Goal: Task Accomplishment & Management: Manage account settings

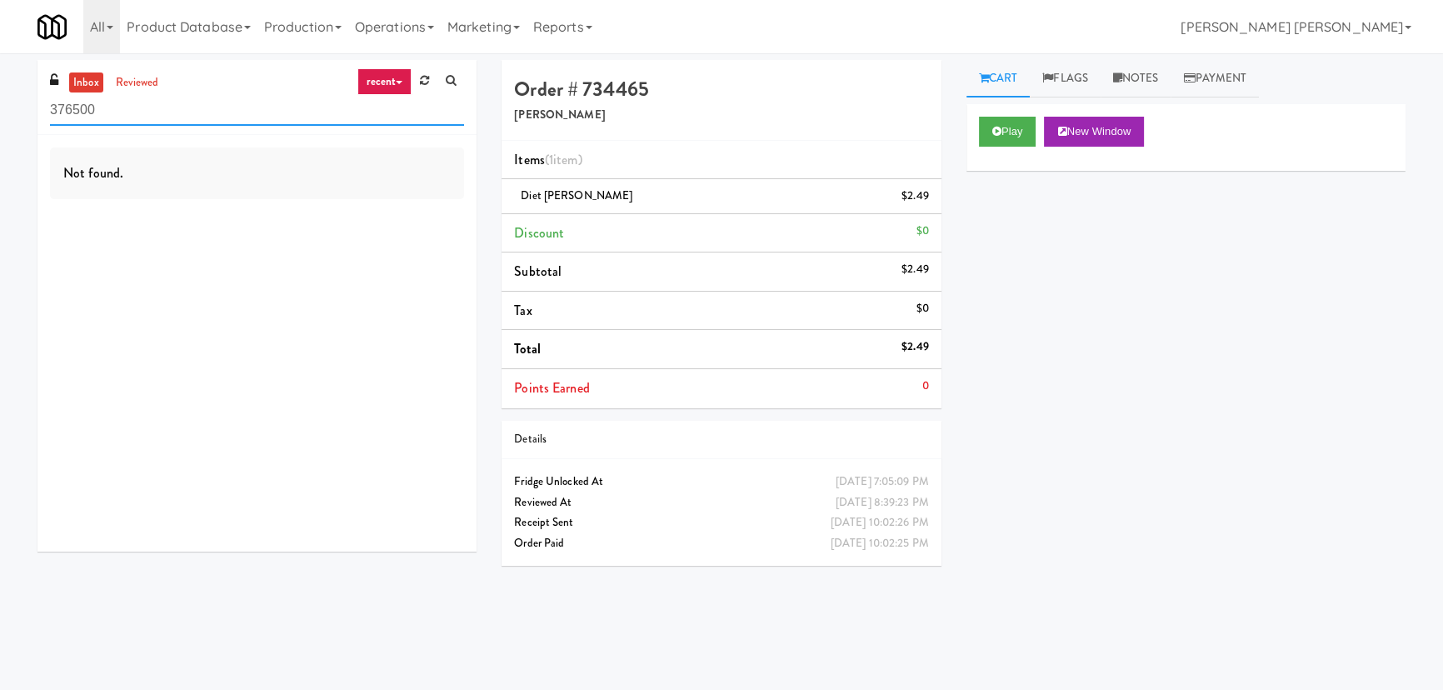
drag, startPoint x: 157, startPoint y: 106, endPoint x: -19, endPoint y: 110, distance: 175.9
click at [0, 110] on html "Okay Okay Select date: previous 2025-Aug next Su Mo Tu We Th Fr Sa 27 28 29 30 …" at bounding box center [721, 345] width 1443 height 690
paste input "Earth Rangers"
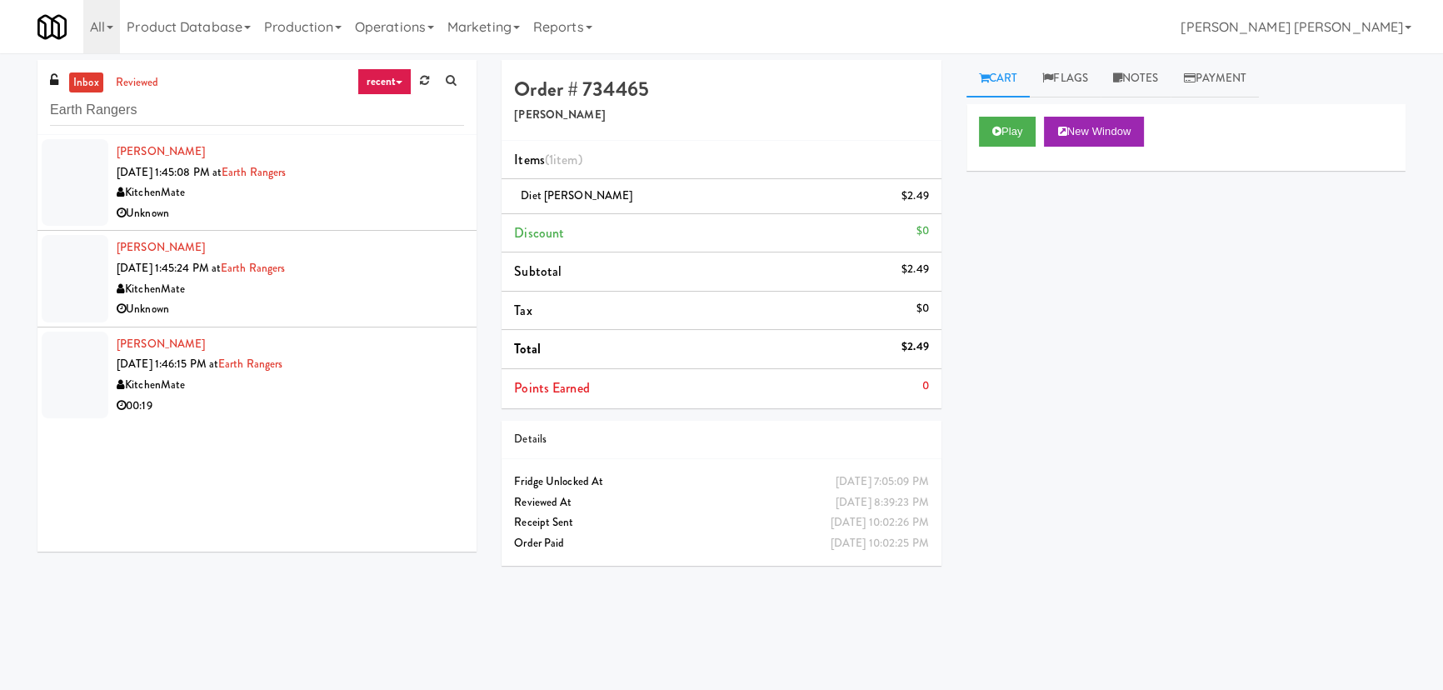
click at [302, 220] on div "Unknown" at bounding box center [290, 213] width 347 height 21
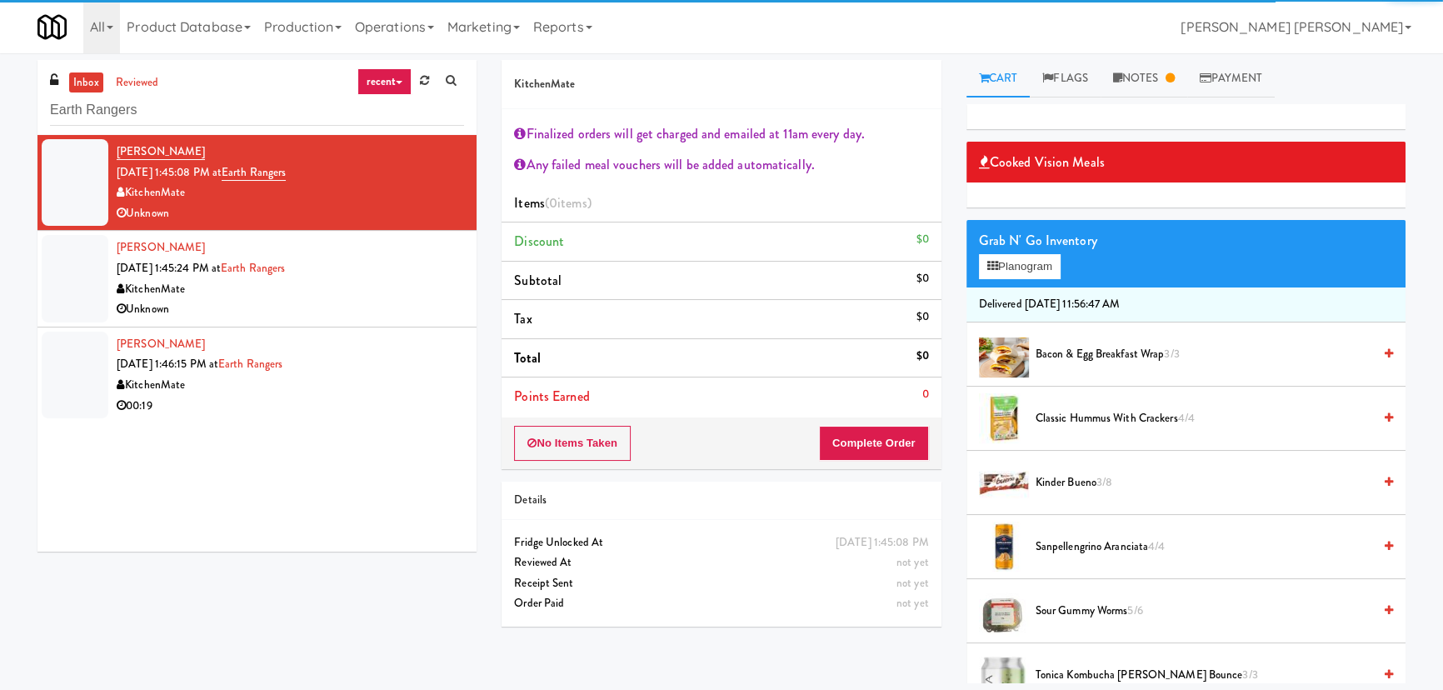
click at [297, 292] on div "KitchenMate" at bounding box center [290, 289] width 347 height 21
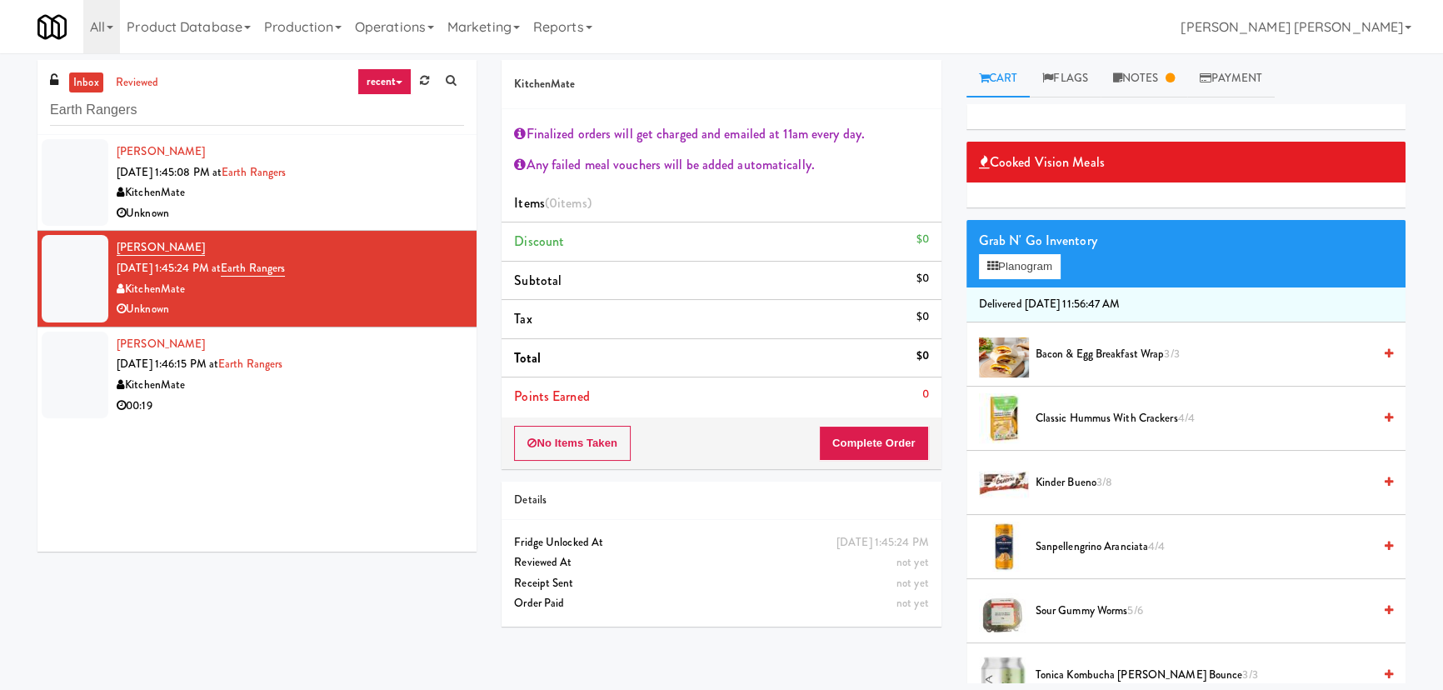
click at [223, 399] on div "00:19" at bounding box center [290, 406] width 347 height 21
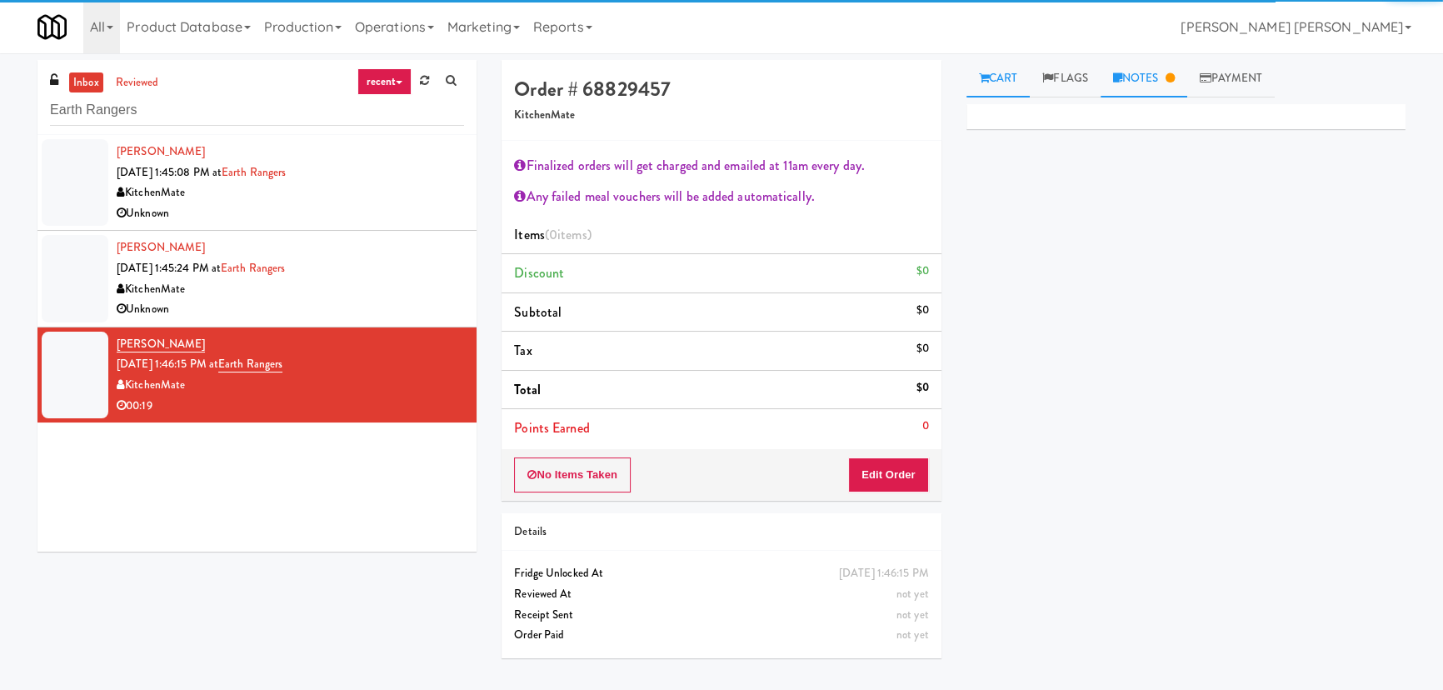
click at [1155, 75] on link "Notes" at bounding box center [1144, 78] width 87 height 37
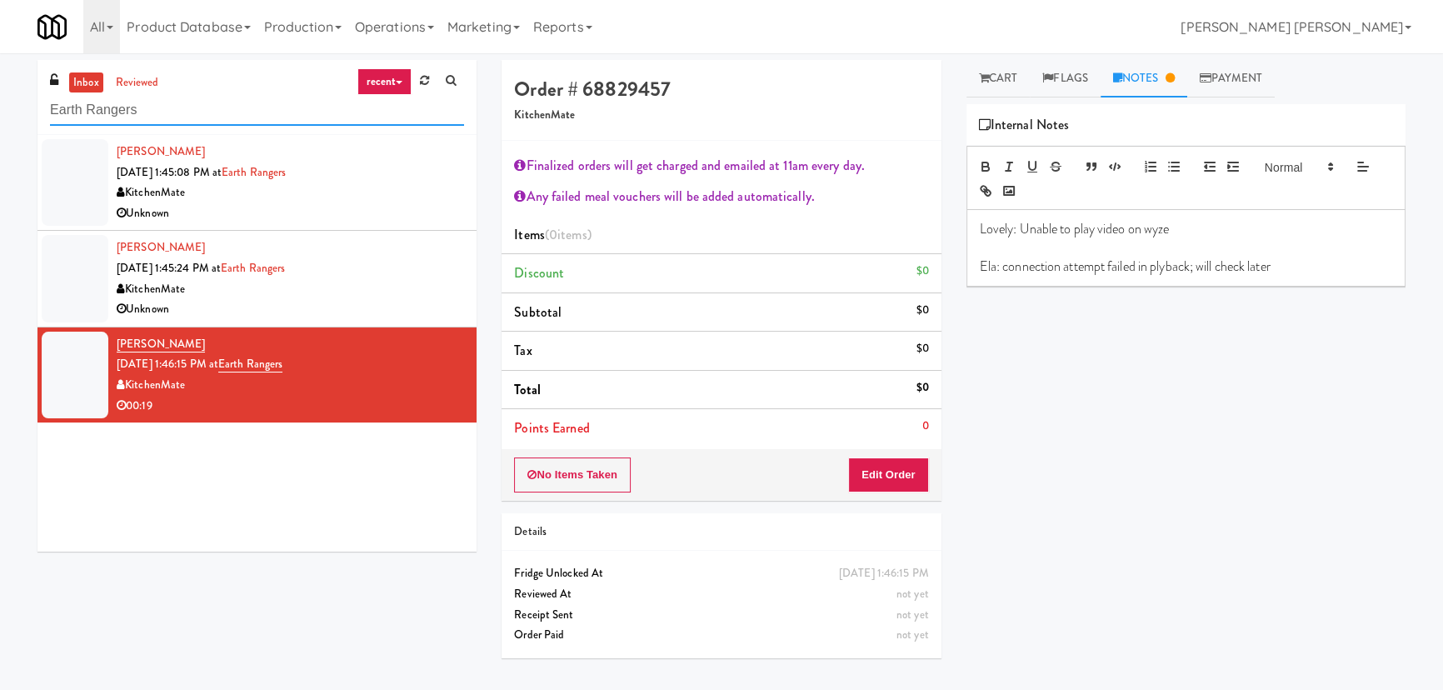
drag, startPoint x: 155, startPoint y: 99, endPoint x: 8, endPoint y: 106, distance: 146.8
click at [8, 106] on div "inbox reviewed recent all unclear take inventory issue suspicious failed recent…" at bounding box center [721, 371] width 1443 height 623
paste input "HP Employee Lounge Pantry"
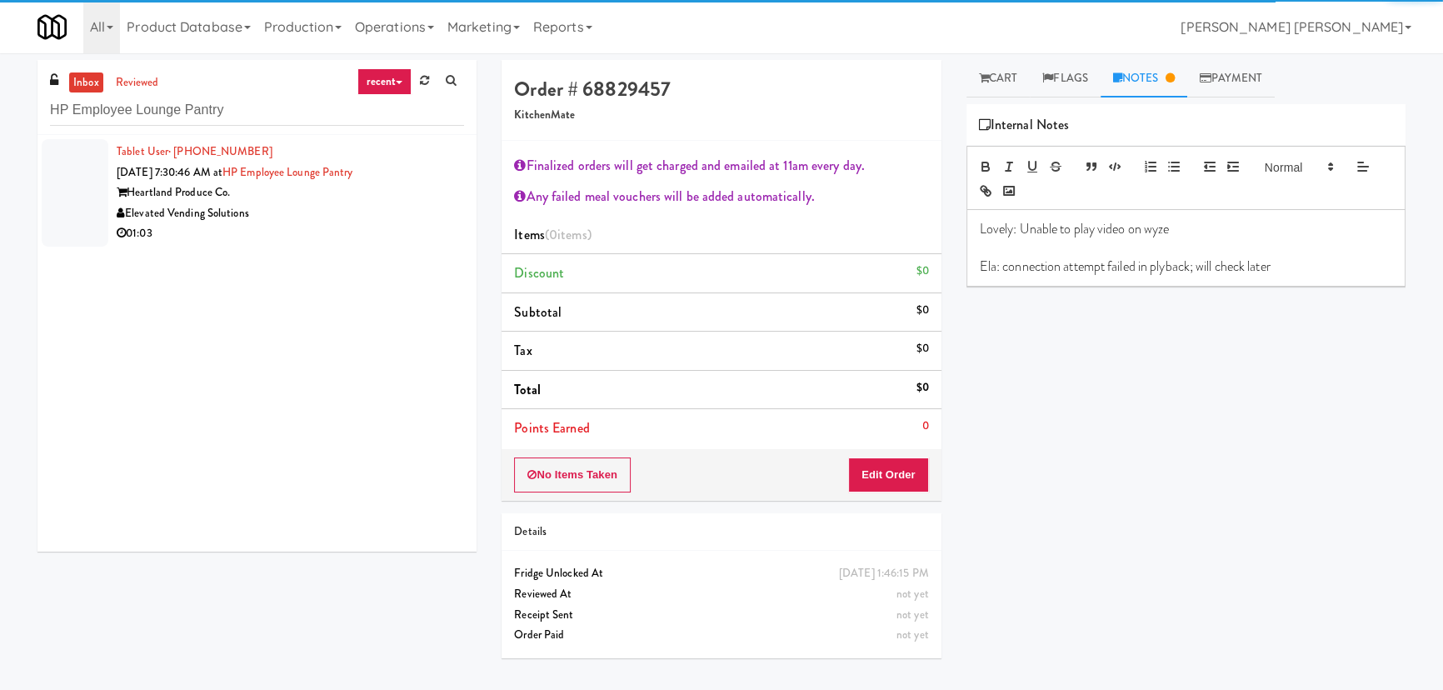
click at [345, 211] on div "Elevated Vending Solutions" at bounding box center [290, 213] width 347 height 21
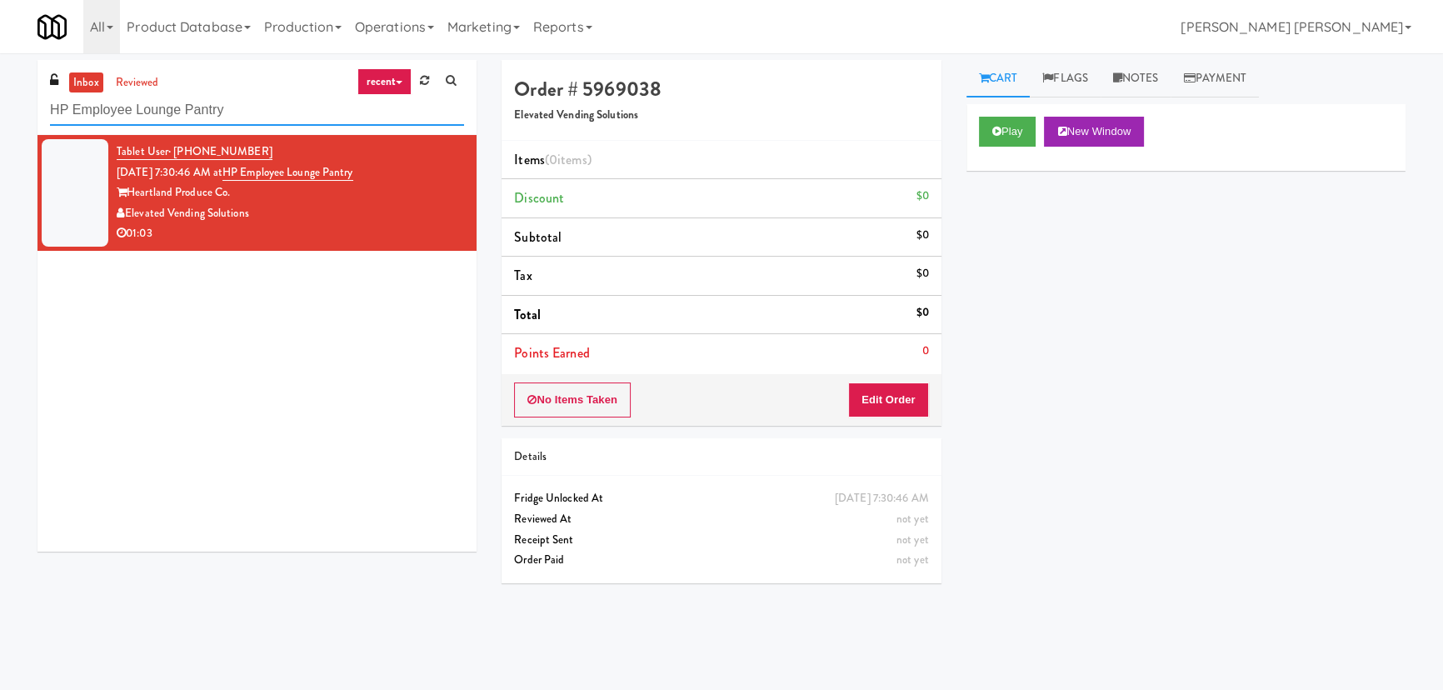
drag, startPoint x: 240, startPoint y: 115, endPoint x: -176, endPoint y: 101, distance: 416.0
click at [0, 101] on html "Okay Okay Select date: previous 2025-Aug next Su Mo Tu We Th Fr Sa 27 28 29 30 …" at bounding box center [721, 345] width 1443 height 690
paste input "Ascend Cooler"
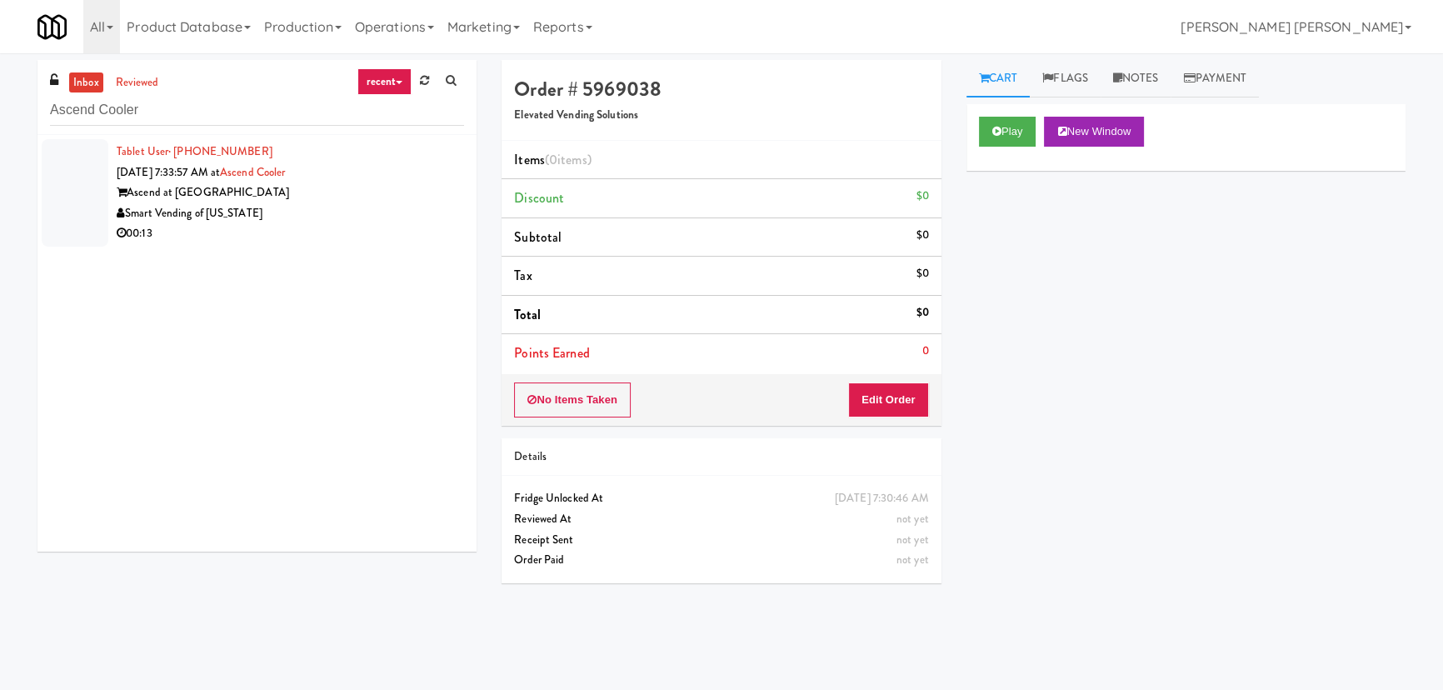
click at [352, 217] on div "Smart Vending of [US_STATE]" at bounding box center [290, 213] width 347 height 21
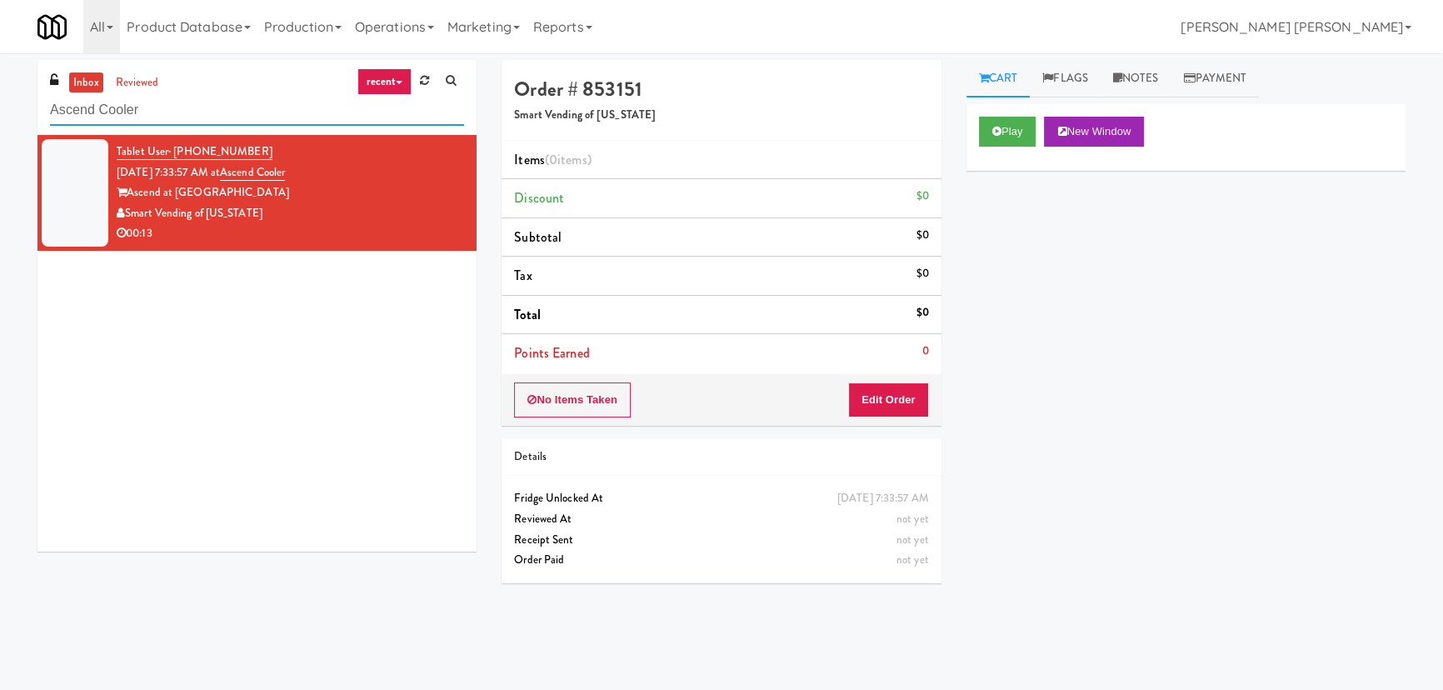
drag, startPoint x: 137, startPoint y: 117, endPoint x: 4, endPoint y: 118, distance: 133.3
click at [4, 118] on div "inbox reviewed recent all unclear take inventory issue suspicious failed recent…" at bounding box center [721, 371] width 1443 height 623
paste input "Union24 - Combo - (Big Lobby)"
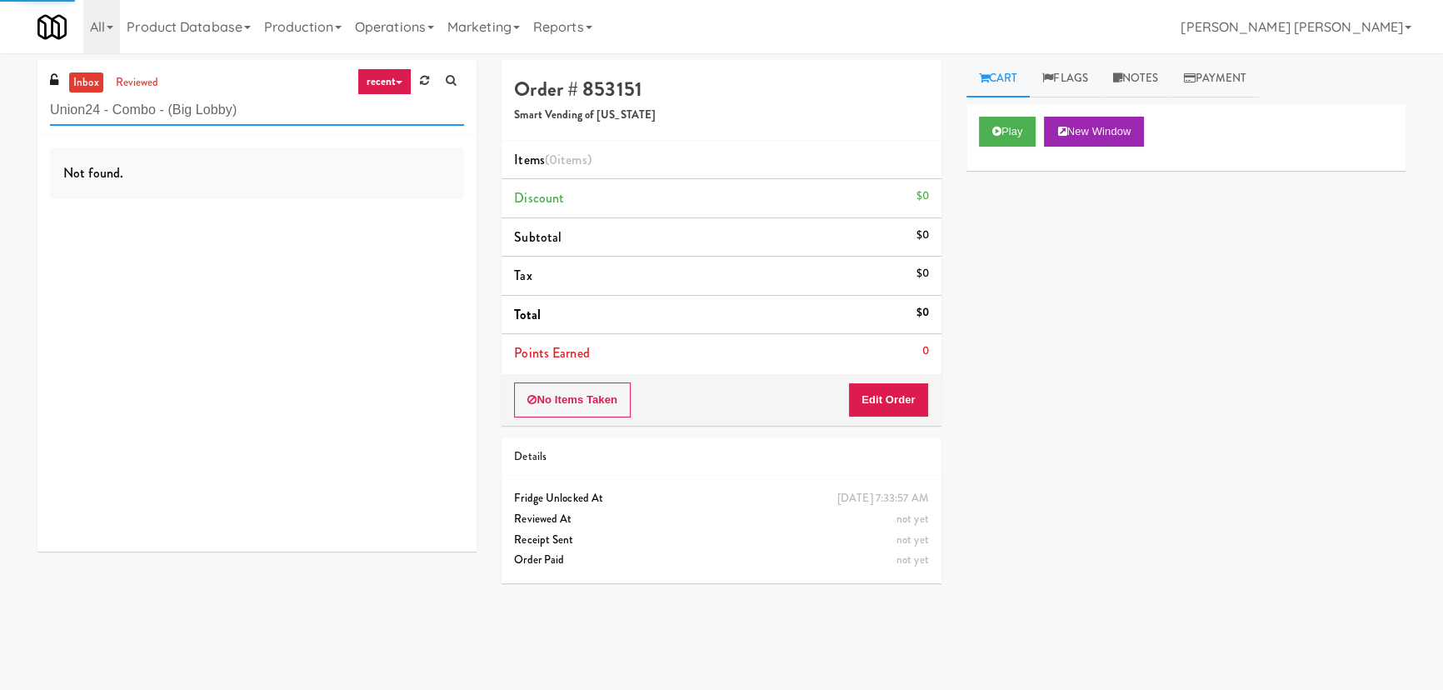
type input "Union24 - Combo - (Big Lobby)"
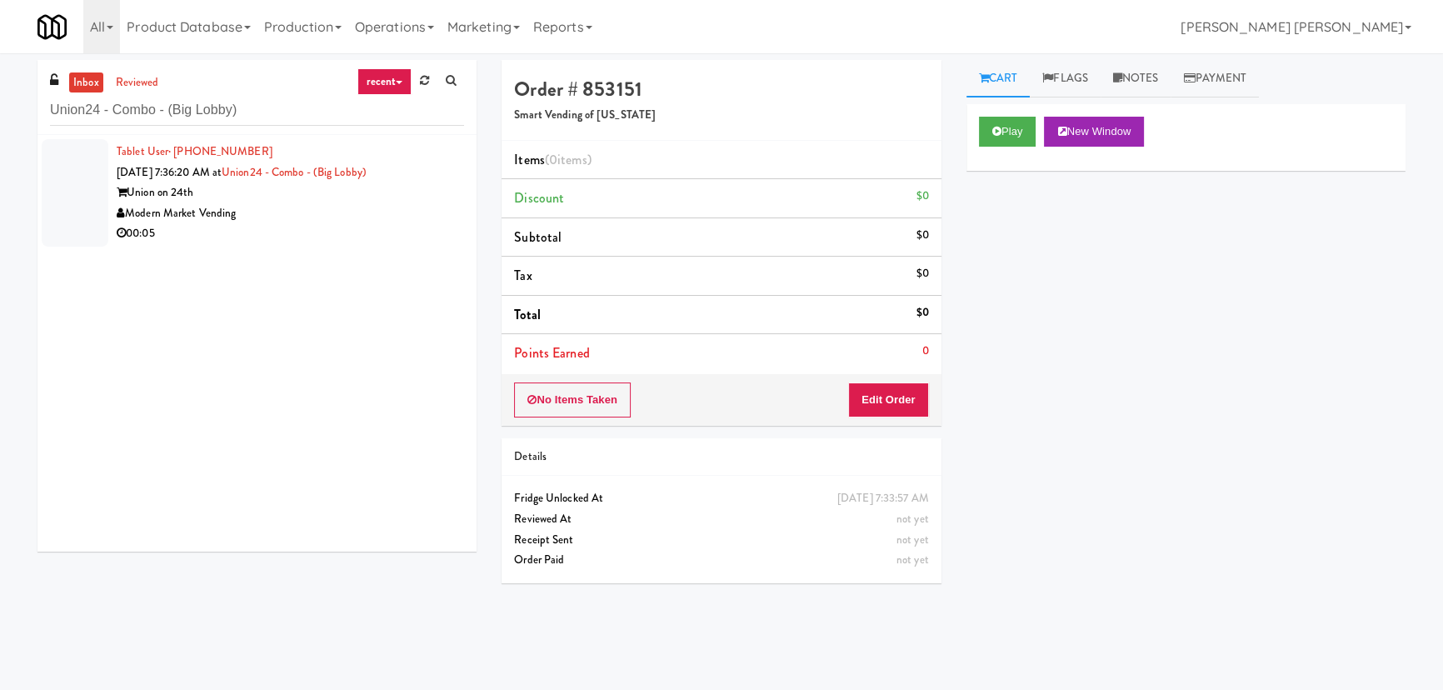
click at [335, 210] on div "Modern Market Vending" at bounding box center [290, 213] width 347 height 21
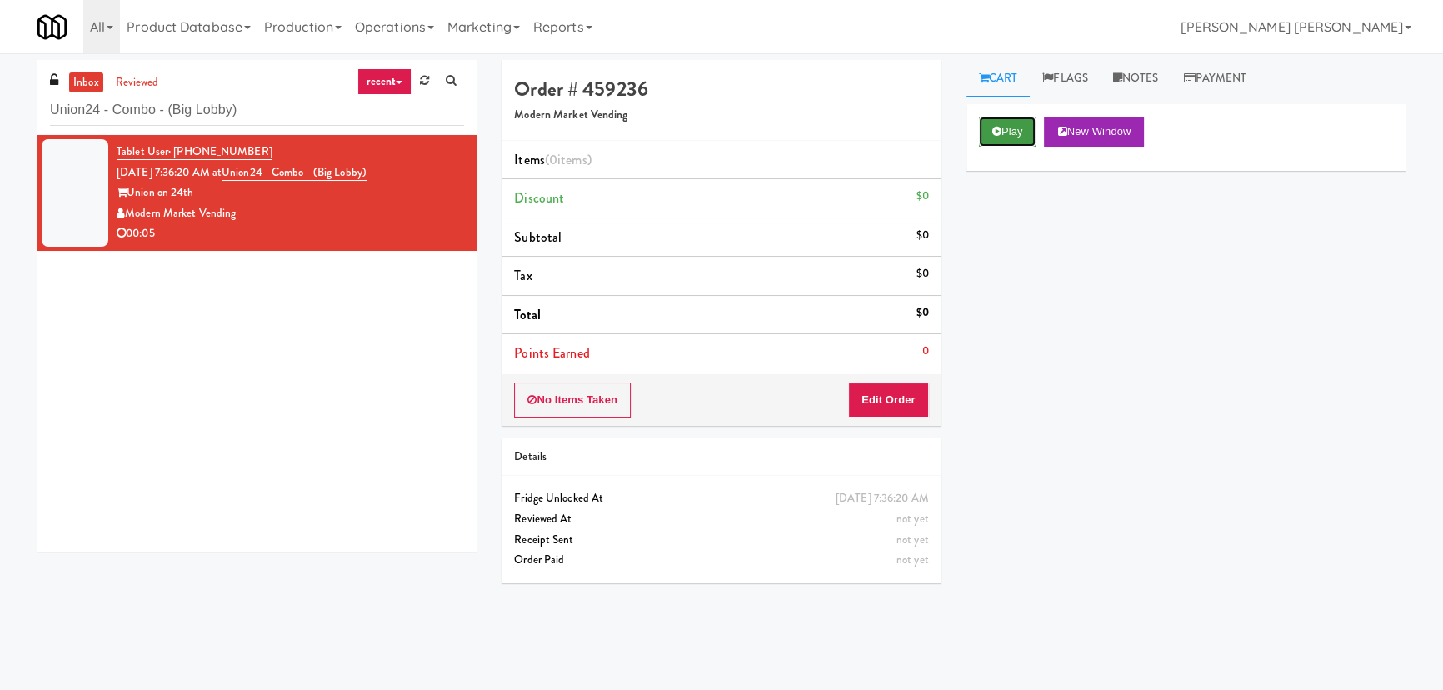
click at [1003, 136] on button "Play" at bounding box center [1007, 132] width 57 height 30
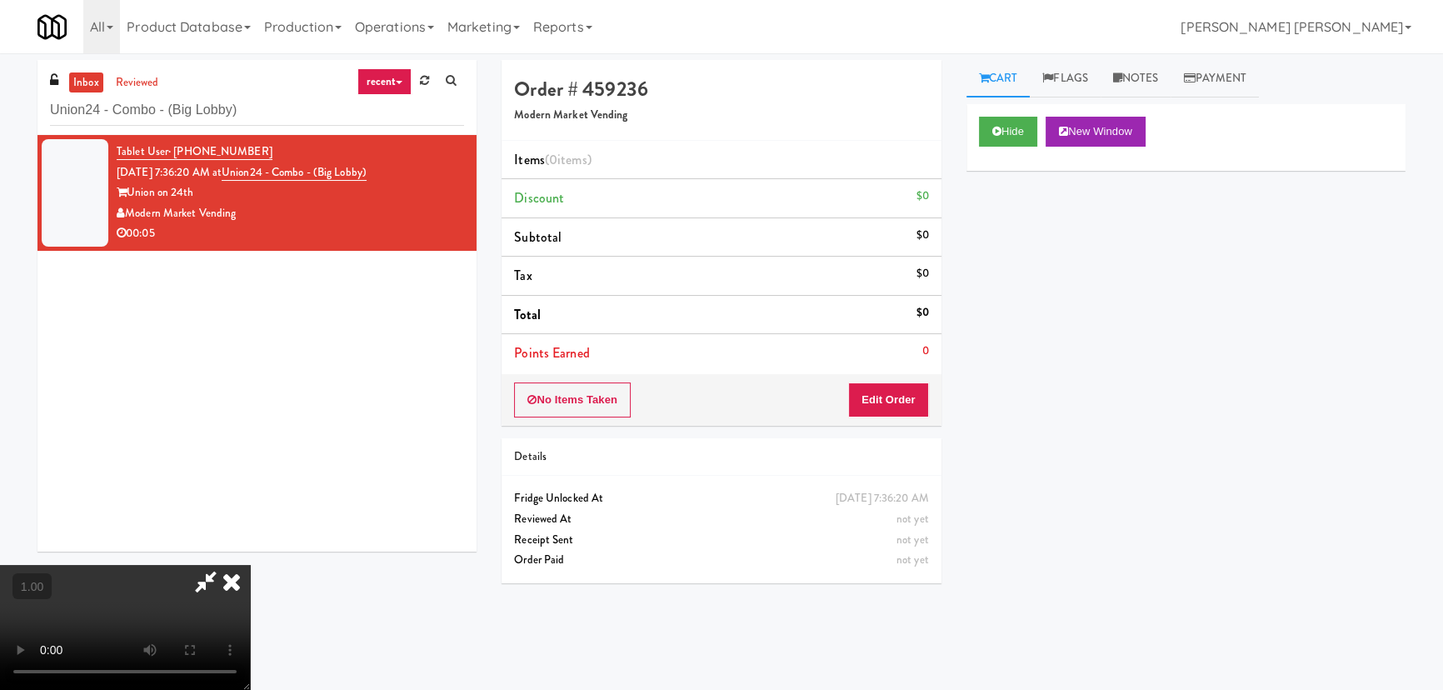
click at [250, 690] on video at bounding box center [125, 627] width 250 height 125
click at [906, 389] on button "Edit Order" at bounding box center [888, 399] width 81 height 35
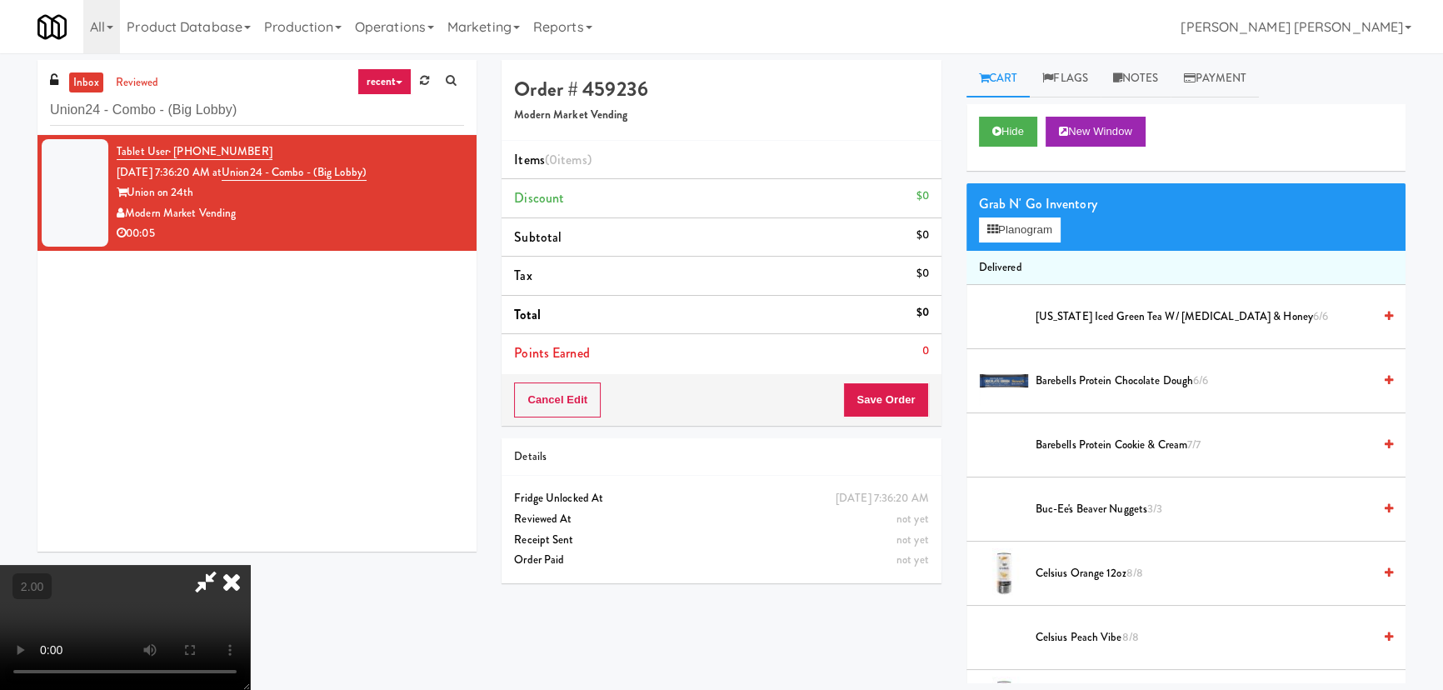
scroll to position [378, 0]
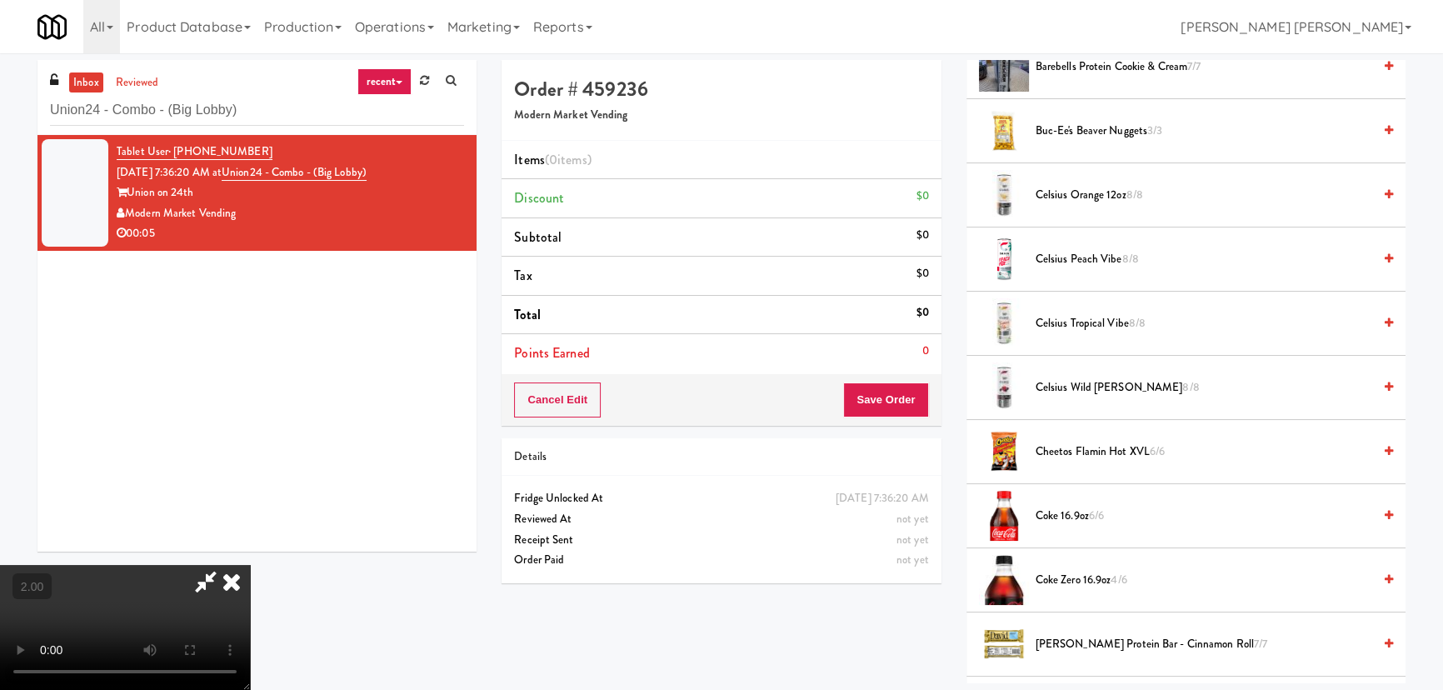
click at [1061, 508] on span "Coke 16.9oz 6/6" at bounding box center [1204, 516] width 337 height 21
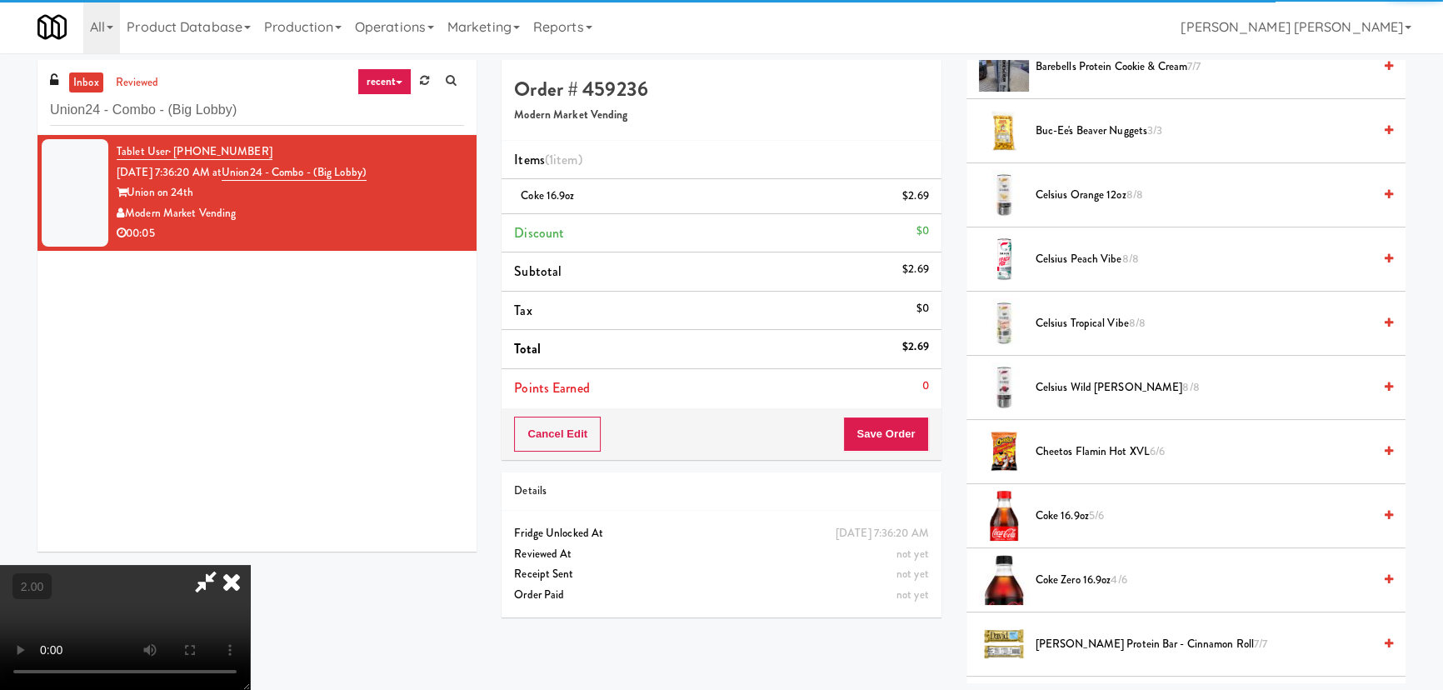
scroll to position [0, 0]
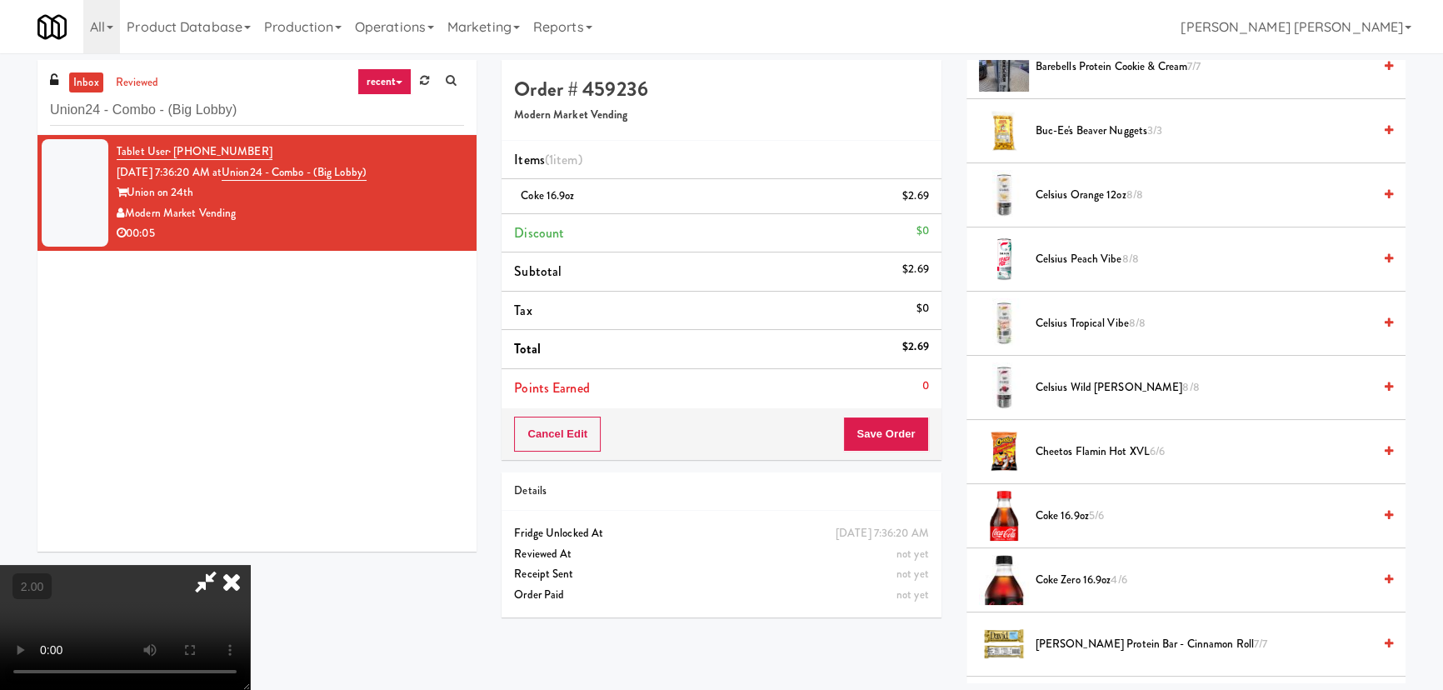
click at [250, 565] on icon at bounding box center [231, 581] width 37 height 33
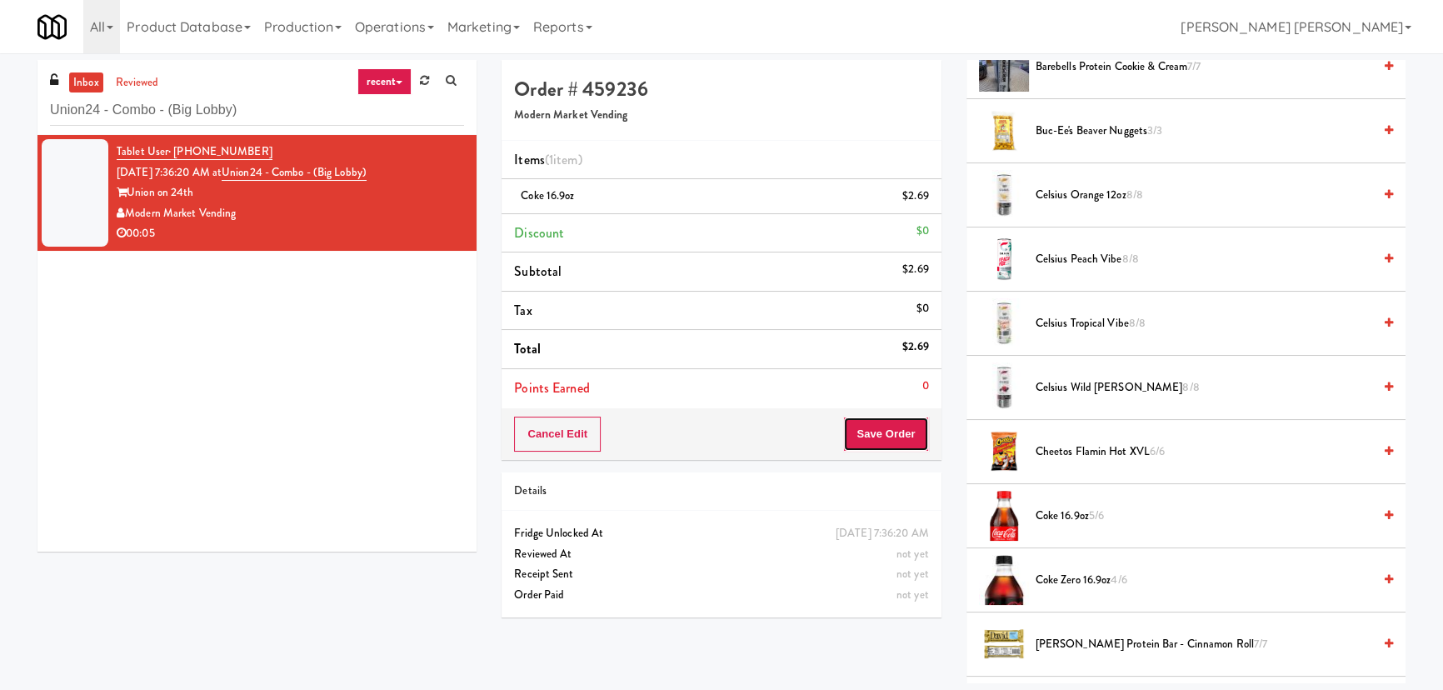
click at [892, 433] on button "Save Order" at bounding box center [885, 434] width 85 height 35
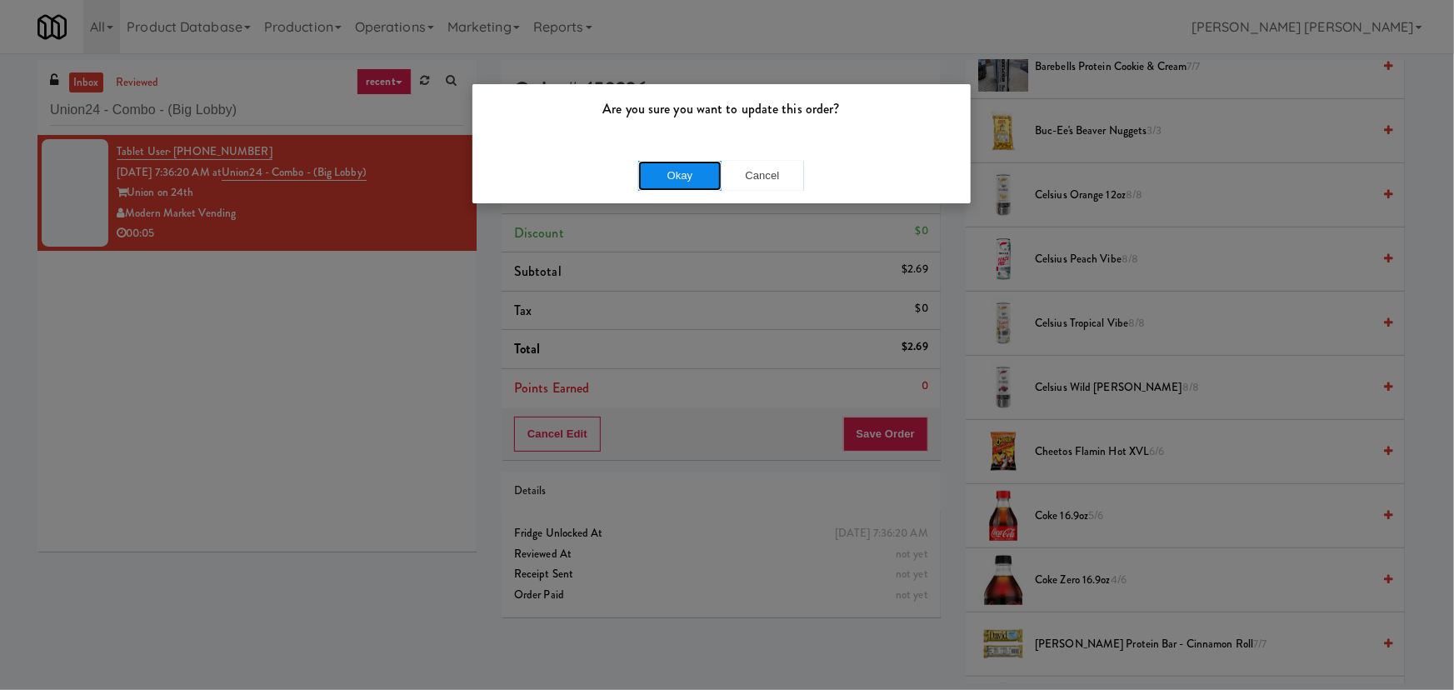
click at [697, 182] on button "Okay" at bounding box center [679, 176] width 83 height 30
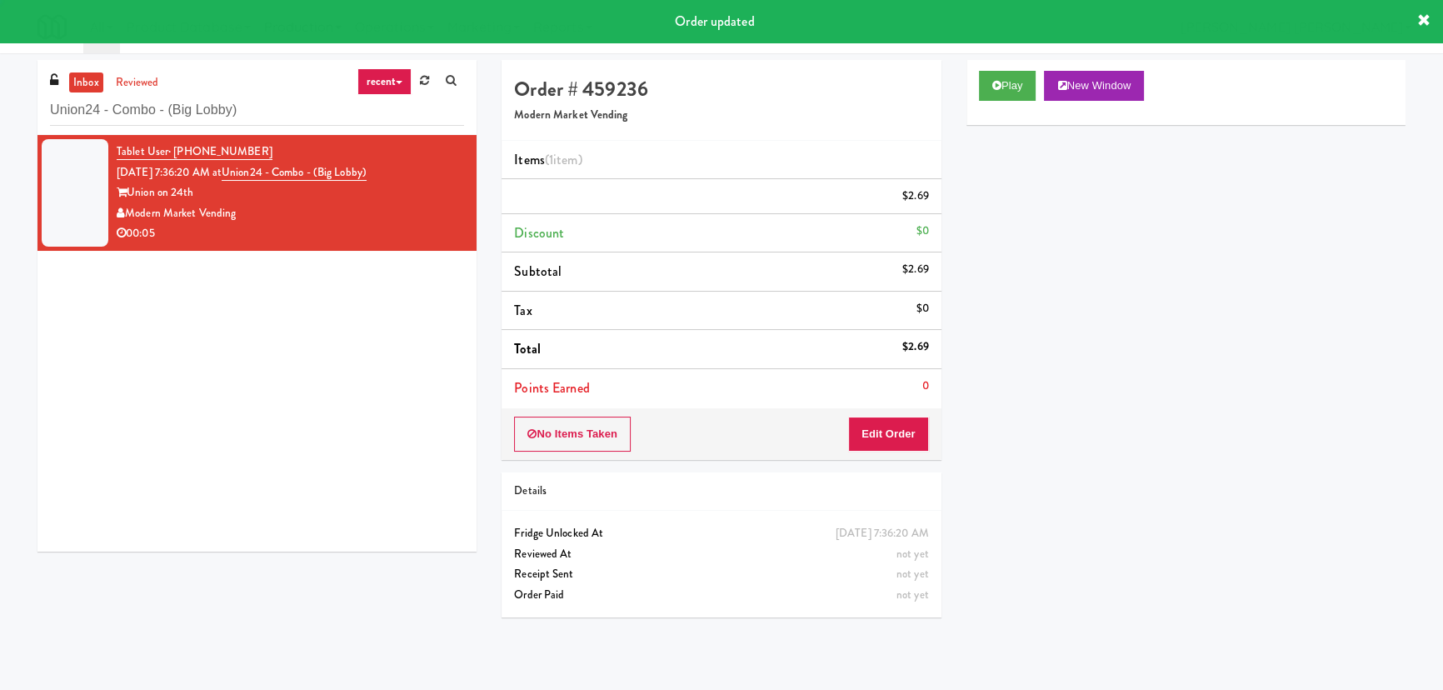
scroll to position [45, 0]
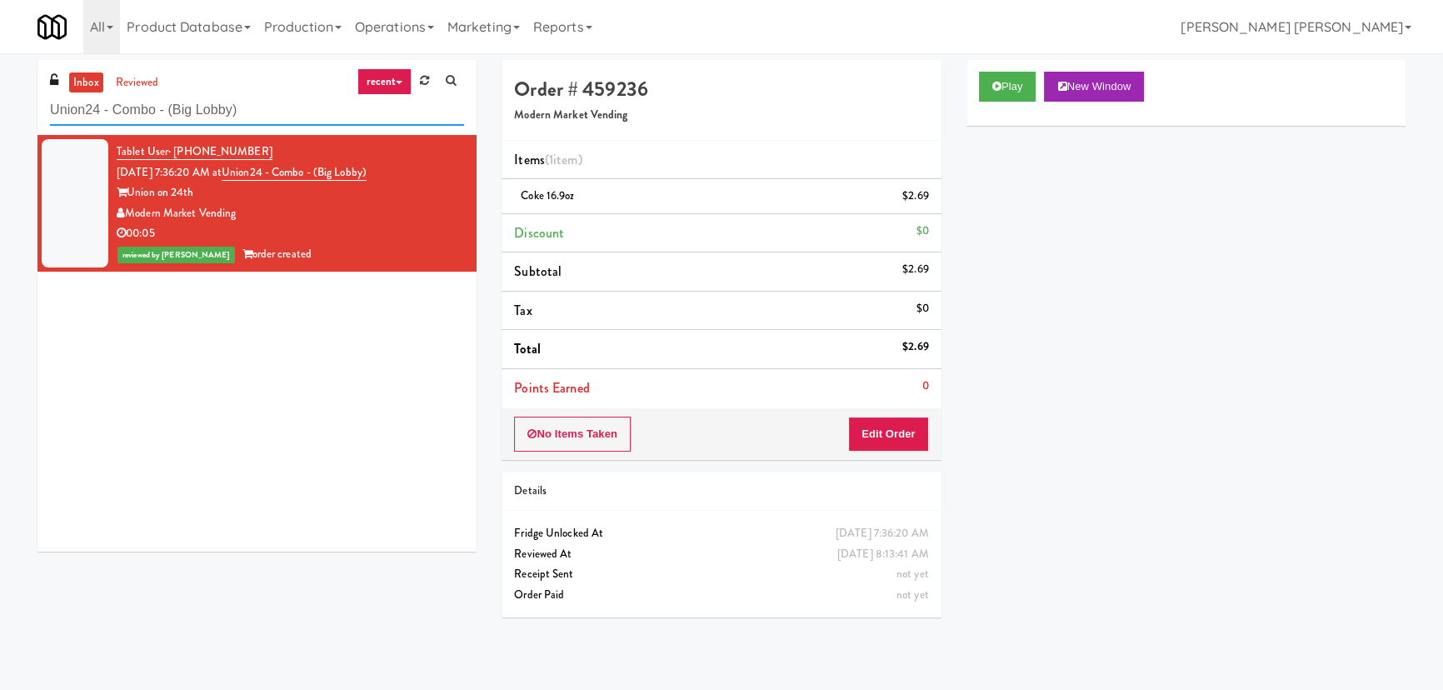
drag, startPoint x: 330, startPoint y: 118, endPoint x: -18, endPoint y: 117, distance: 348.3
click at [0, 117] on html "Are you sure you want to update this order? Okay Cancel Okay Are you sure you w…" at bounding box center [721, 345] width 1443 height 690
paste input "Phase I - Drink Cooler"
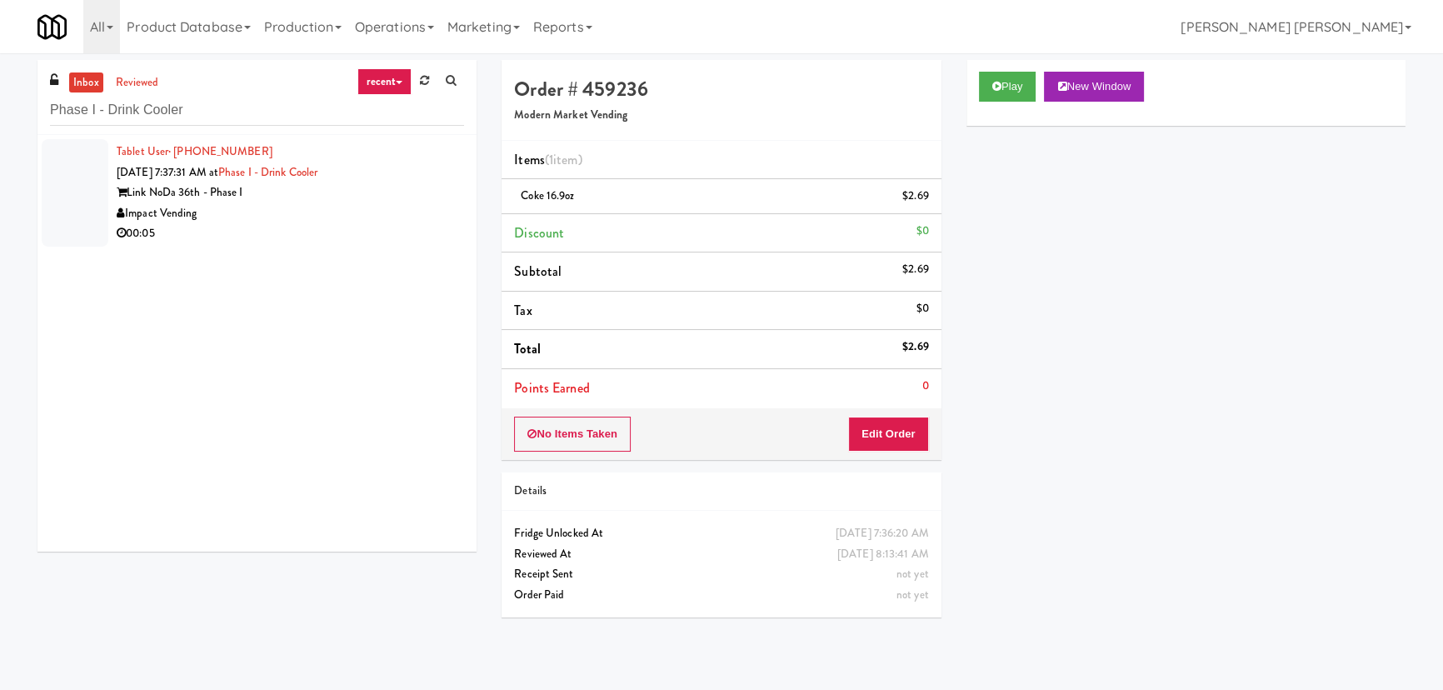
click at [319, 238] on div "00:05" at bounding box center [290, 233] width 347 height 21
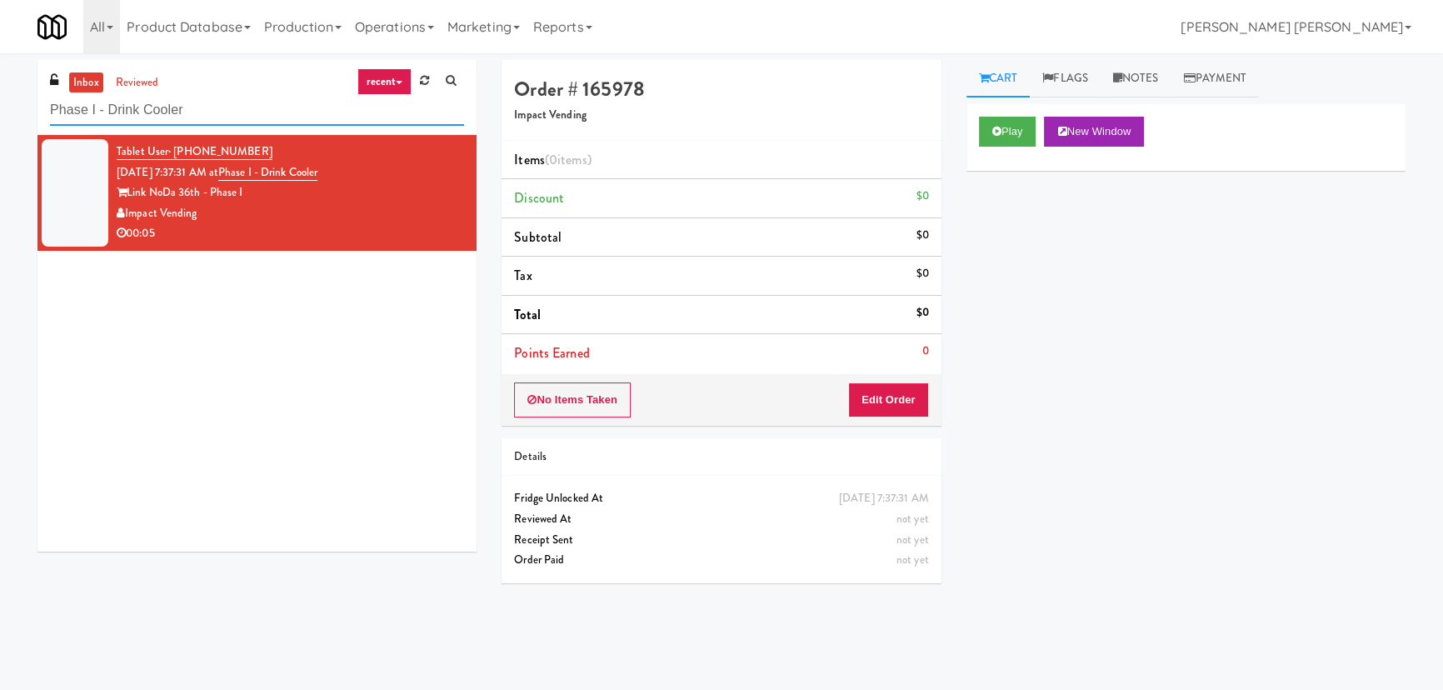
drag, startPoint x: 208, startPoint y: 108, endPoint x: 24, endPoint y: 104, distance: 184.2
click at [25, 104] on div "inbox reviewed recent all unclear take inventory issue suspicious failed recent…" at bounding box center [257, 312] width 464 height 504
paste input "The Jack - Combo - Left"
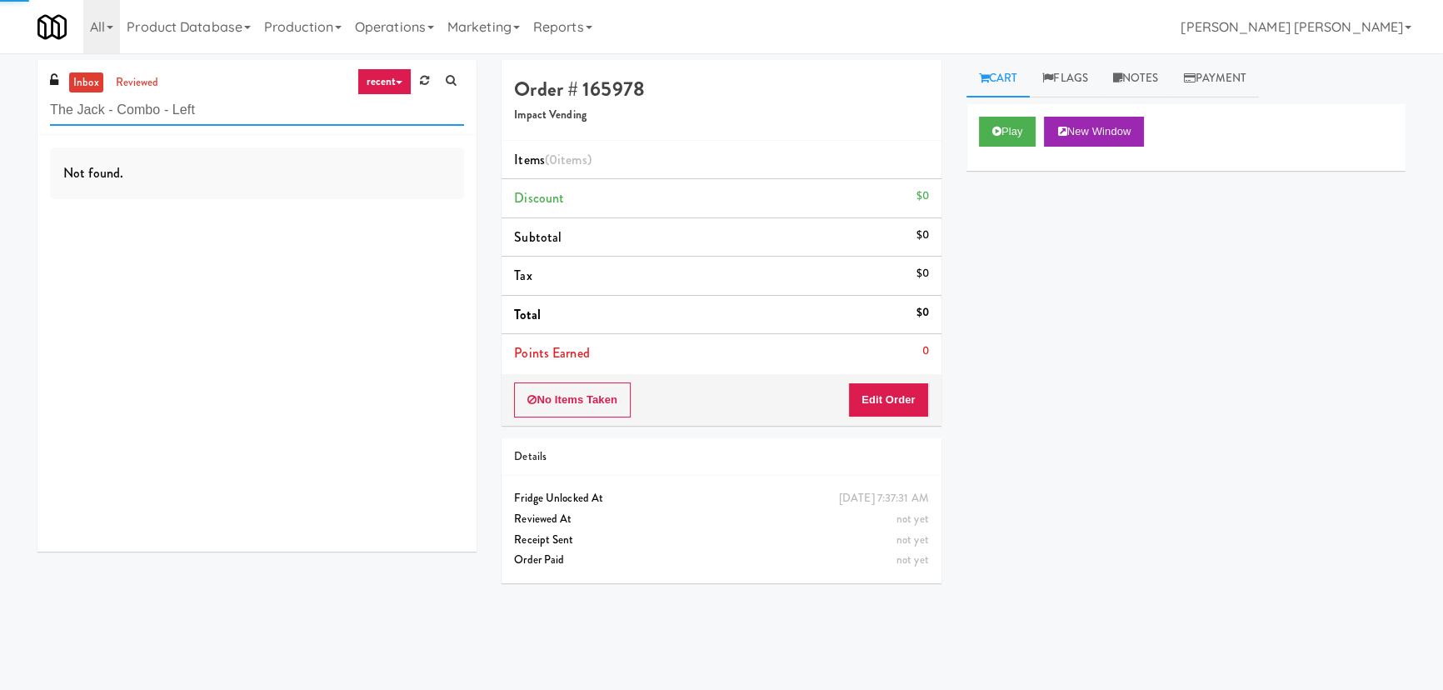
type input "The Jack - Combo - Left"
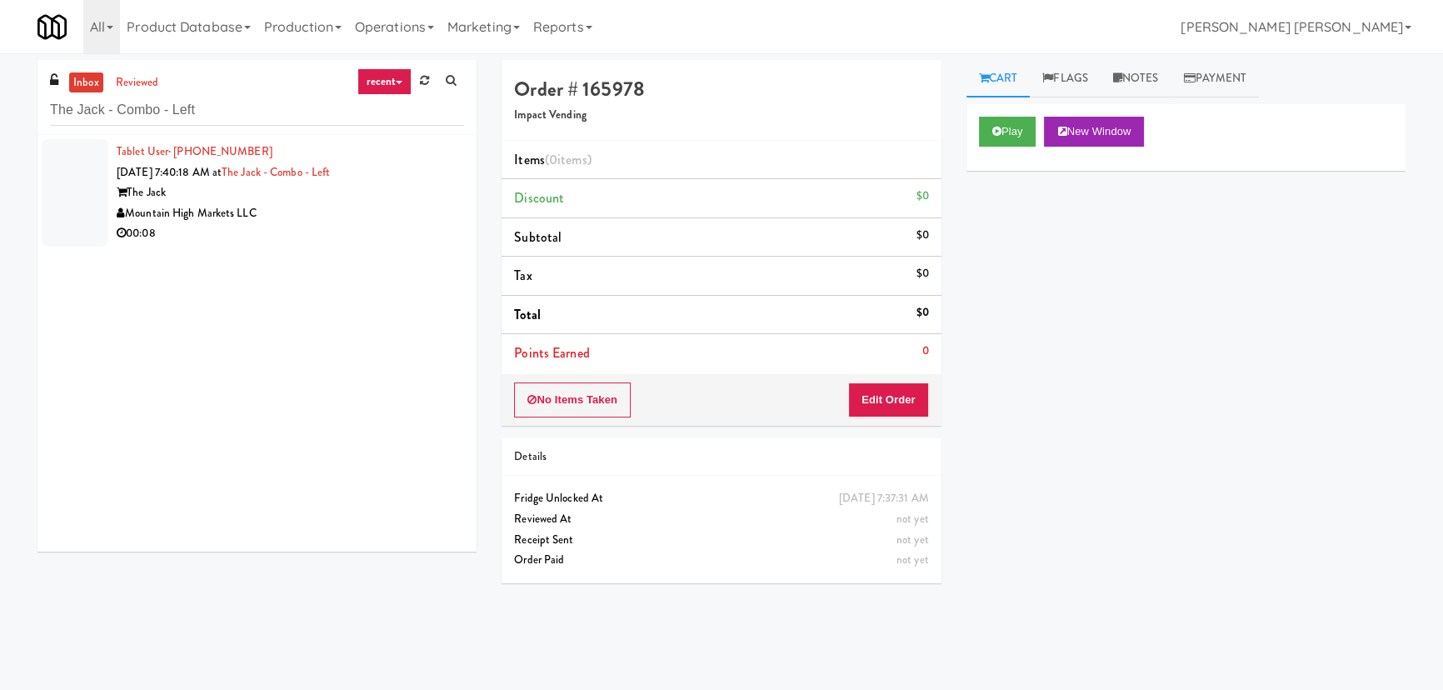
click at [311, 211] on div "Mountain High Markets LLC" at bounding box center [290, 213] width 347 height 21
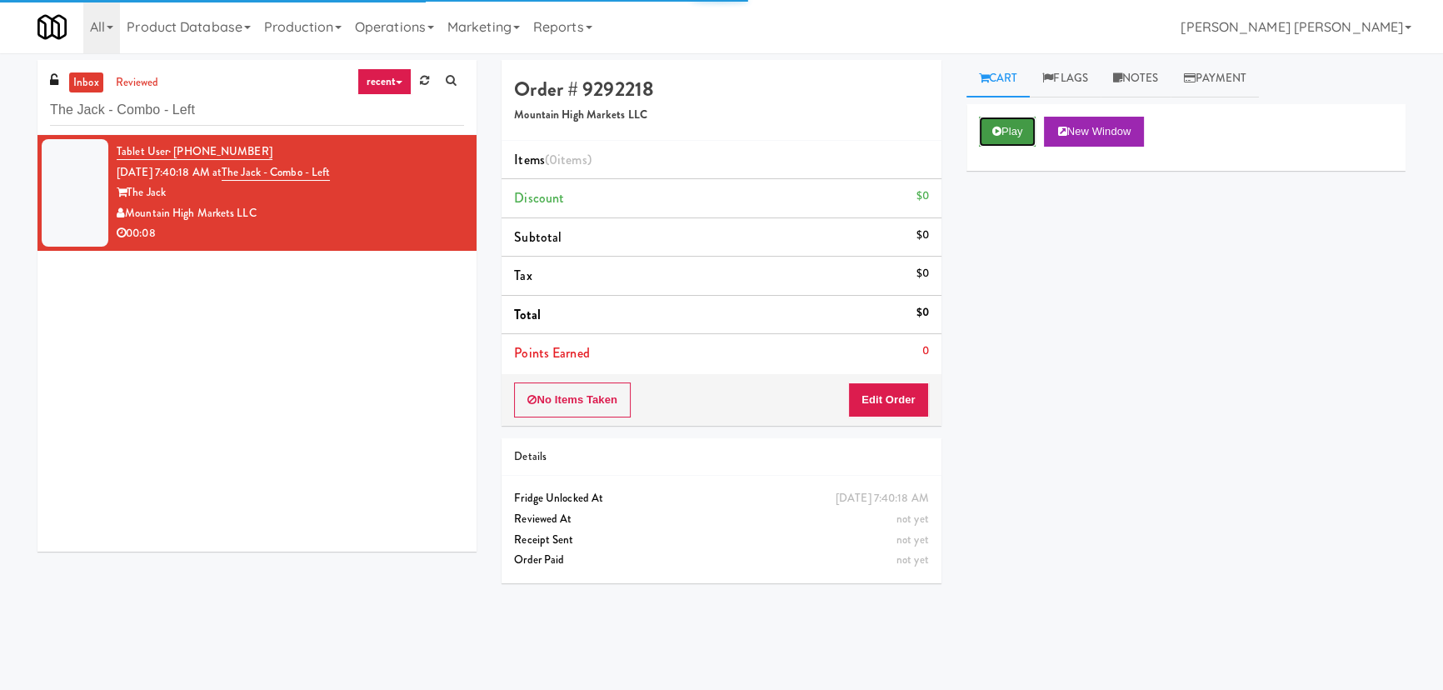
click at [989, 131] on button "Play" at bounding box center [1007, 132] width 57 height 30
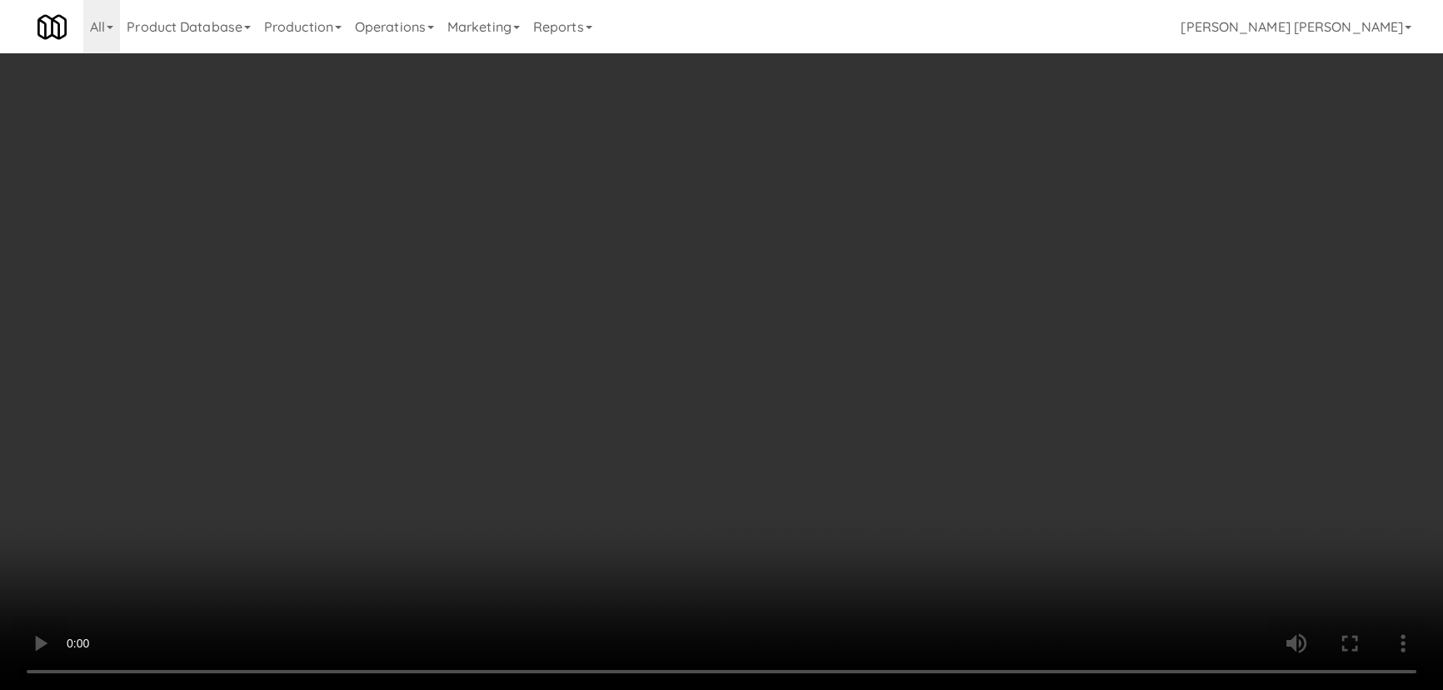
click at [848, 690] on video at bounding box center [721, 345] width 1443 height 690
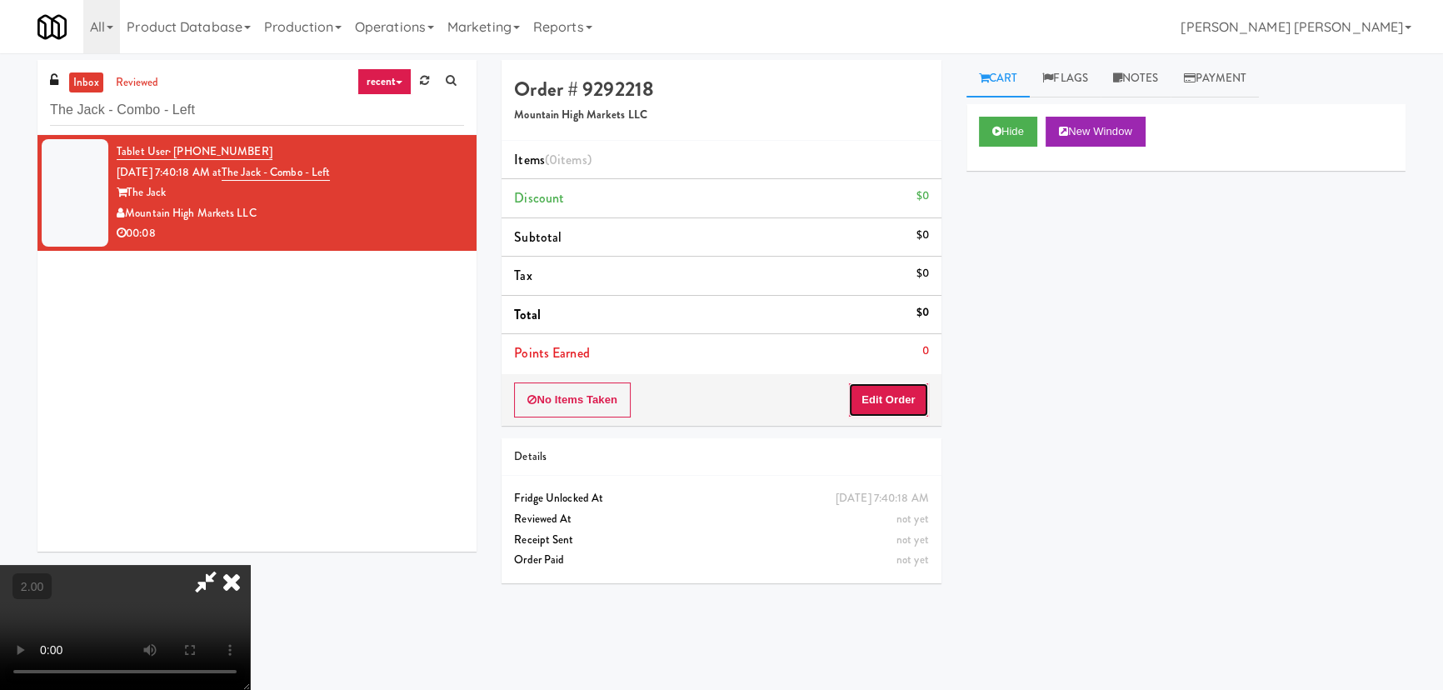
click at [910, 390] on button "Edit Order" at bounding box center [888, 399] width 81 height 35
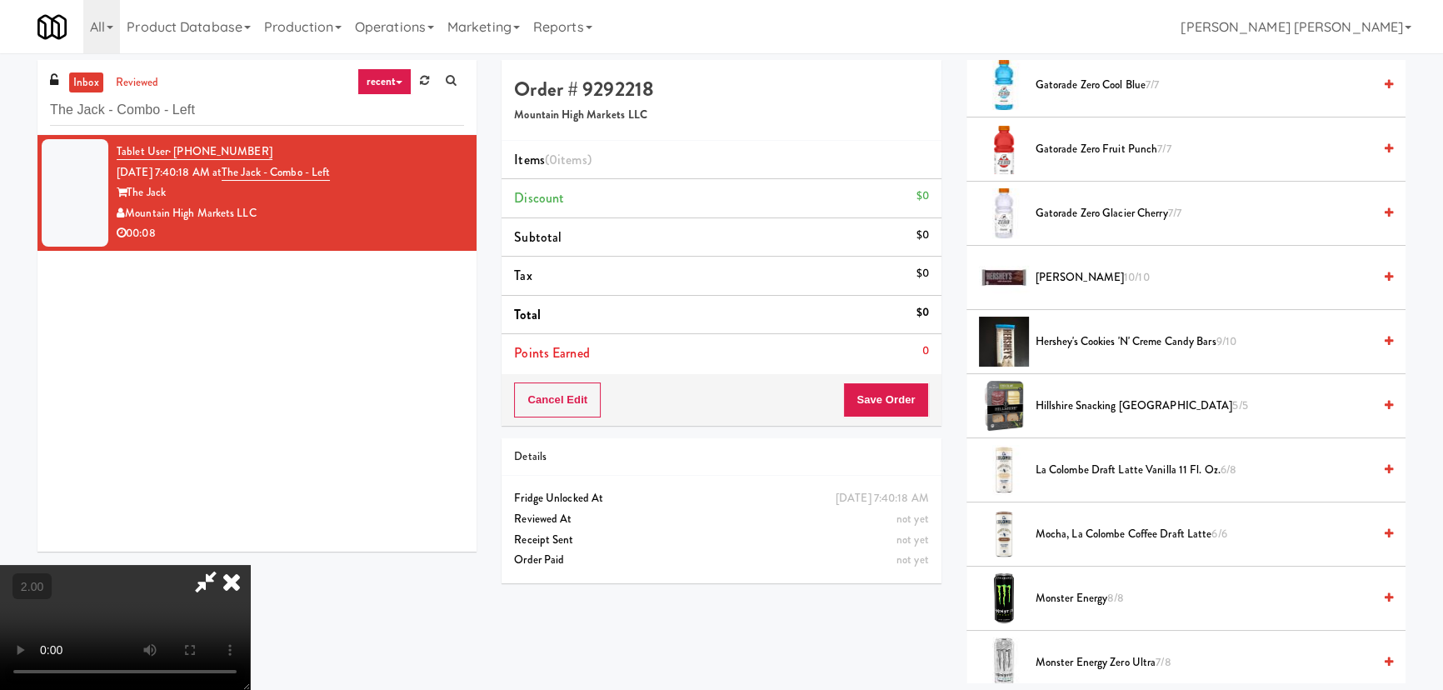
scroll to position [1212, 0]
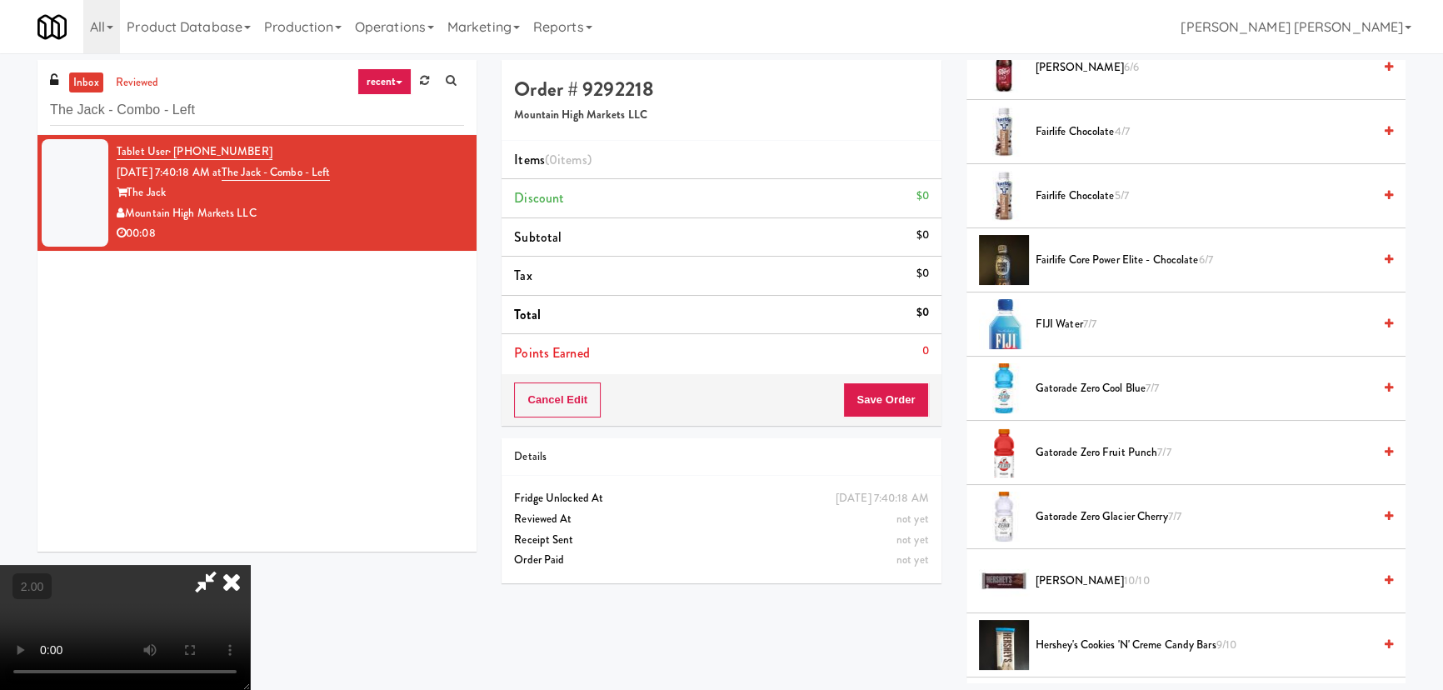
click at [1067, 387] on span "Gatorade Zero Cool Blue 7/7" at bounding box center [1204, 388] width 337 height 21
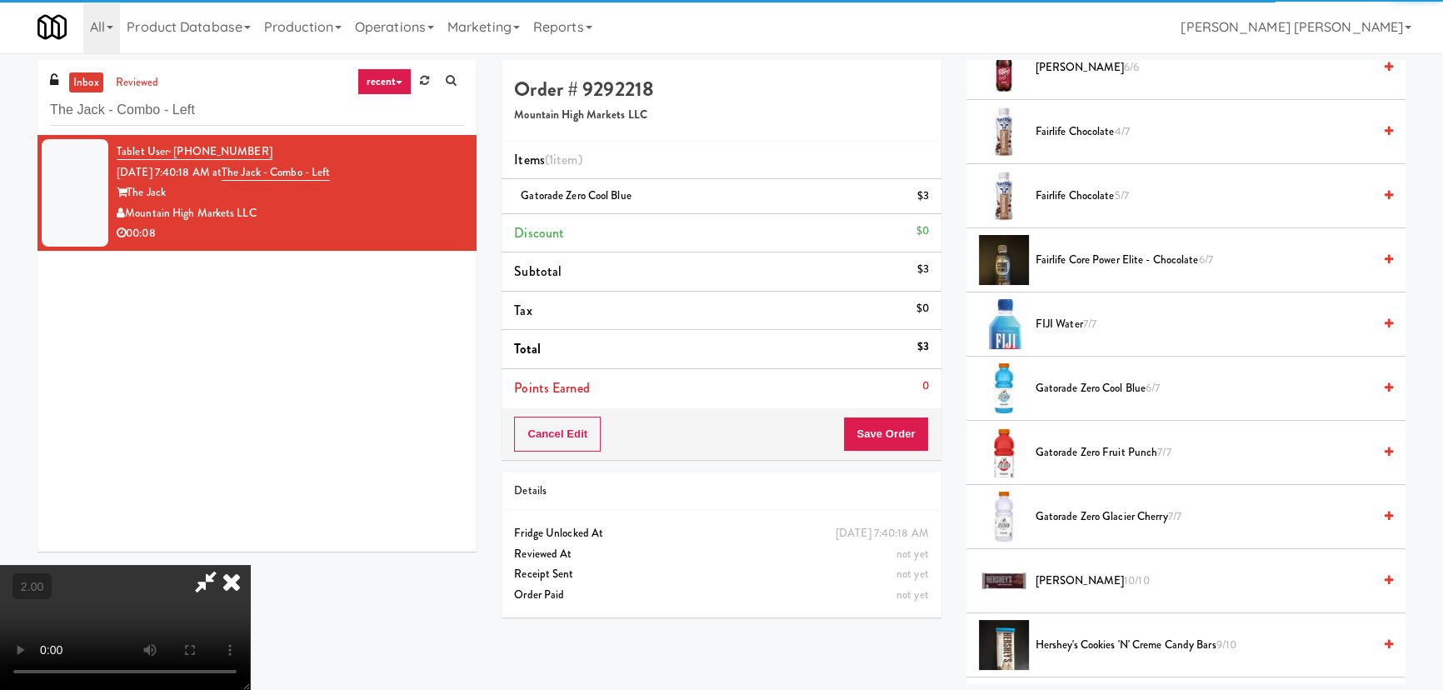
scroll to position [0, 0]
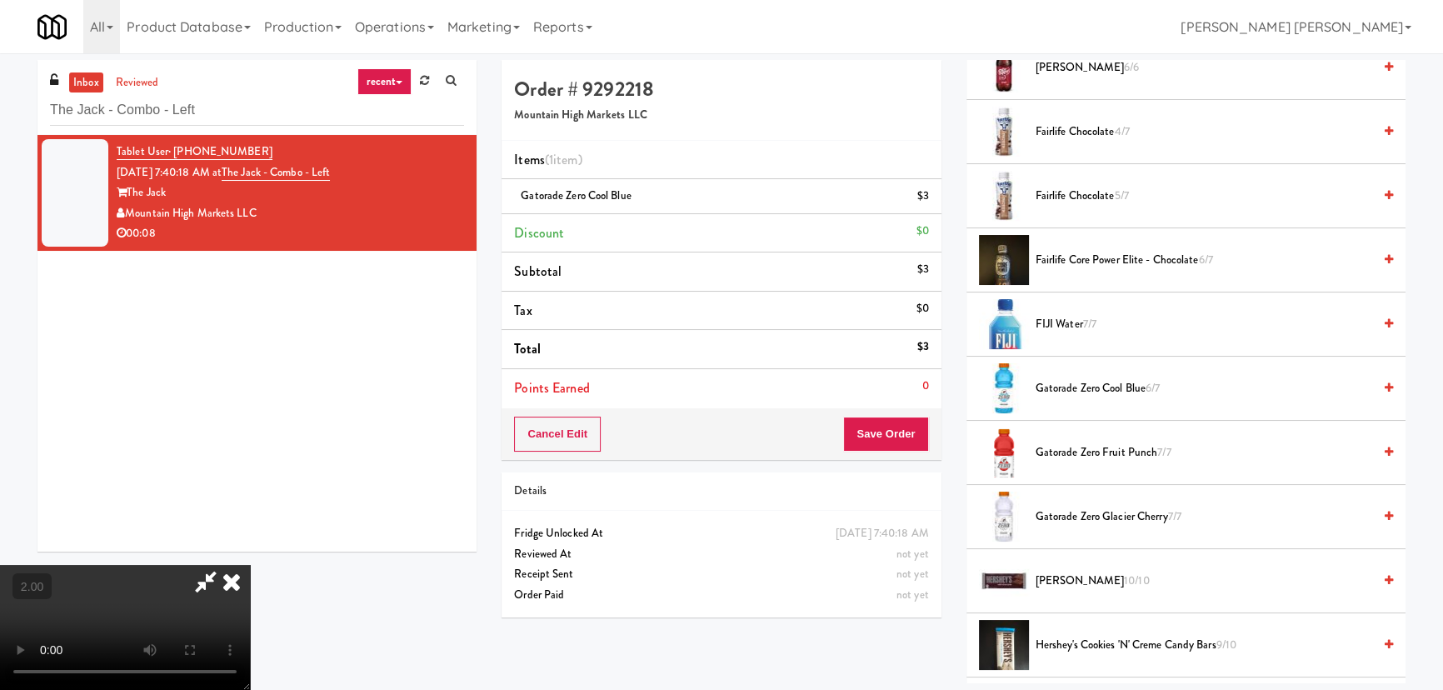
click at [250, 565] on icon at bounding box center [231, 581] width 37 height 33
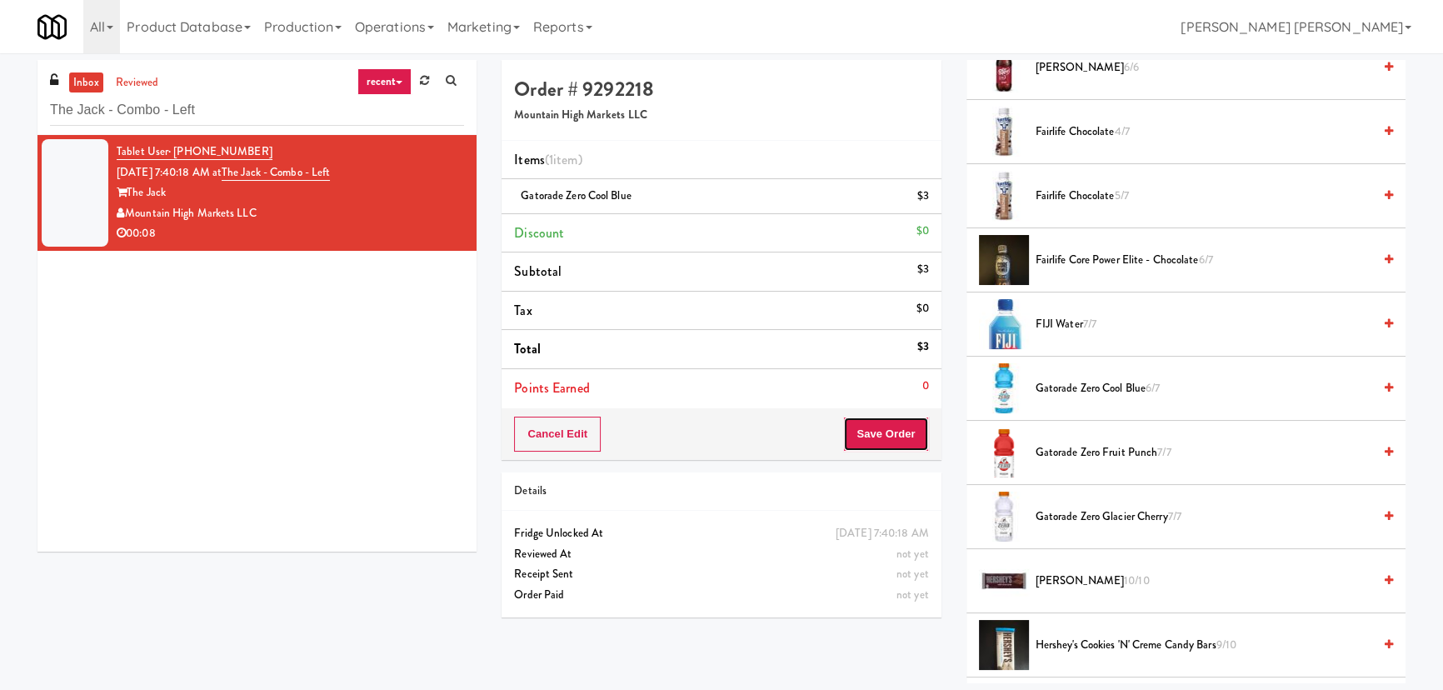
click at [879, 442] on button "Save Order" at bounding box center [885, 434] width 85 height 35
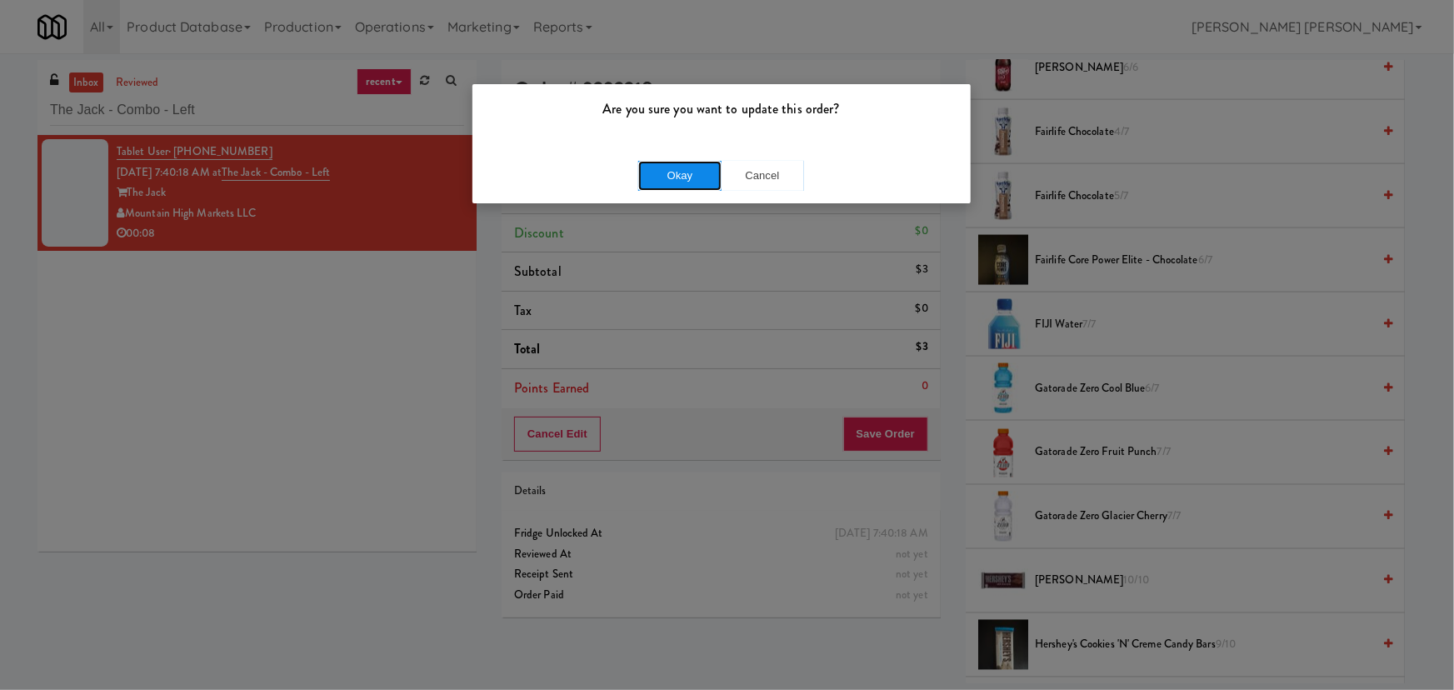
click at [683, 181] on button "Okay" at bounding box center [679, 176] width 83 height 30
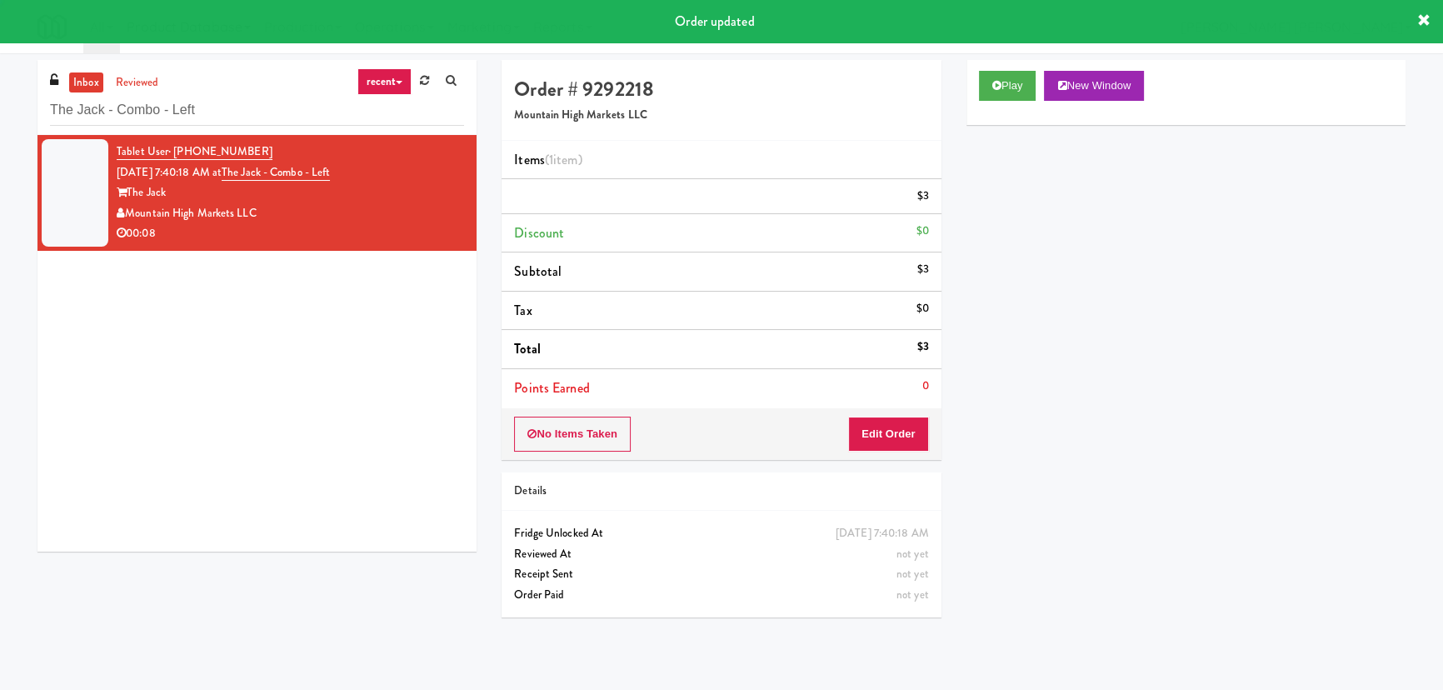
scroll to position [45, 0]
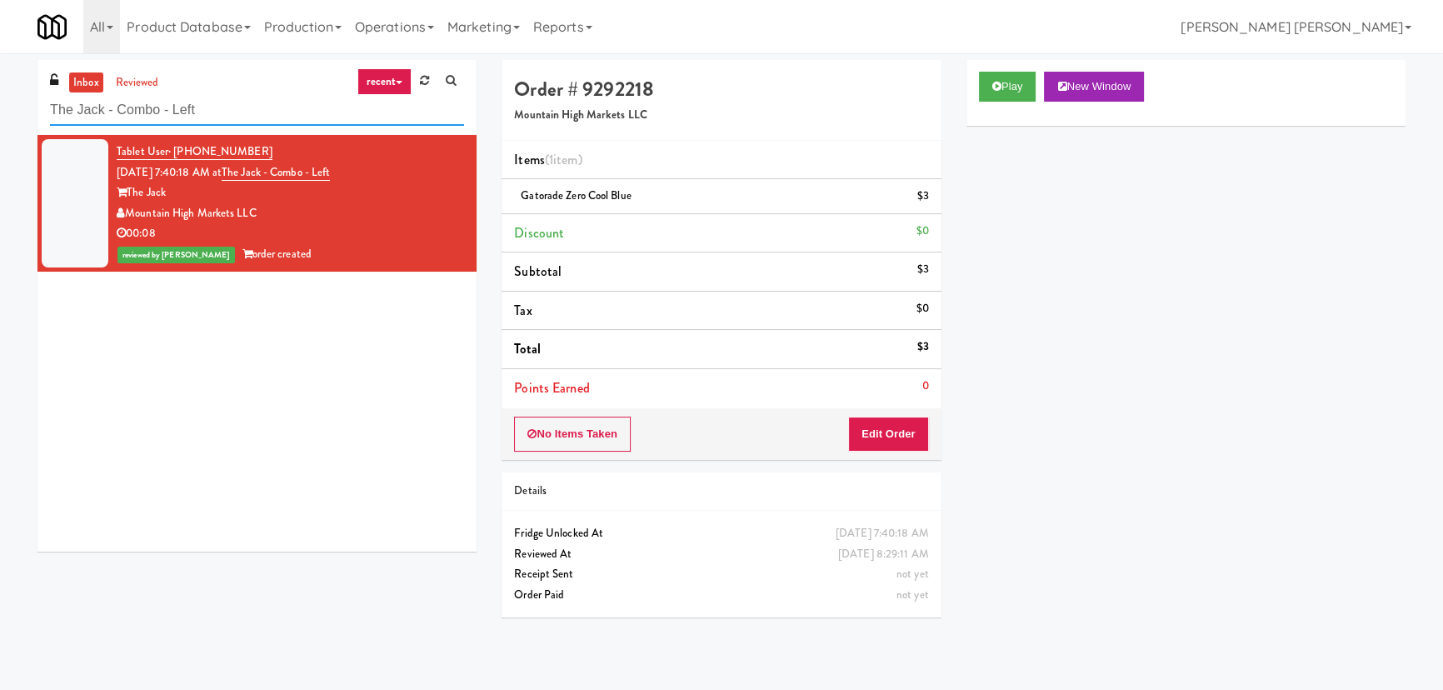
drag, startPoint x: 213, startPoint y: 107, endPoint x: 30, endPoint y: 97, distance: 183.6
click at [30, 97] on div "inbox reviewed recent all unclear take inventory issue suspicious failed recent…" at bounding box center [257, 312] width 464 height 504
paste input "(Food, Snack & Drink) Paterson Police Departmen"
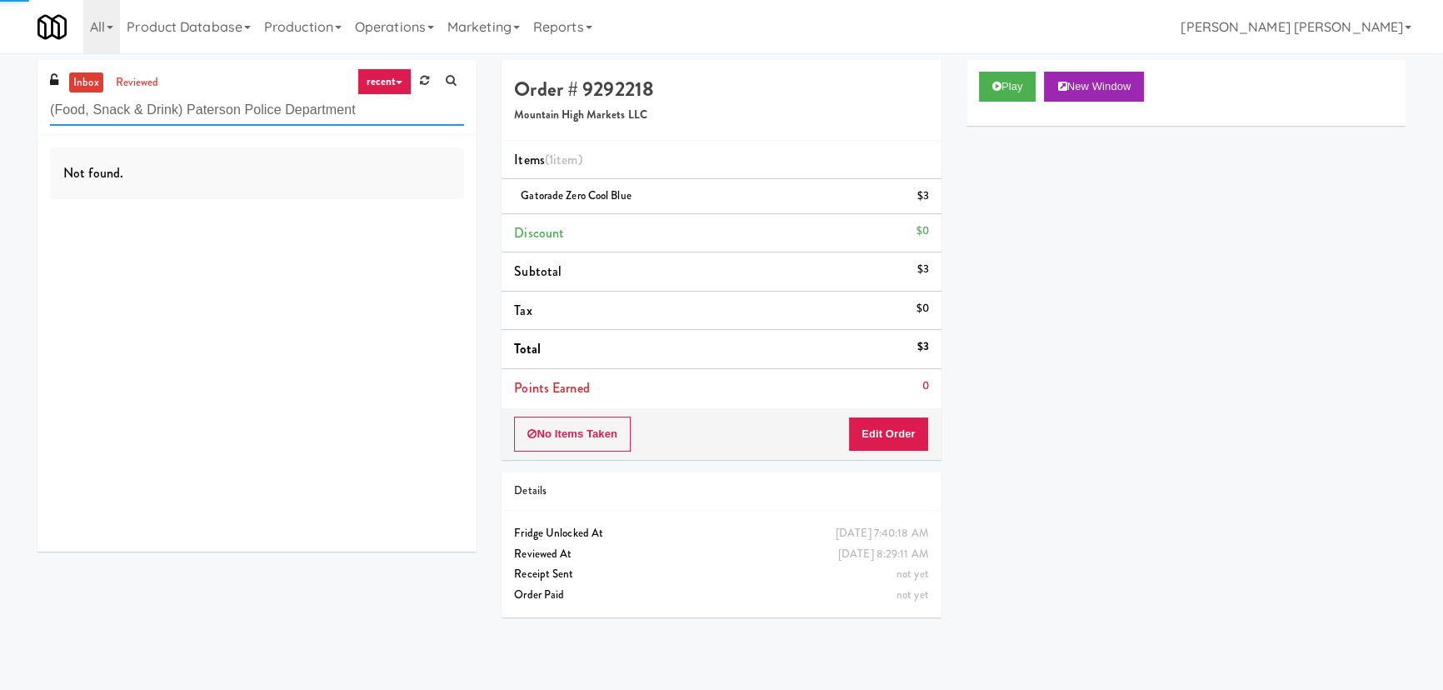
type input "(Food, Snack & Drink) Paterson Police Department"
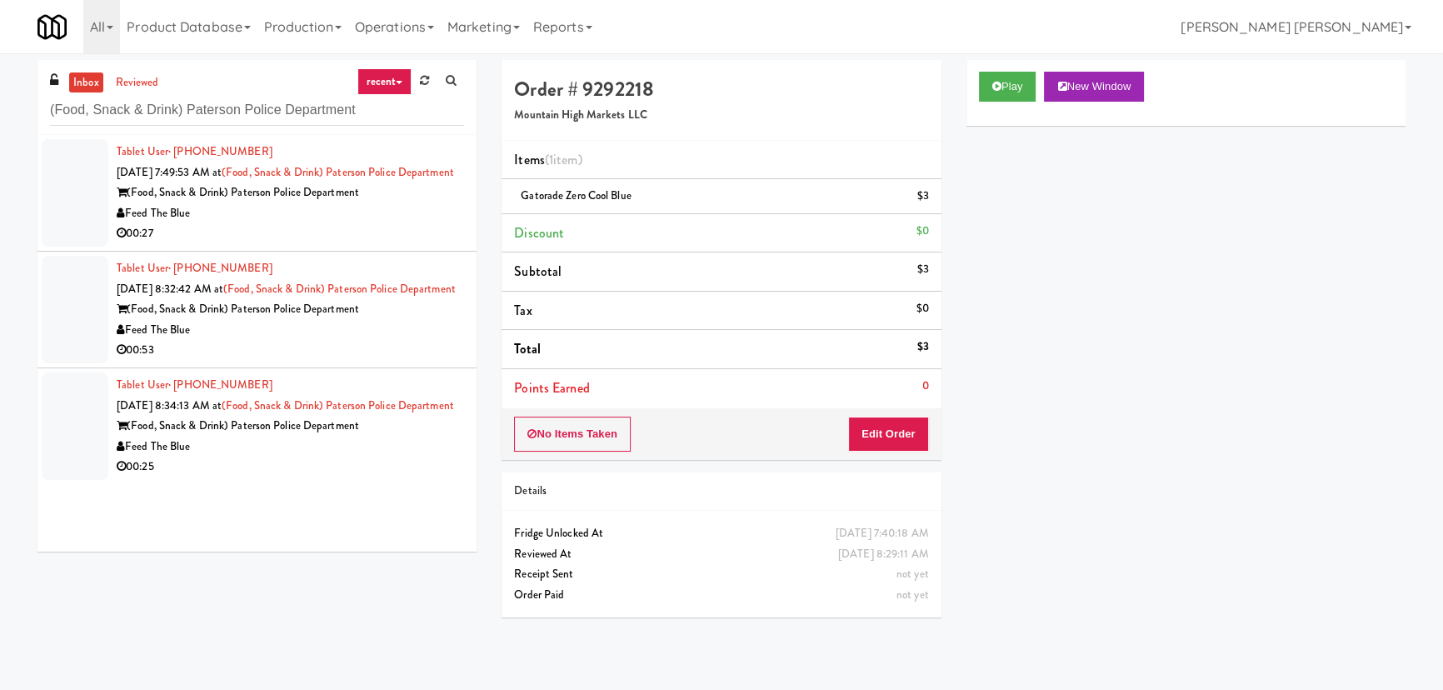
click at [408, 244] on div "00:27" at bounding box center [290, 233] width 347 height 21
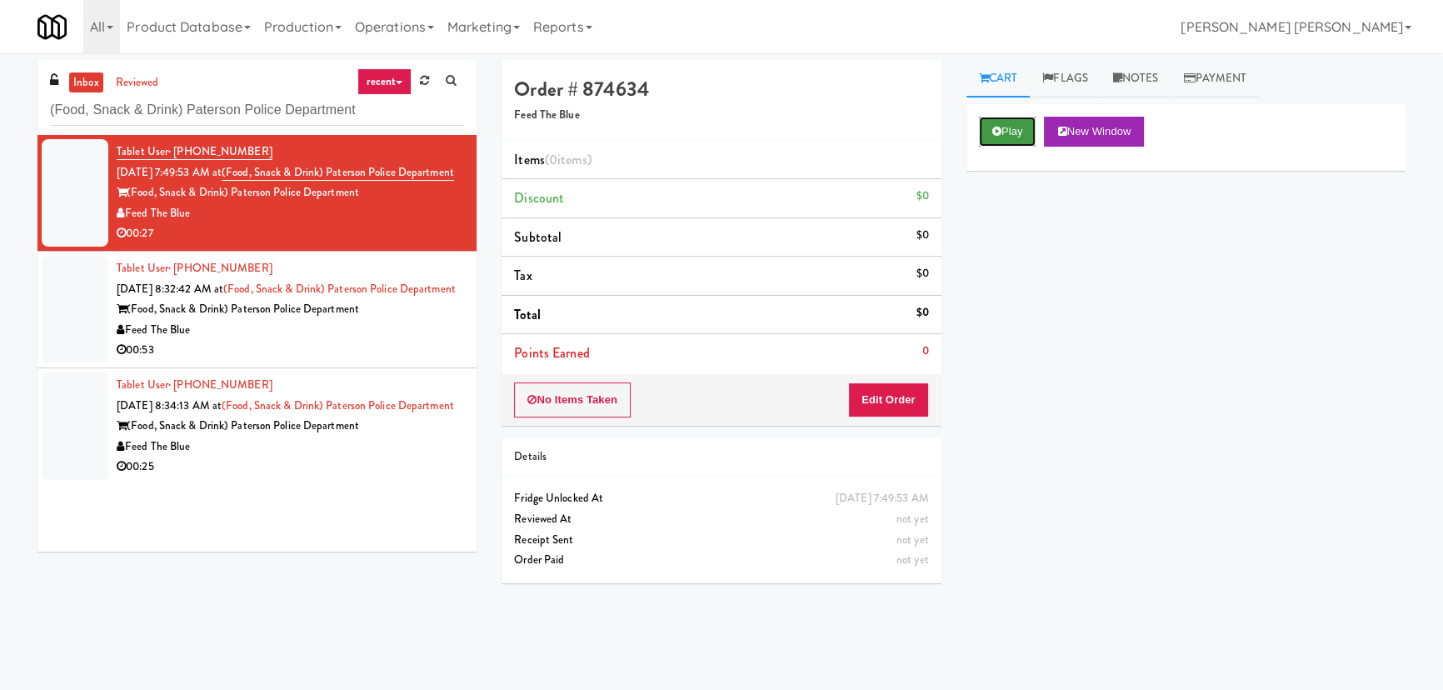
click at [1006, 135] on button "Play" at bounding box center [1007, 132] width 57 height 30
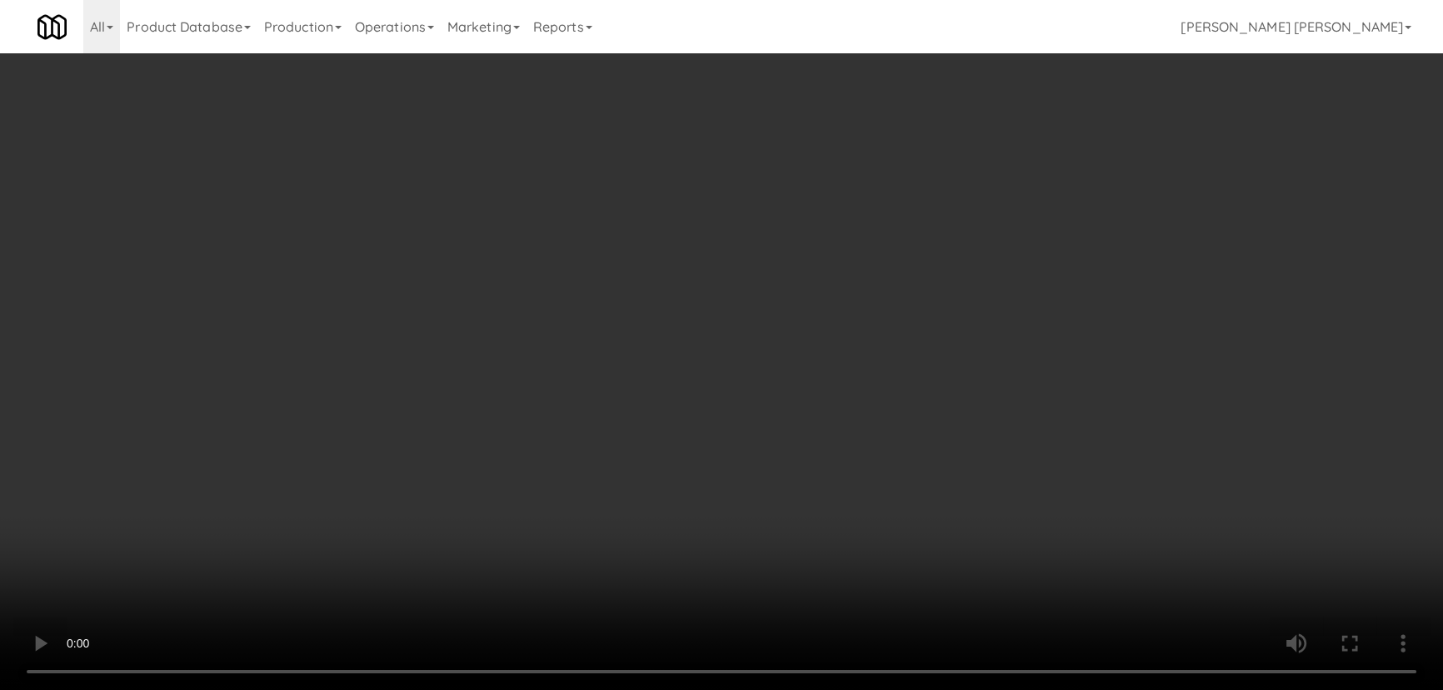
drag, startPoint x: 812, startPoint y: 741, endPoint x: 1453, endPoint y: 742, distance: 640.8
click at [916, 690] on video at bounding box center [721, 345] width 1443 height 690
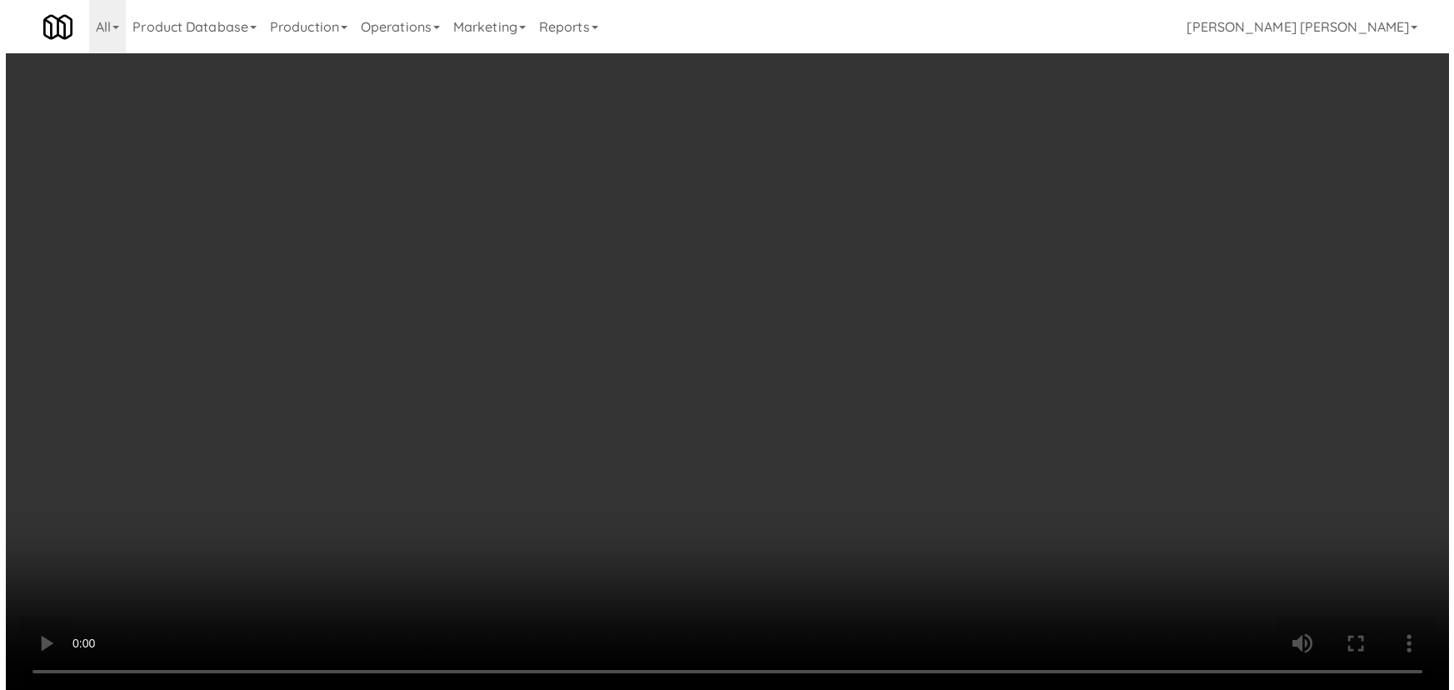
scroll to position [34, 0]
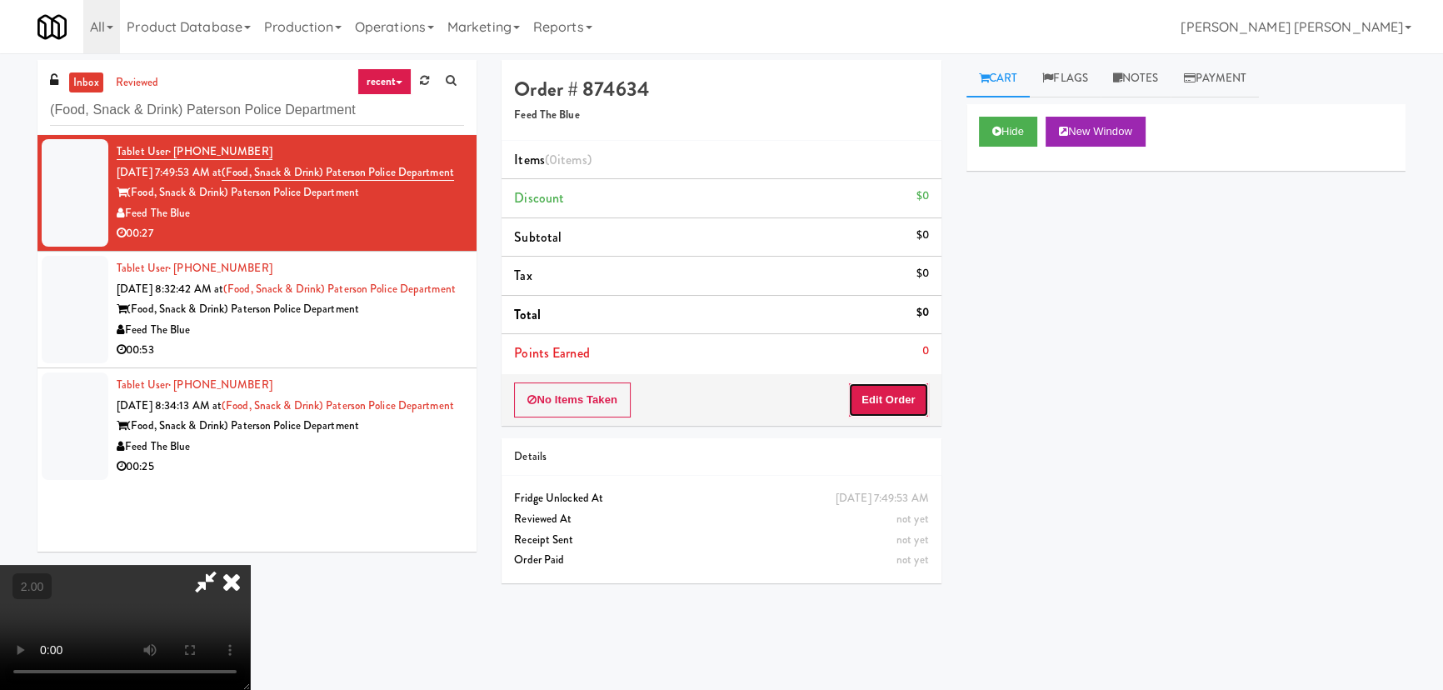
click at [918, 396] on button "Edit Order" at bounding box center [888, 399] width 81 height 35
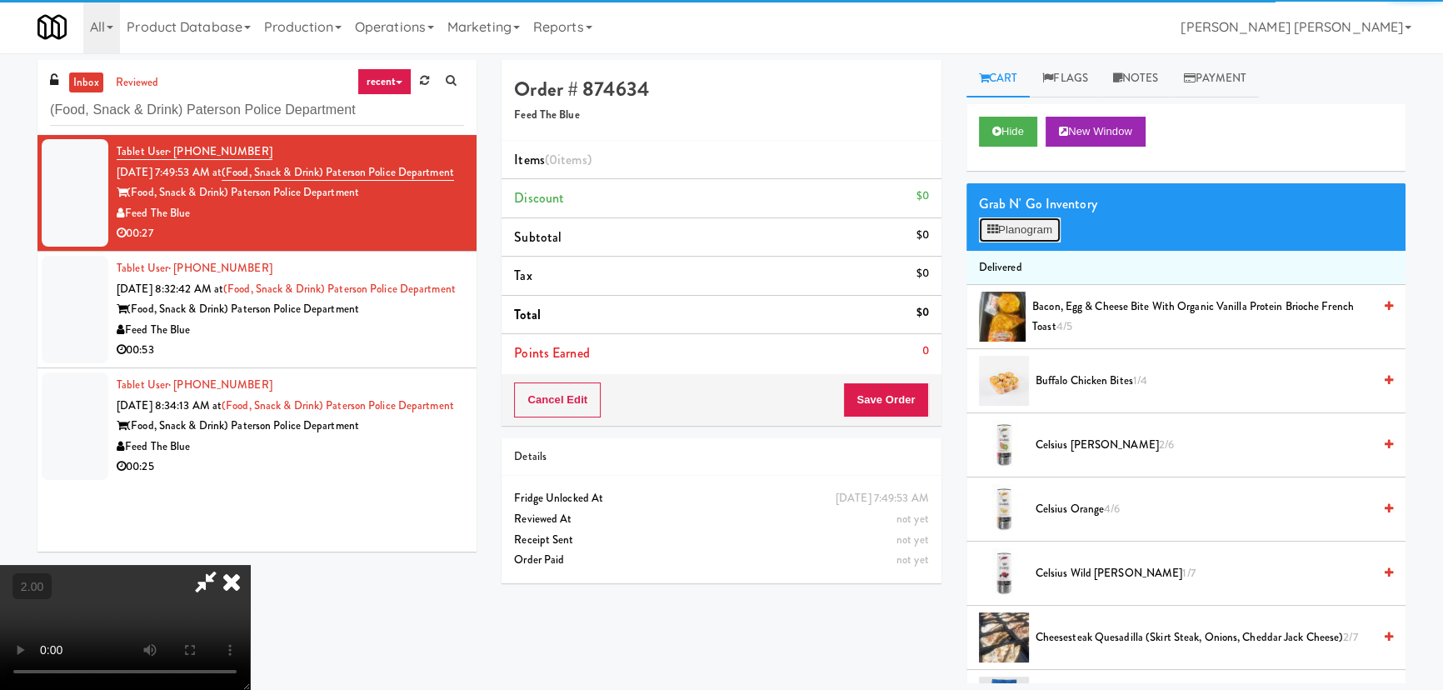
click at [1017, 237] on button "Planogram" at bounding box center [1020, 229] width 82 height 25
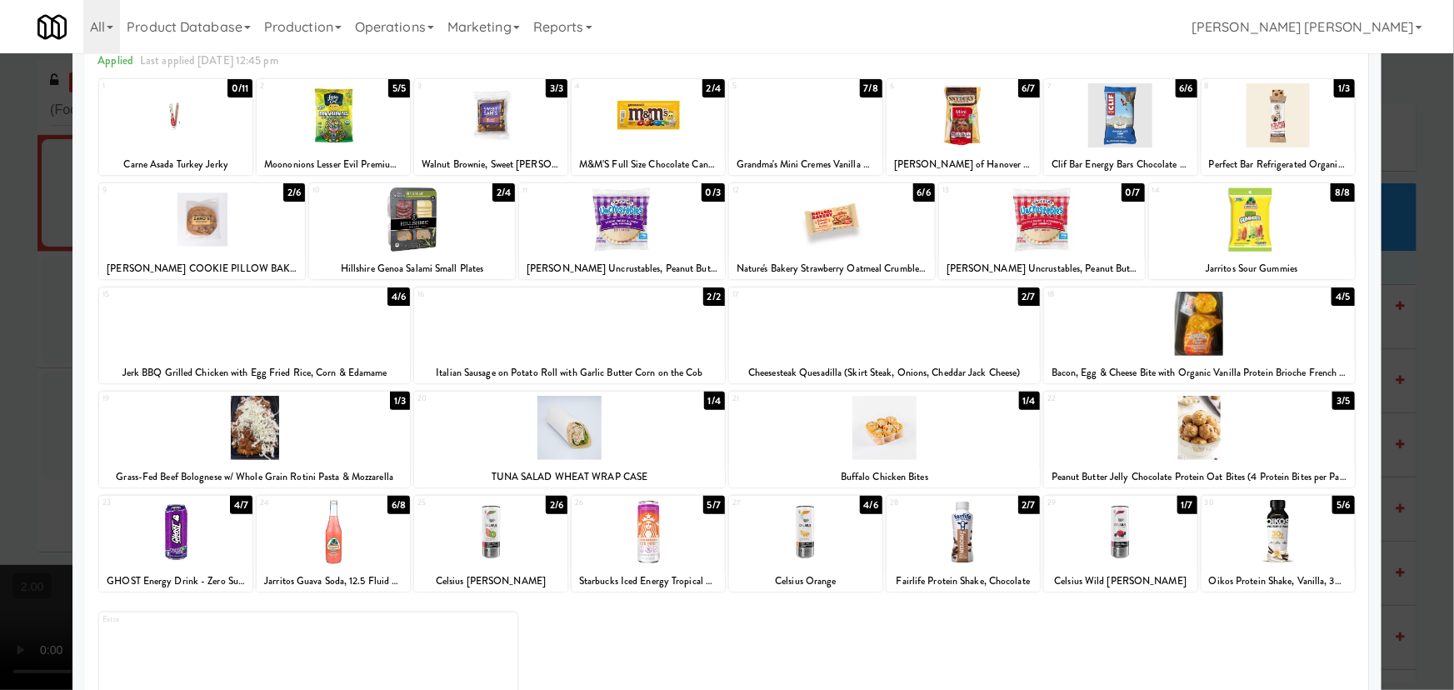
scroll to position [127, 0]
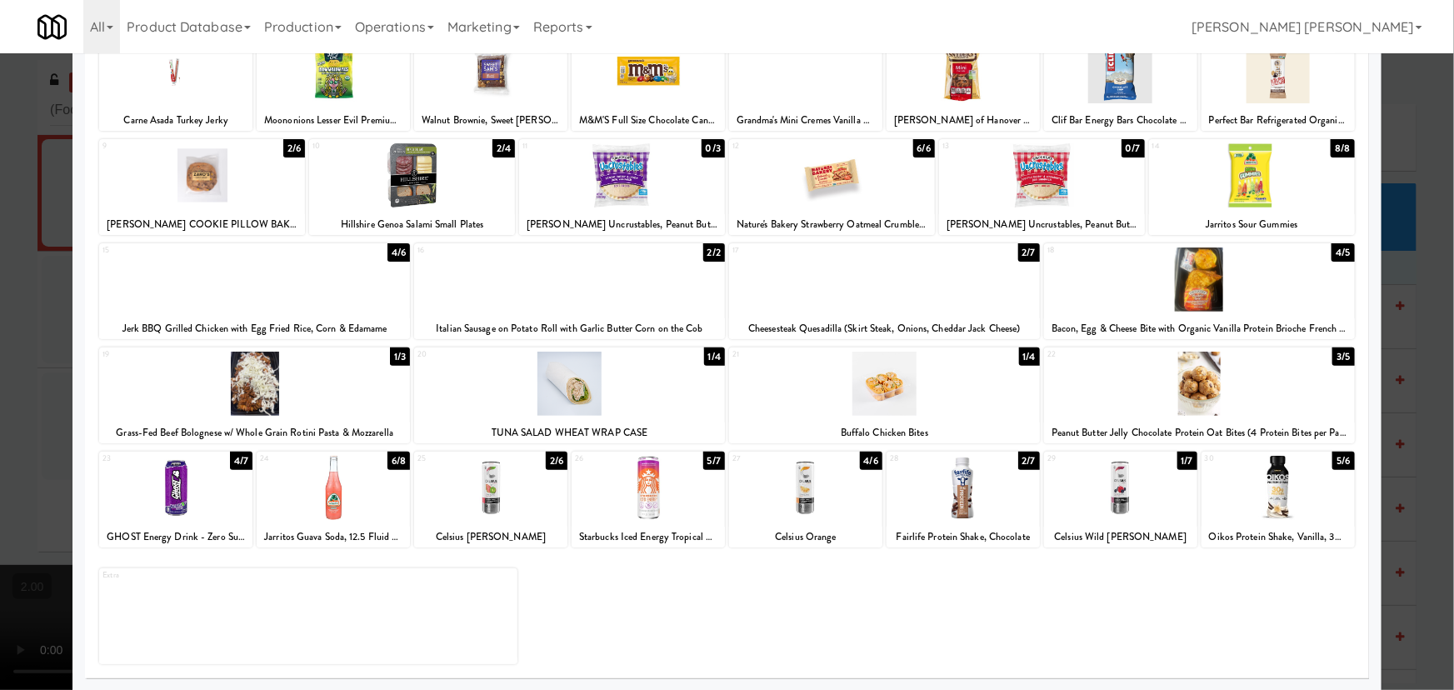
click at [952, 507] on div at bounding box center [963, 488] width 153 height 64
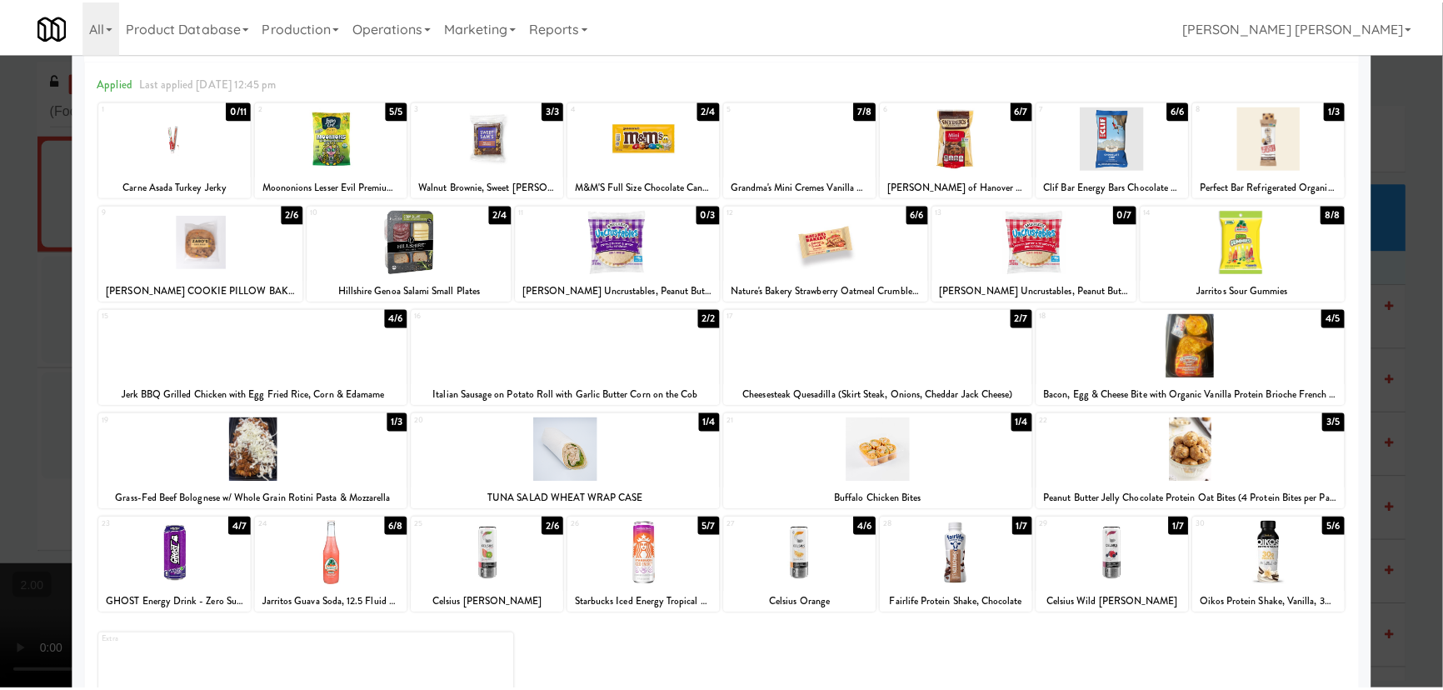
scroll to position [0, 0]
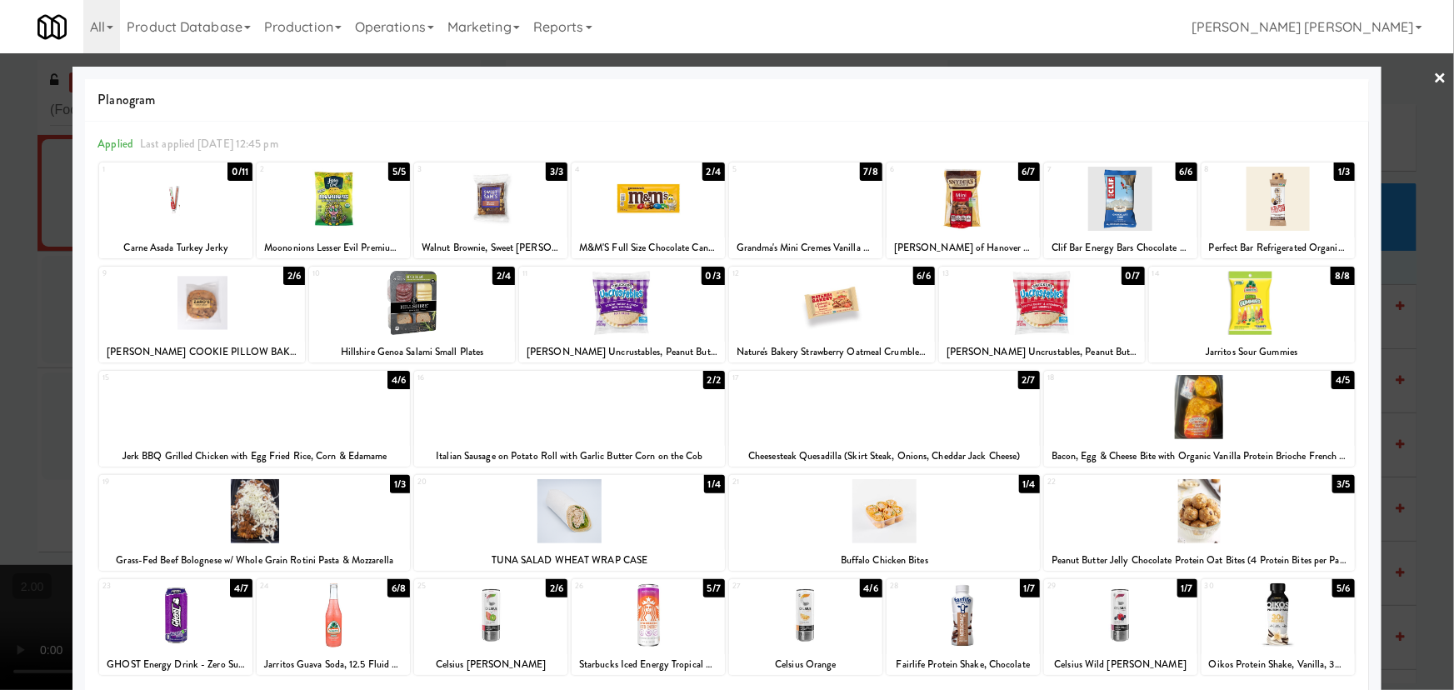
click at [876, 414] on div at bounding box center [884, 407] width 311 height 64
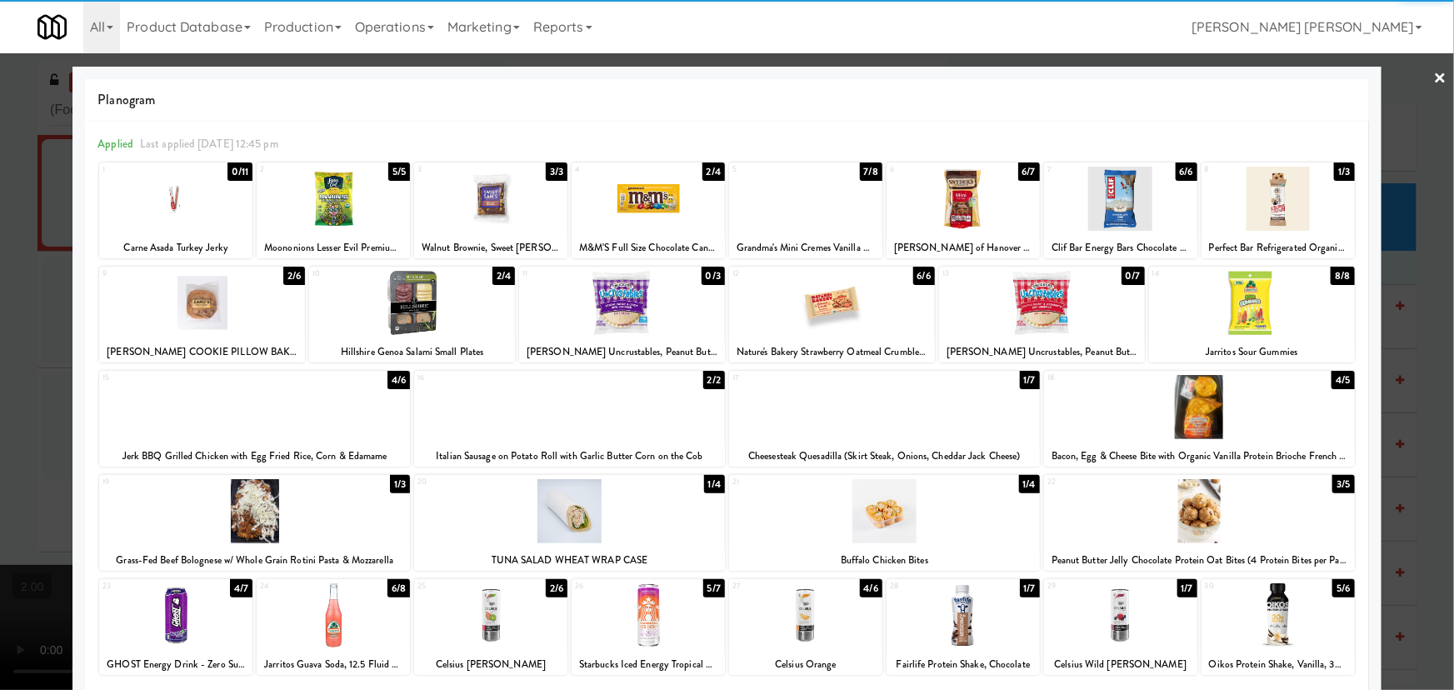
click at [1434, 76] on link "×" at bounding box center [1440, 79] width 13 height 52
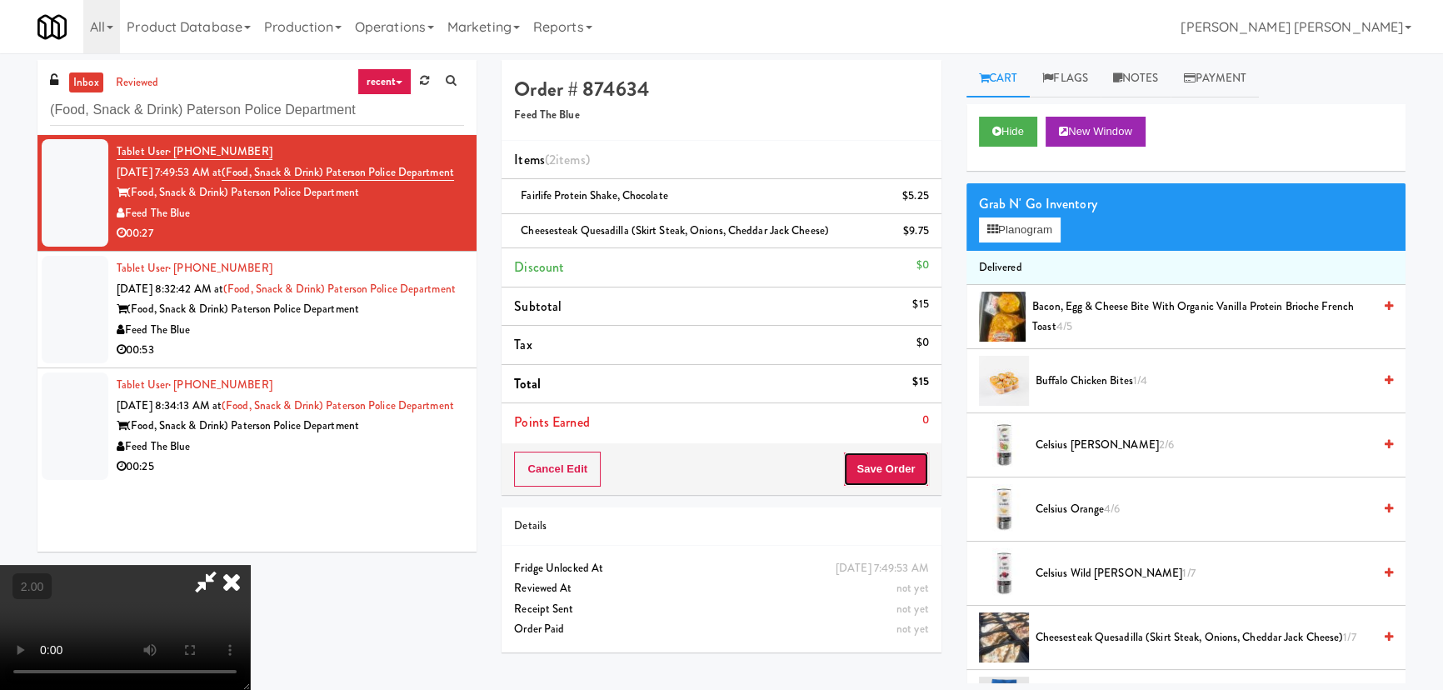
click at [892, 477] on button "Save Order" at bounding box center [885, 469] width 85 height 35
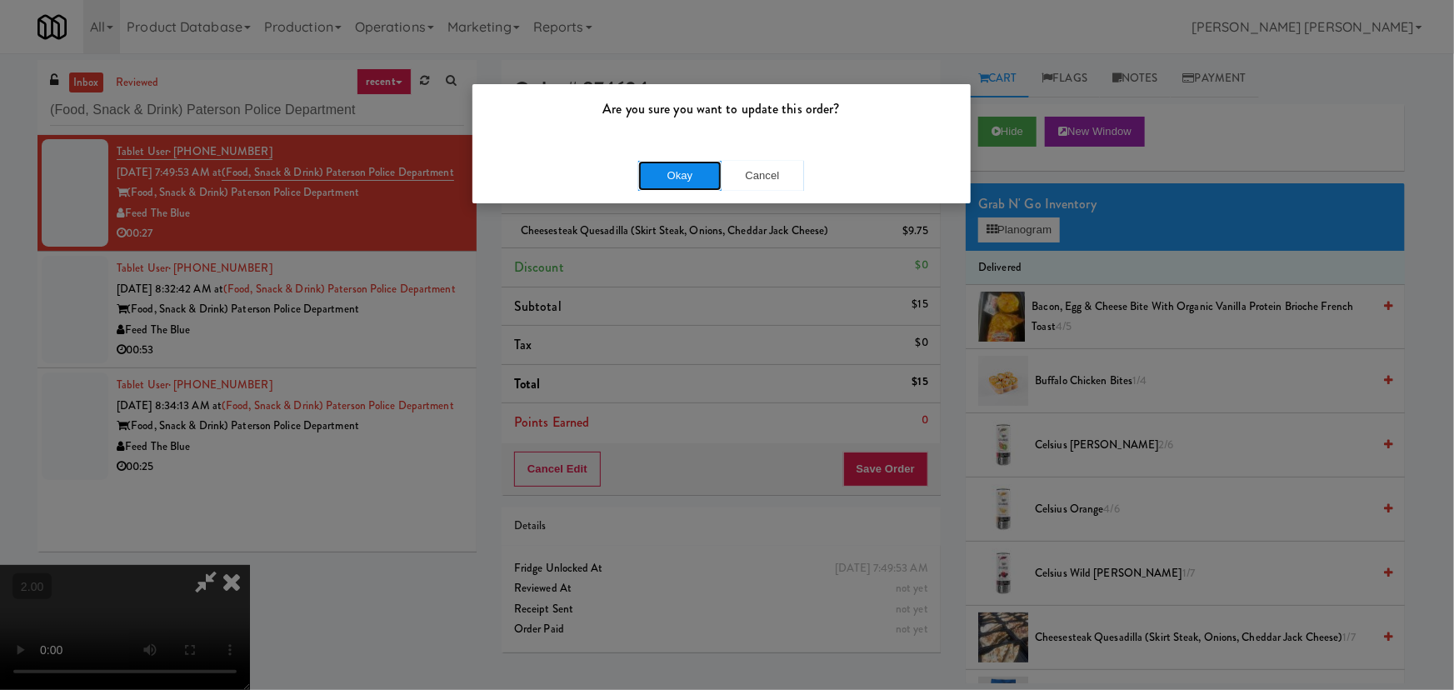
click at [670, 182] on button "Okay" at bounding box center [679, 176] width 83 height 30
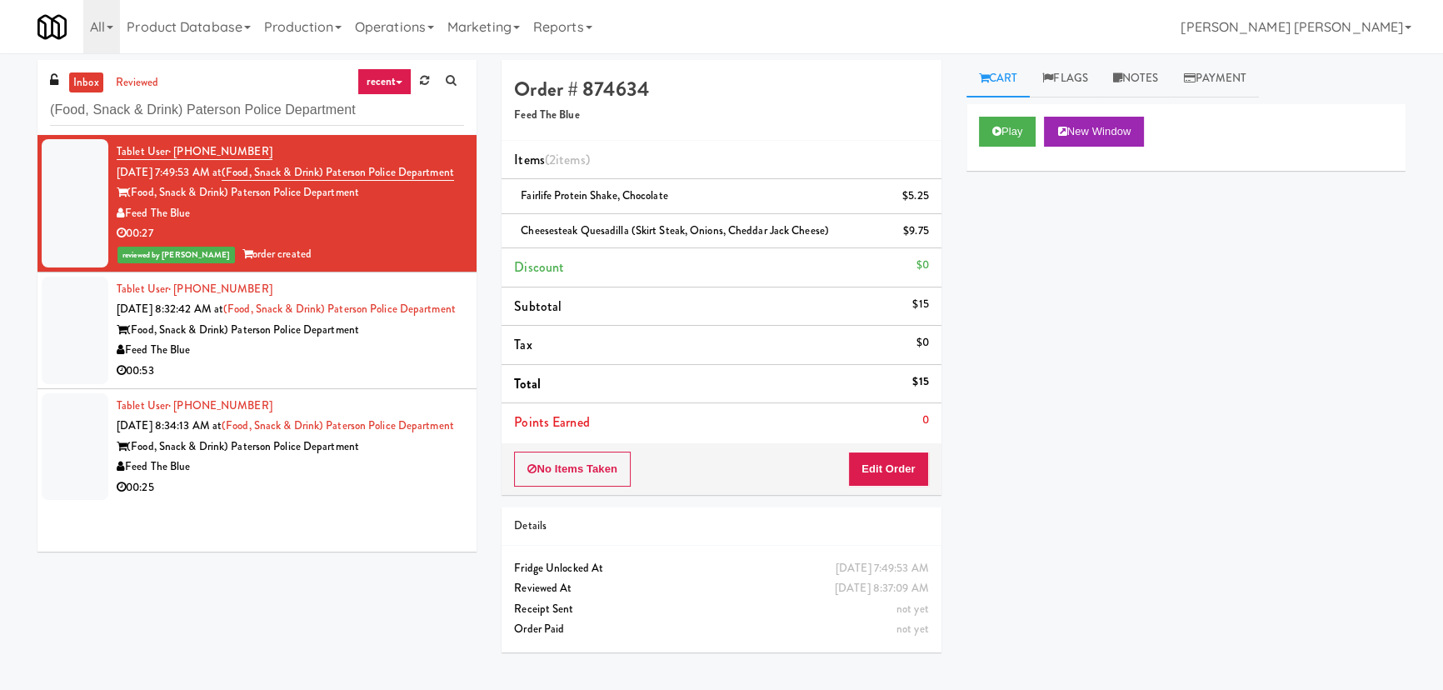
click at [405, 382] on div "00:53" at bounding box center [290, 371] width 347 height 21
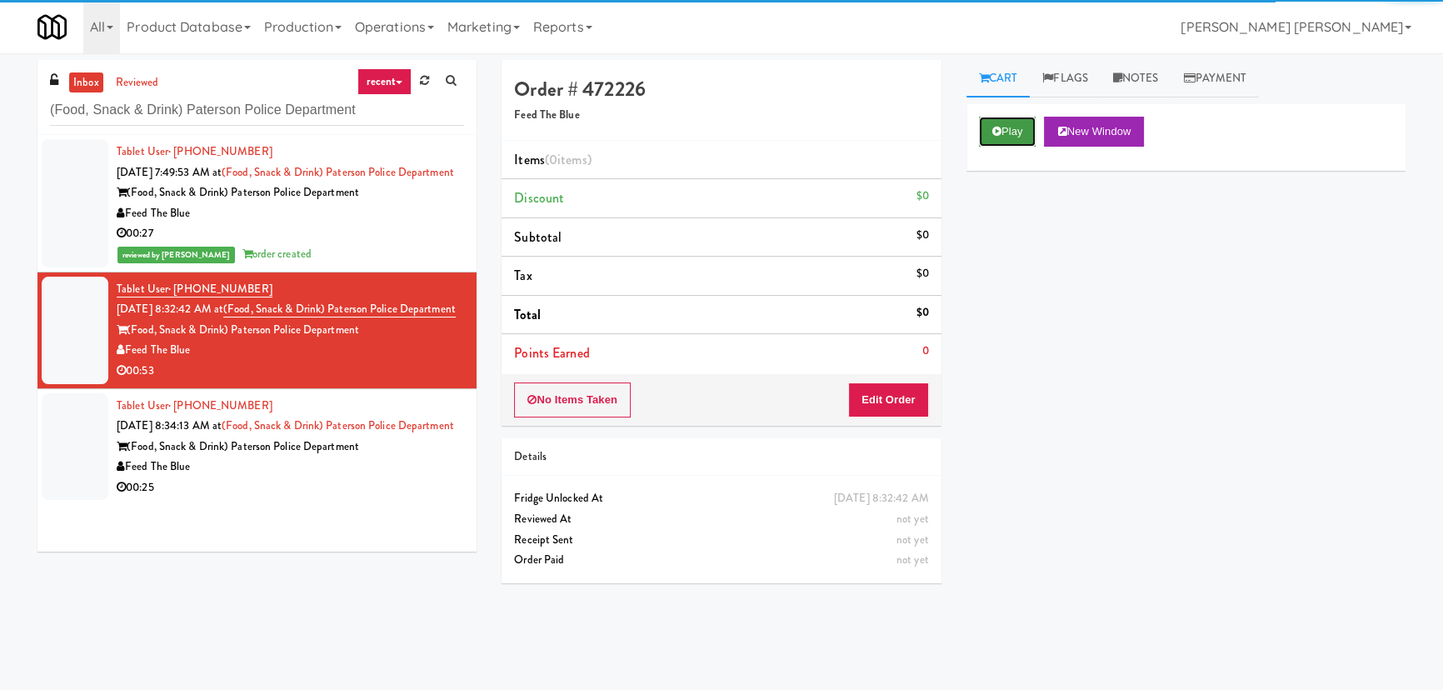
click at [1020, 133] on button "Play" at bounding box center [1007, 132] width 57 height 30
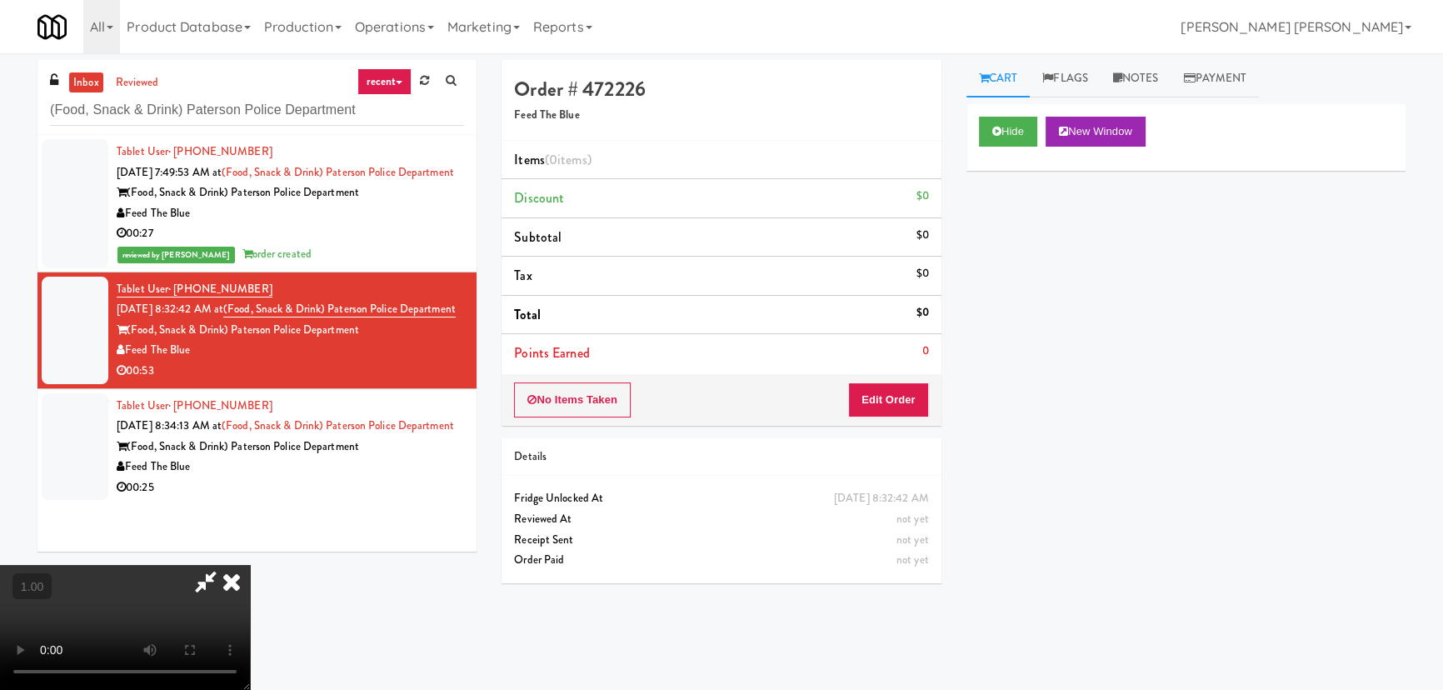
scroll to position [34, 0]
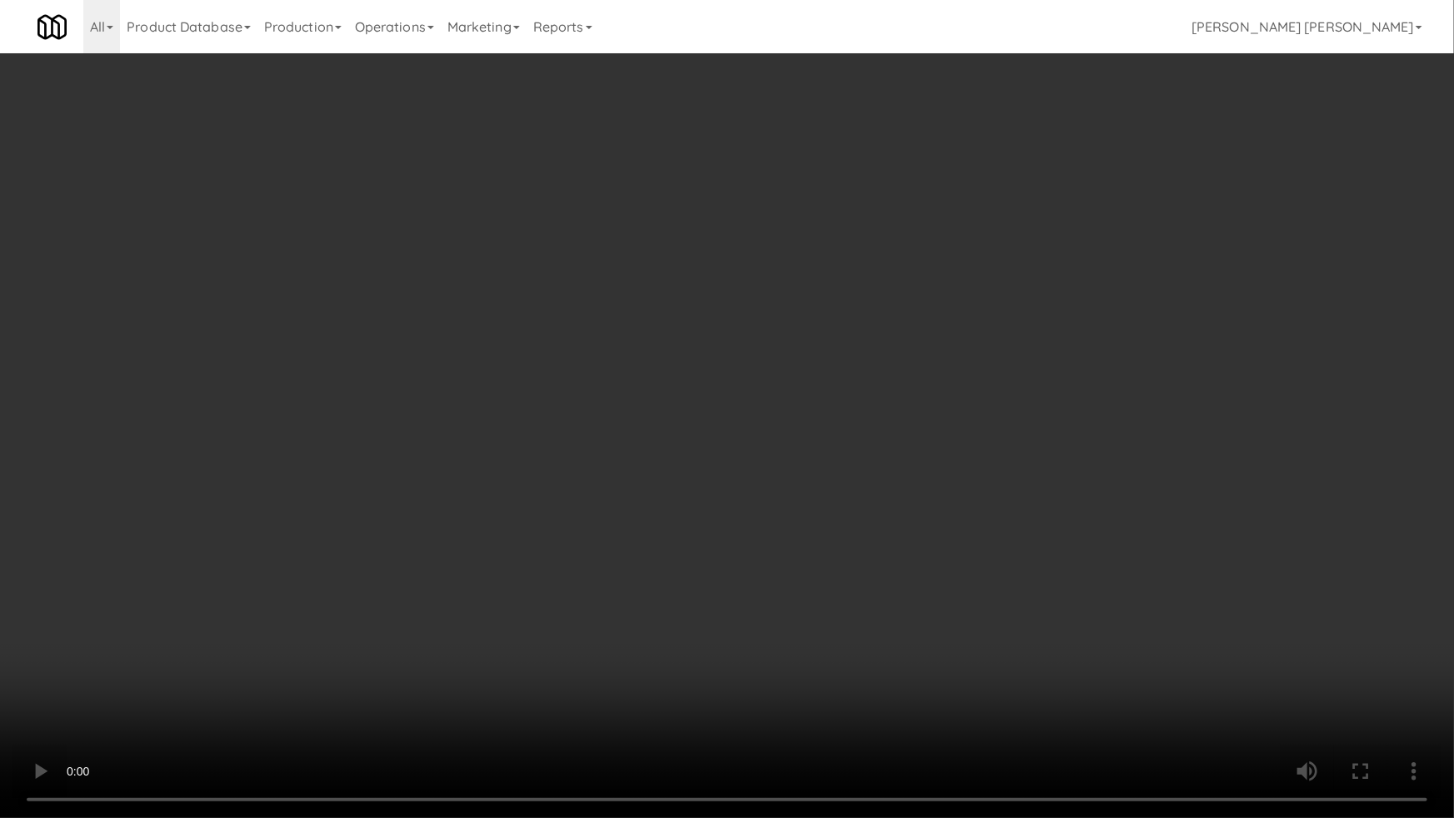
click at [596, 497] on video at bounding box center [727, 409] width 1454 height 818
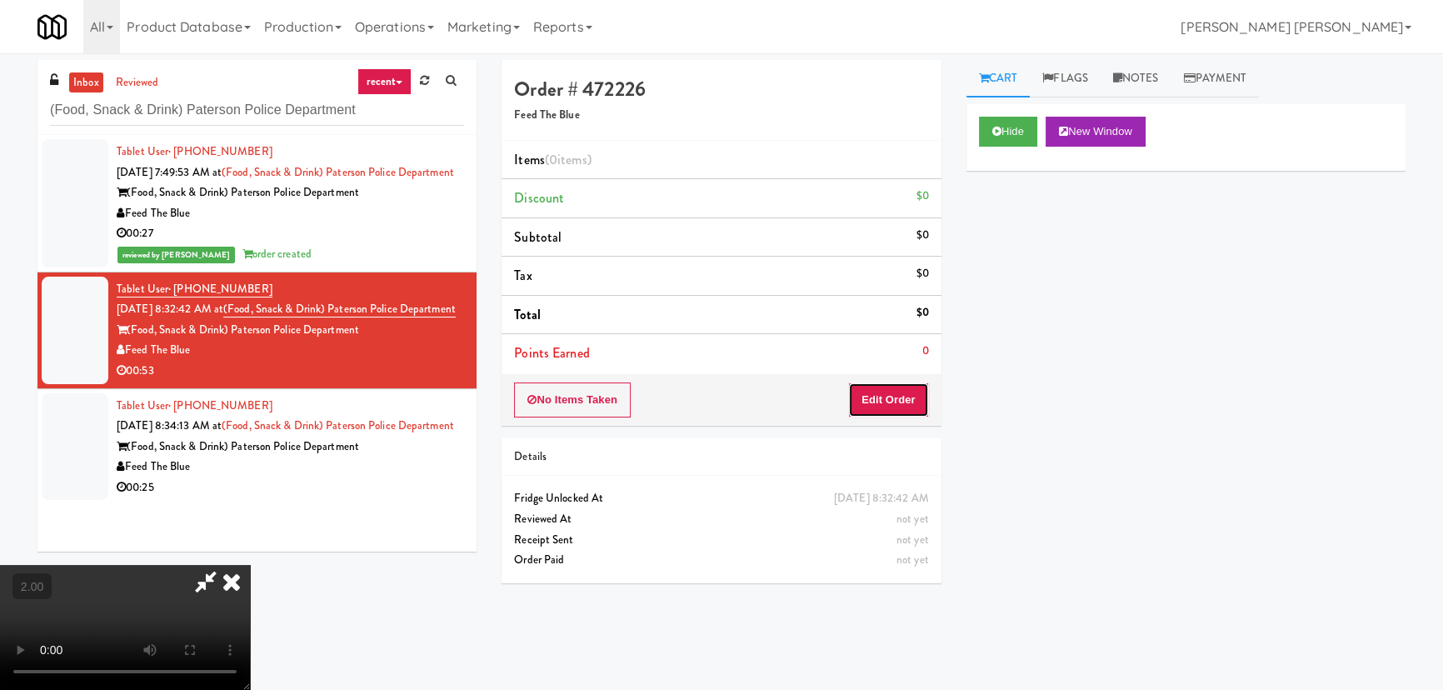
click at [915, 399] on button "Edit Order" at bounding box center [888, 399] width 81 height 35
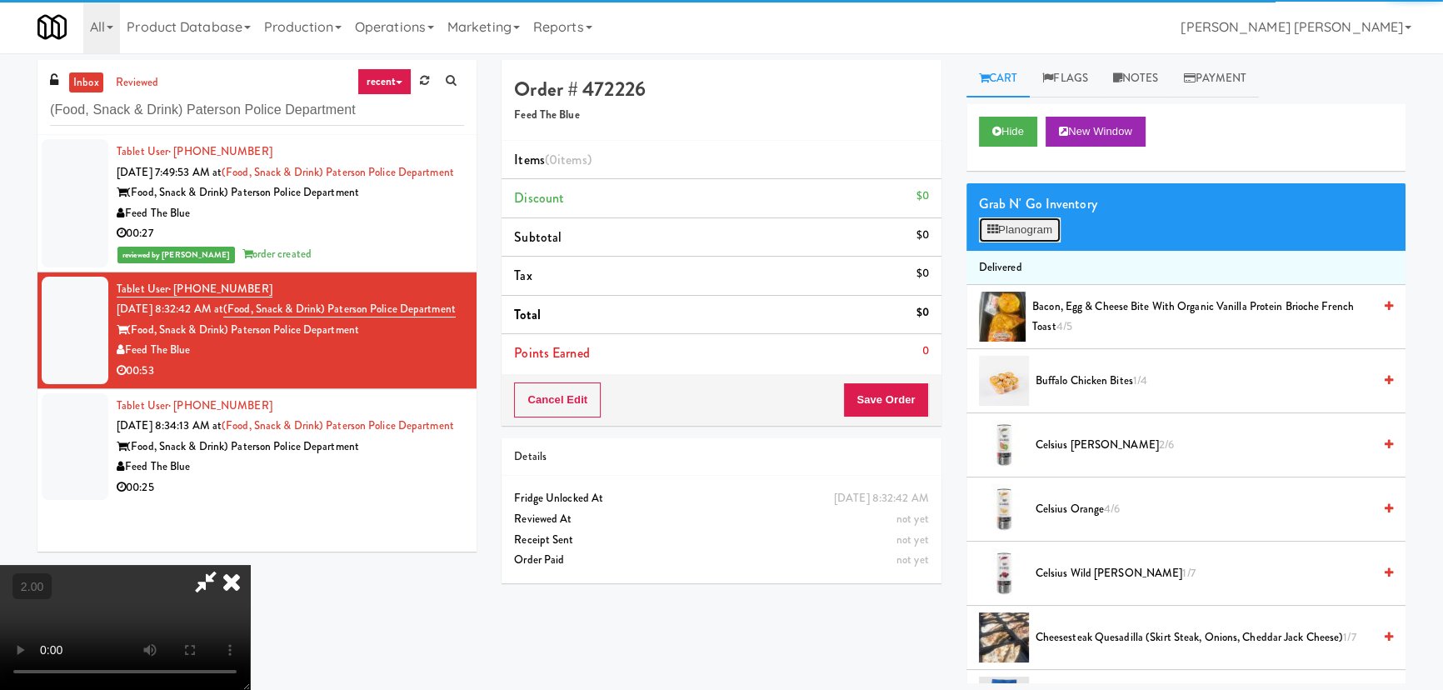
click at [1019, 232] on button "Planogram" at bounding box center [1020, 229] width 82 height 25
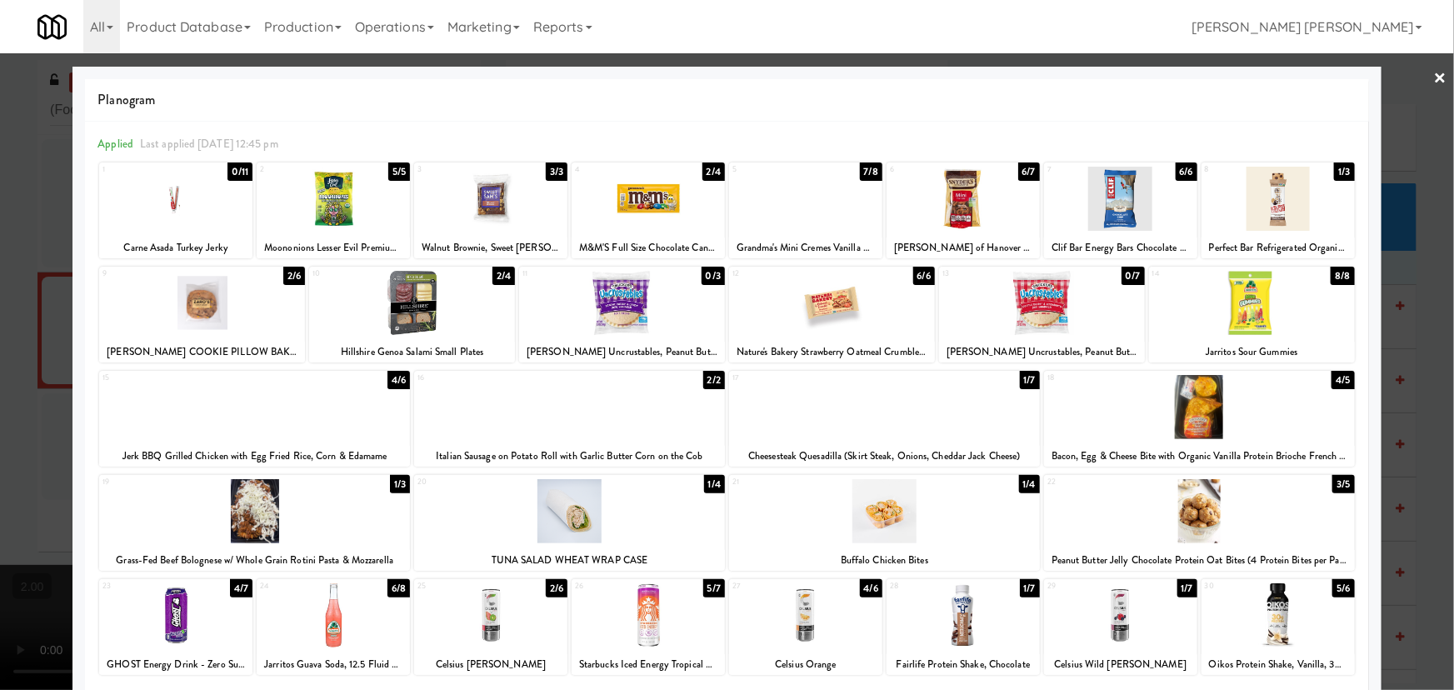
click at [247, 432] on div at bounding box center [254, 407] width 311 height 64
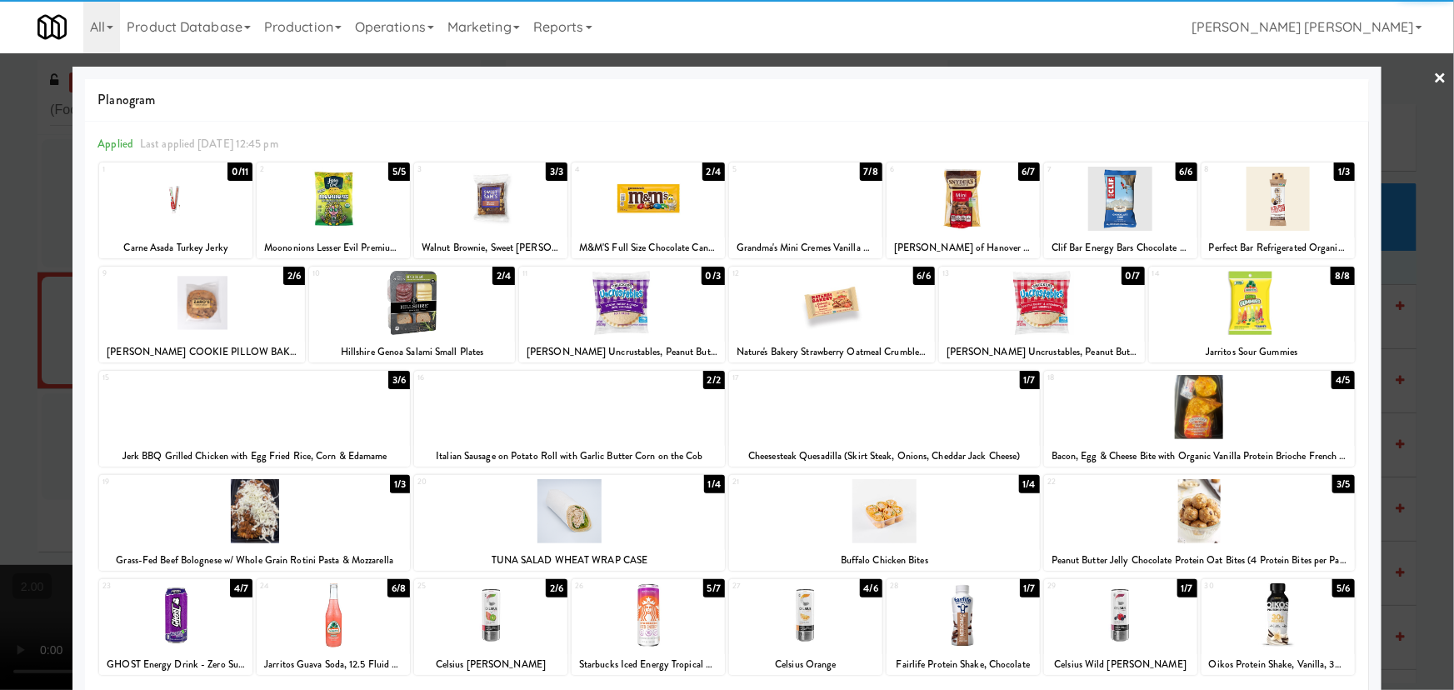
click at [608, 217] on div at bounding box center [648, 199] width 153 height 64
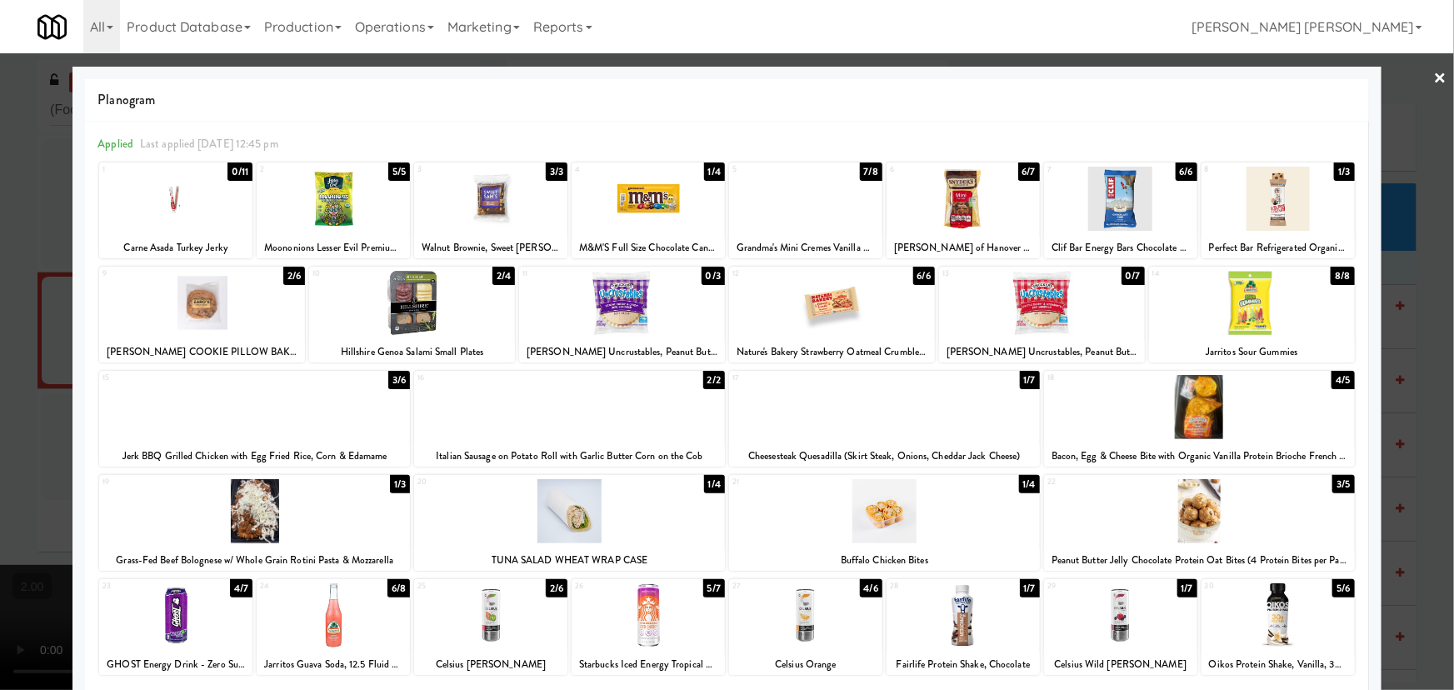
click at [1434, 77] on link "×" at bounding box center [1440, 79] width 13 height 52
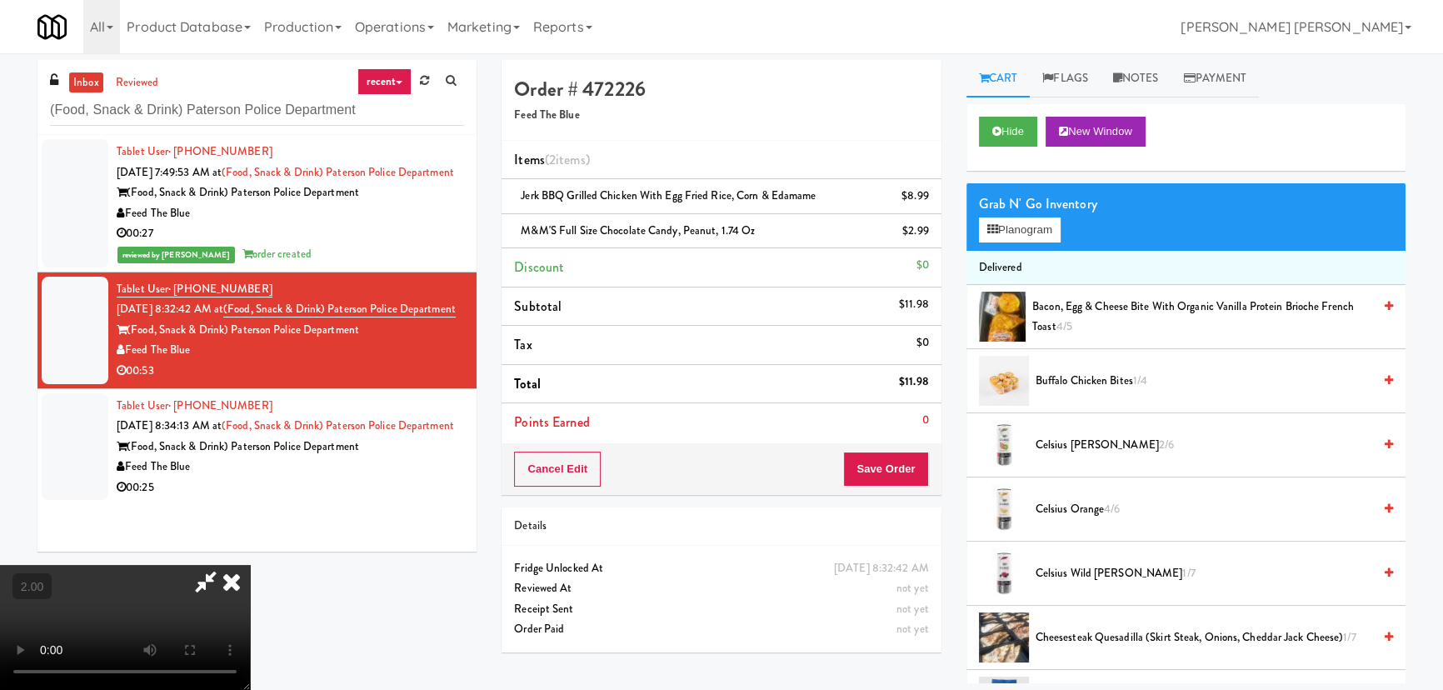
click at [250, 565] on icon at bounding box center [231, 581] width 37 height 33
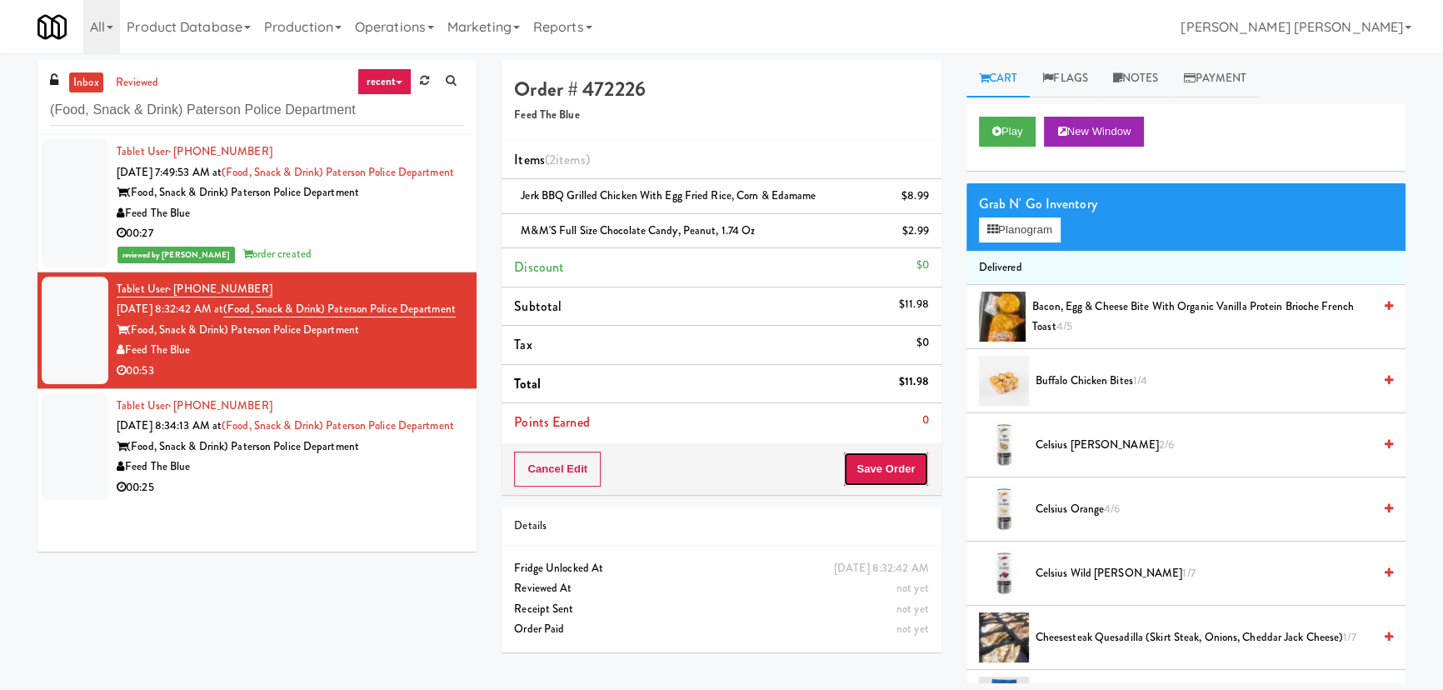
click at [908, 482] on button "Save Order" at bounding box center [885, 469] width 85 height 35
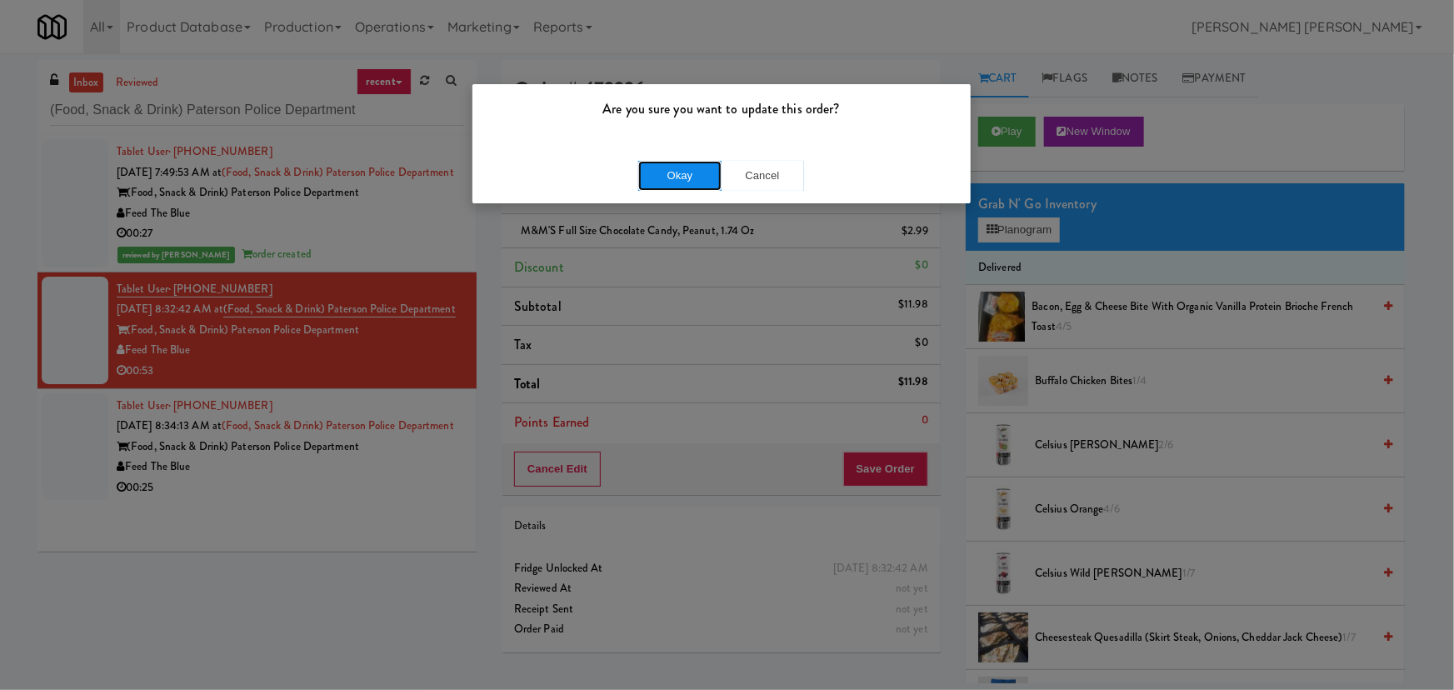
click at [675, 187] on button "Okay" at bounding box center [679, 176] width 83 height 30
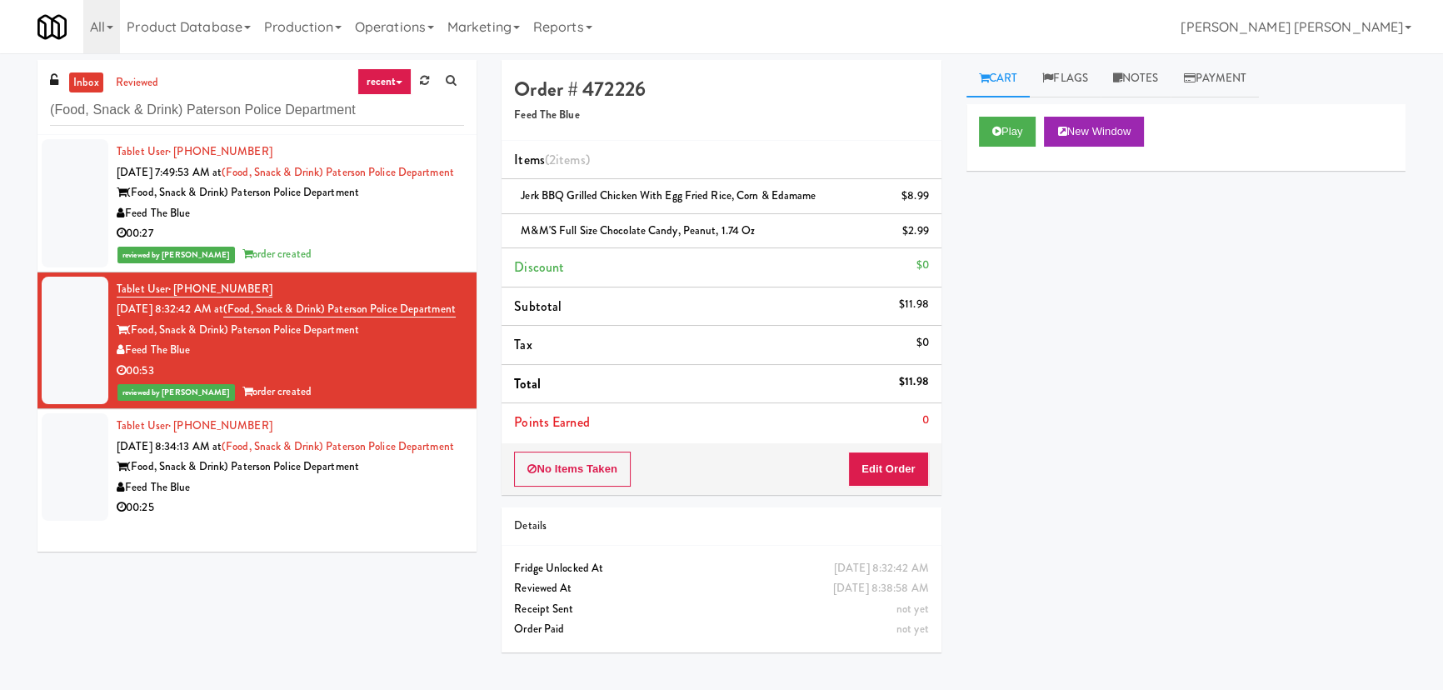
click at [442, 498] on div "Feed The Blue" at bounding box center [290, 487] width 347 height 21
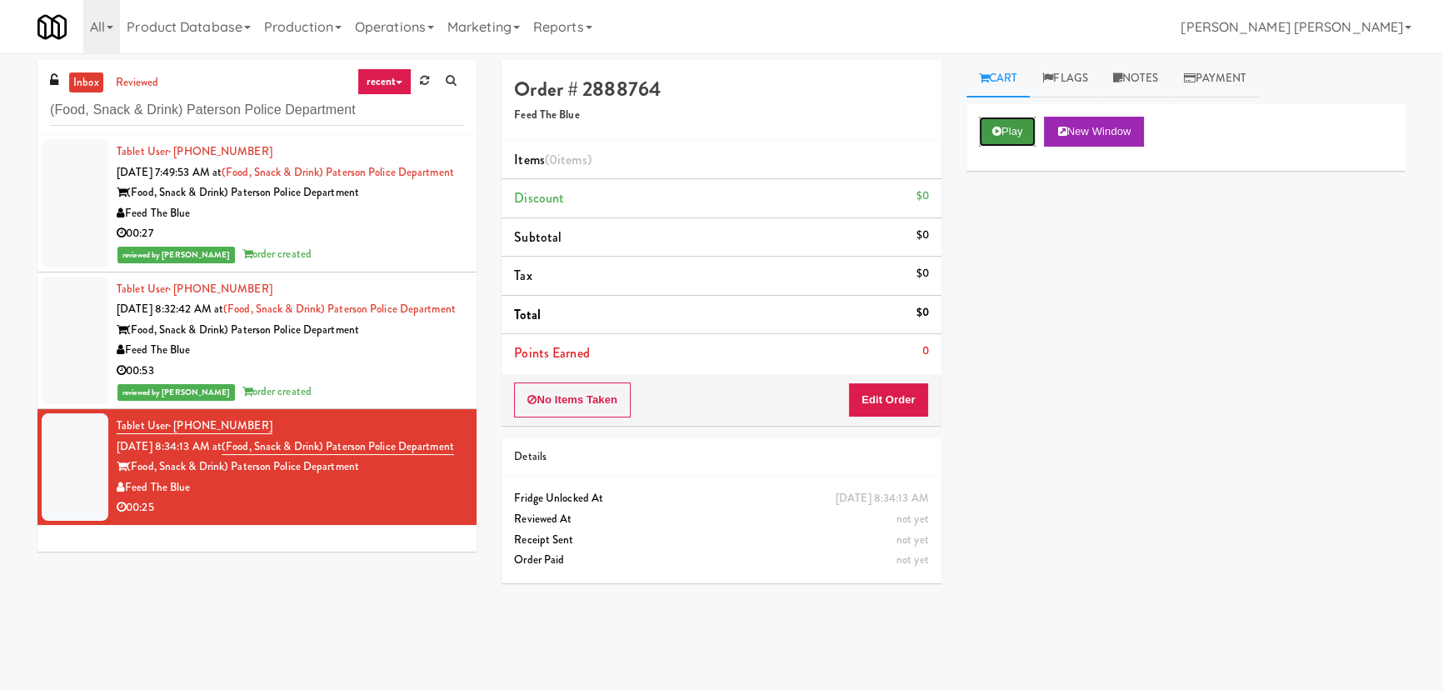
click at [992, 128] on icon at bounding box center [996, 131] width 9 height 11
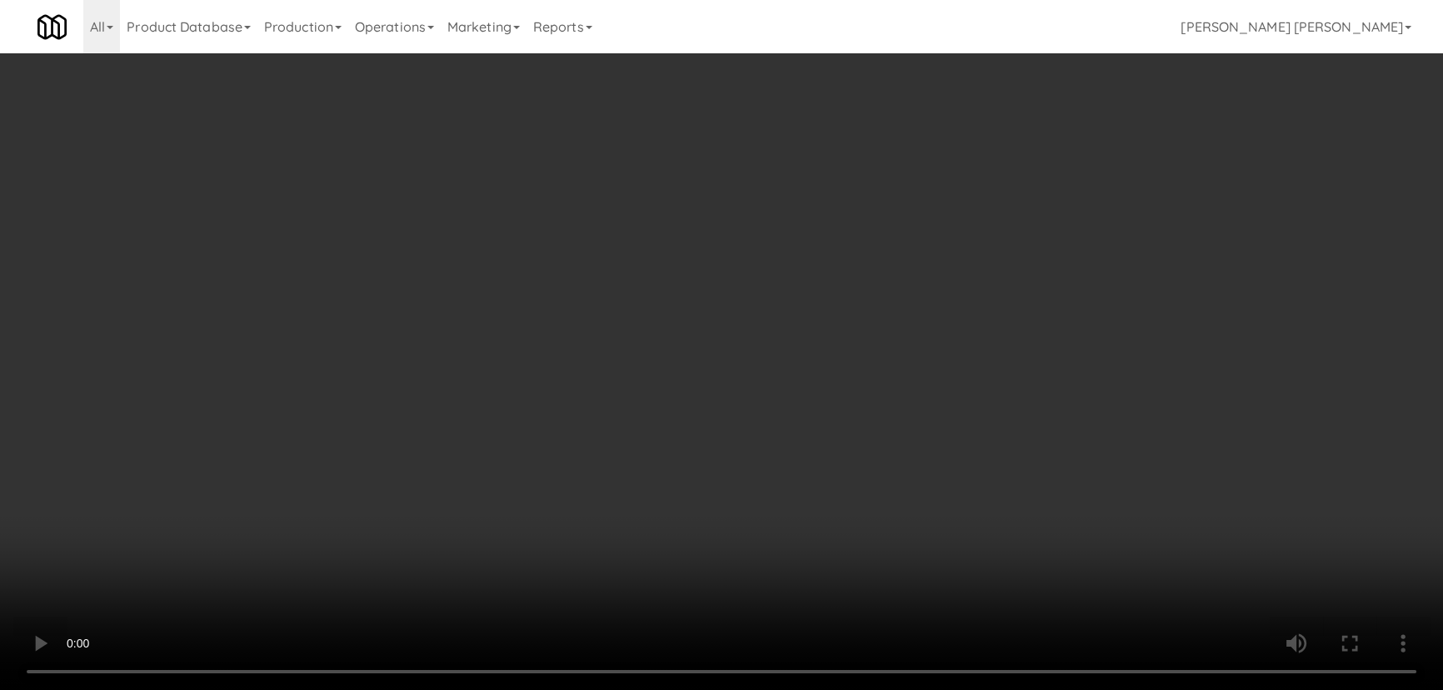
click at [796, 690] on video at bounding box center [721, 345] width 1443 height 690
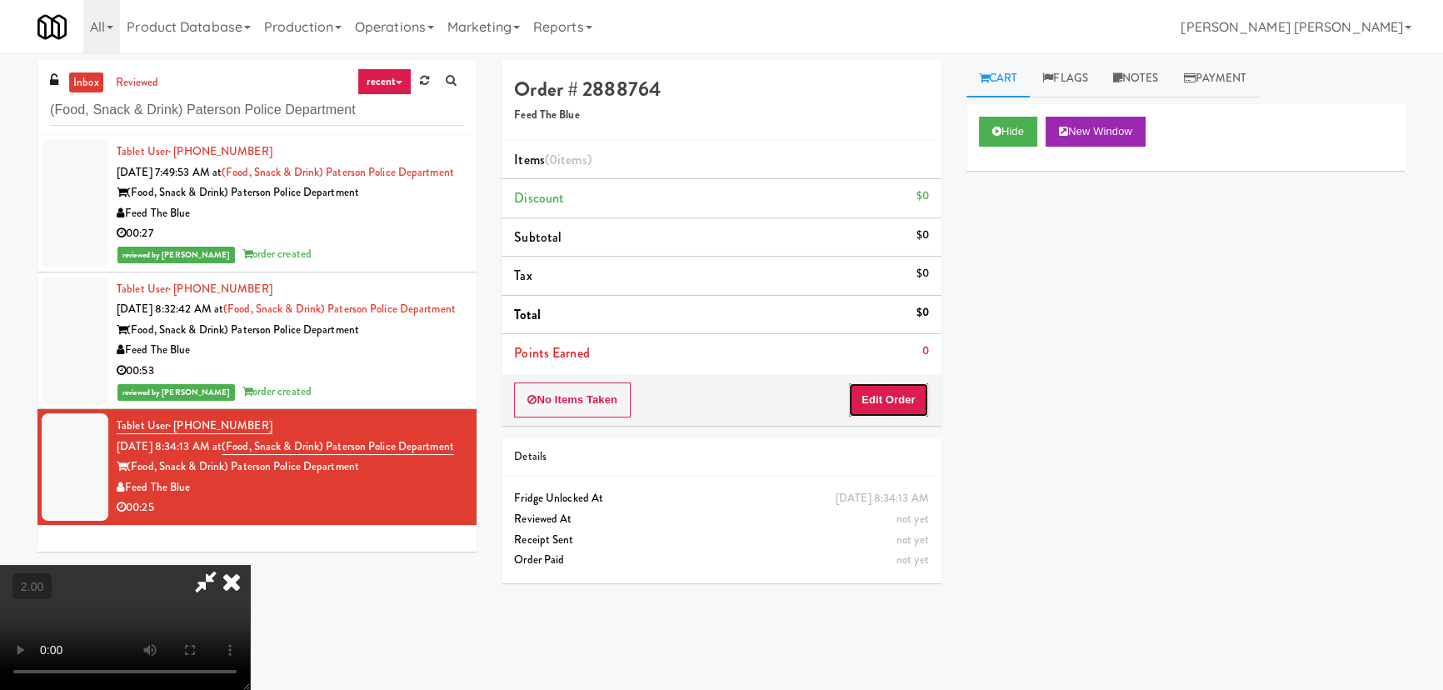
click at [898, 392] on button "Edit Order" at bounding box center [888, 399] width 81 height 35
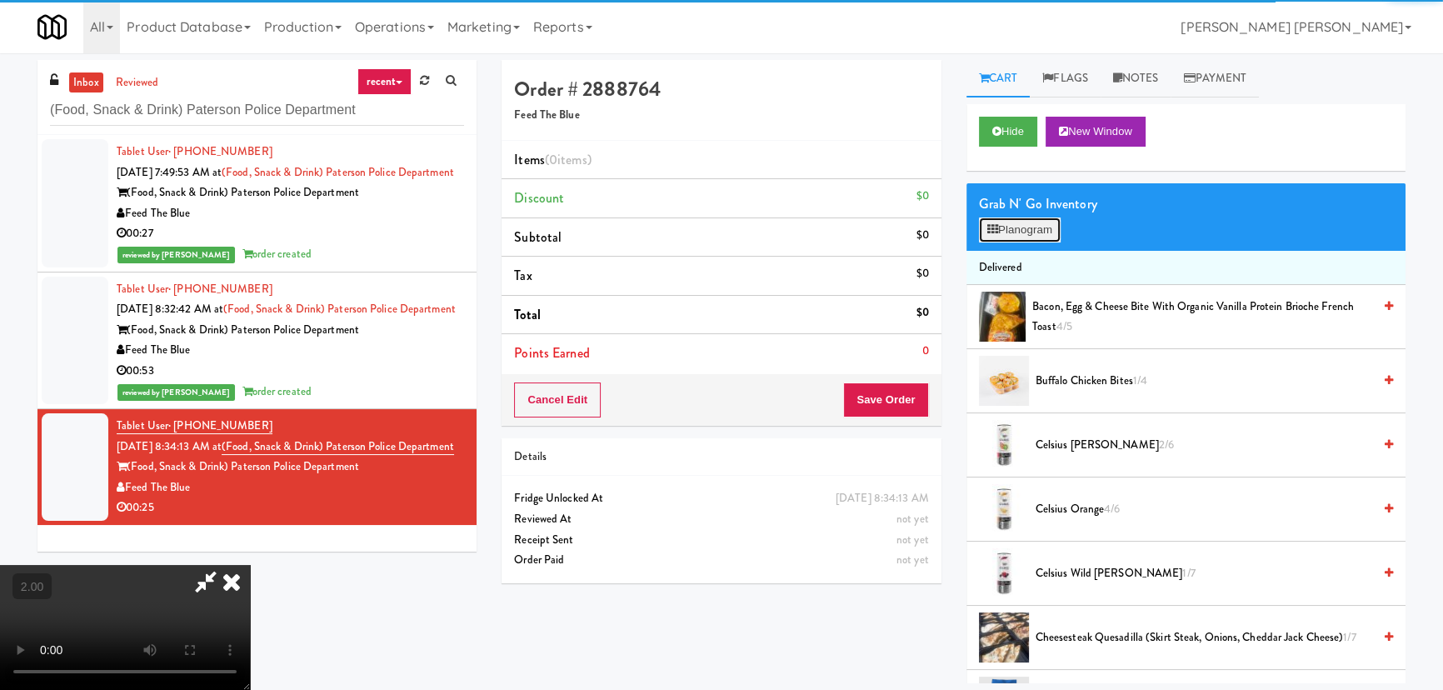
click at [1032, 225] on button "Planogram" at bounding box center [1020, 229] width 82 height 25
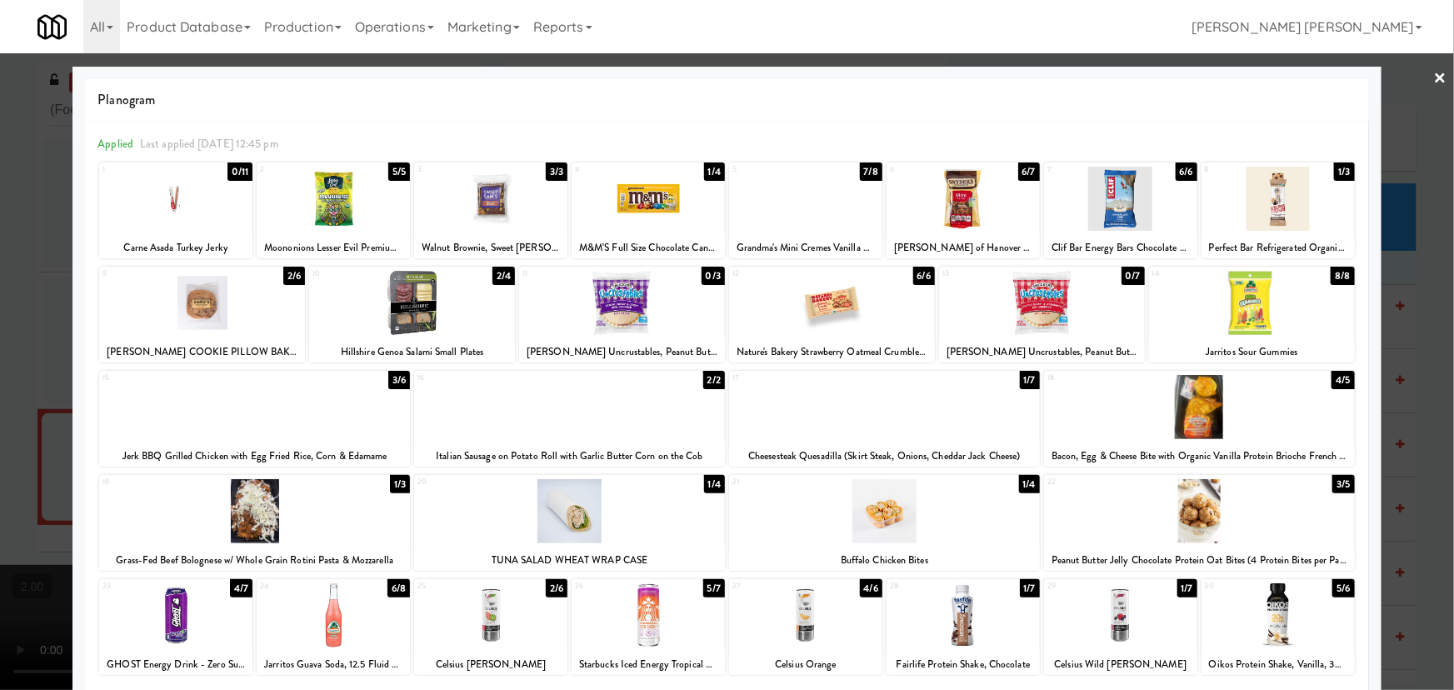
click at [1201, 424] on div at bounding box center [1199, 407] width 311 height 64
click at [1434, 72] on link "×" at bounding box center [1440, 79] width 13 height 52
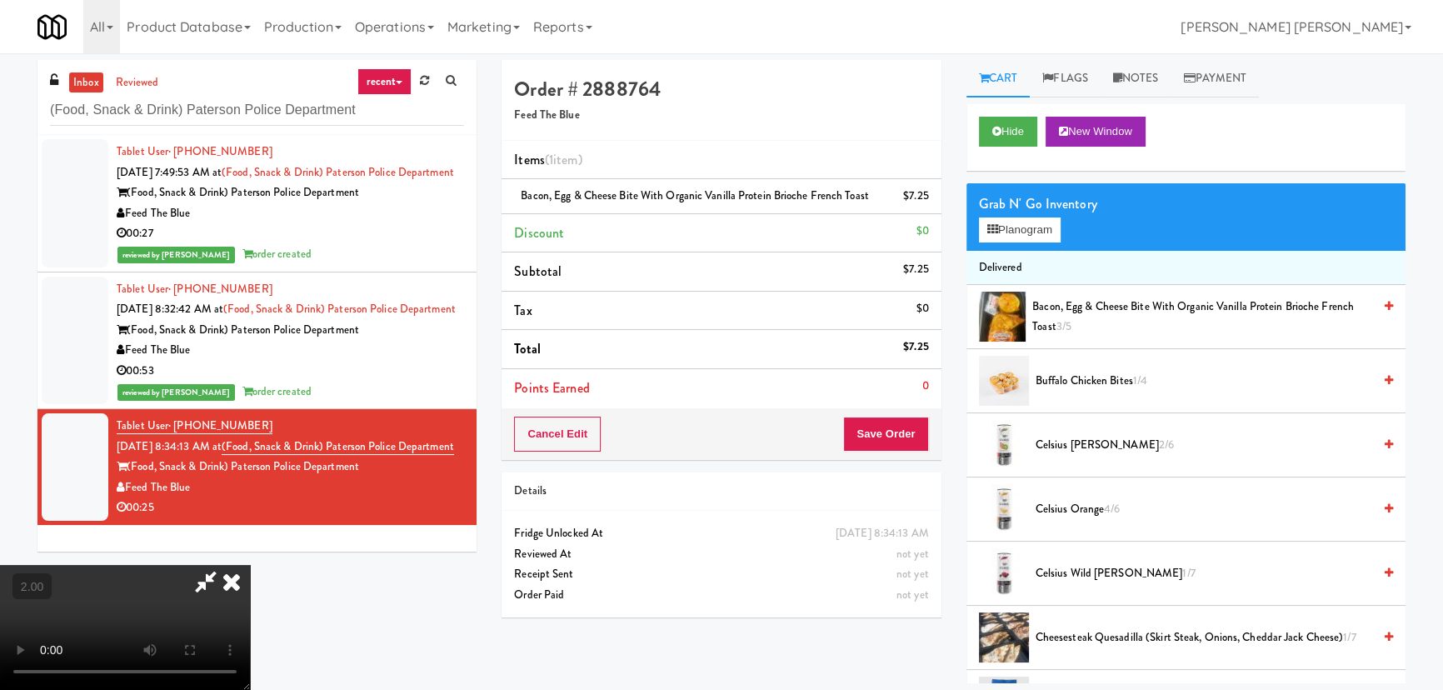
click at [250, 565] on icon at bounding box center [231, 581] width 37 height 33
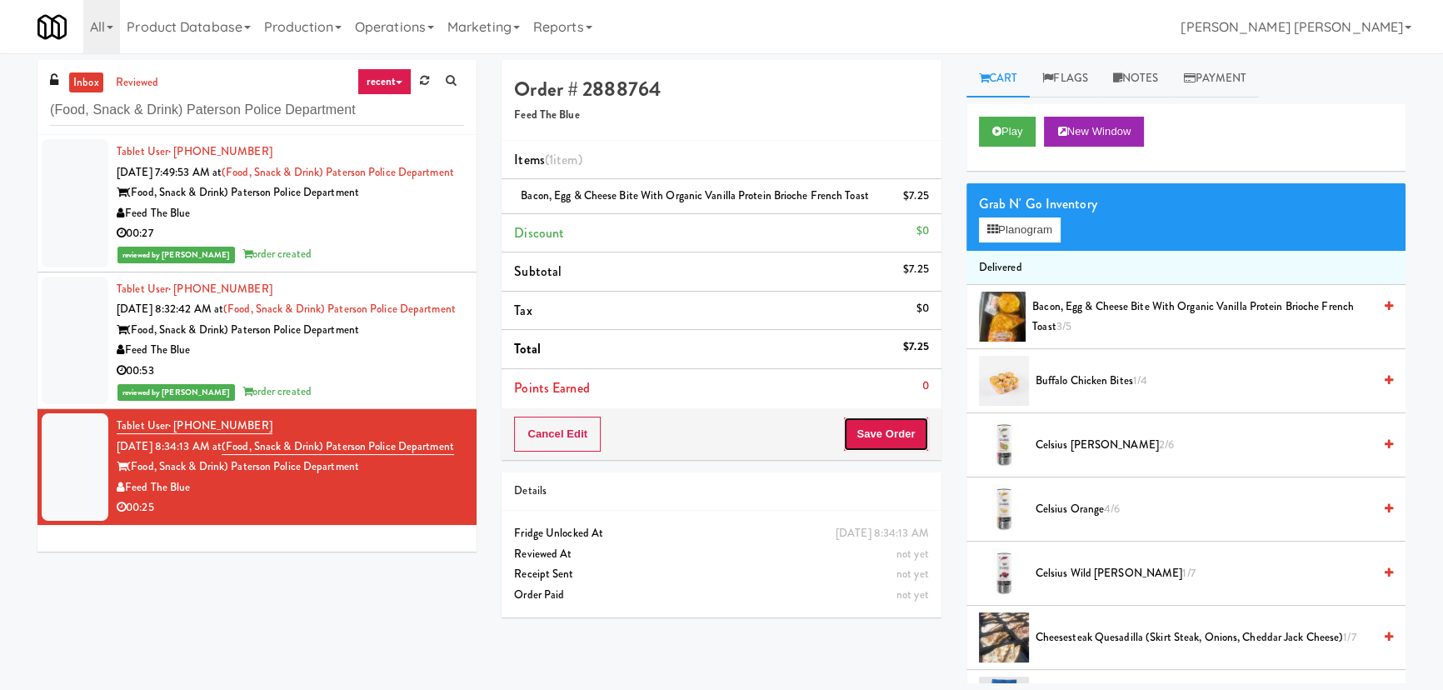
click at [898, 435] on button "Save Order" at bounding box center [885, 434] width 85 height 35
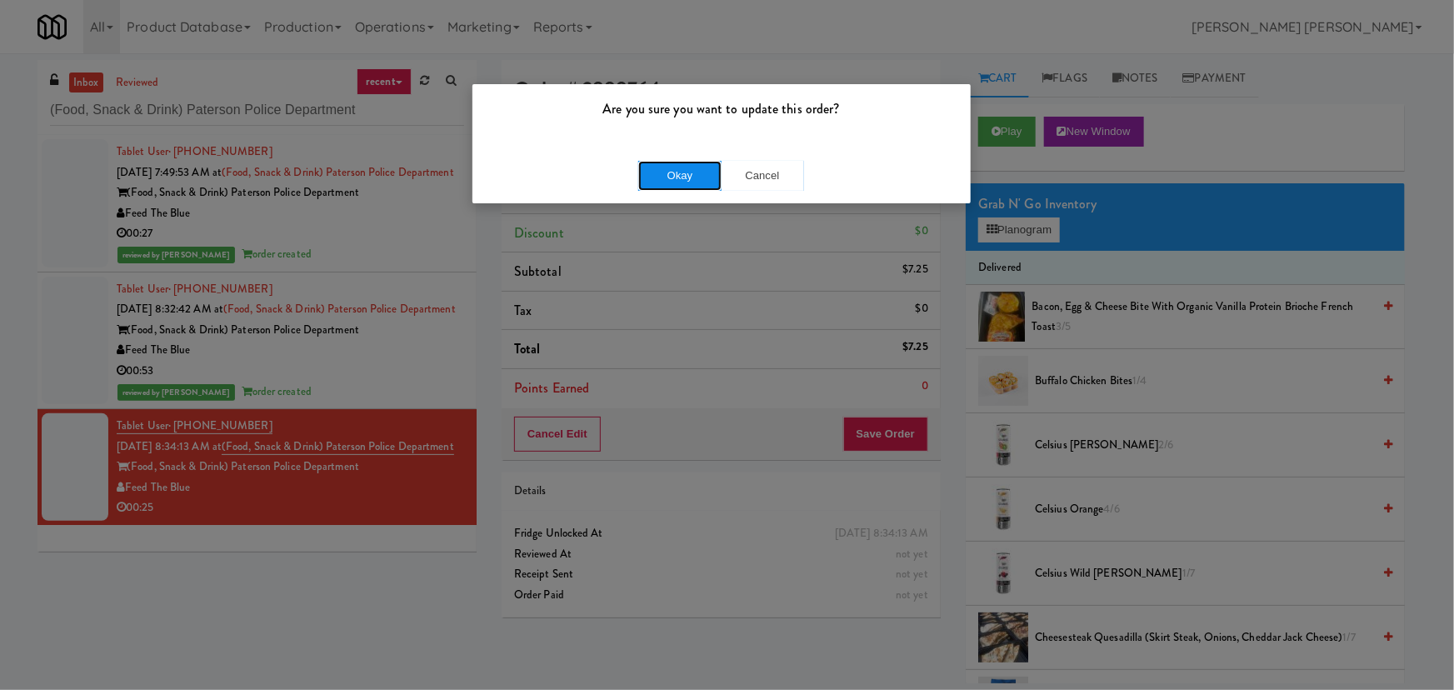
click at [698, 168] on button "Okay" at bounding box center [679, 176] width 83 height 30
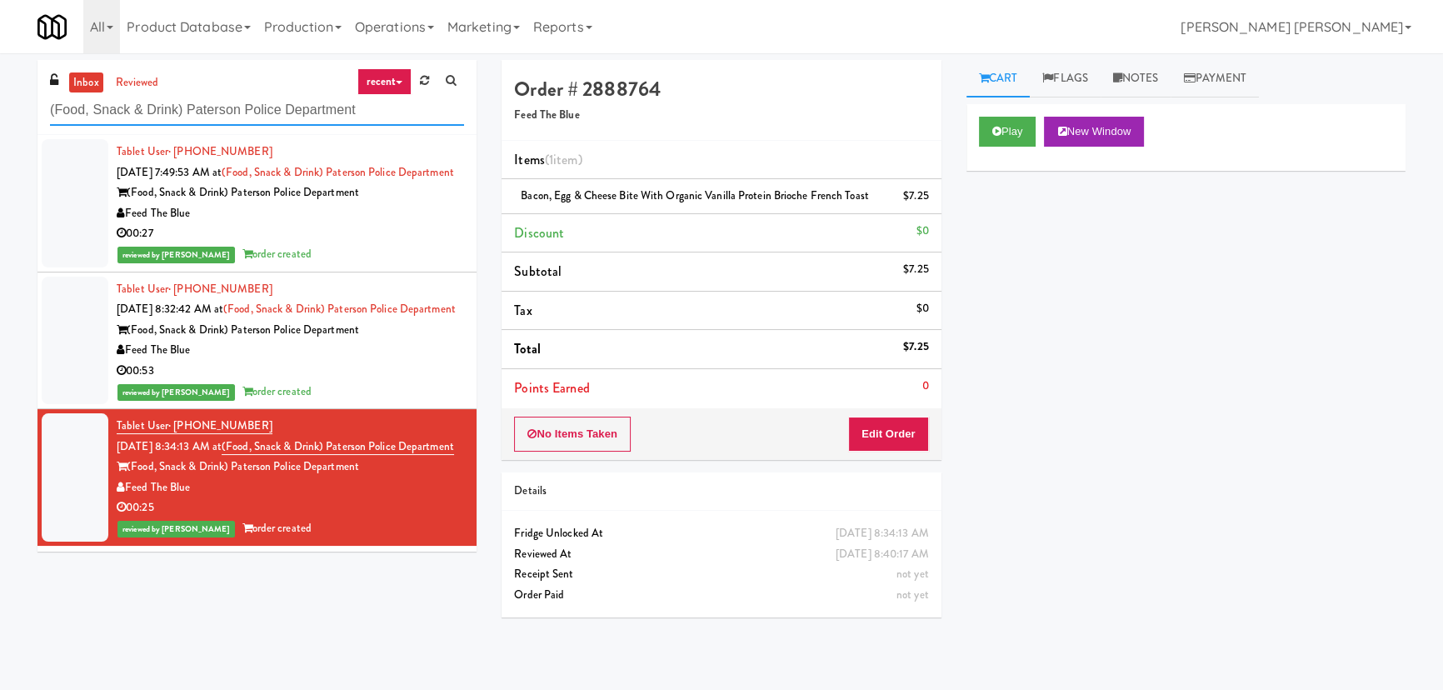
drag, startPoint x: 358, startPoint y: 114, endPoint x: -29, endPoint y: 112, distance: 387.5
click at [0, 112] on html "Are you sure you want to update this order? Okay Cancel Okay Are you sure you w…" at bounding box center [721, 345] width 1443 height 690
paste input "Fridge - Vantage - Pre Opening"
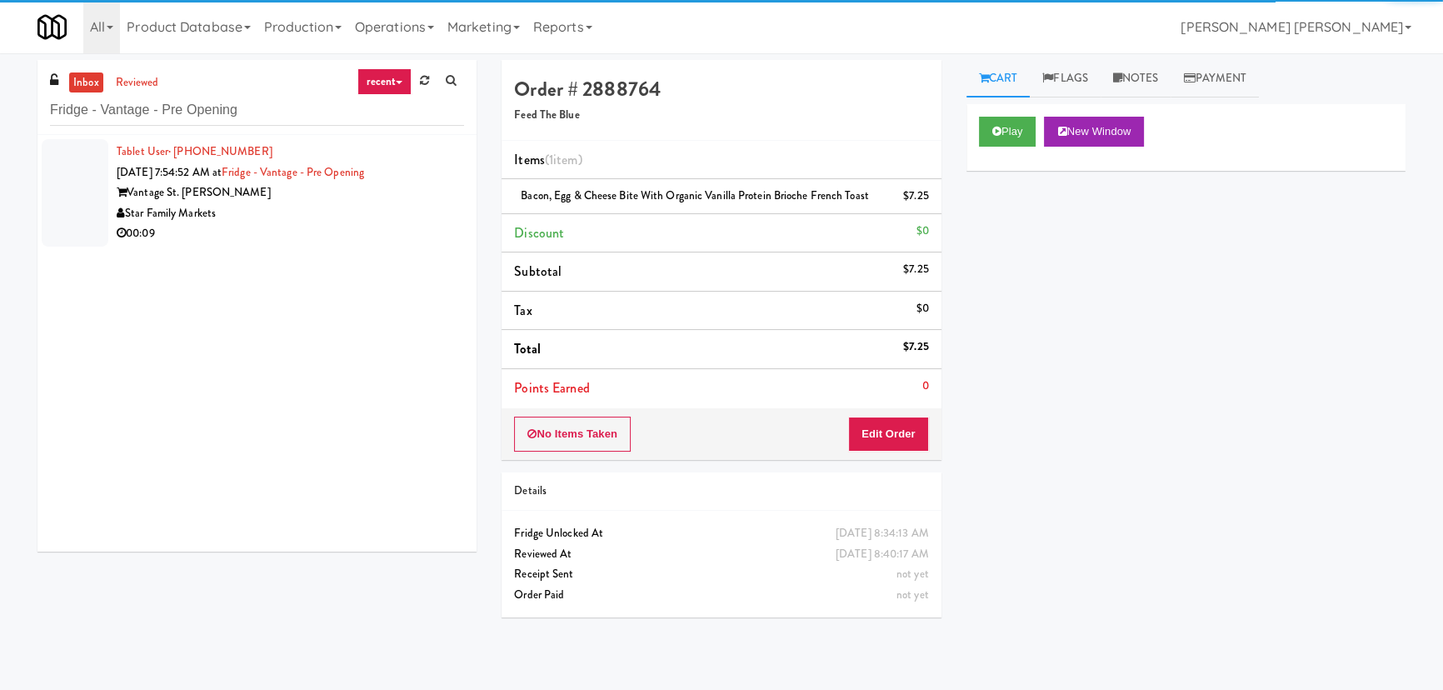
click at [292, 230] on div "00:09" at bounding box center [290, 233] width 347 height 21
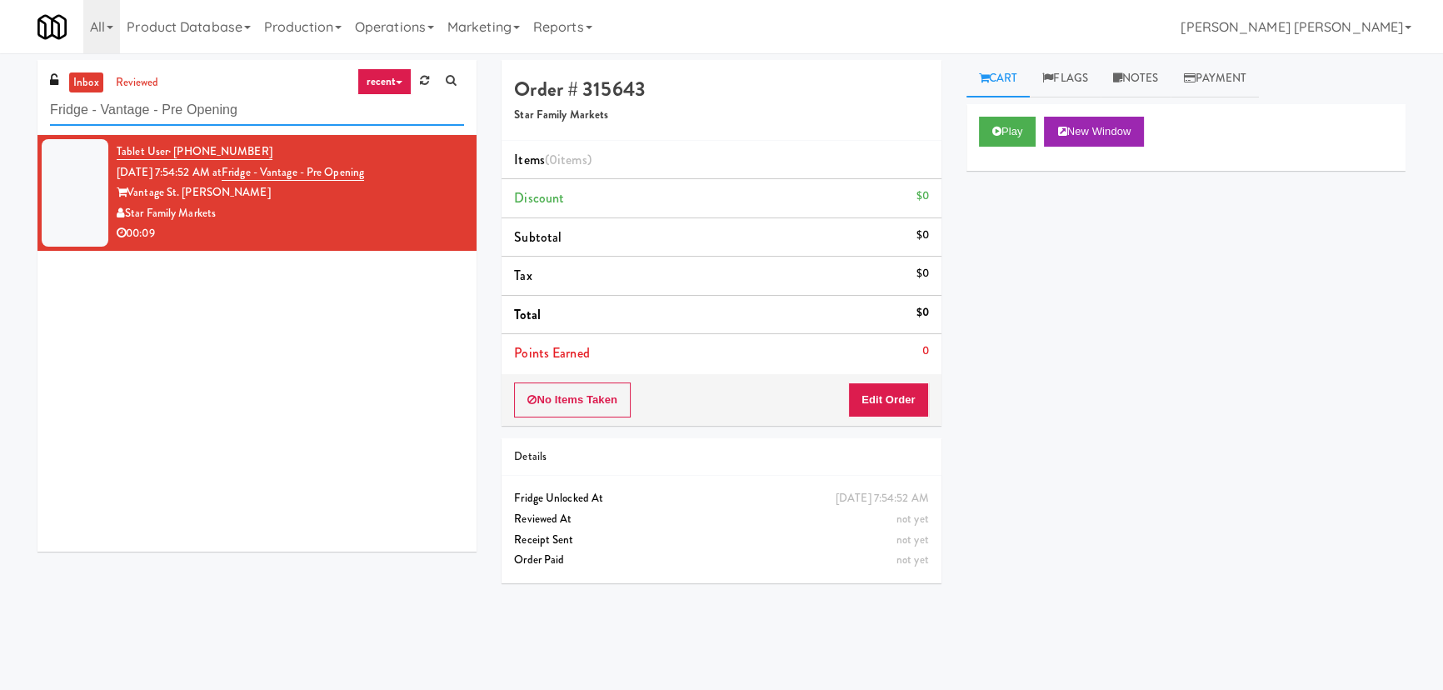
drag, startPoint x: 268, startPoint y: 121, endPoint x: -148, endPoint y: 116, distance: 416.6
click at [0, 116] on html "Are you sure you want to update this order? Okay Cancel Okay Are you sure you w…" at bounding box center [721, 345] width 1443 height 690
paste input "RAW Training - Fridge"
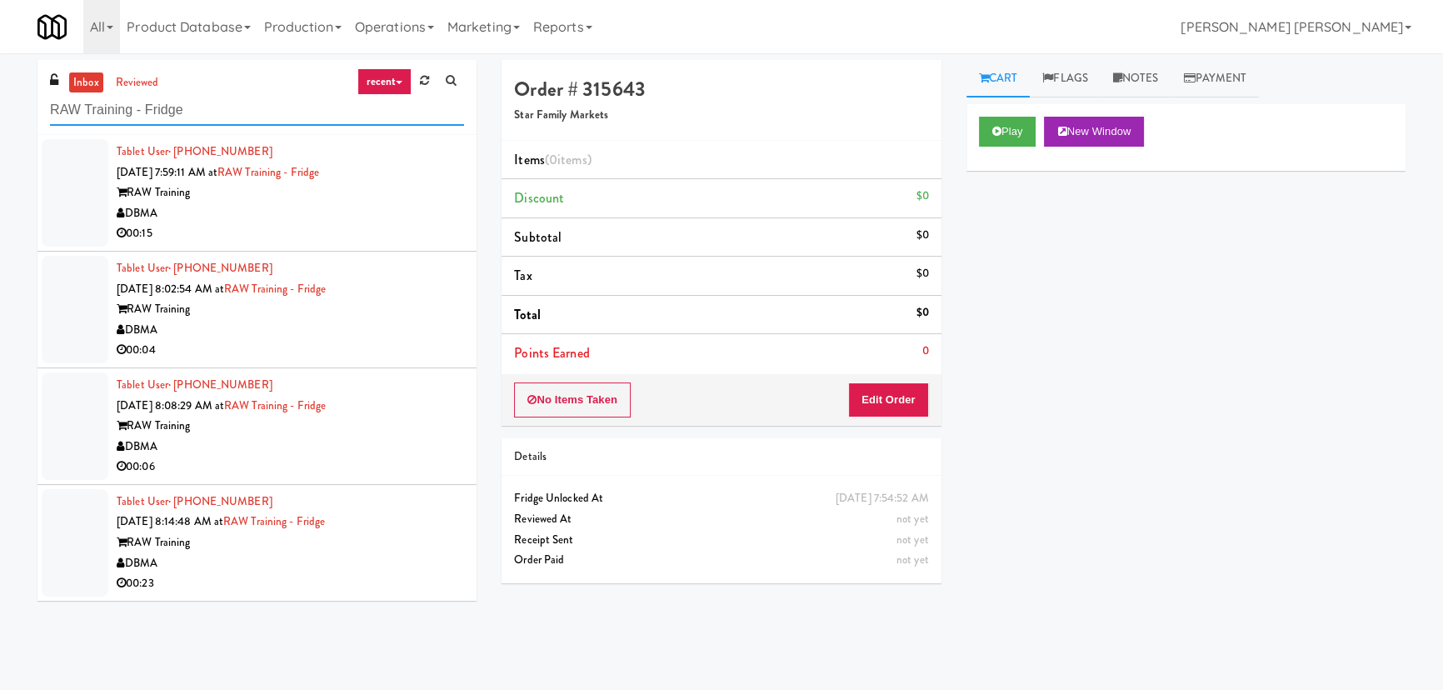
type input "RAW Training - Fridge"
click at [350, 555] on div "DBMA" at bounding box center [290, 563] width 347 height 21
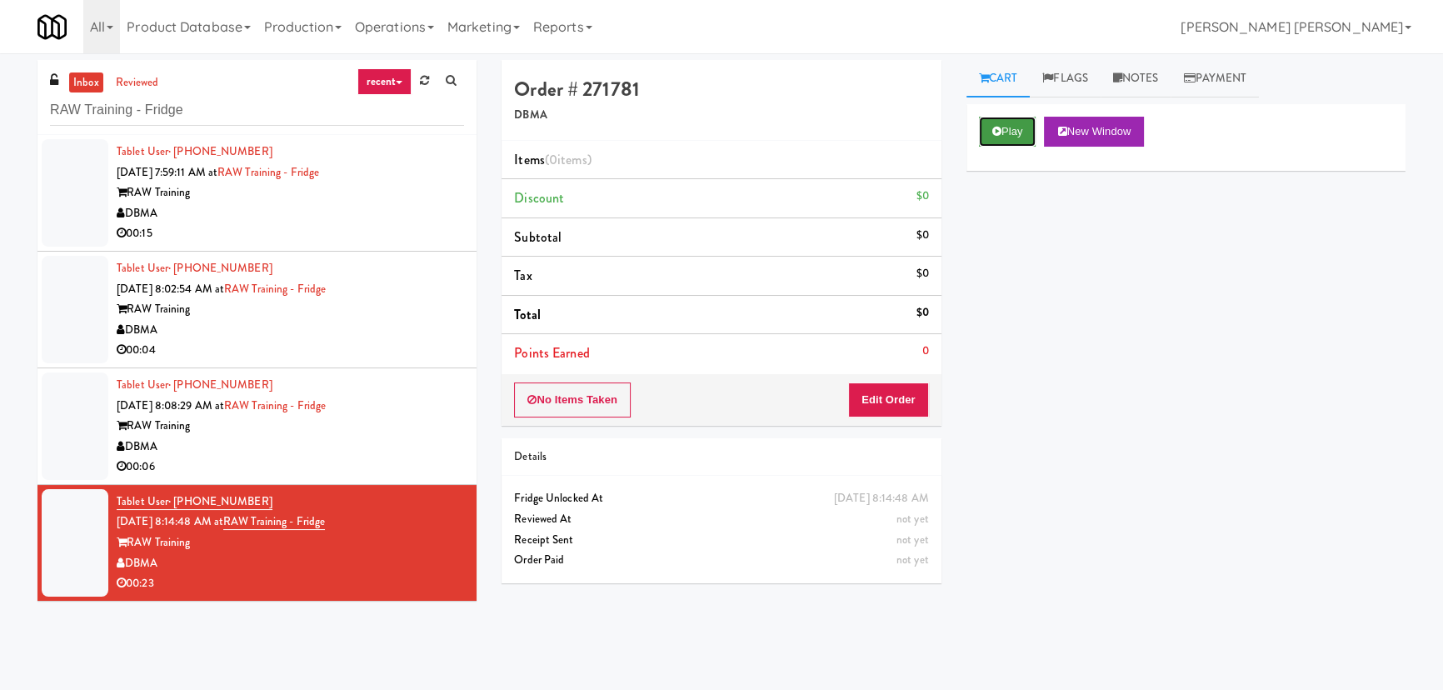
click at [1001, 128] on button "Play" at bounding box center [1007, 132] width 57 height 30
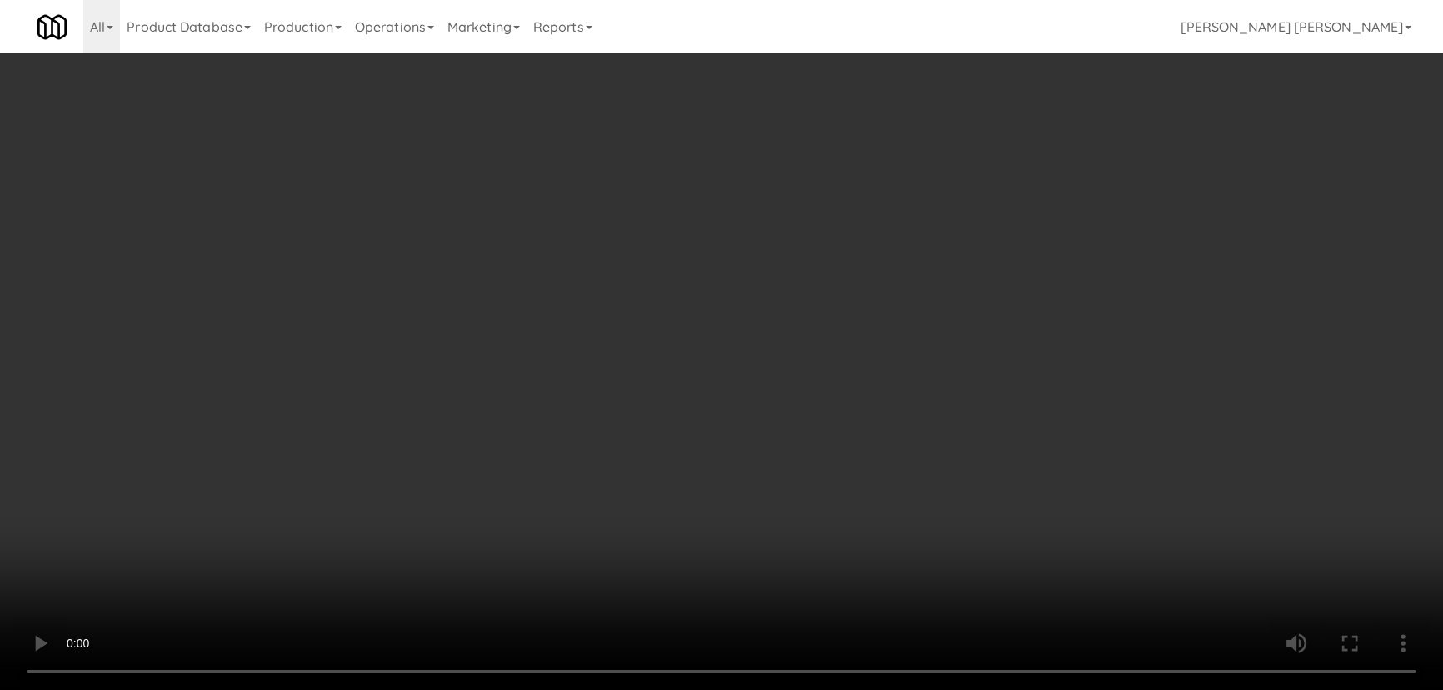
click at [826, 690] on video at bounding box center [721, 345] width 1443 height 690
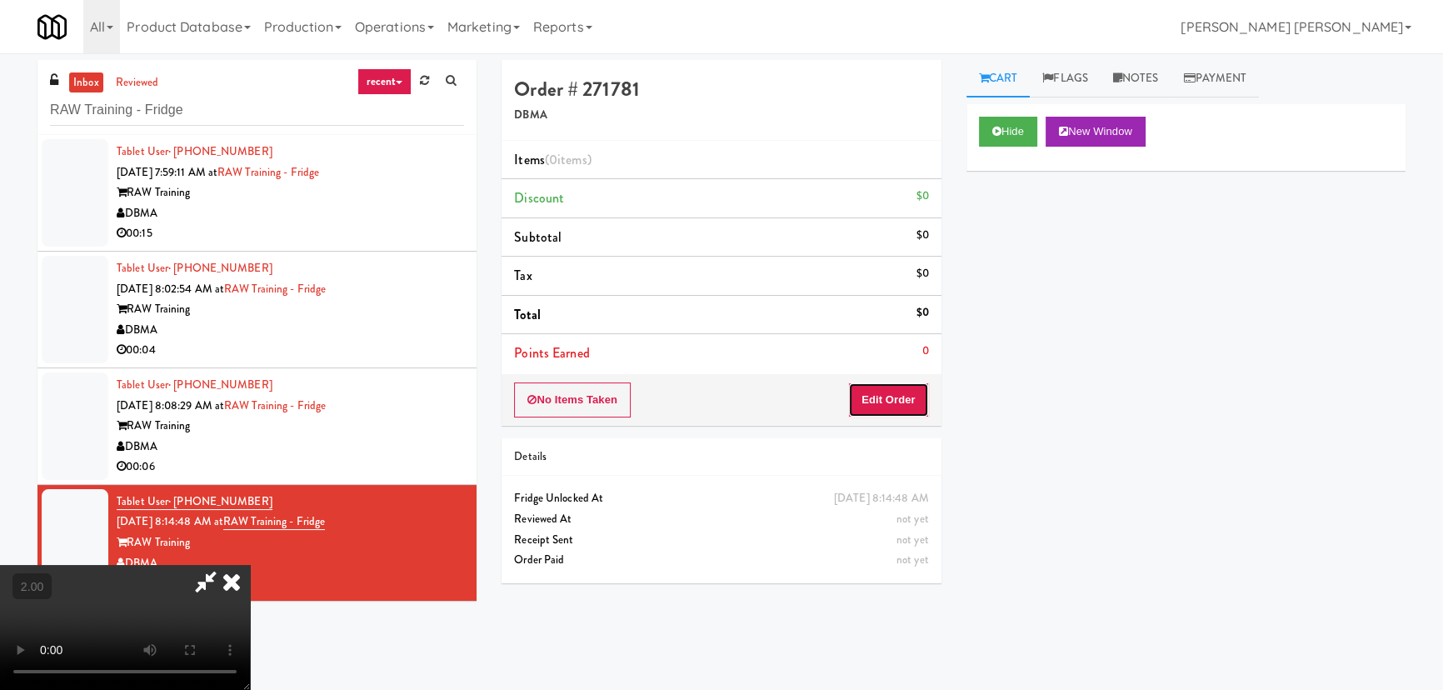
click at [904, 399] on button "Edit Order" at bounding box center [888, 399] width 81 height 35
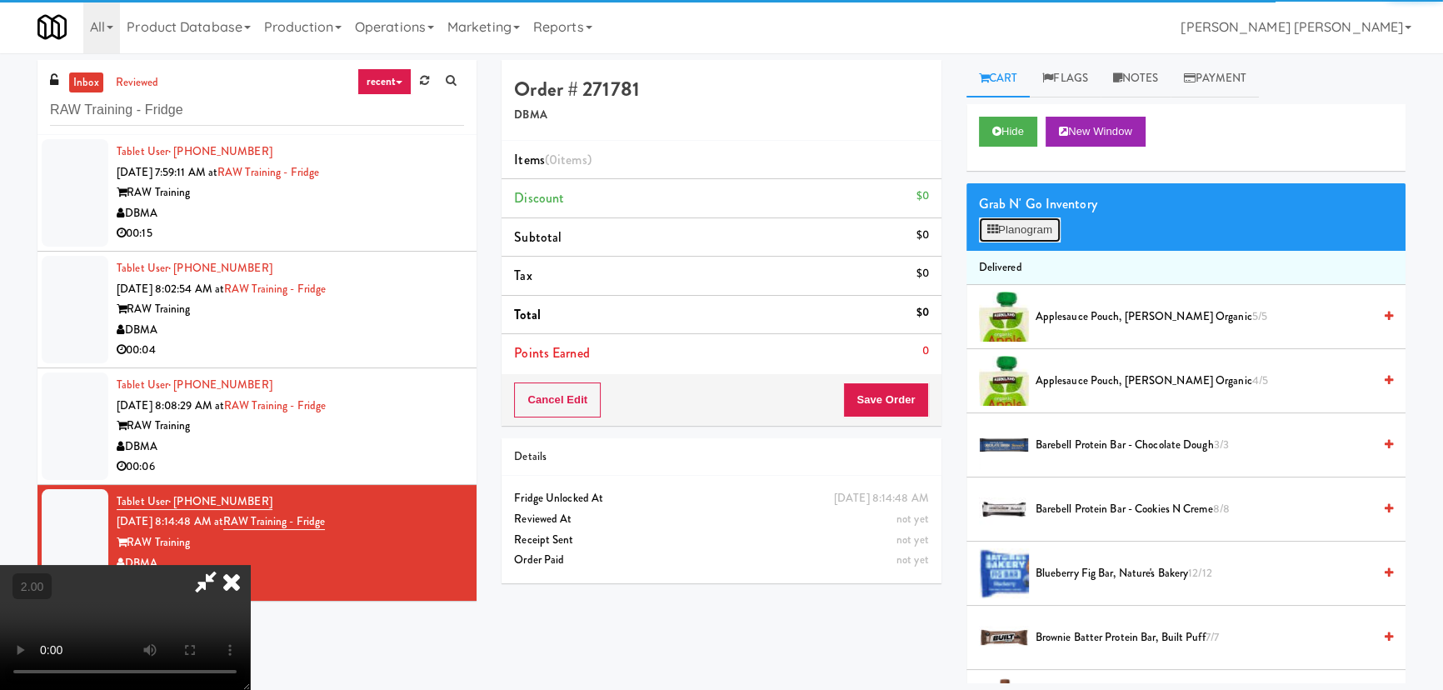
click at [1014, 220] on button "Planogram" at bounding box center [1020, 229] width 82 height 25
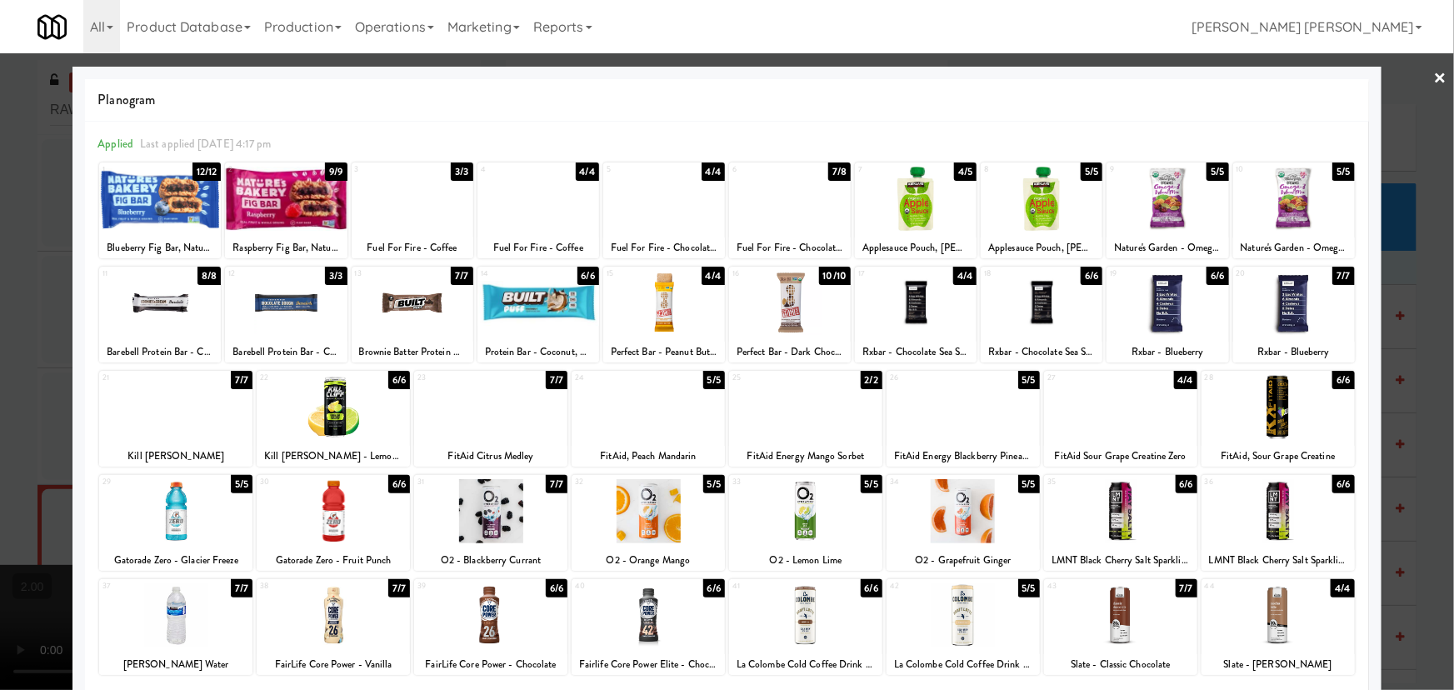
click at [780, 318] on div at bounding box center [790, 303] width 122 height 64
click at [783, 314] on div at bounding box center [790, 303] width 122 height 64
click at [1434, 69] on link "×" at bounding box center [1440, 79] width 13 height 52
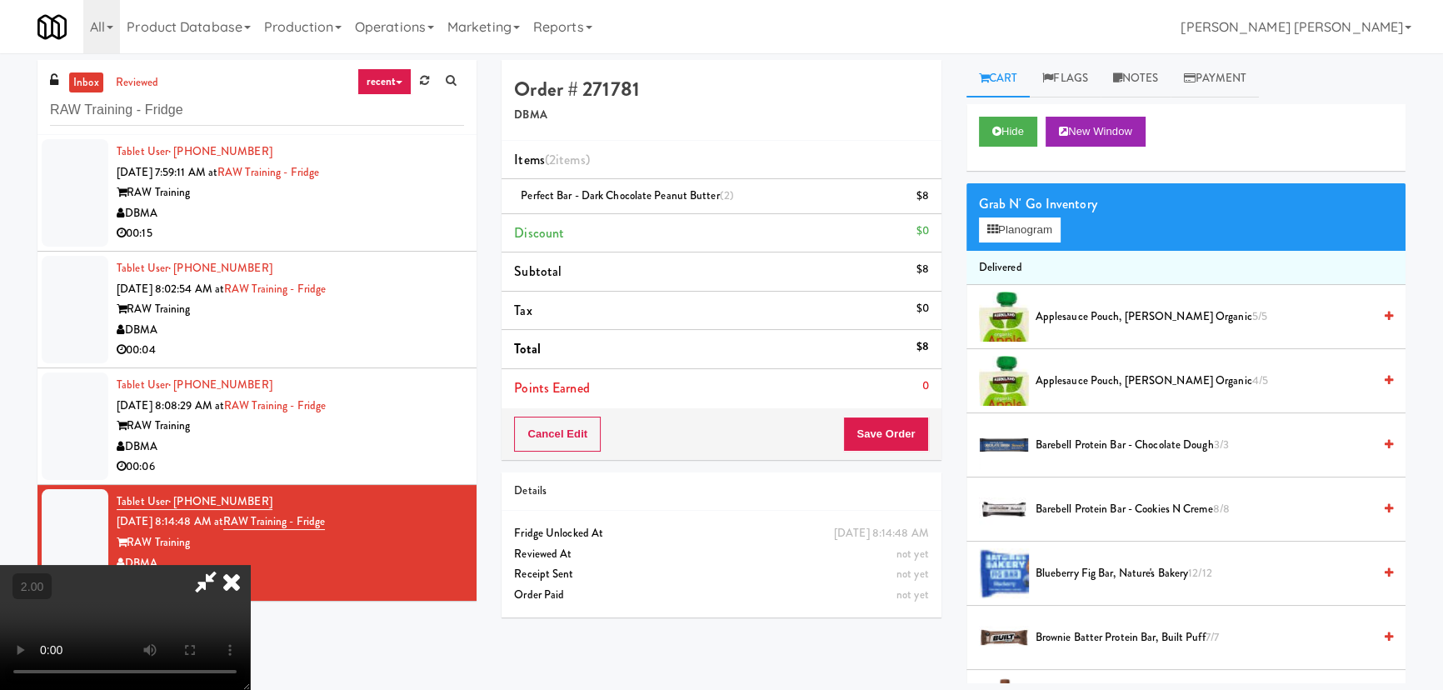
scroll to position [265, 0]
click at [1011, 232] on button "Planogram" at bounding box center [1020, 229] width 82 height 25
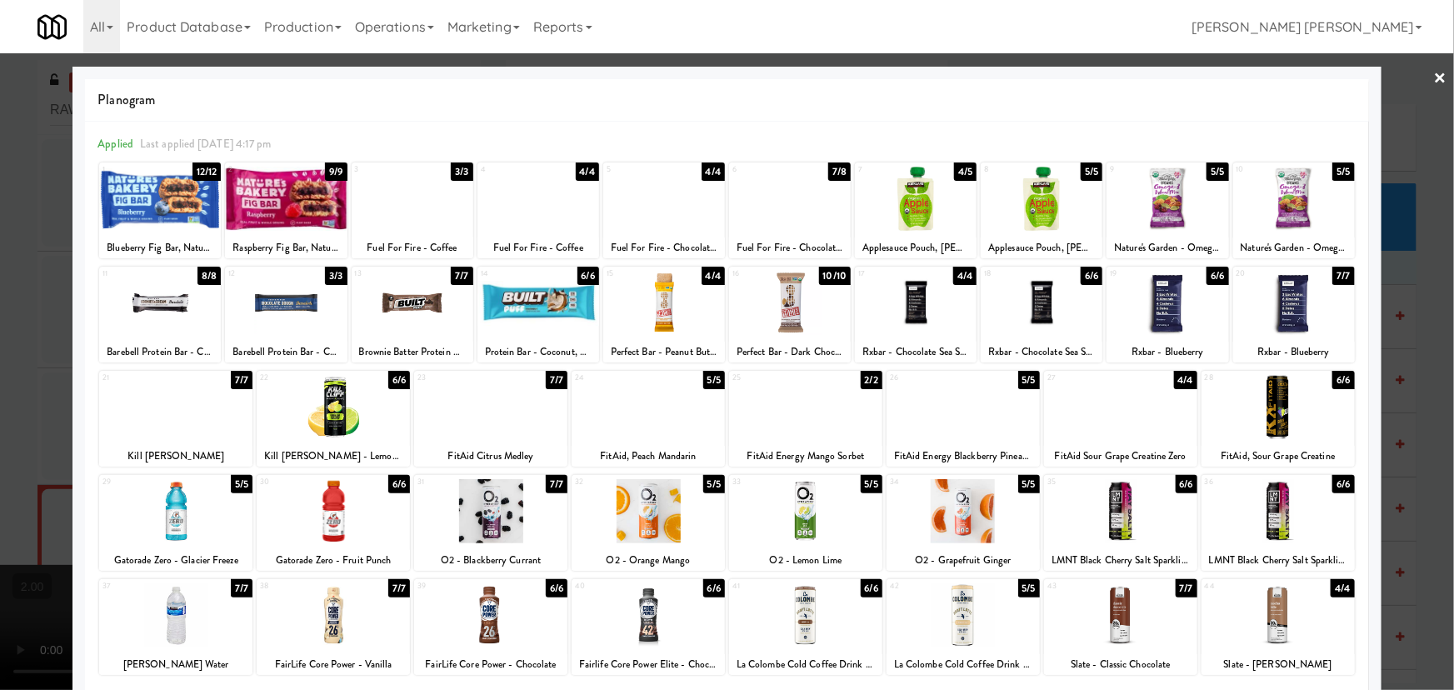
click at [639, 530] on div at bounding box center [648, 511] width 153 height 64
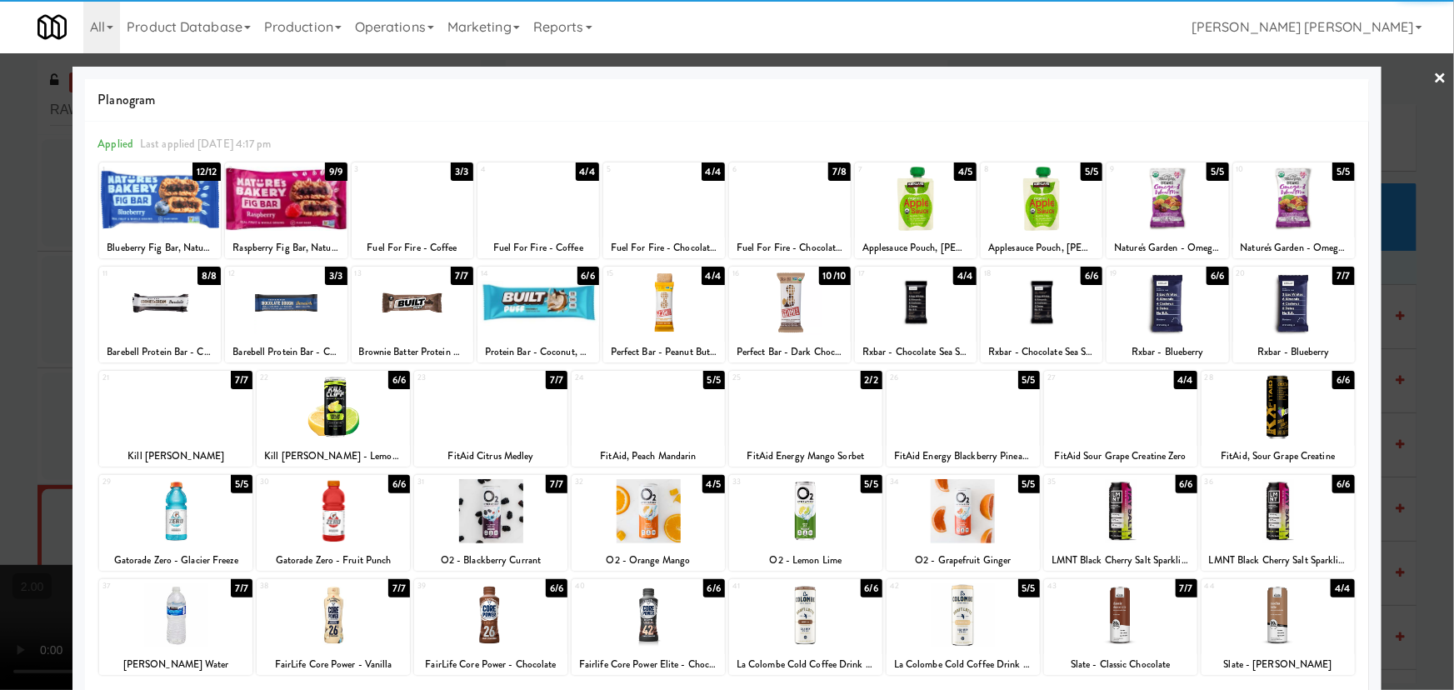
click at [1434, 76] on link "×" at bounding box center [1440, 79] width 13 height 52
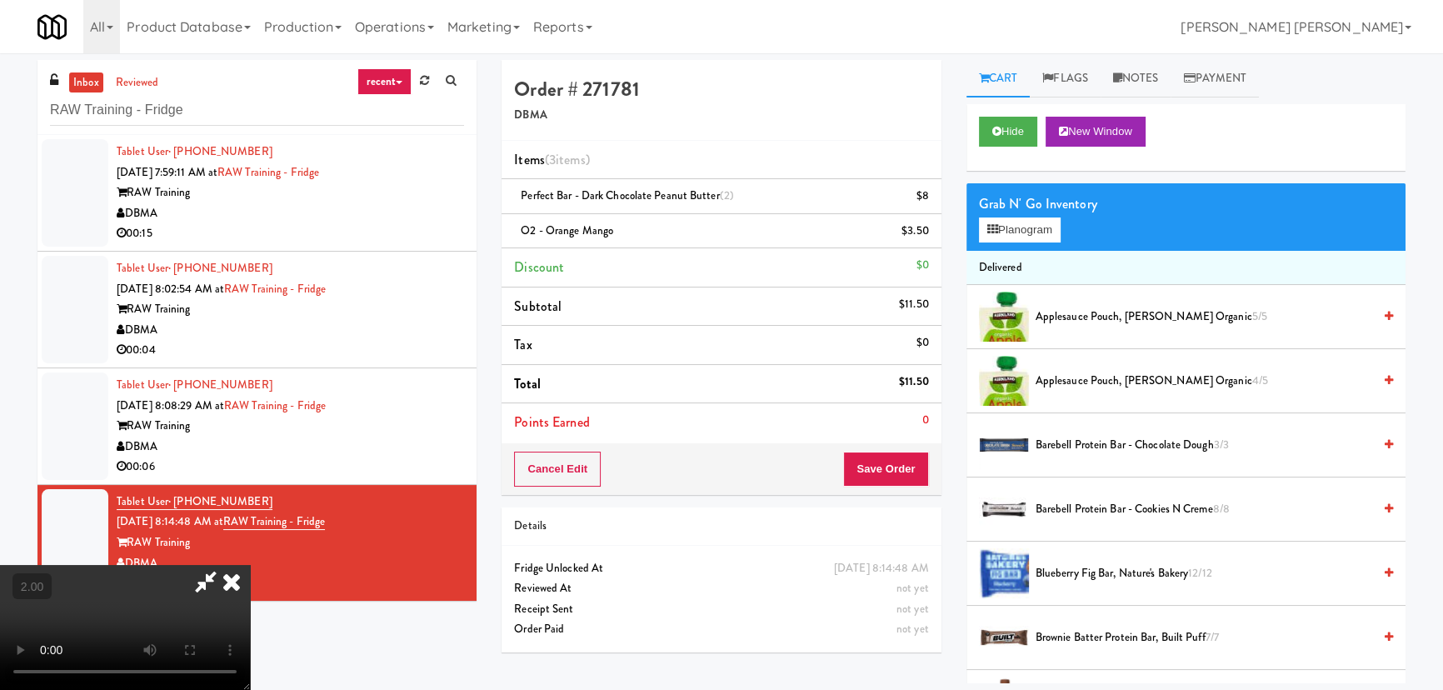
scroll to position [37, 0]
click at [250, 565] on video at bounding box center [125, 627] width 250 height 125
click at [250, 565] on icon at bounding box center [231, 581] width 37 height 33
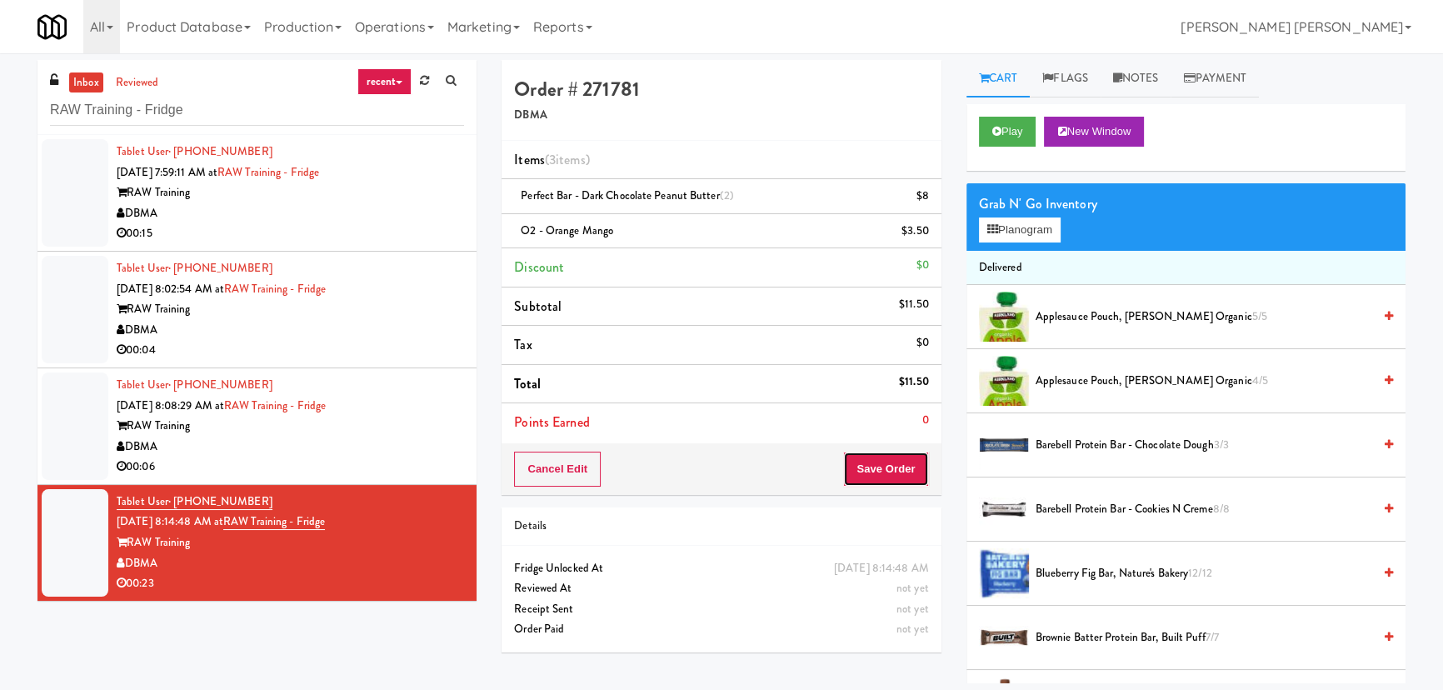
click at [887, 470] on button "Save Order" at bounding box center [885, 469] width 85 height 35
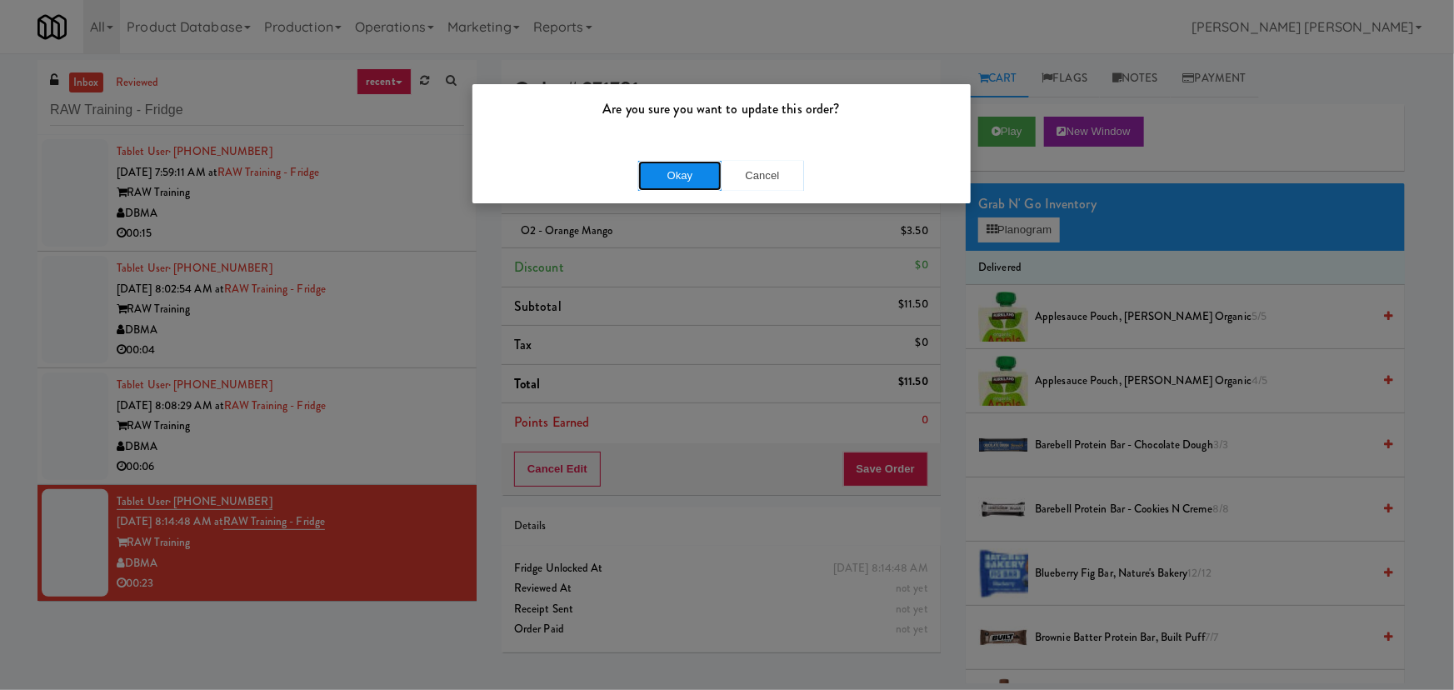
click at [687, 182] on button "Okay" at bounding box center [679, 176] width 83 height 30
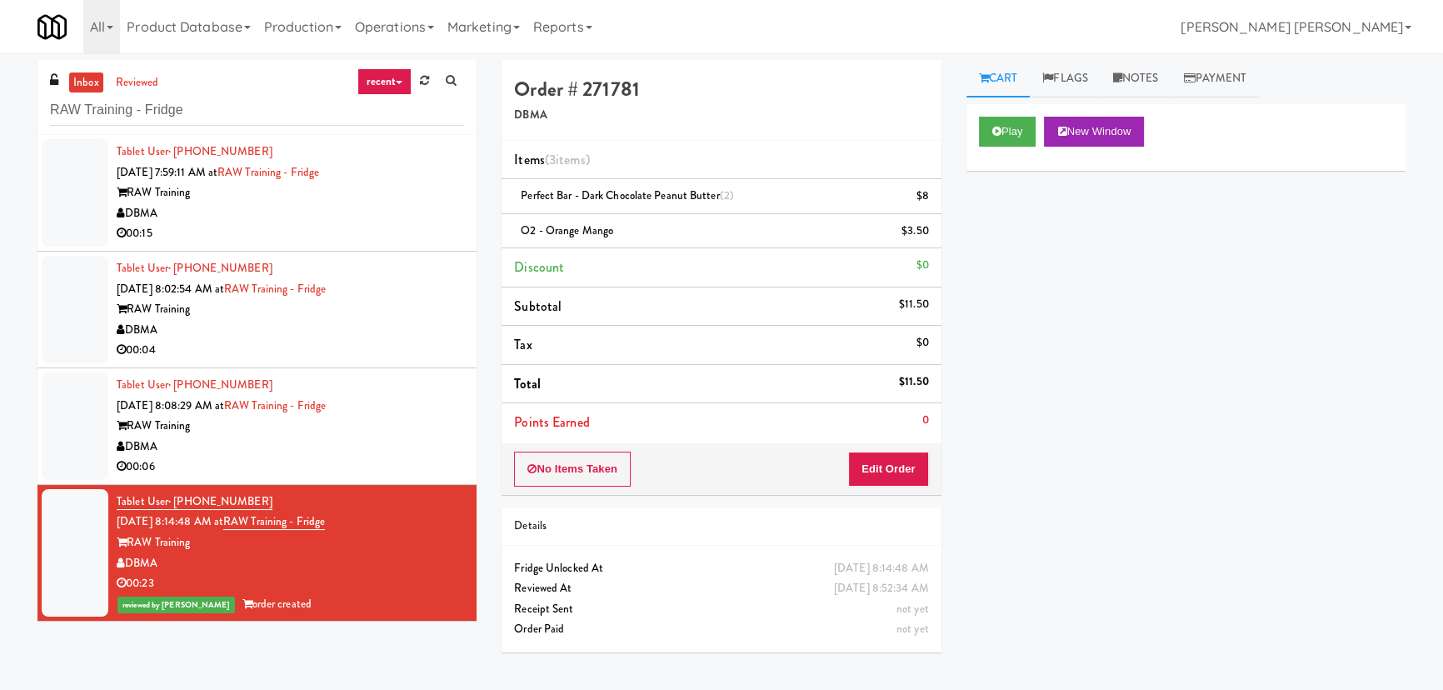
click at [374, 451] on div "DBMA" at bounding box center [290, 447] width 347 height 21
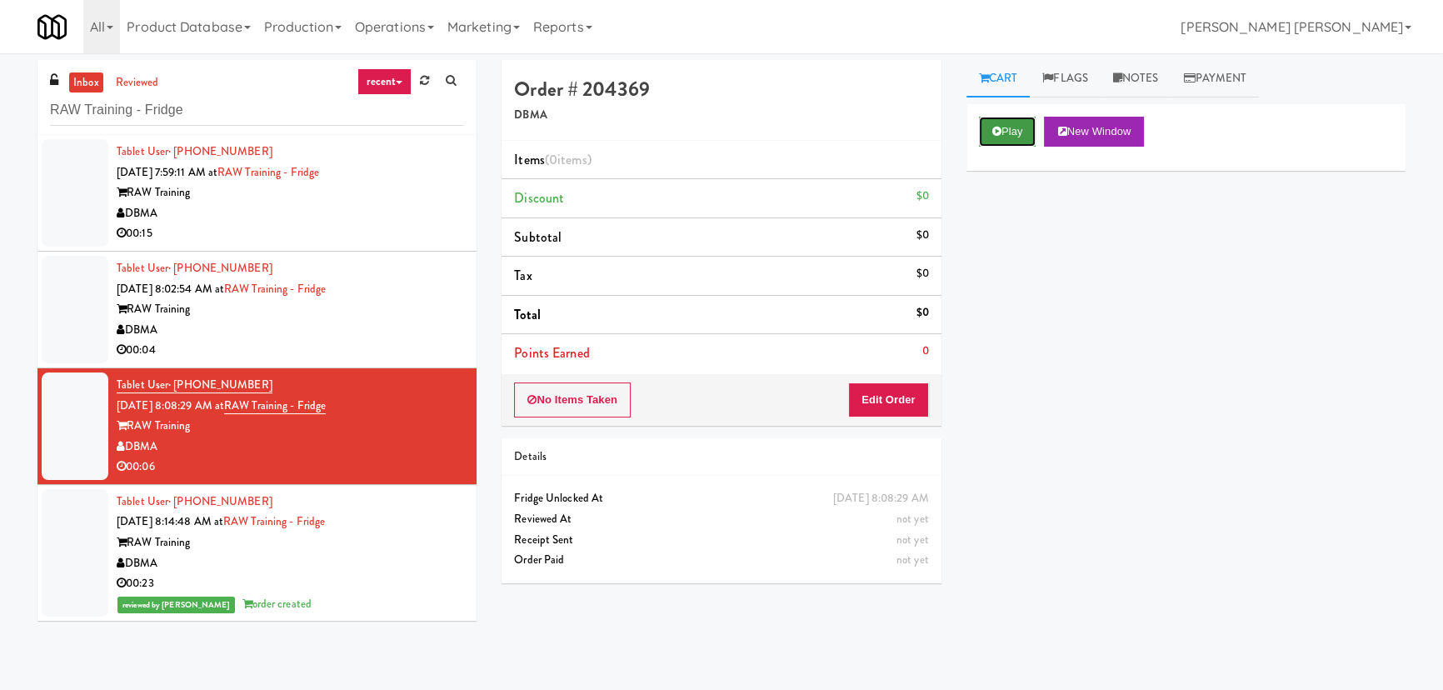
click at [1031, 122] on button "Play" at bounding box center [1007, 132] width 57 height 30
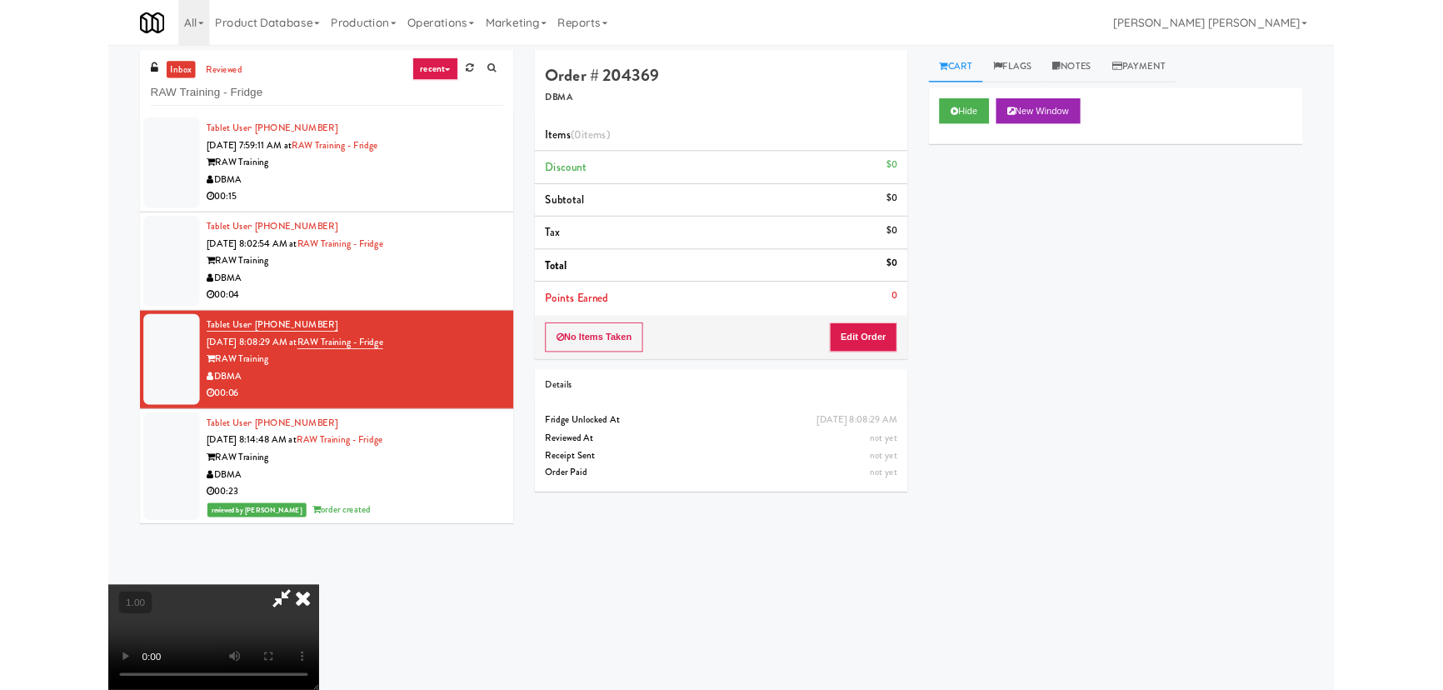
scroll to position [34, 0]
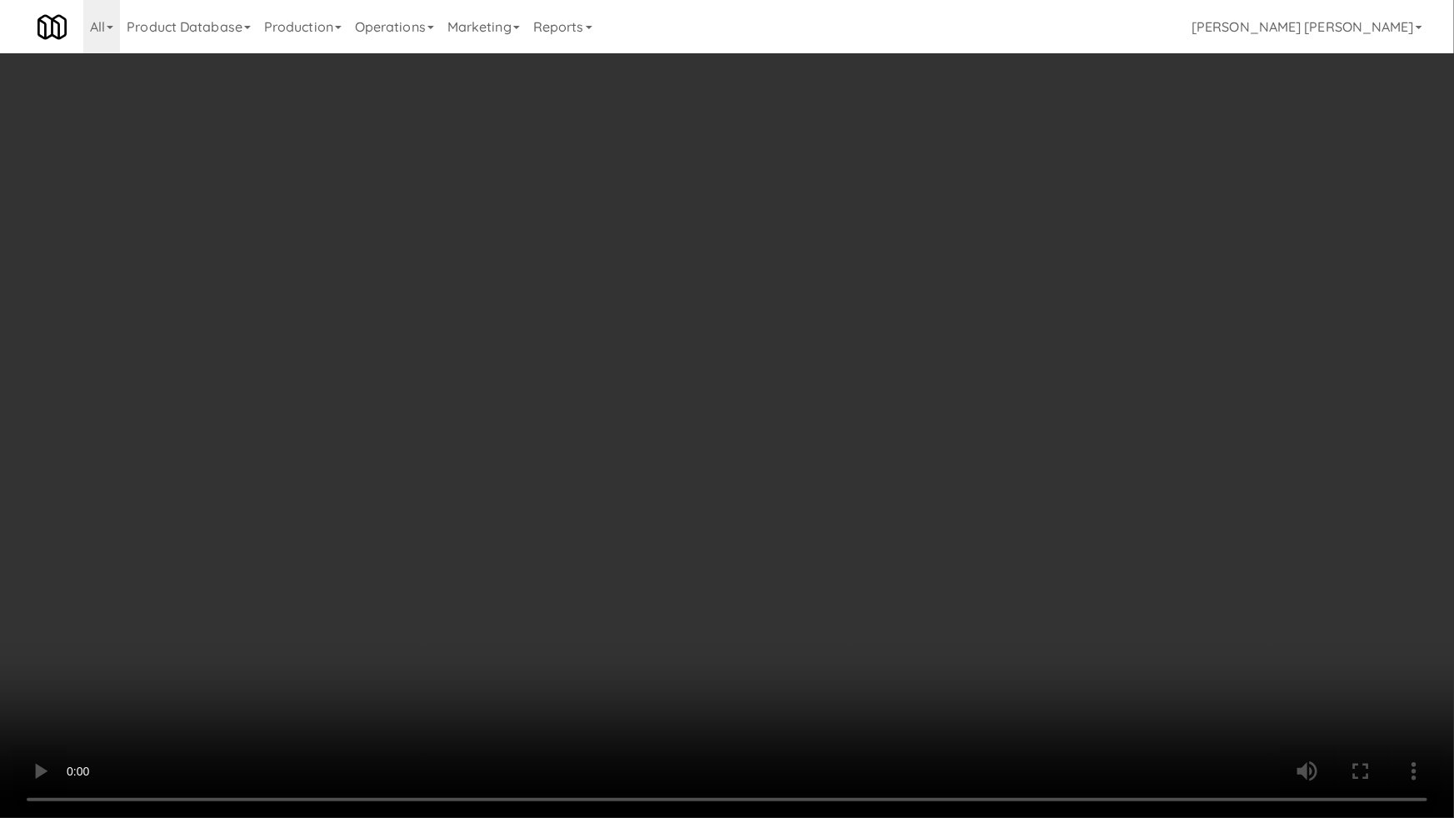
click at [983, 597] on video at bounding box center [727, 409] width 1454 height 818
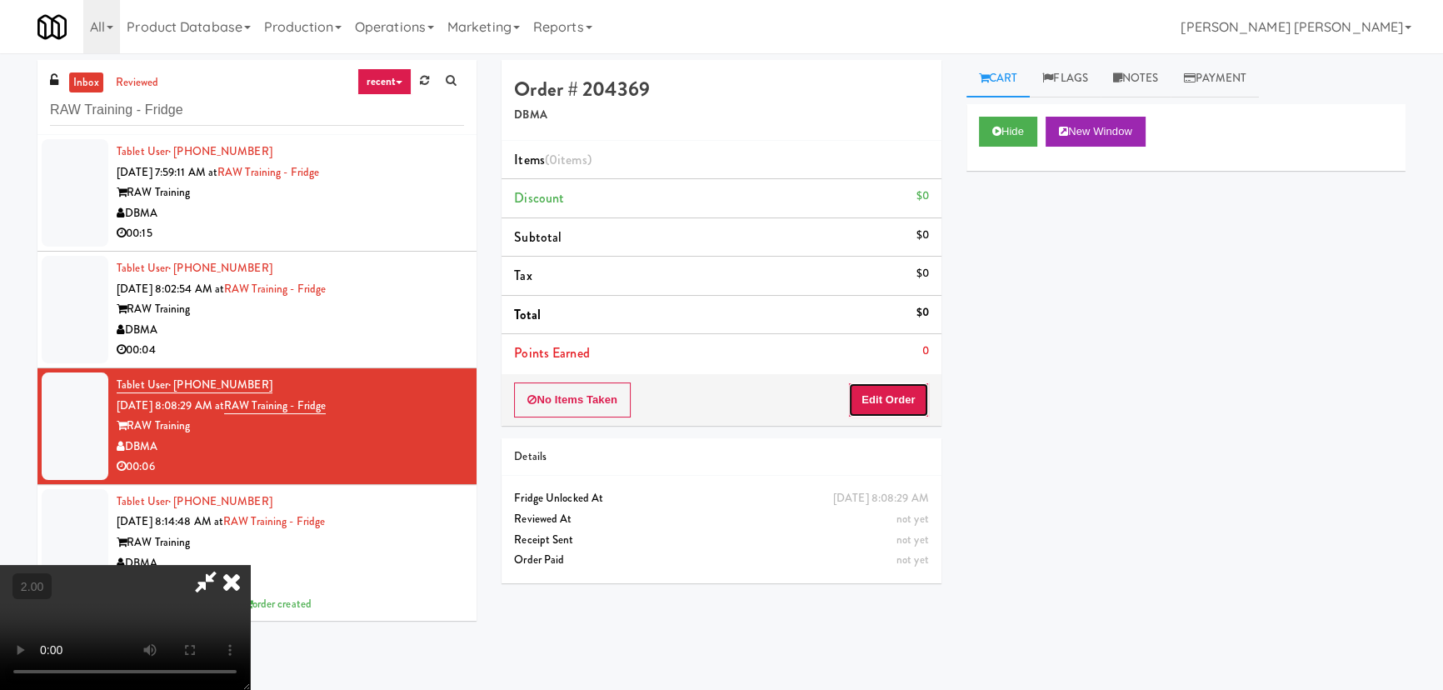
click at [907, 388] on button "Edit Order" at bounding box center [888, 399] width 81 height 35
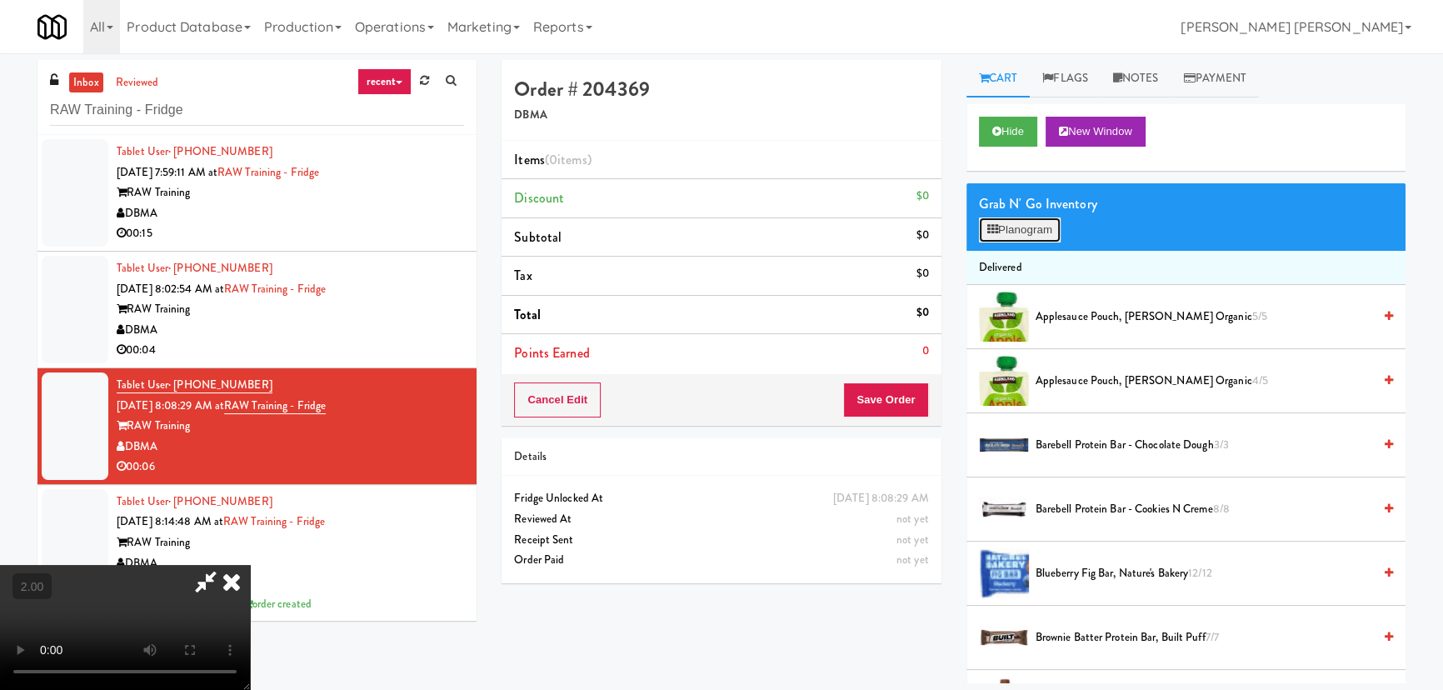
click at [1038, 236] on button "Planogram" at bounding box center [1020, 229] width 82 height 25
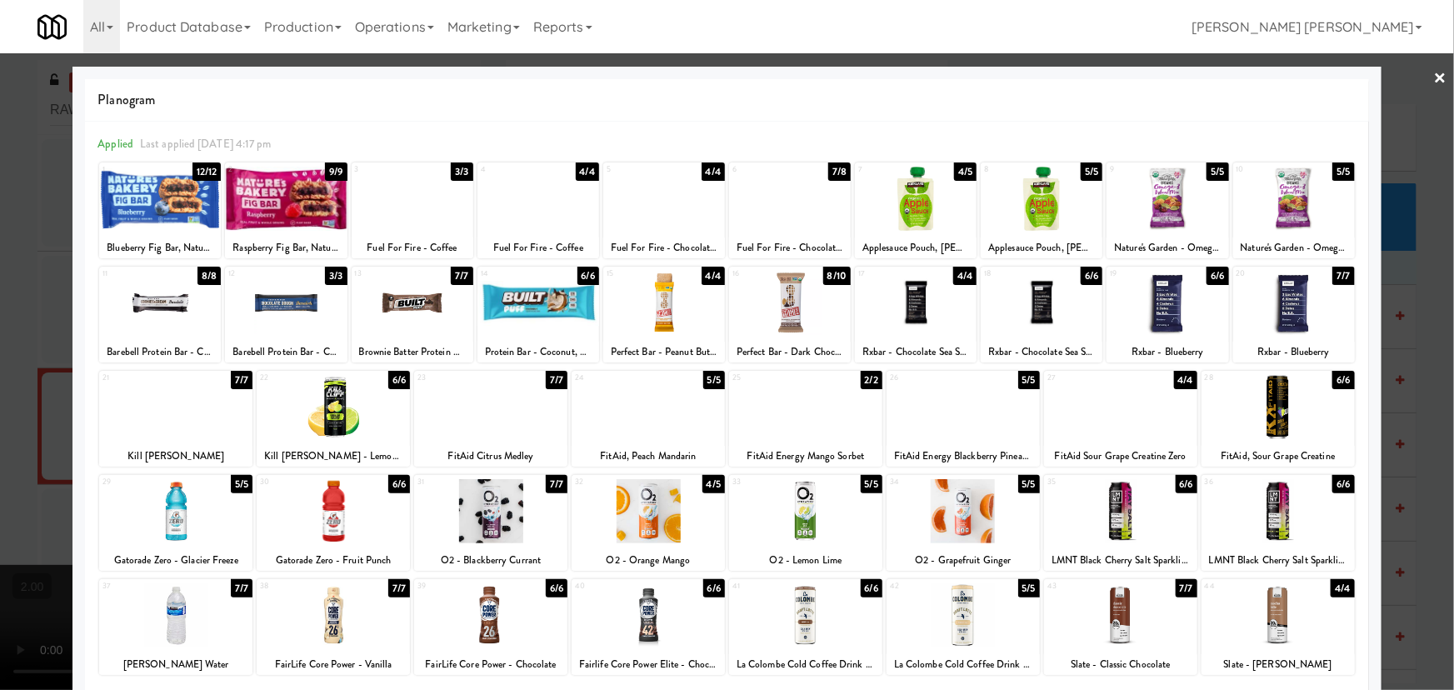
click at [172, 630] on div at bounding box center [175, 615] width 153 height 64
click at [1434, 76] on link "×" at bounding box center [1440, 79] width 13 height 52
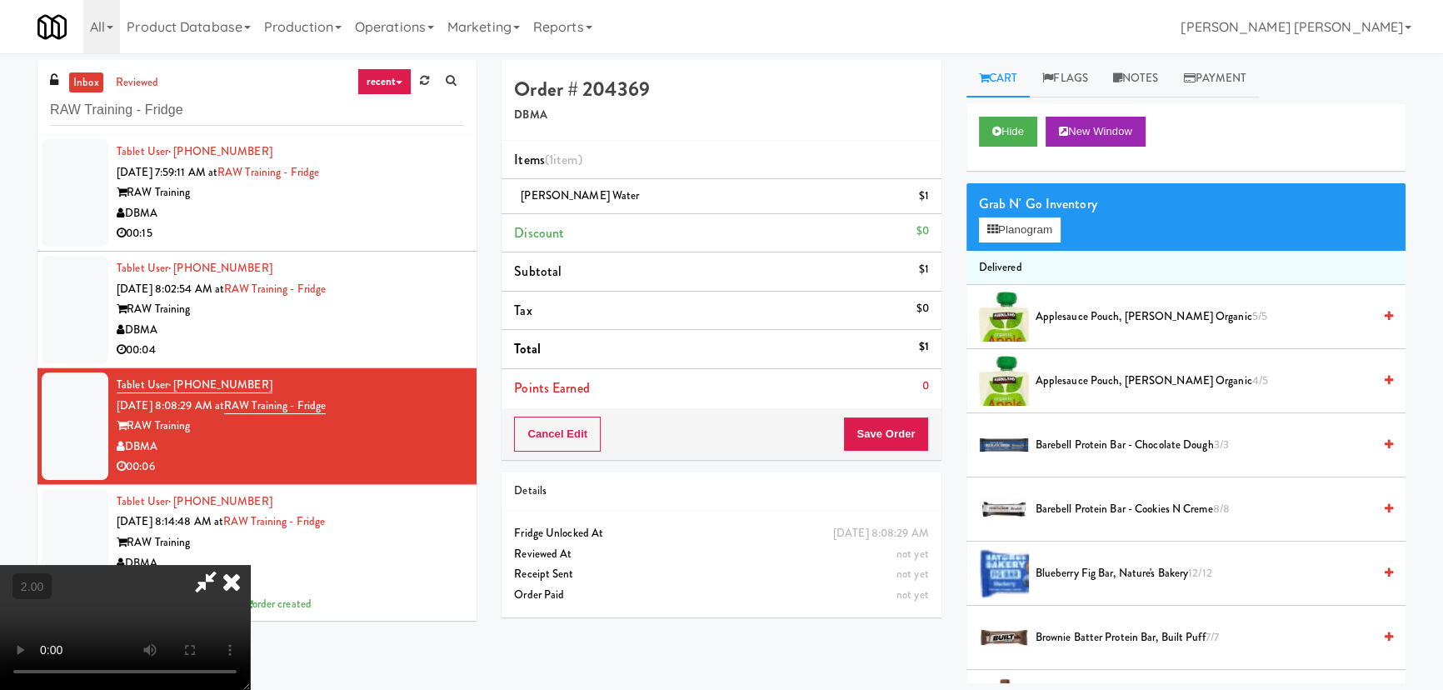
click at [250, 565] on icon at bounding box center [231, 581] width 37 height 33
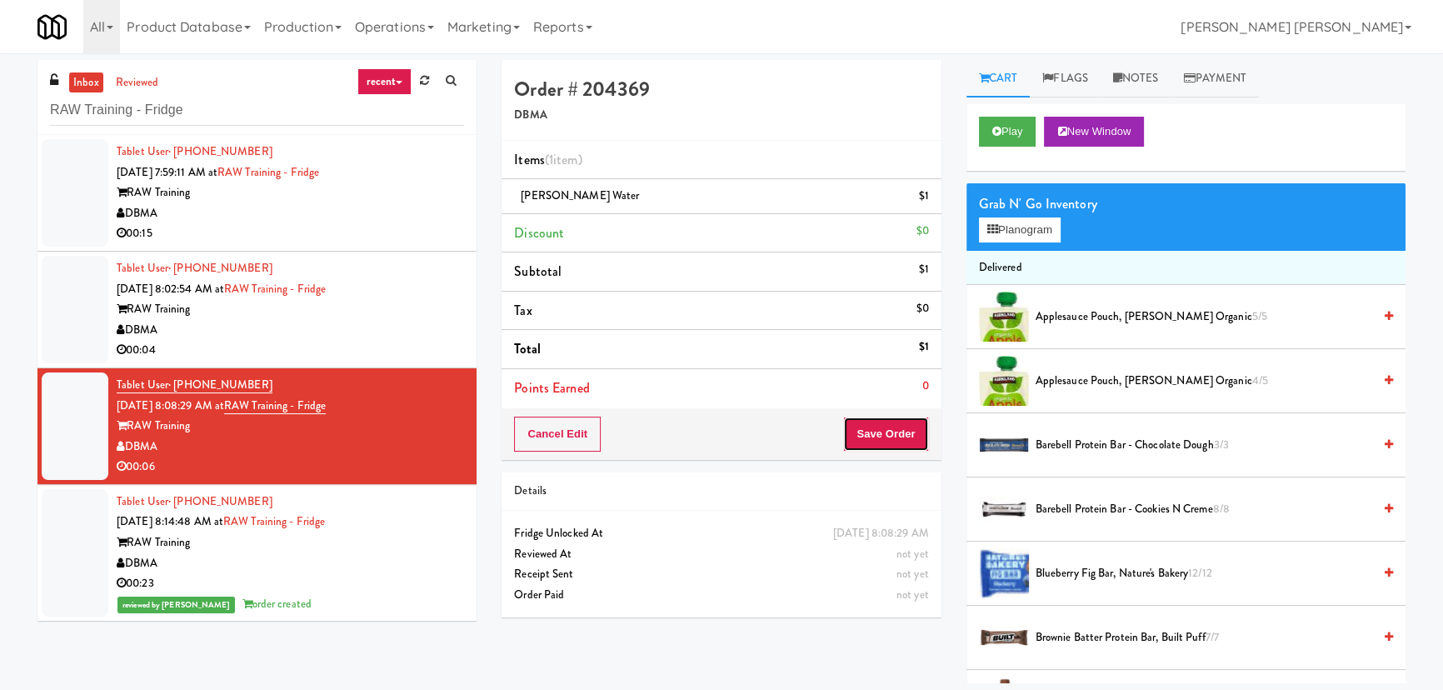
click at [886, 427] on button "Save Order" at bounding box center [885, 434] width 85 height 35
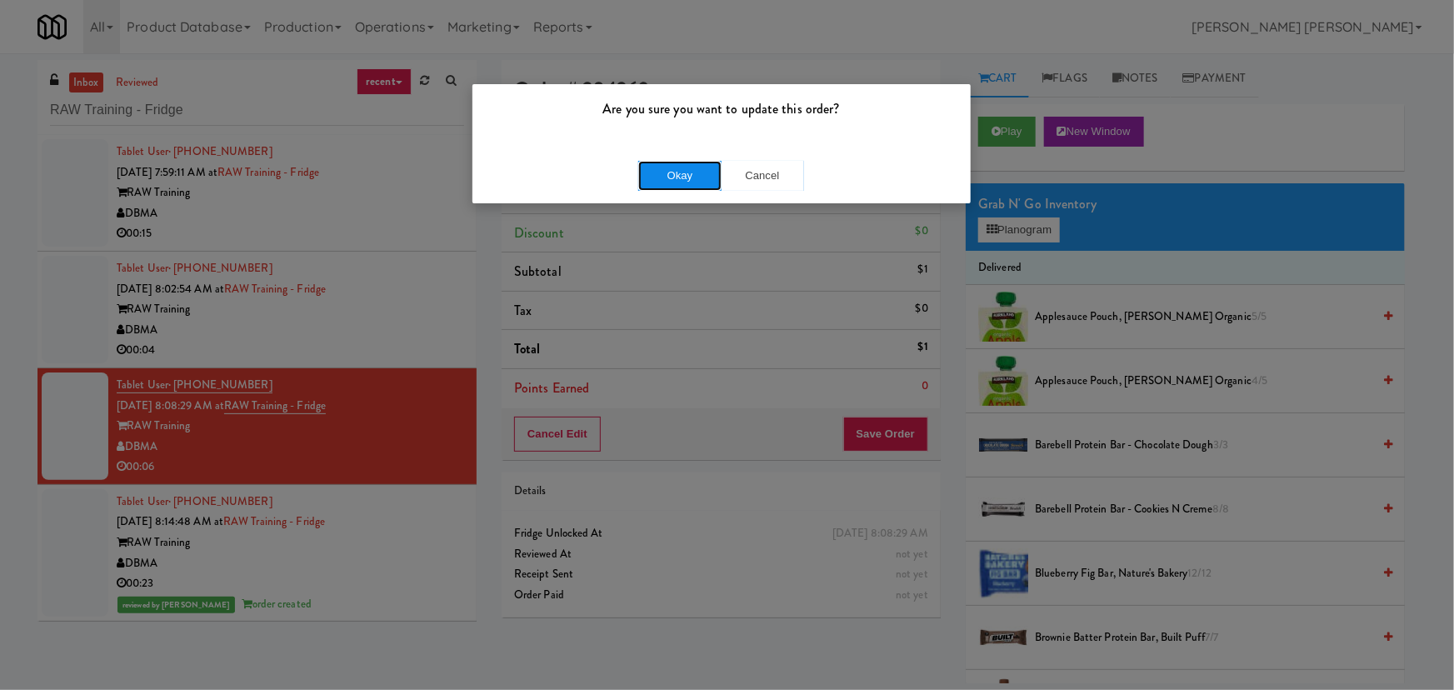
click at [677, 172] on button "Okay" at bounding box center [679, 176] width 83 height 30
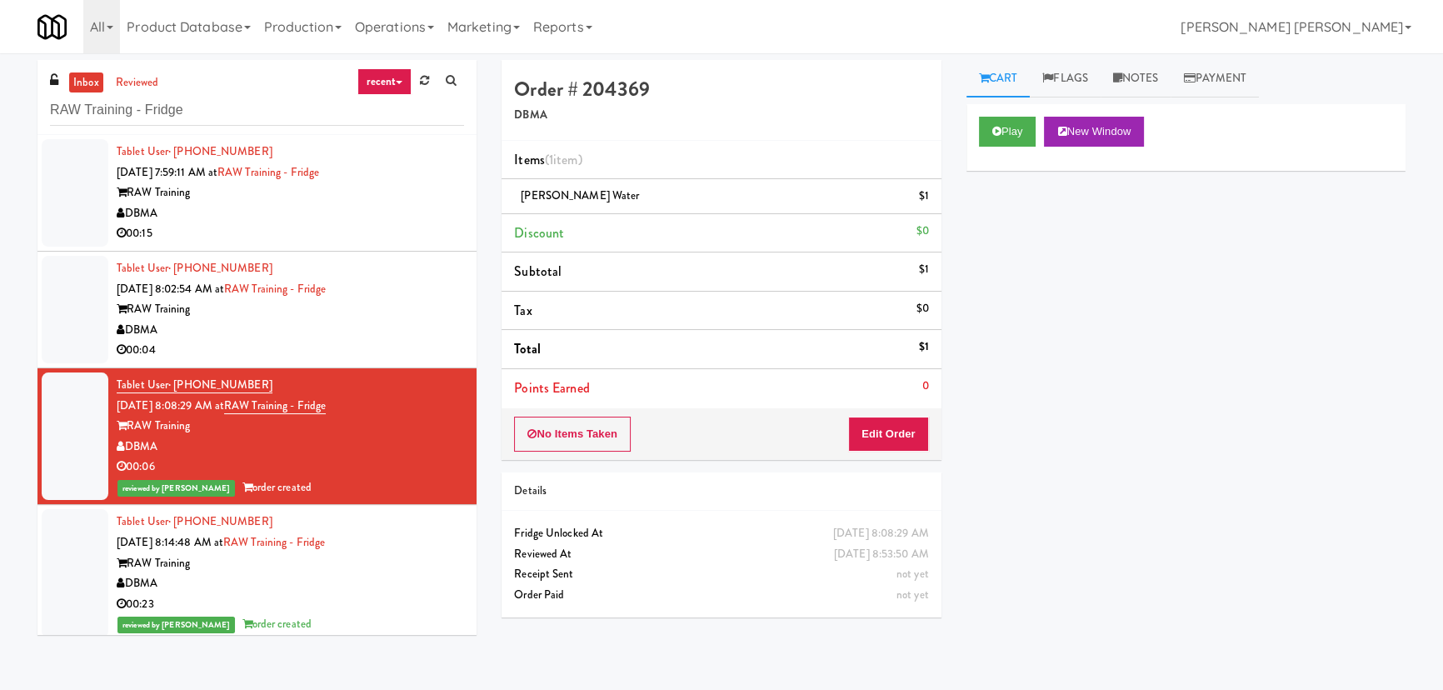
click at [372, 325] on div "DBMA" at bounding box center [290, 330] width 347 height 21
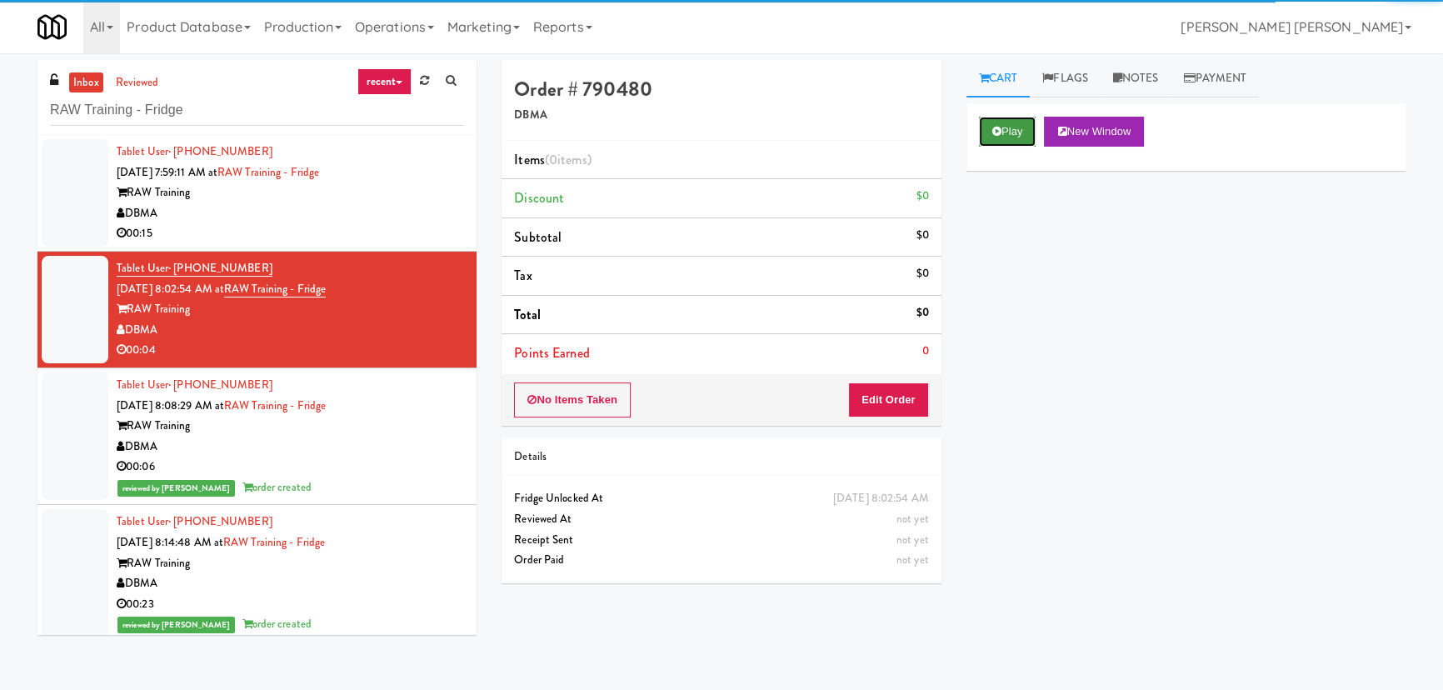
click at [999, 128] on icon at bounding box center [996, 131] width 9 height 11
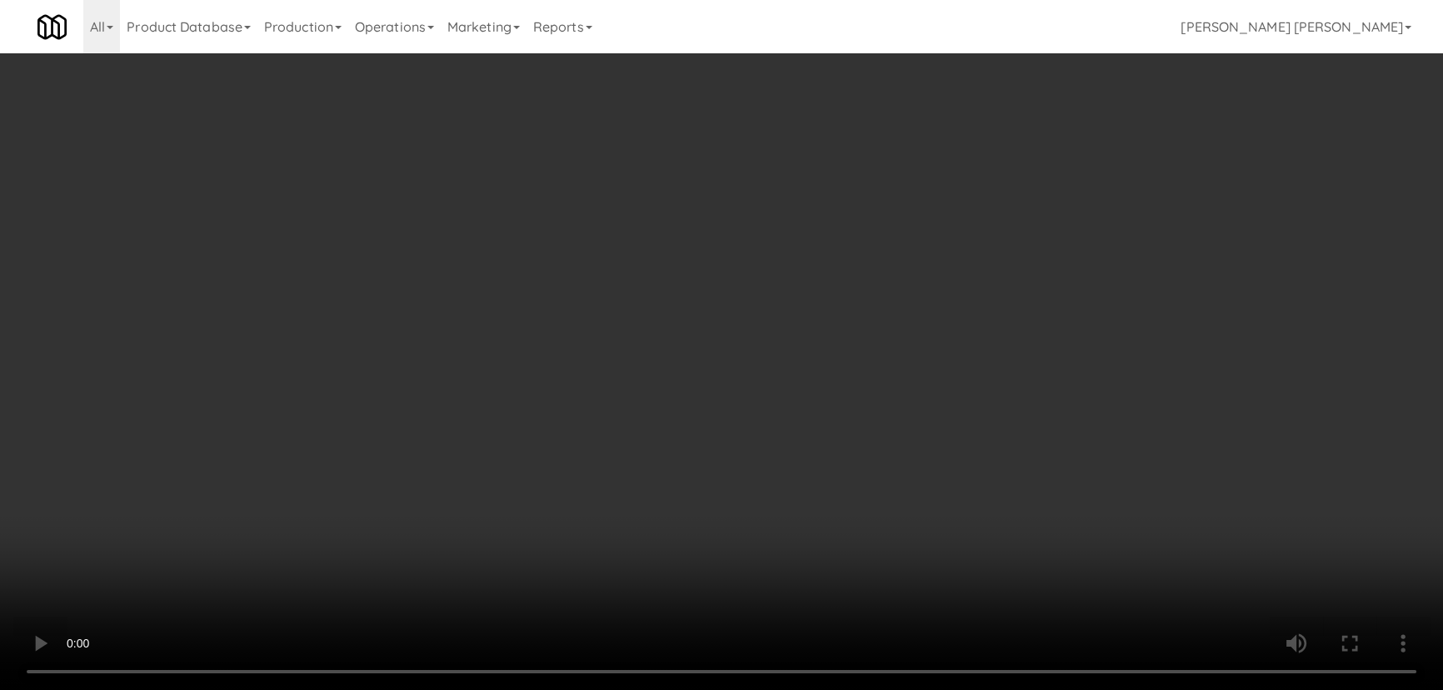
drag, startPoint x: 794, startPoint y: 741, endPoint x: 1083, endPoint y: 695, distance: 292.7
click at [805, 690] on video at bounding box center [721, 345] width 1443 height 690
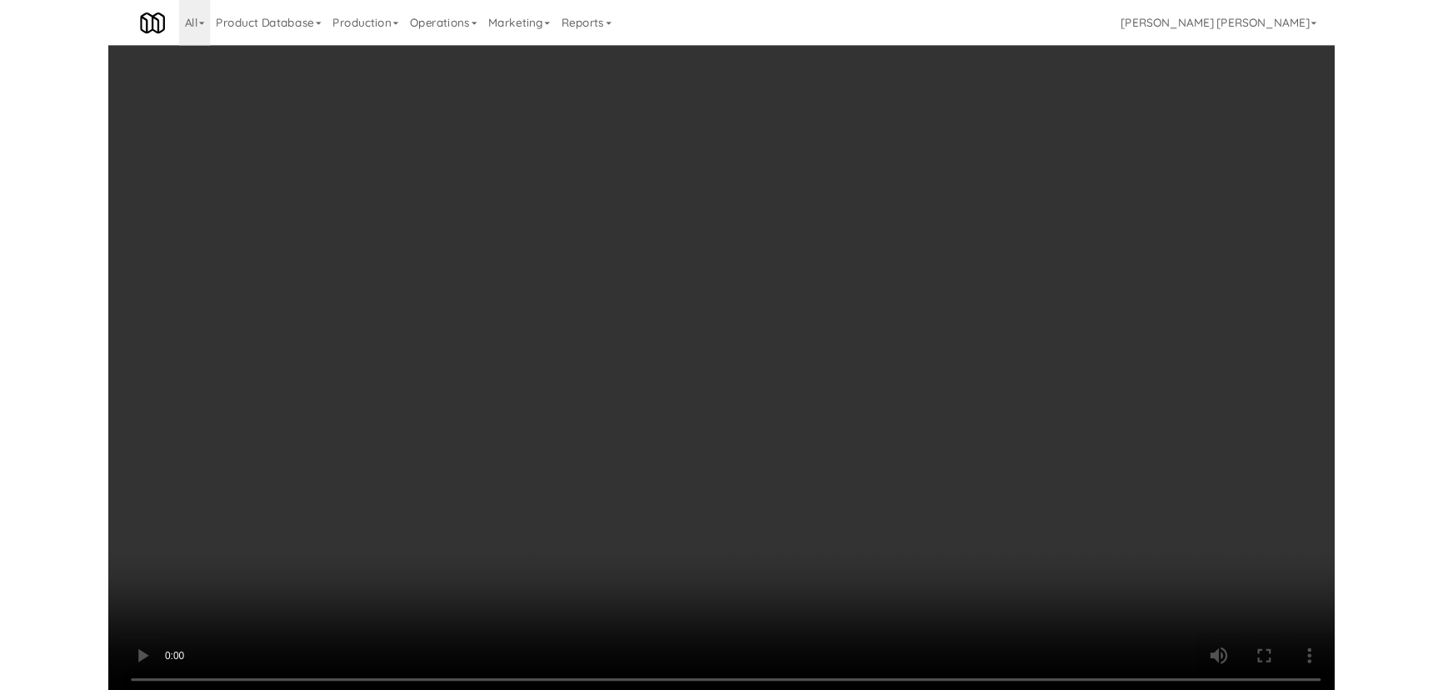
scroll to position [34, 0]
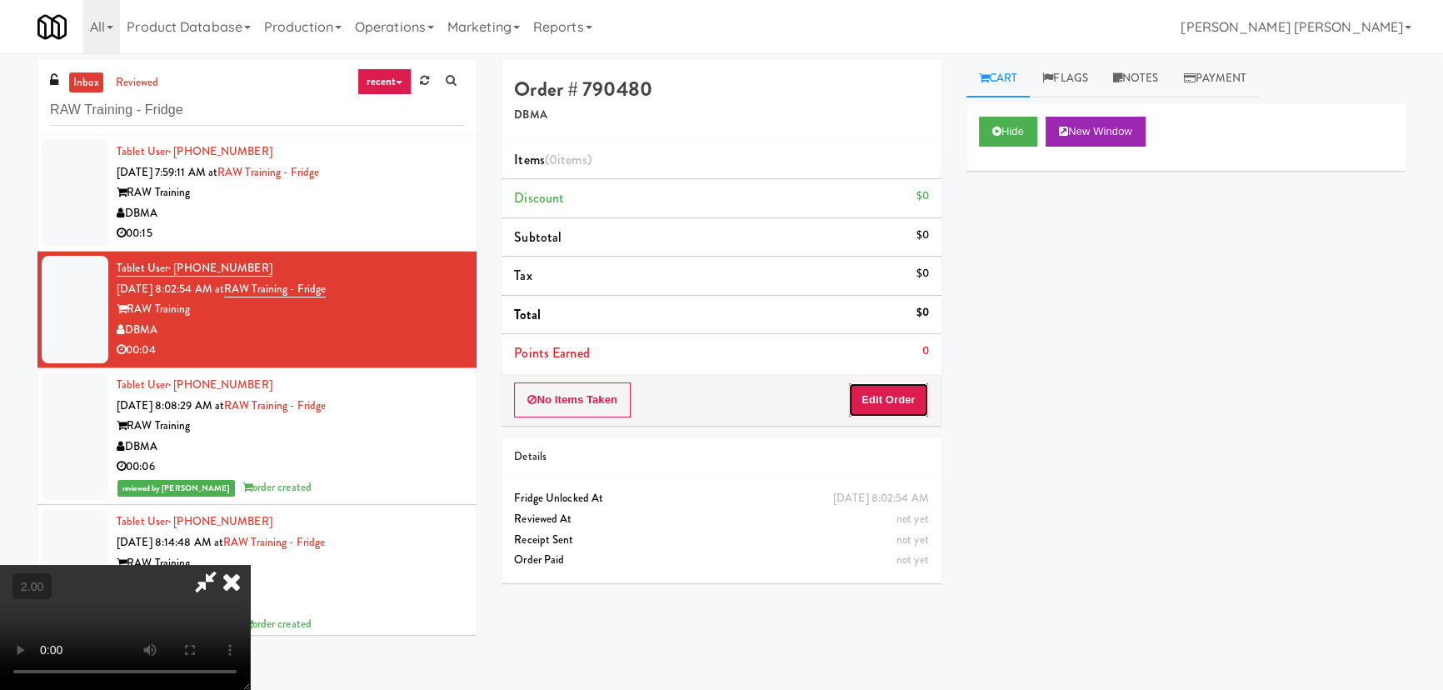
click at [902, 396] on button "Edit Order" at bounding box center [888, 399] width 81 height 35
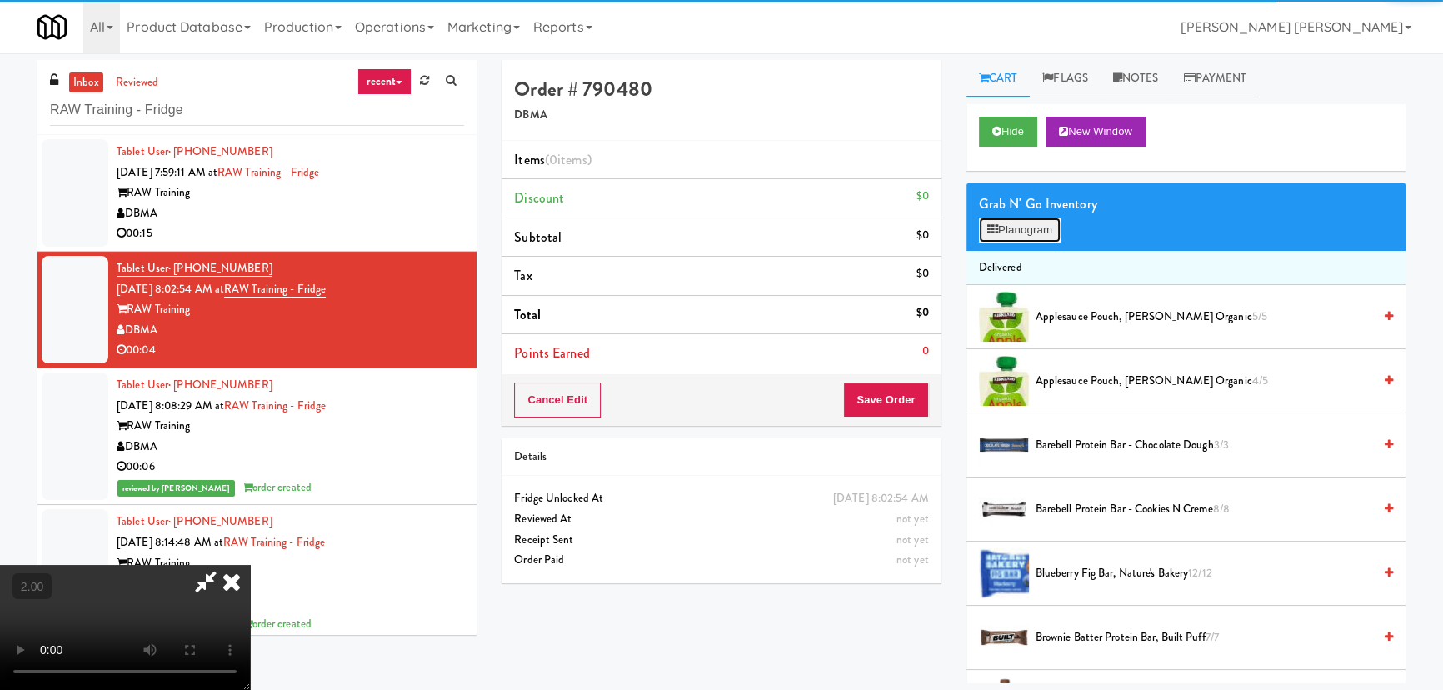
click at [1042, 223] on button "Planogram" at bounding box center [1020, 229] width 82 height 25
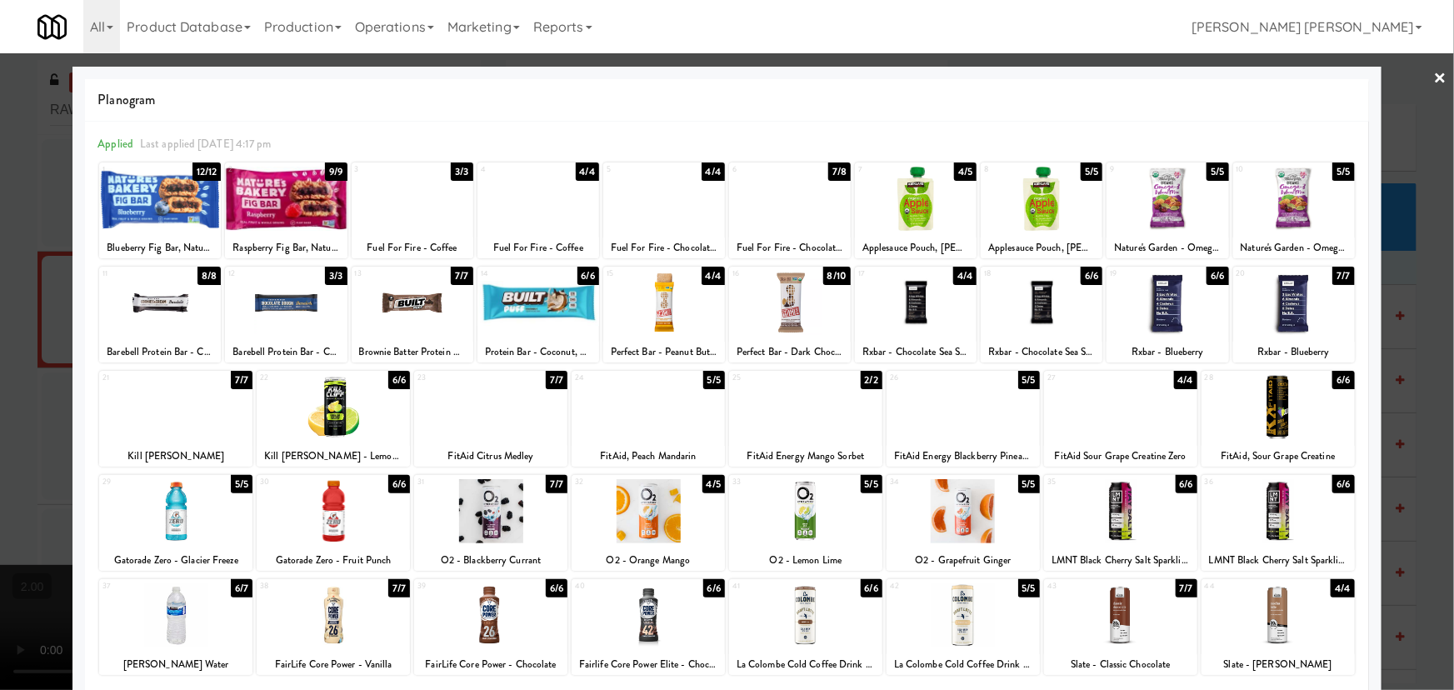
click at [804, 525] on div at bounding box center [805, 511] width 153 height 64
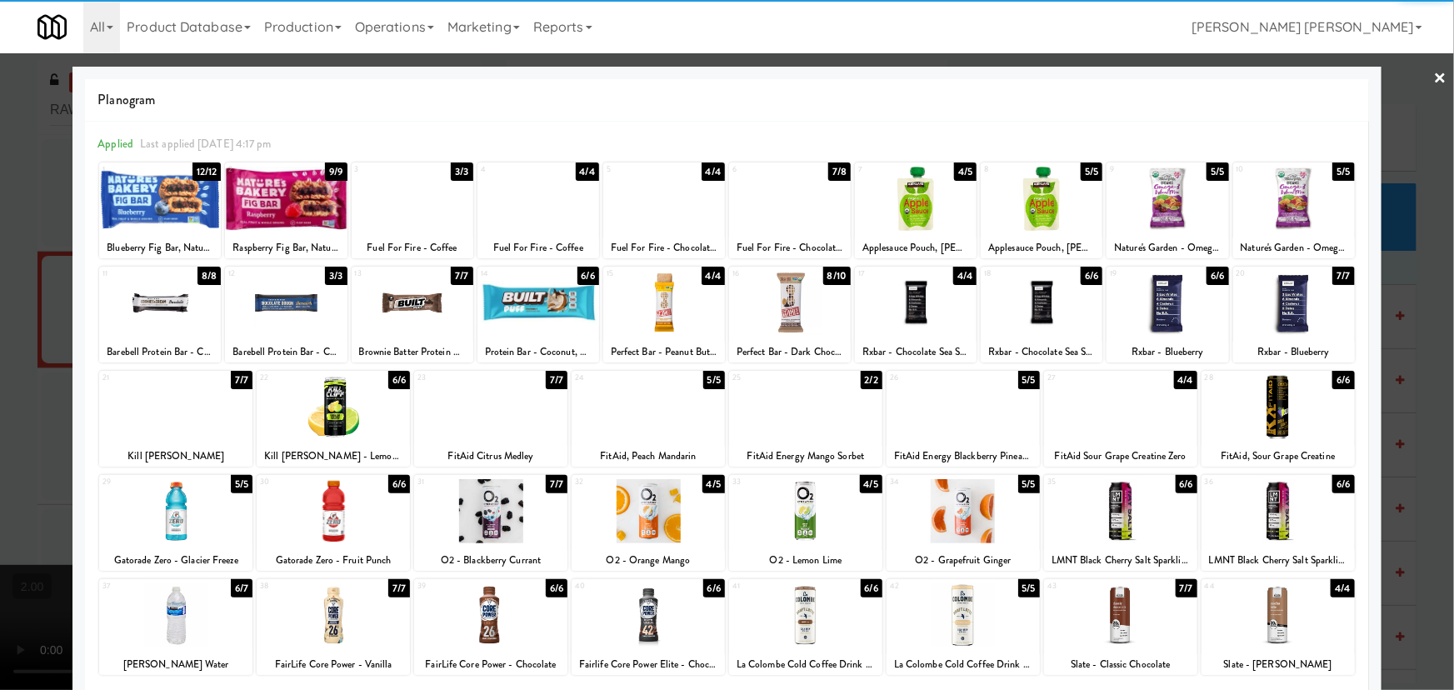
click at [1436, 71] on div at bounding box center [727, 345] width 1454 height 690
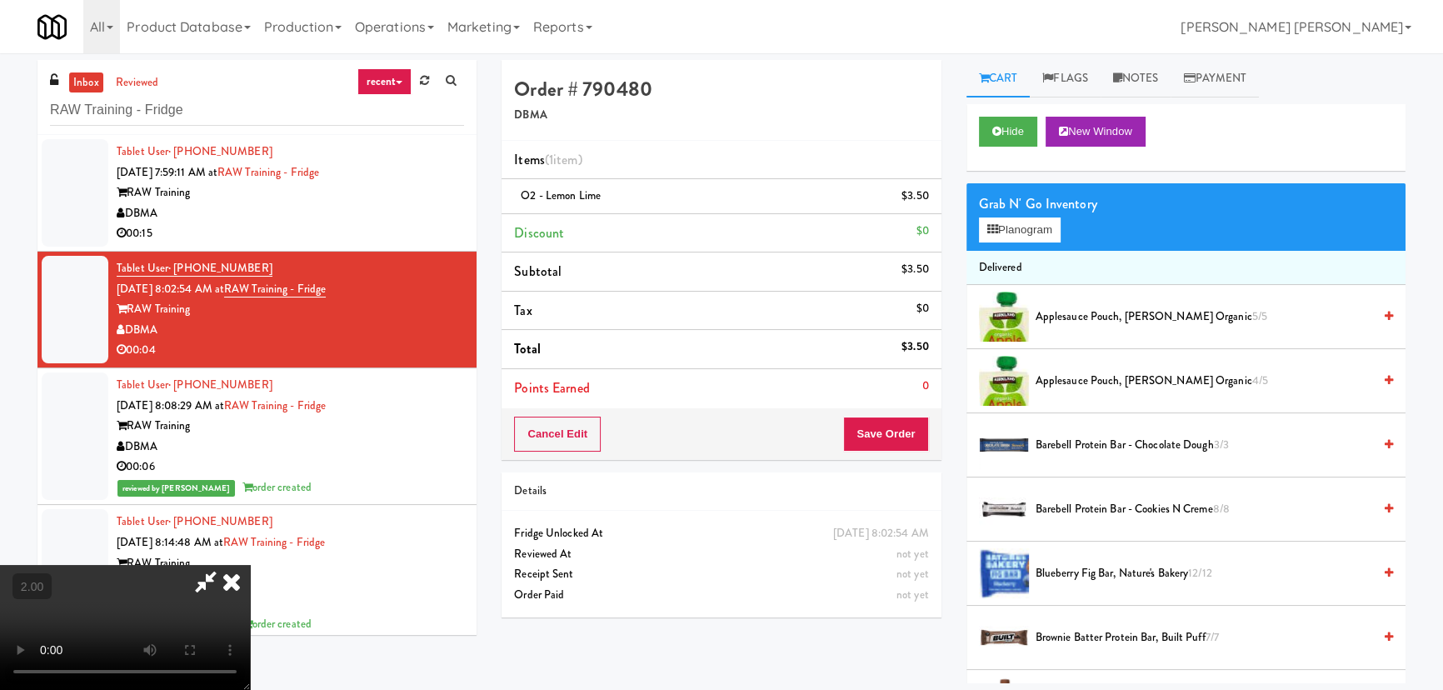
click at [250, 565] on icon at bounding box center [231, 581] width 37 height 33
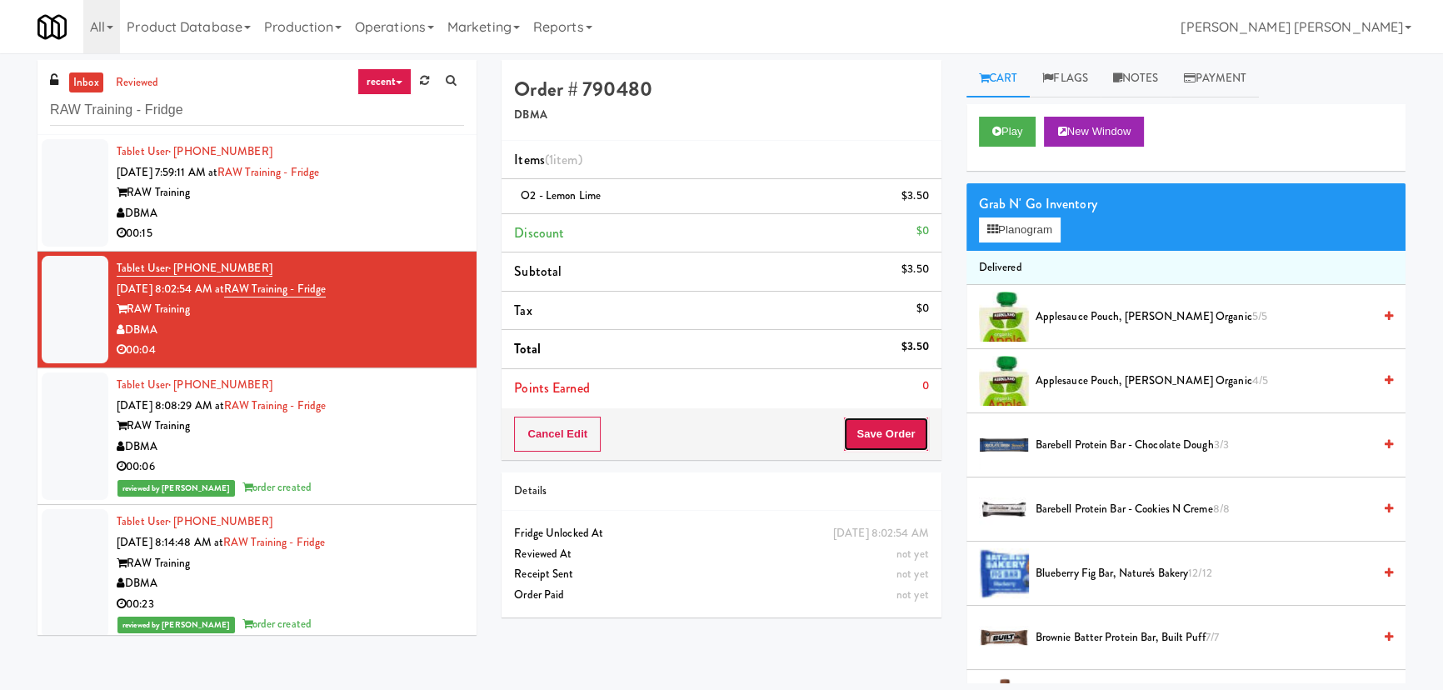
click at [912, 442] on button "Save Order" at bounding box center [885, 434] width 85 height 35
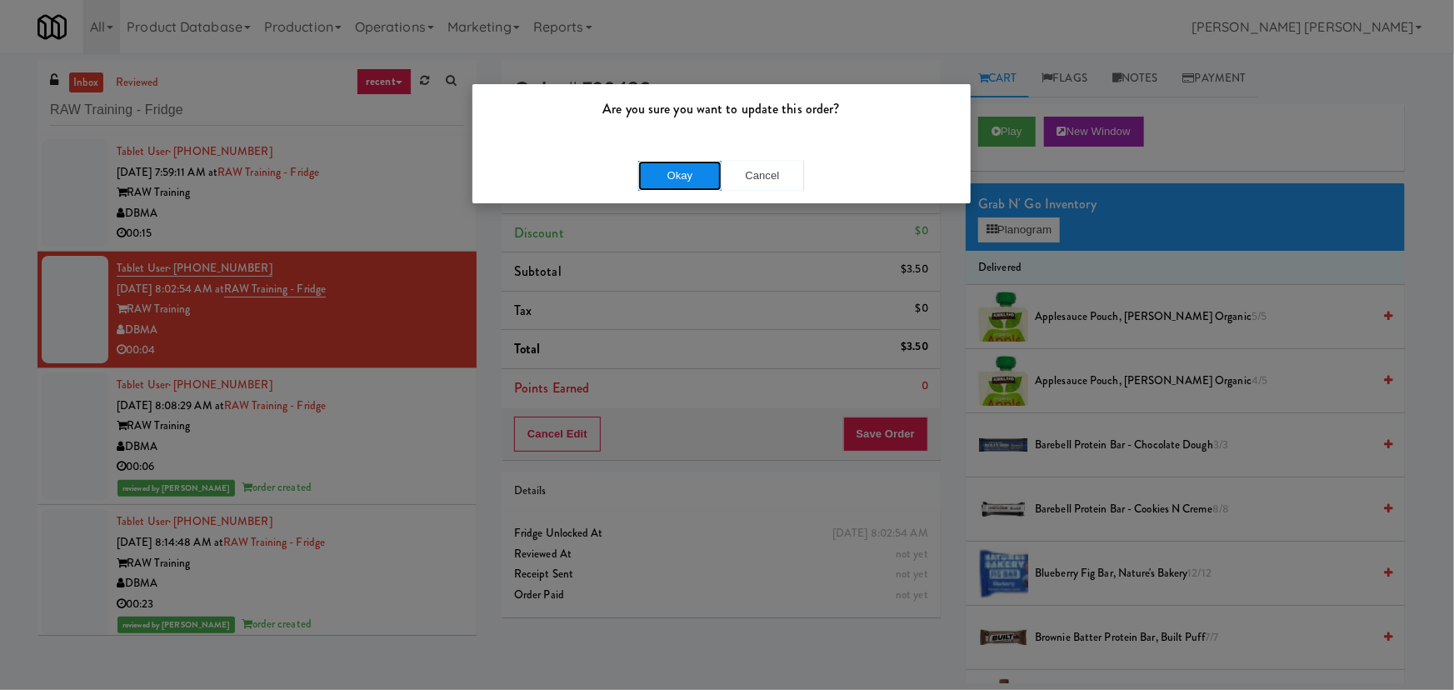
click at [680, 164] on button "Okay" at bounding box center [679, 176] width 83 height 30
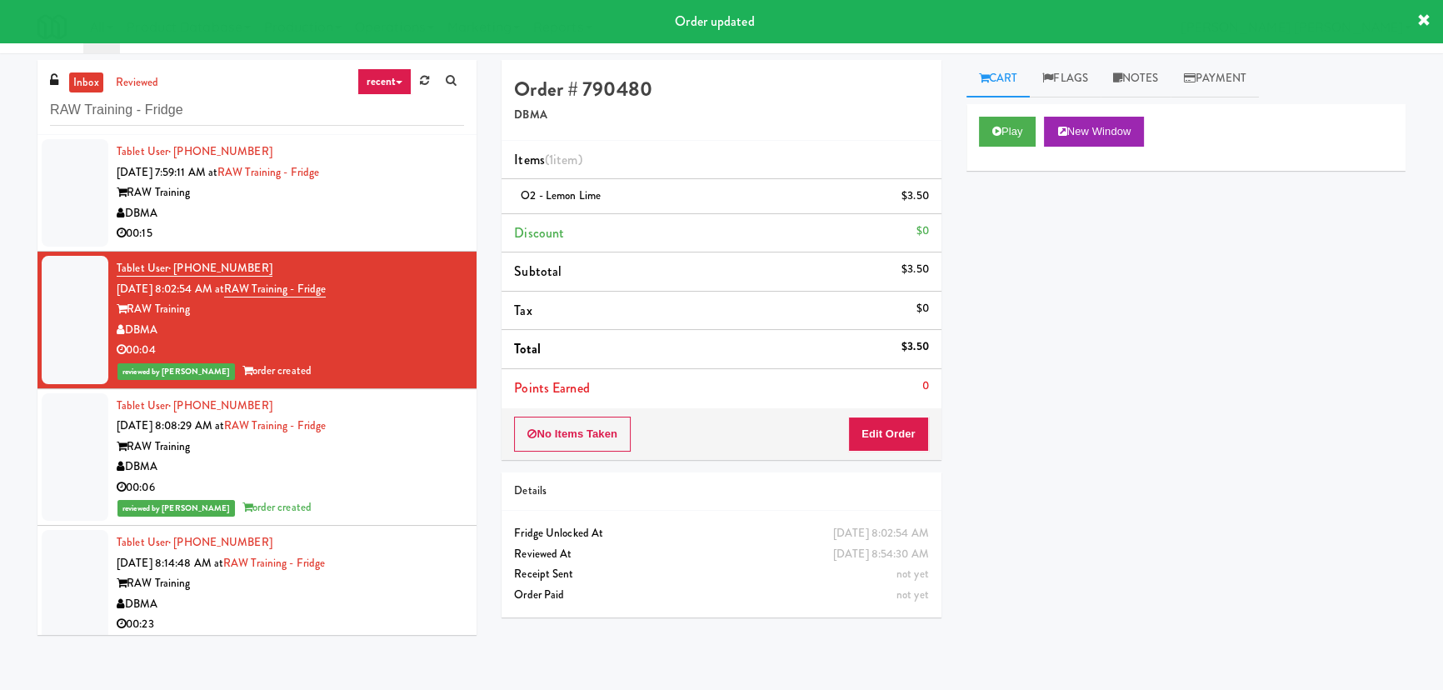
click at [424, 211] on div "DBMA" at bounding box center [290, 213] width 347 height 21
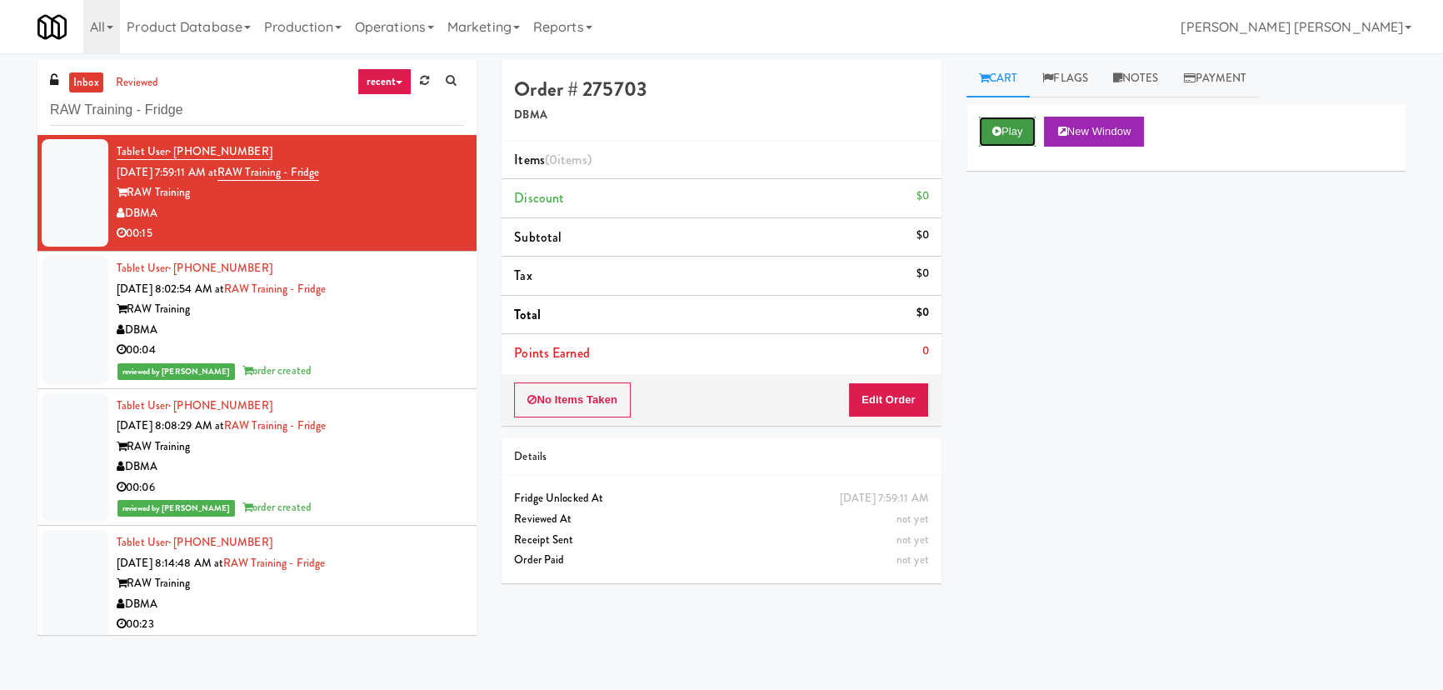
click at [1007, 120] on button "Play" at bounding box center [1007, 132] width 57 height 30
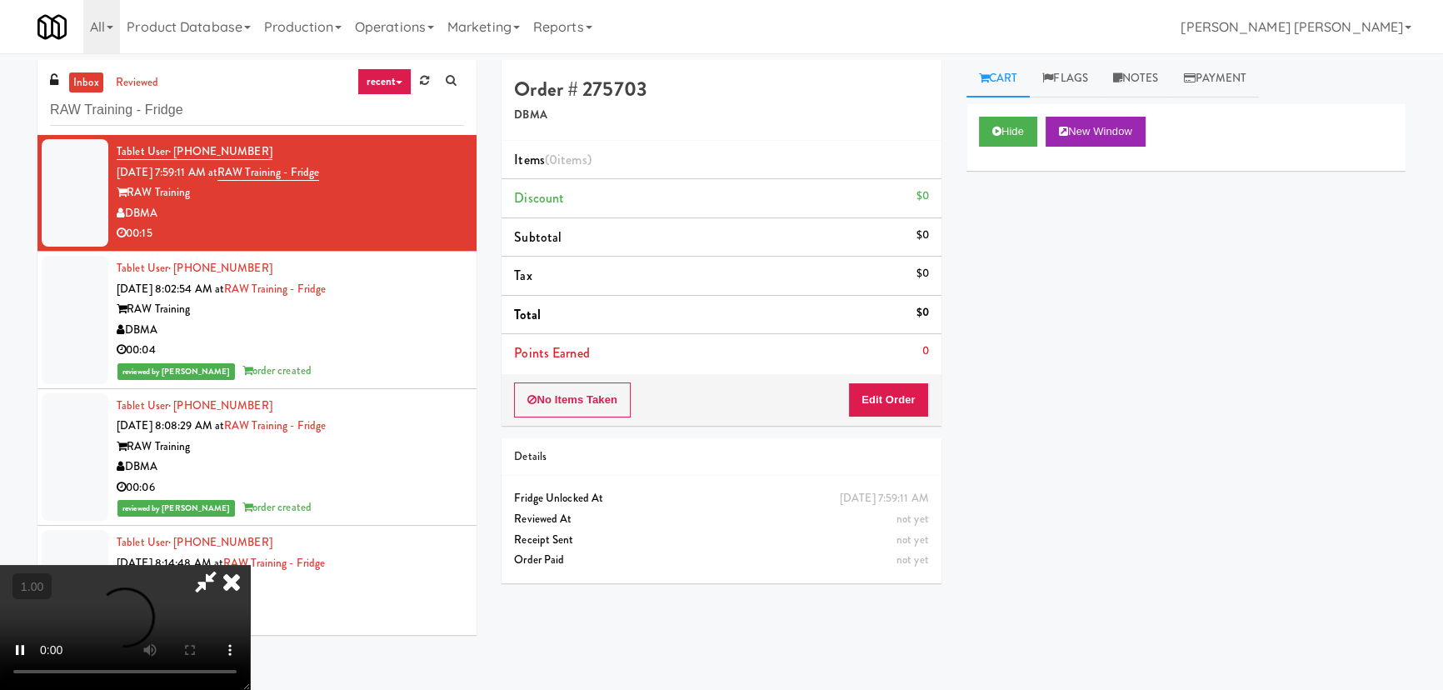
click at [250, 592] on video at bounding box center [125, 627] width 250 height 125
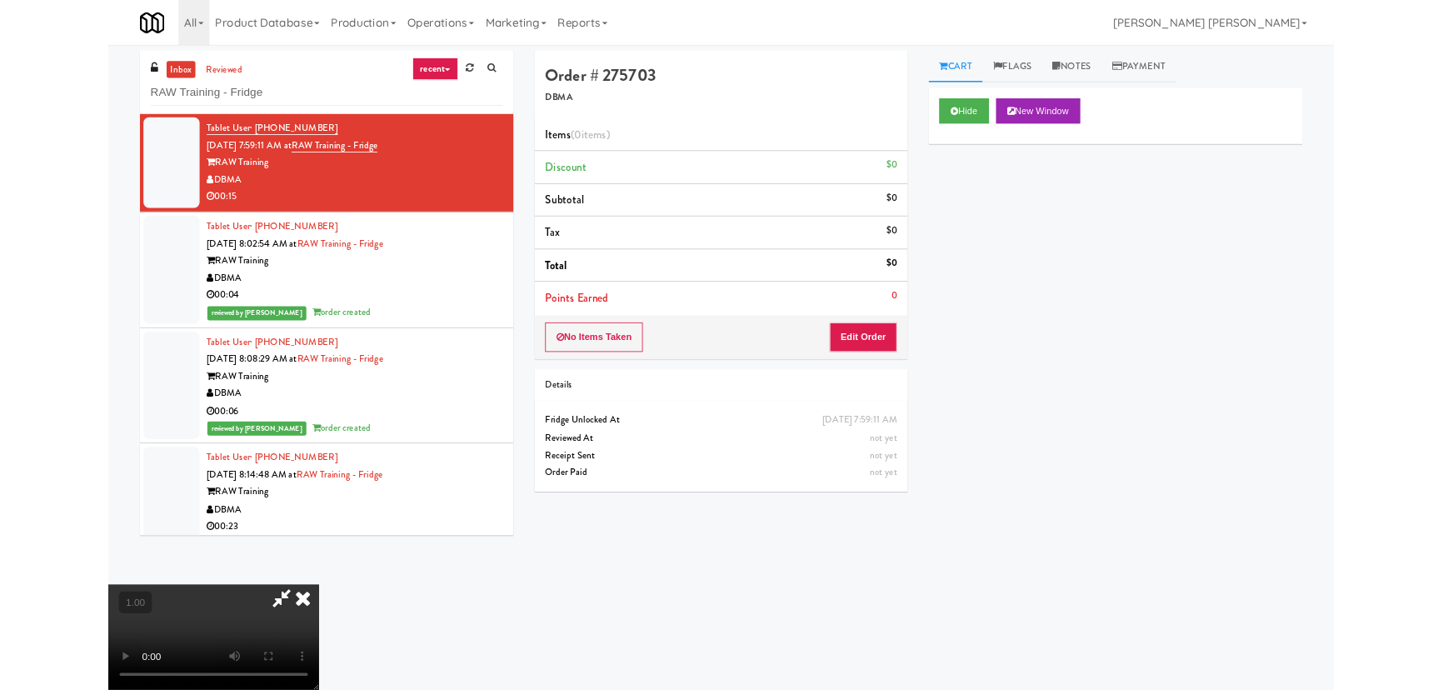
scroll to position [34, 0]
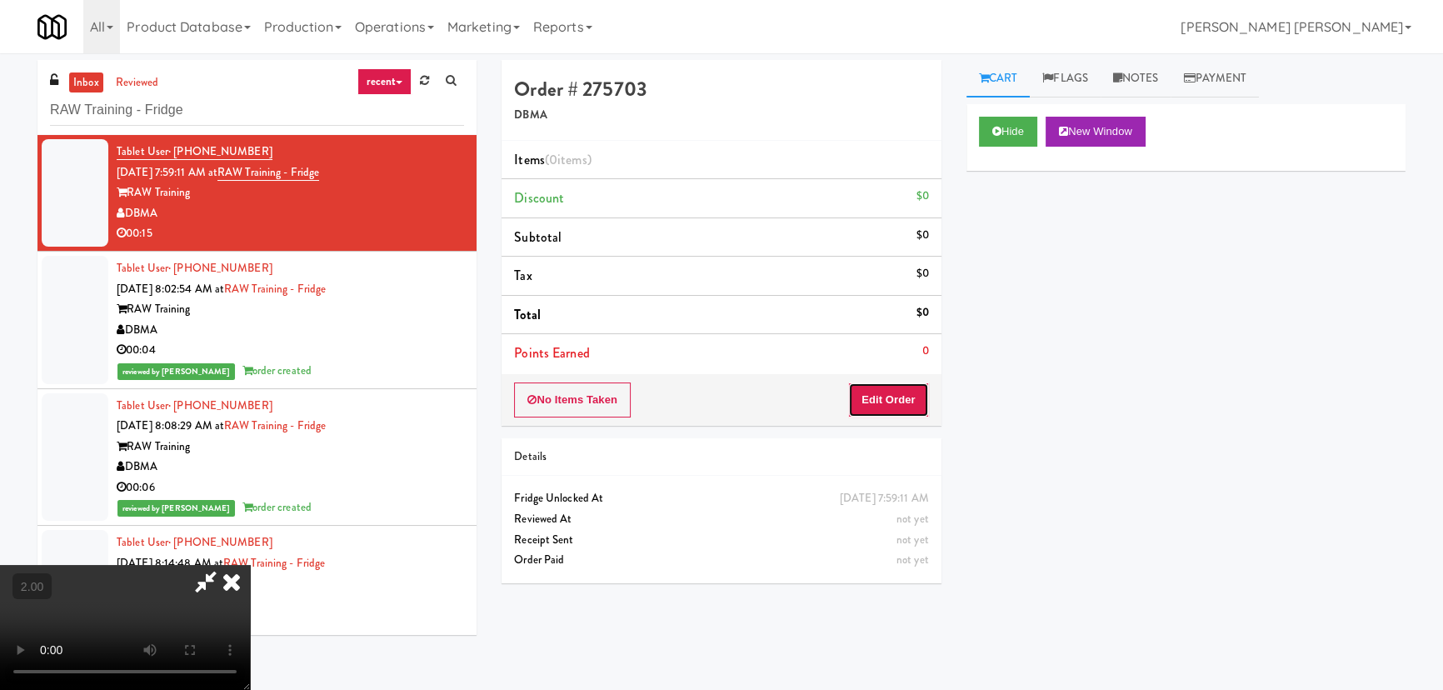
click at [877, 401] on button "Edit Order" at bounding box center [888, 399] width 81 height 35
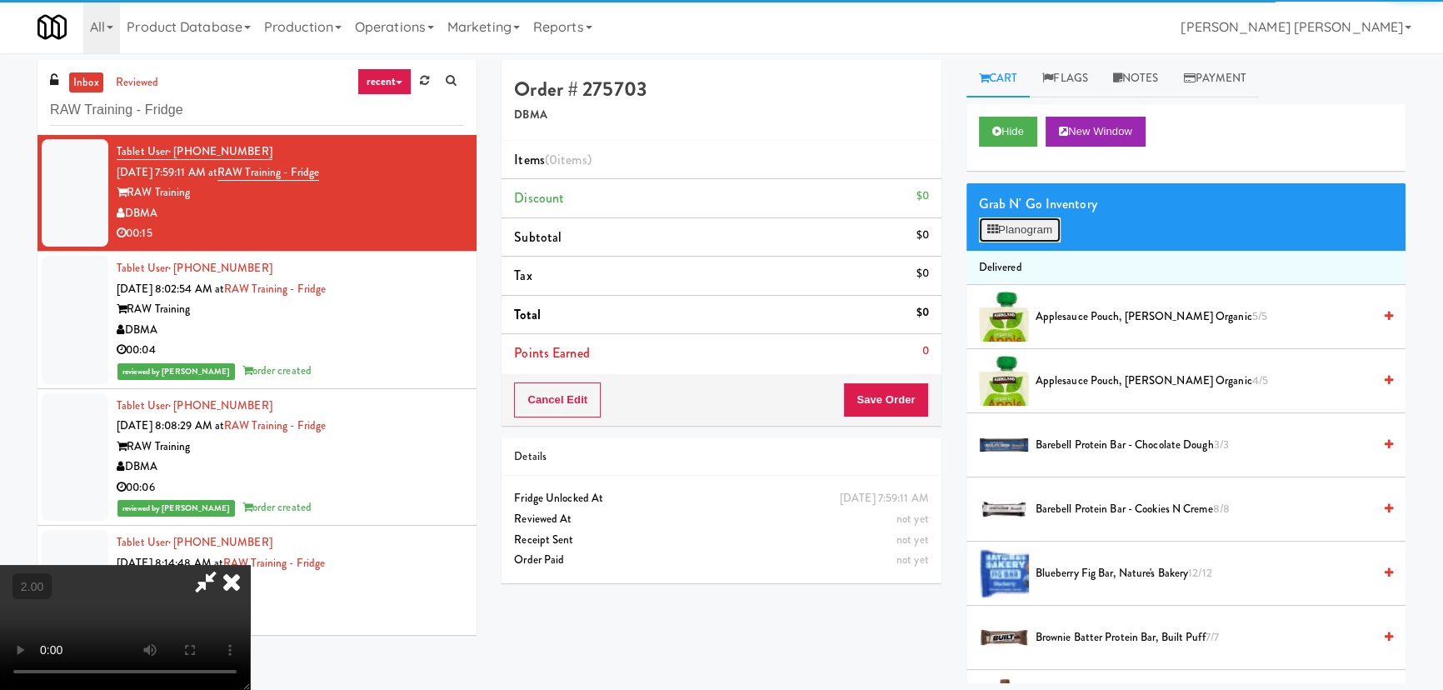
click at [1023, 238] on button "Planogram" at bounding box center [1020, 229] width 82 height 25
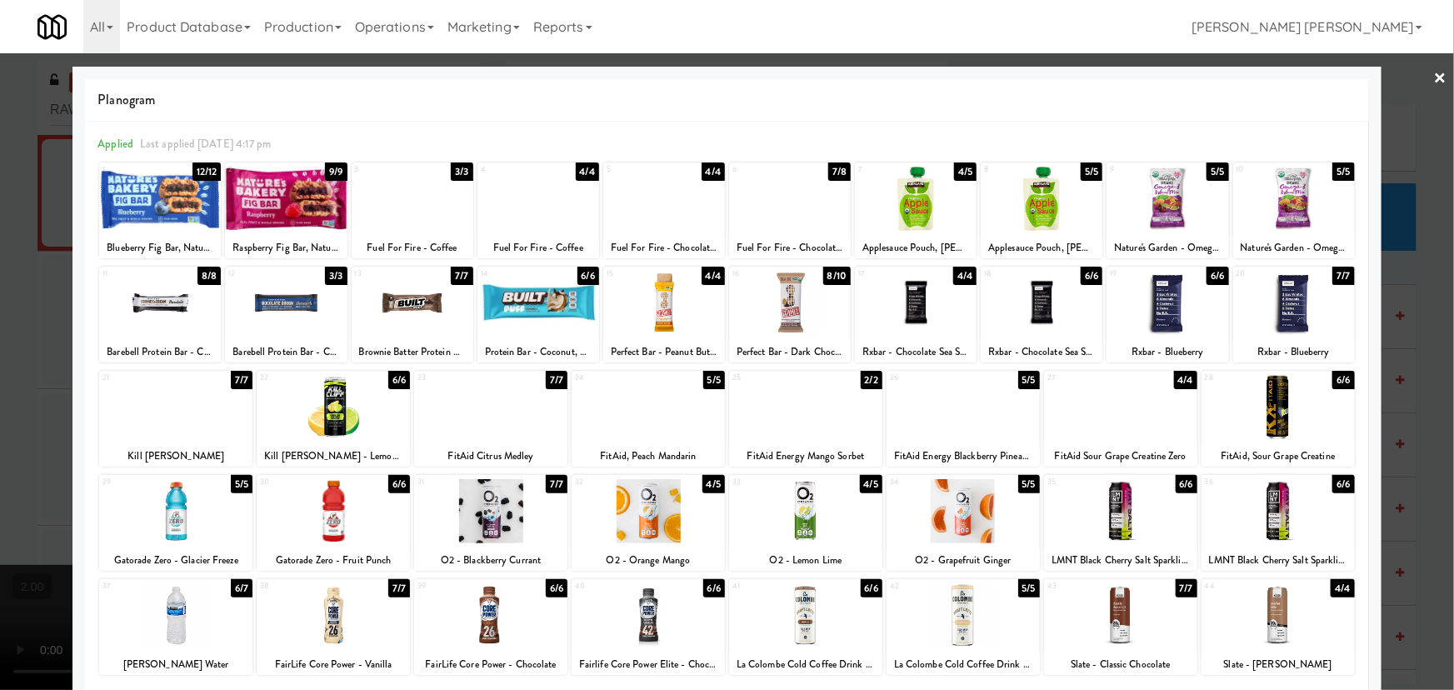
click at [322, 421] on div at bounding box center [333, 407] width 153 height 64
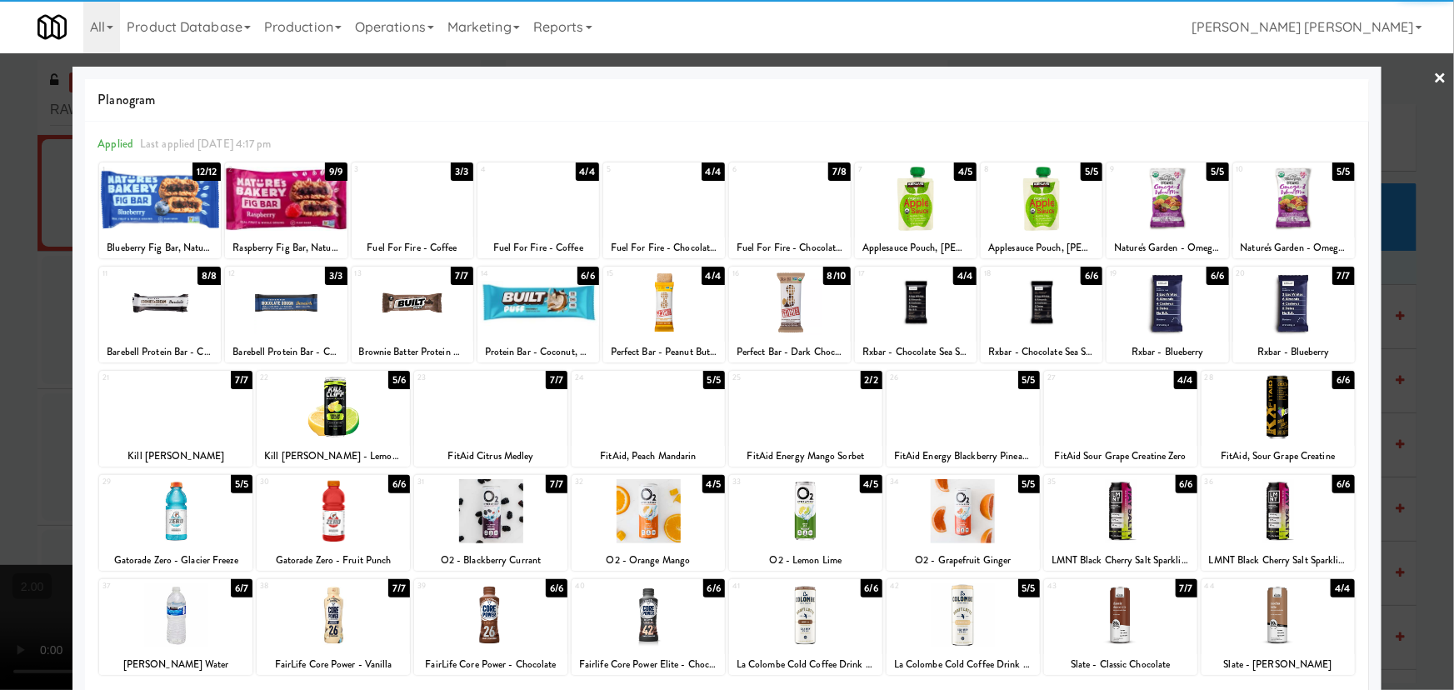
click at [292, 202] on div at bounding box center [286, 199] width 122 height 64
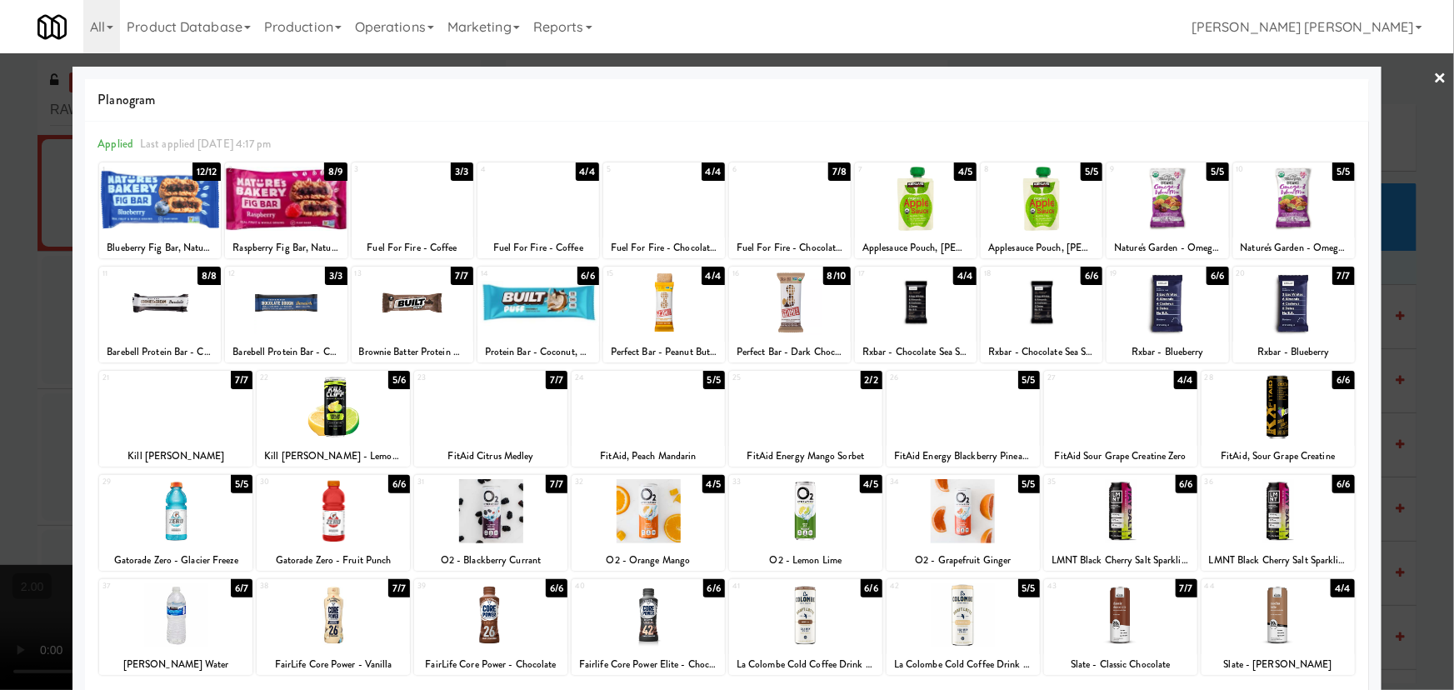
click at [1434, 72] on link "×" at bounding box center [1440, 79] width 13 height 52
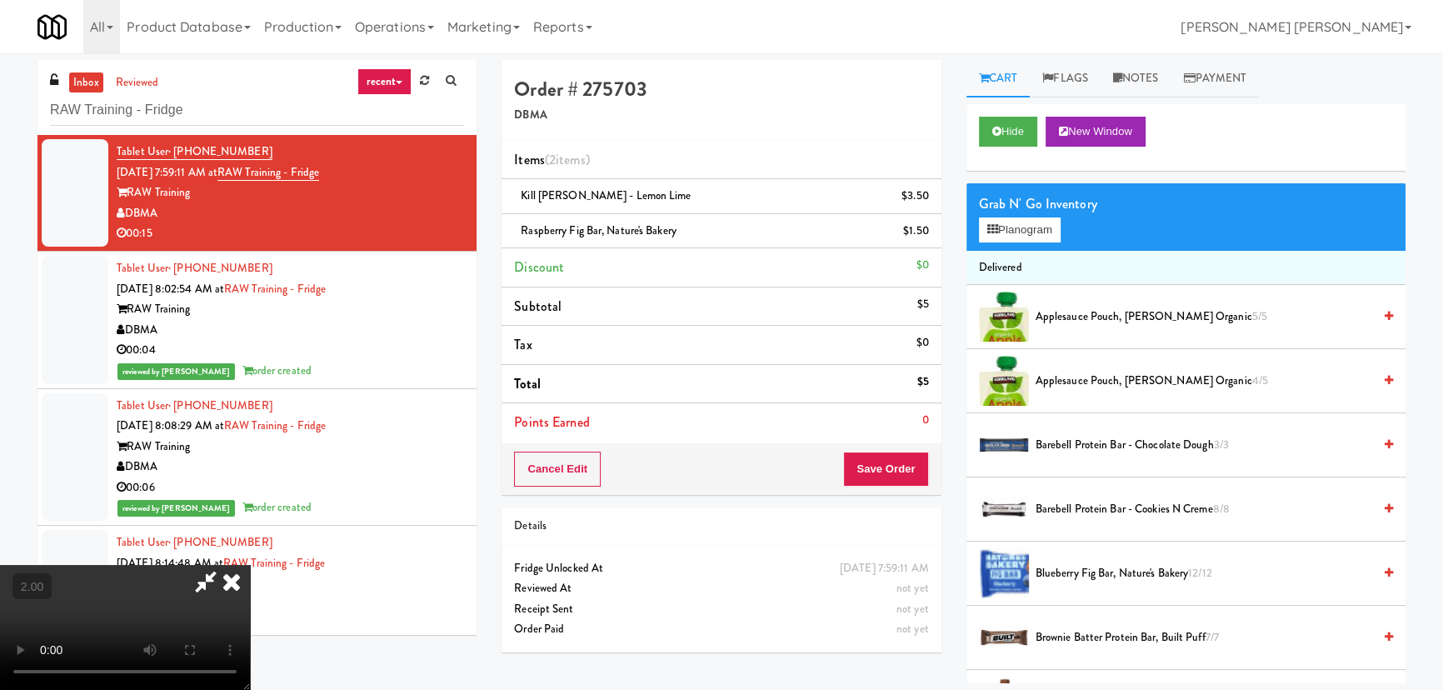
click at [250, 565] on video at bounding box center [125, 627] width 250 height 125
click at [250, 565] on icon at bounding box center [231, 581] width 37 height 33
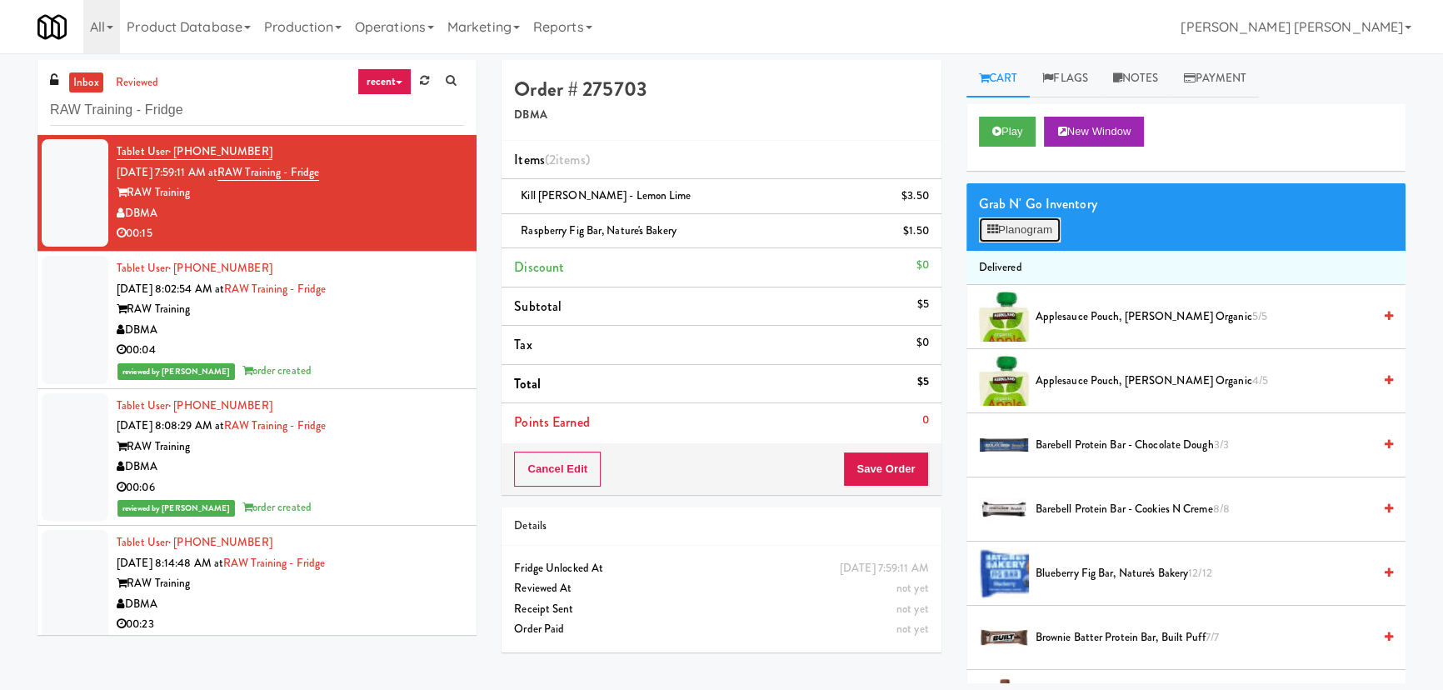
click at [1033, 230] on button "Planogram" at bounding box center [1020, 229] width 82 height 25
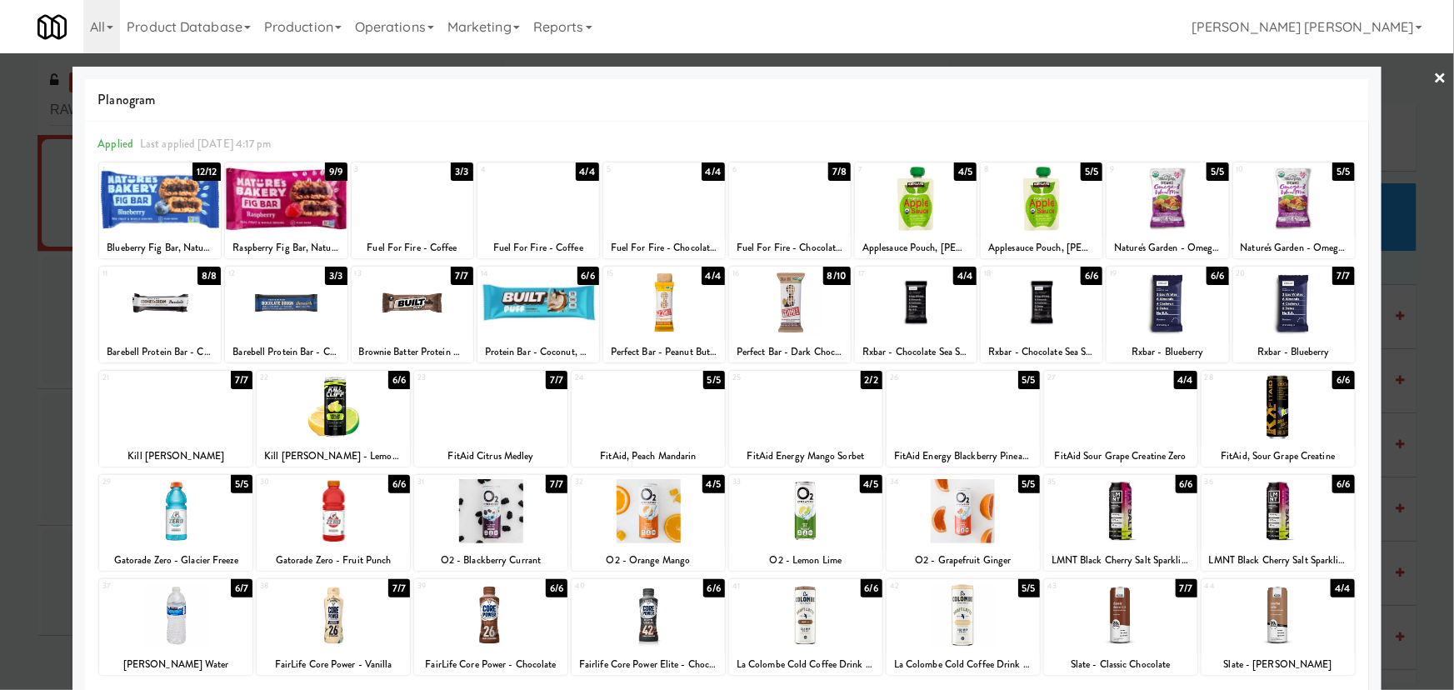
click at [166, 421] on div at bounding box center [175, 407] width 153 height 64
click at [1434, 77] on link "×" at bounding box center [1440, 79] width 13 height 52
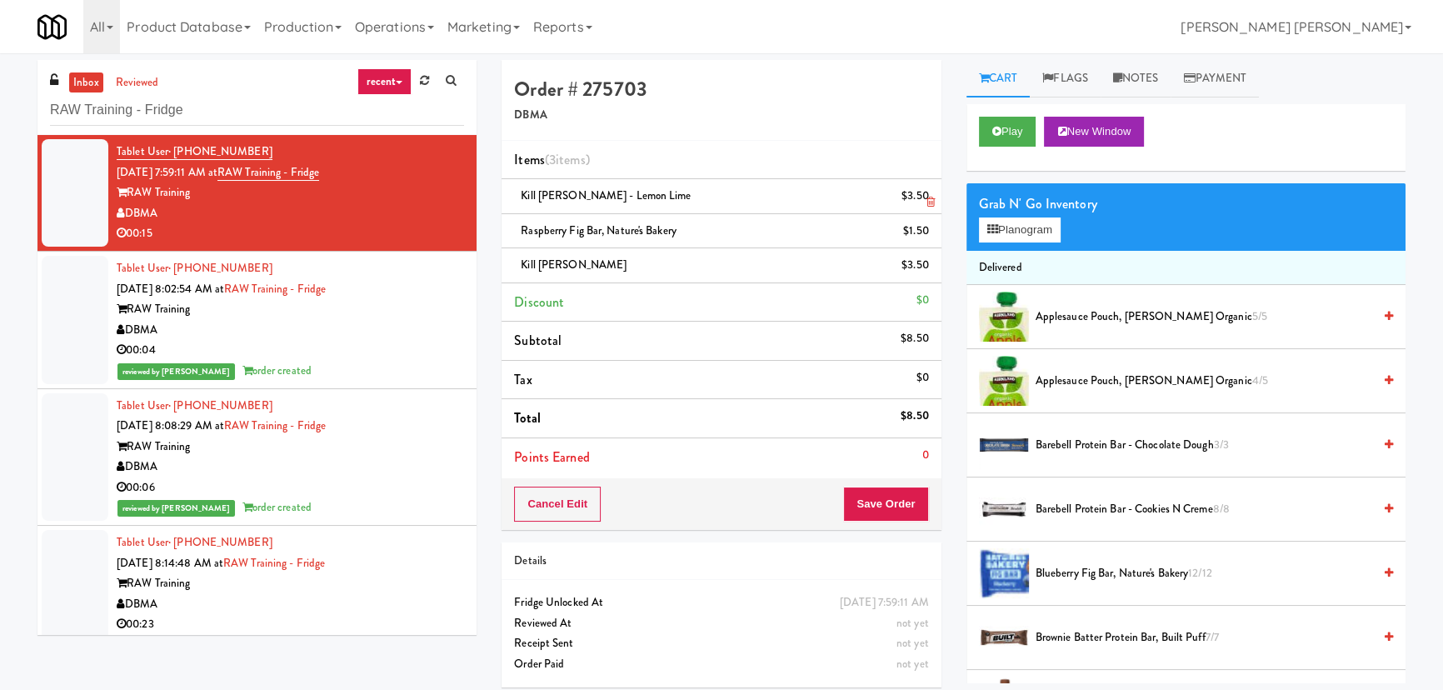
click at [928, 198] on icon at bounding box center [931, 202] width 8 height 11
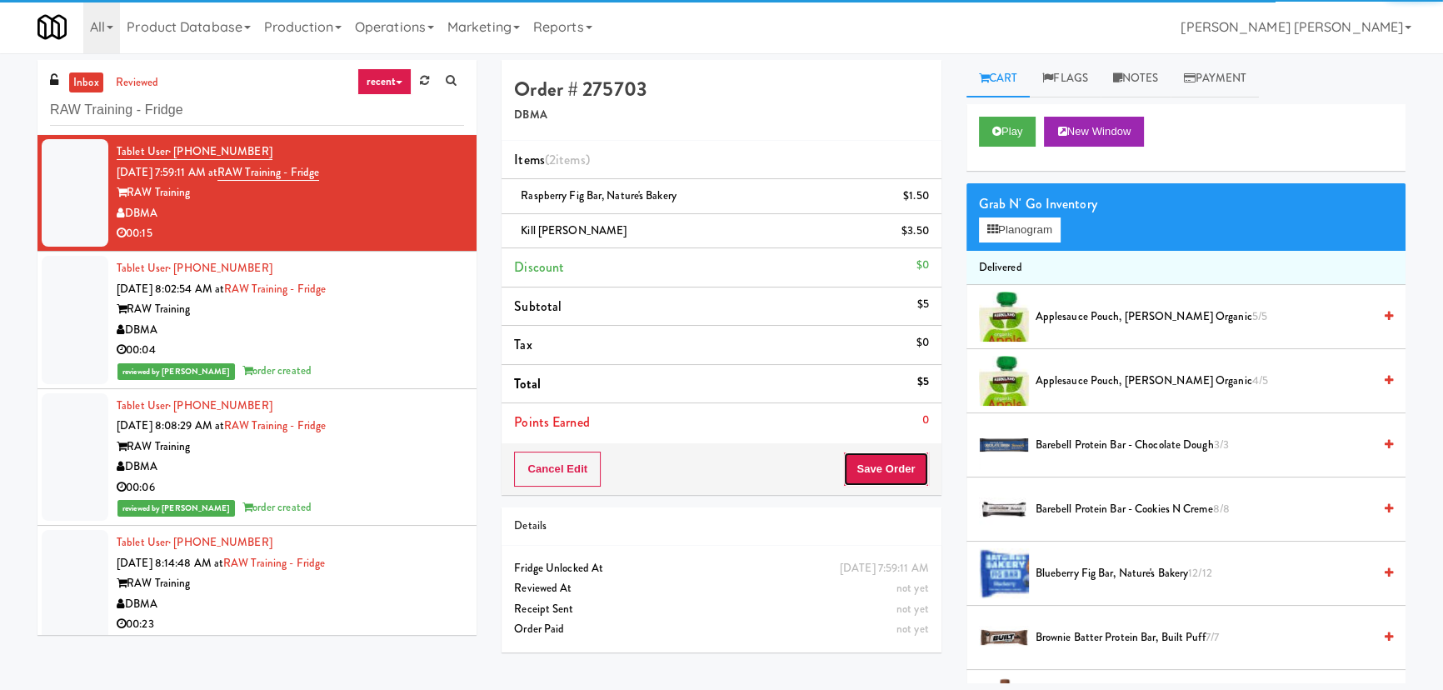
click at [891, 465] on button "Save Order" at bounding box center [885, 469] width 85 height 35
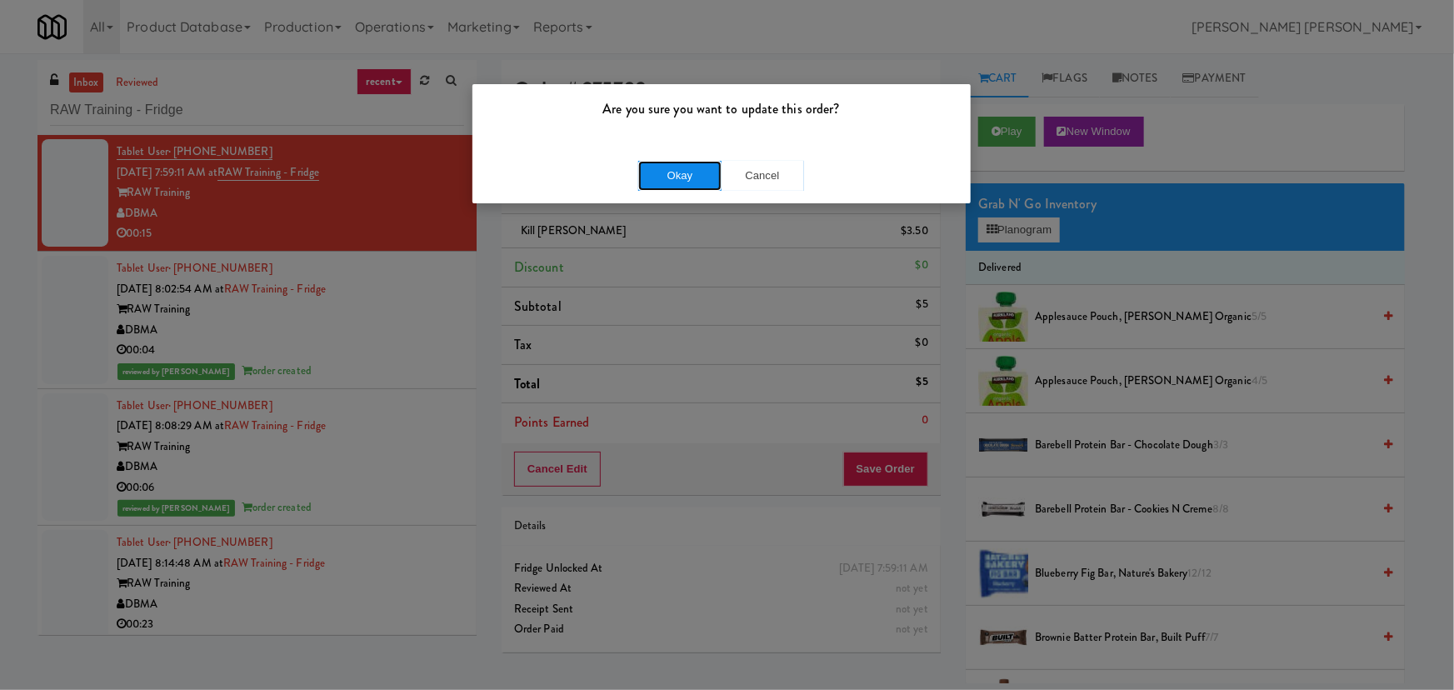
click at [697, 175] on button "Okay" at bounding box center [679, 176] width 83 height 30
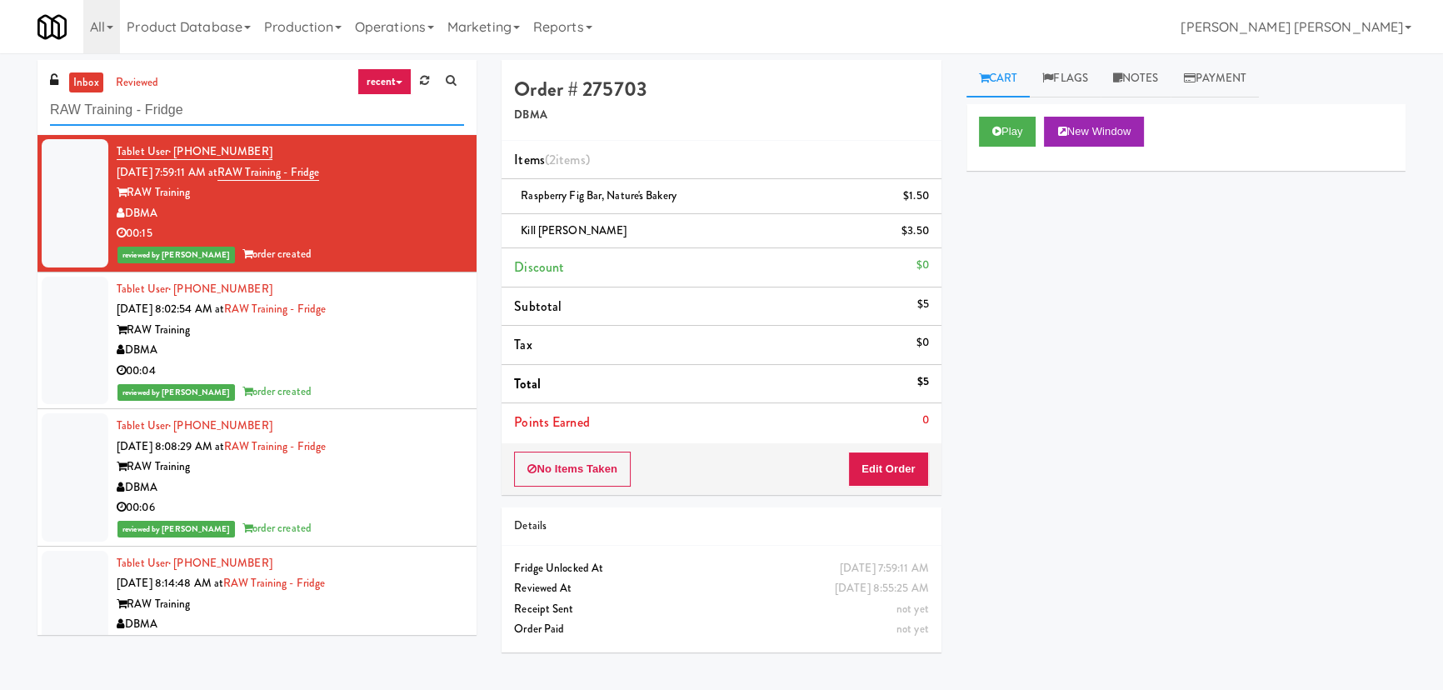
drag, startPoint x: 220, startPoint y: 106, endPoint x: -72, endPoint y: 102, distance: 292.5
click at [0, 102] on html "Are you sure you want to update this order? Okay Cancel Okay Are you sure you w…" at bounding box center [721, 345] width 1443 height 690
paste input "[PERSON_NAME] - Cooler - Right"
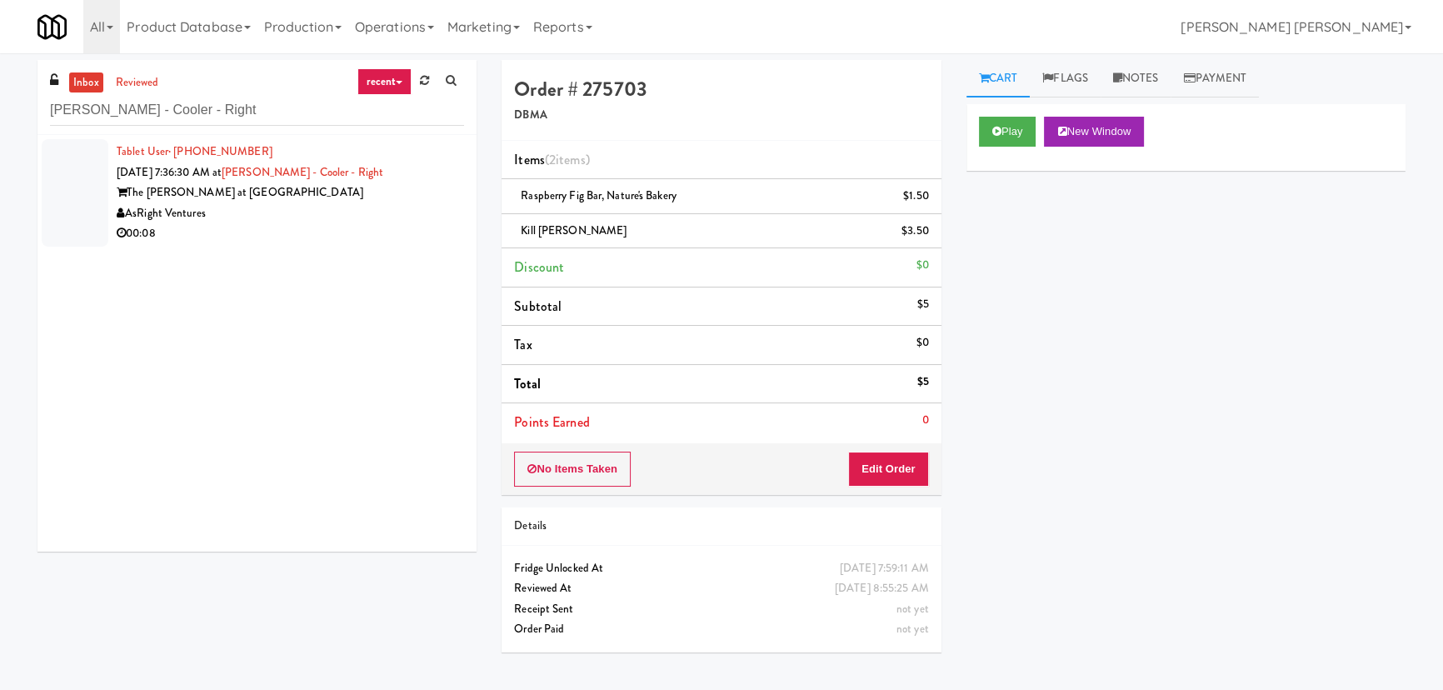
click at [313, 218] on div "AsRight Ventures" at bounding box center [290, 213] width 347 height 21
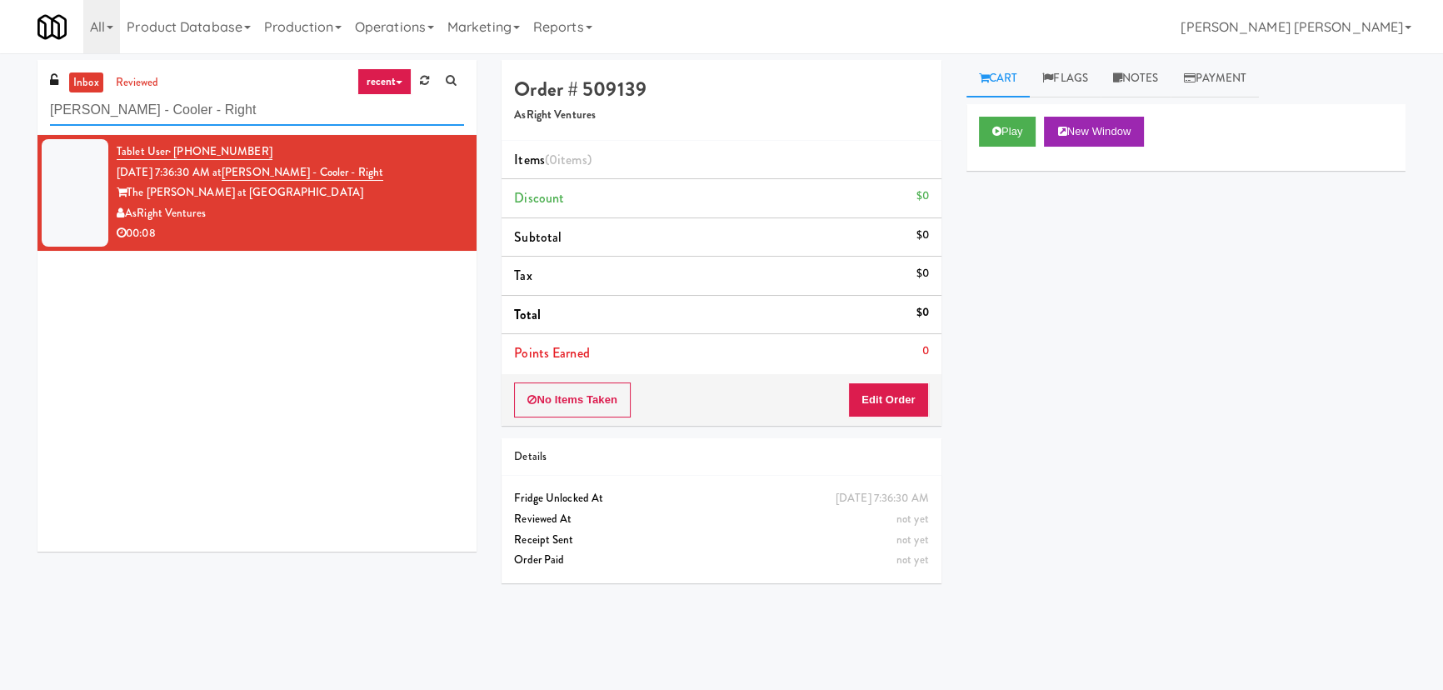
drag, startPoint x: 228, startPoint y: 112, endPoint x: 22, endPoint y: 106, distance: 205.9
click at [22, 106] on div "inbox reviewed recent all unclear take inventory issue suspicious failed recent…" at bounding box center [721, 371] width 1443 height 623
paste input "[PERSON_NAME] - Cooler - Left"
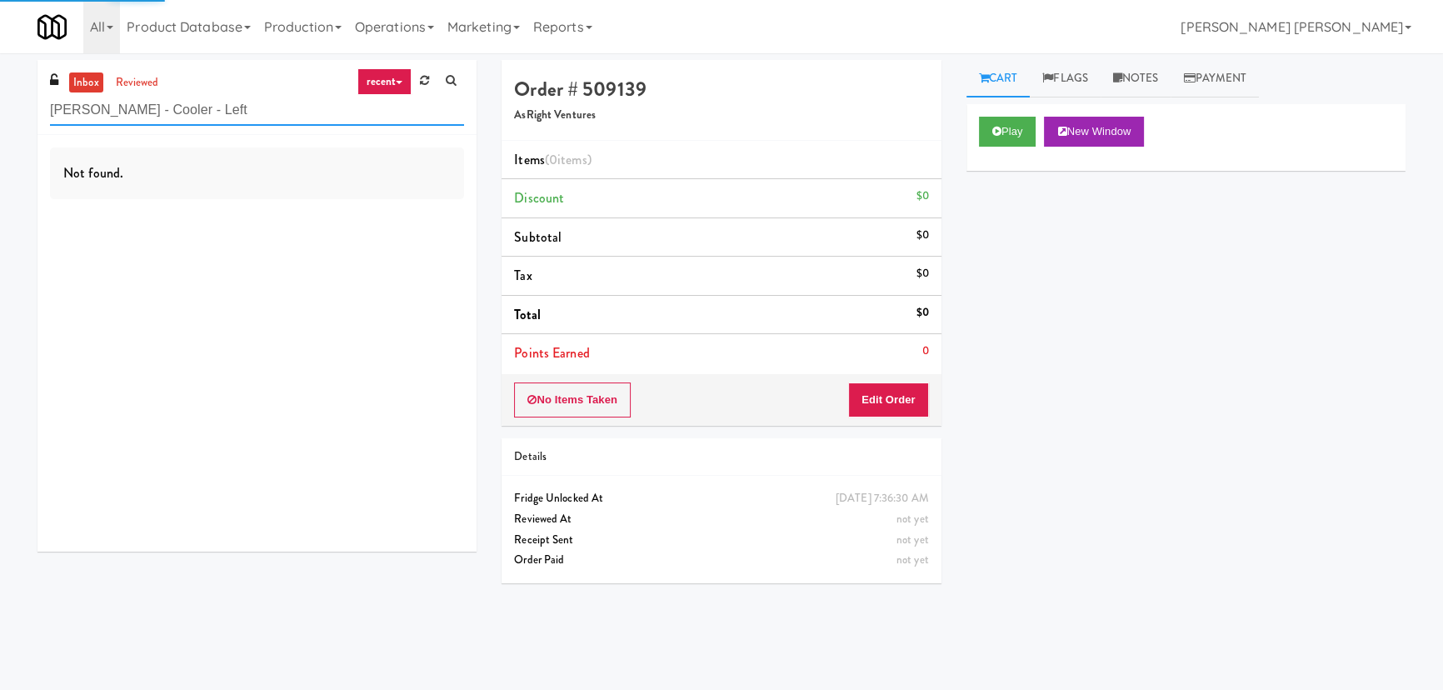
type input "[PERSON_NAME] - Cooler - Left"
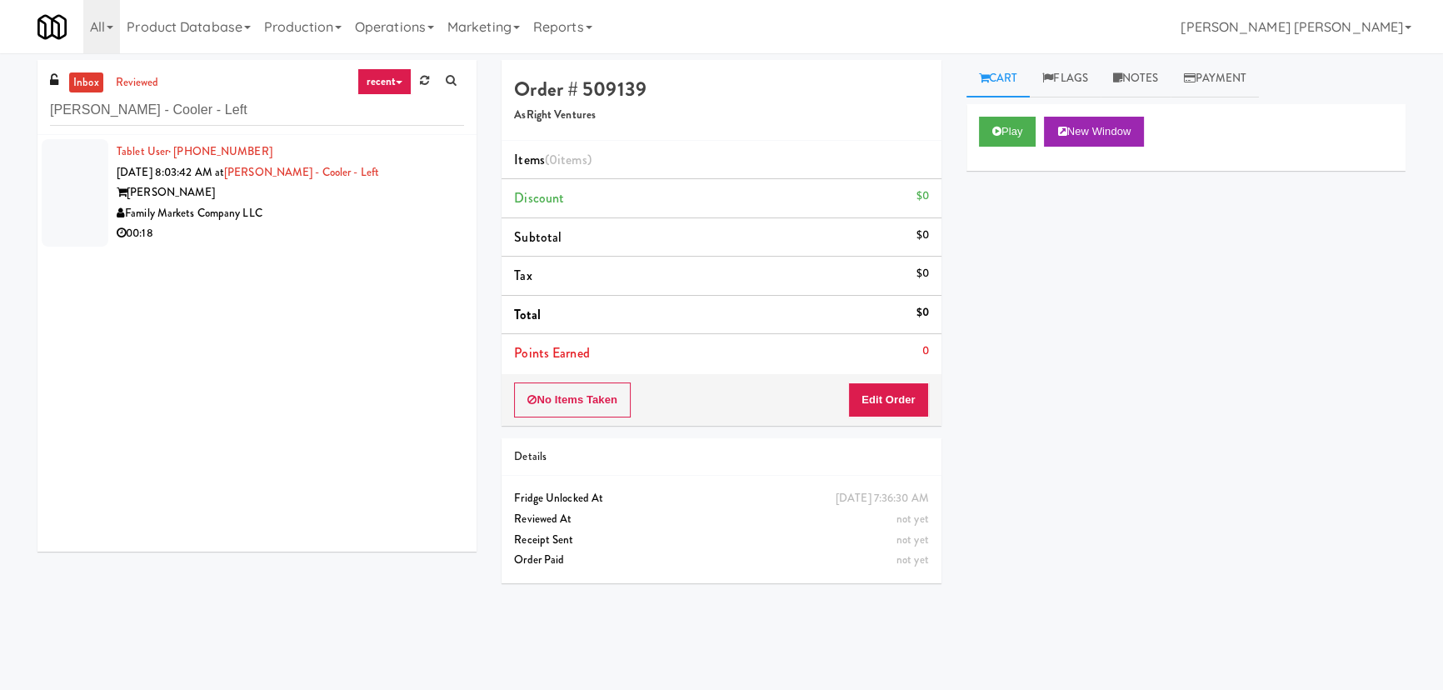
click at [351, 227] on div "00:18" at bounding box center [290, 233] width 347 height 21
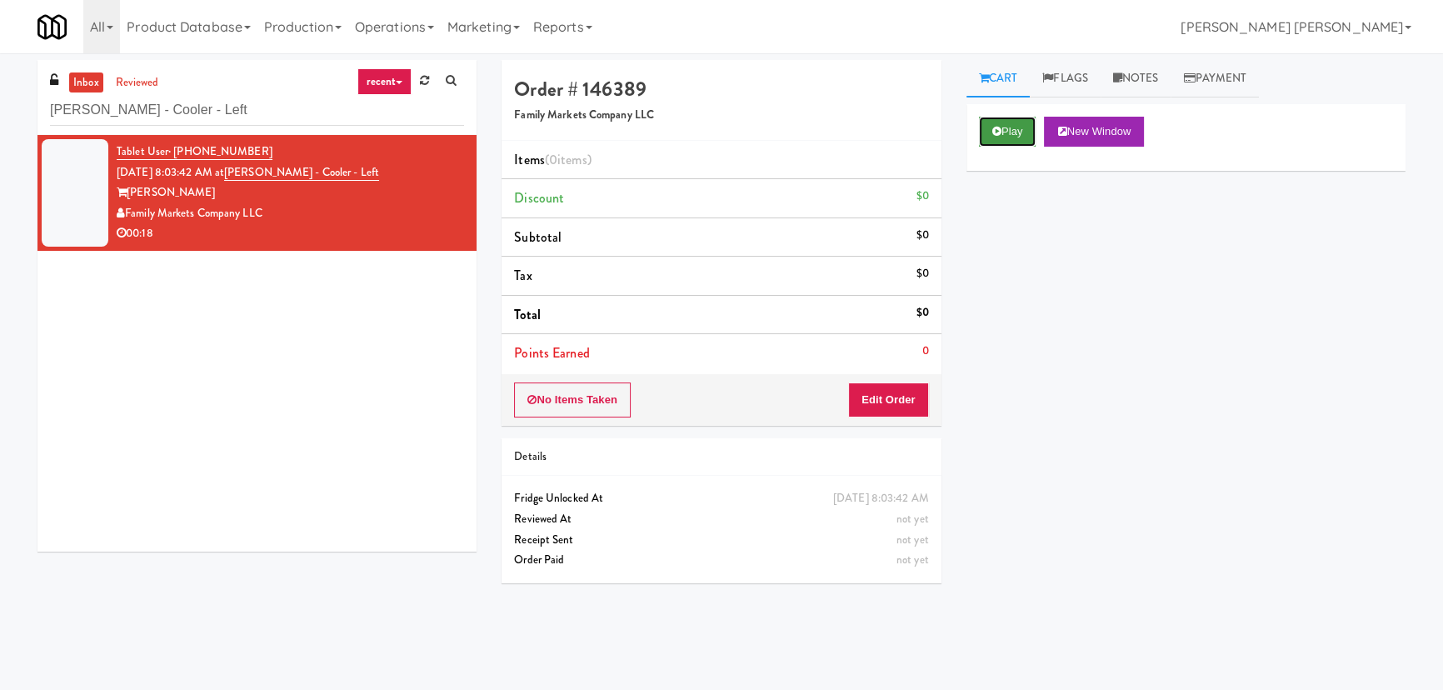
click at [1002, 122] on button "Play" at bounding box center [1007, 132] width 57 height 30
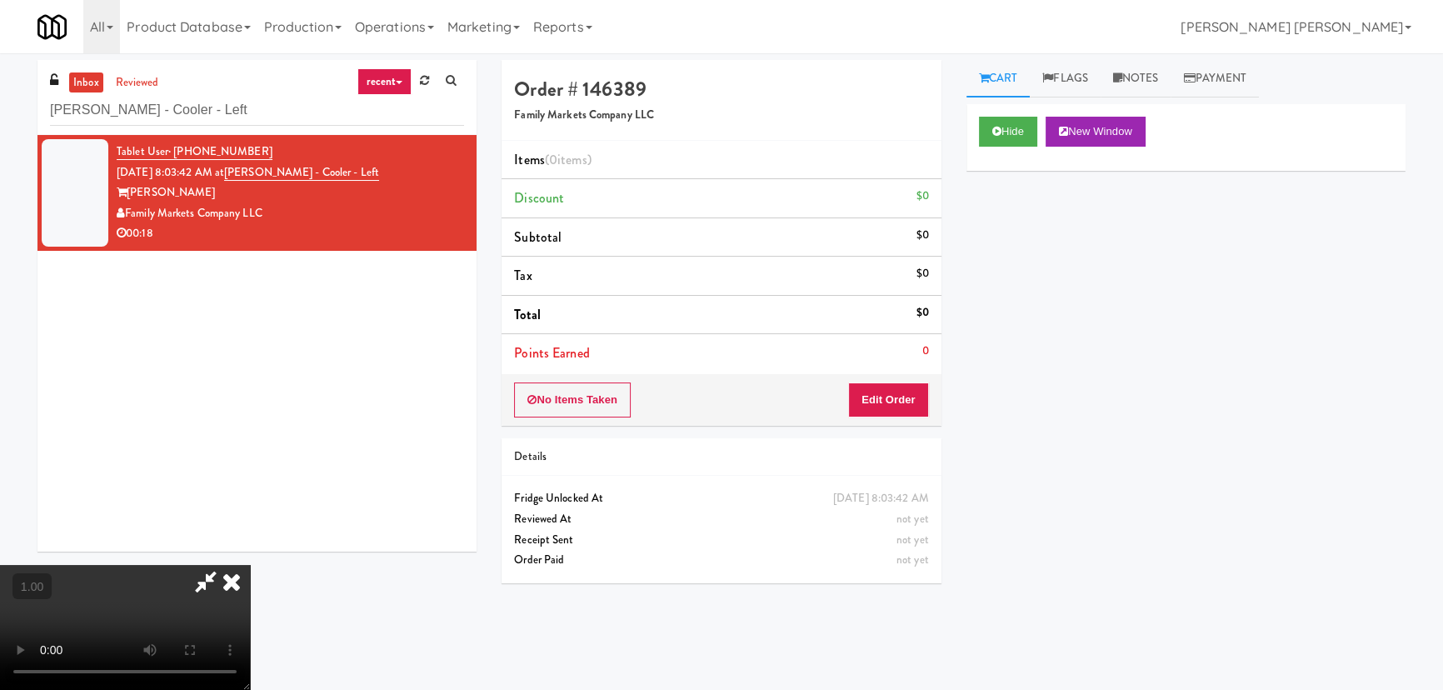
drag, startPoint x: 700, startPoint y: 538, endPoint x: 727, endPoint y: 557, distance: 33.0
click at [250, 565] on video at bounding box center [125, 627] width 250 height 125
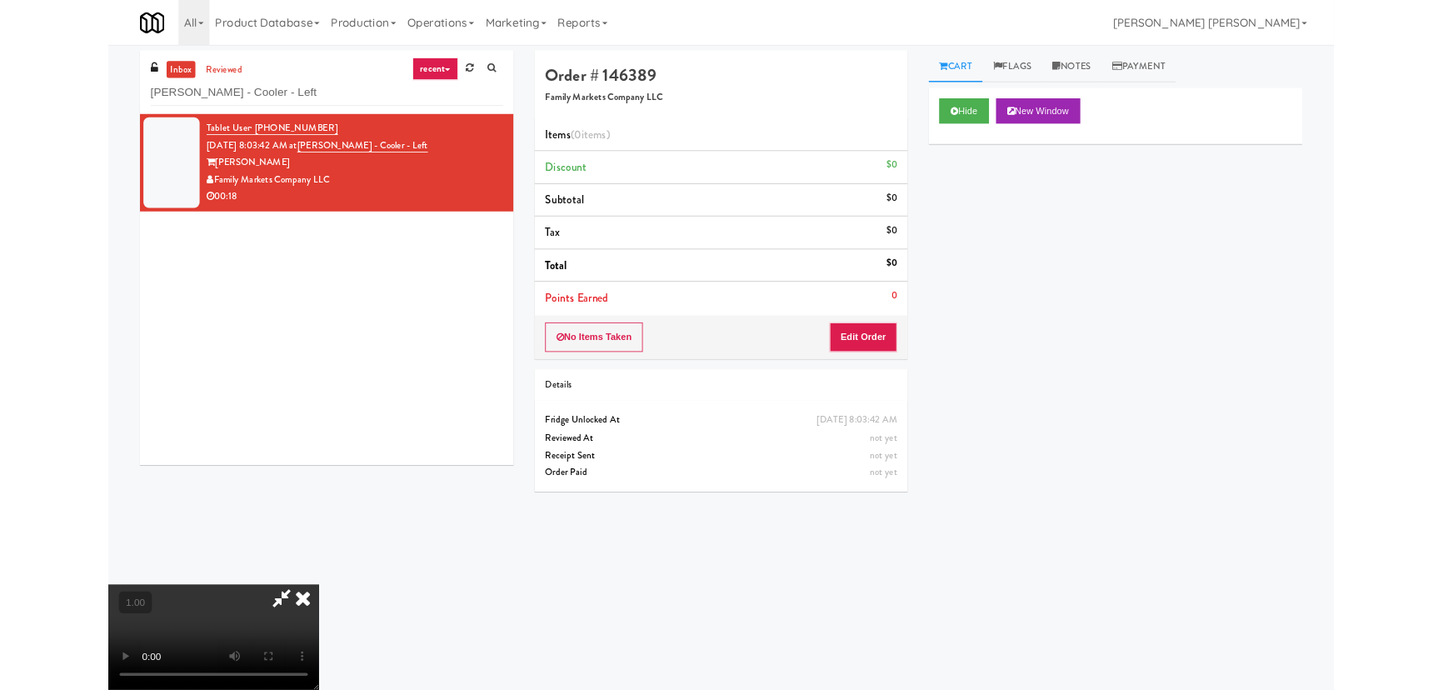
scroll to position [34, 0]
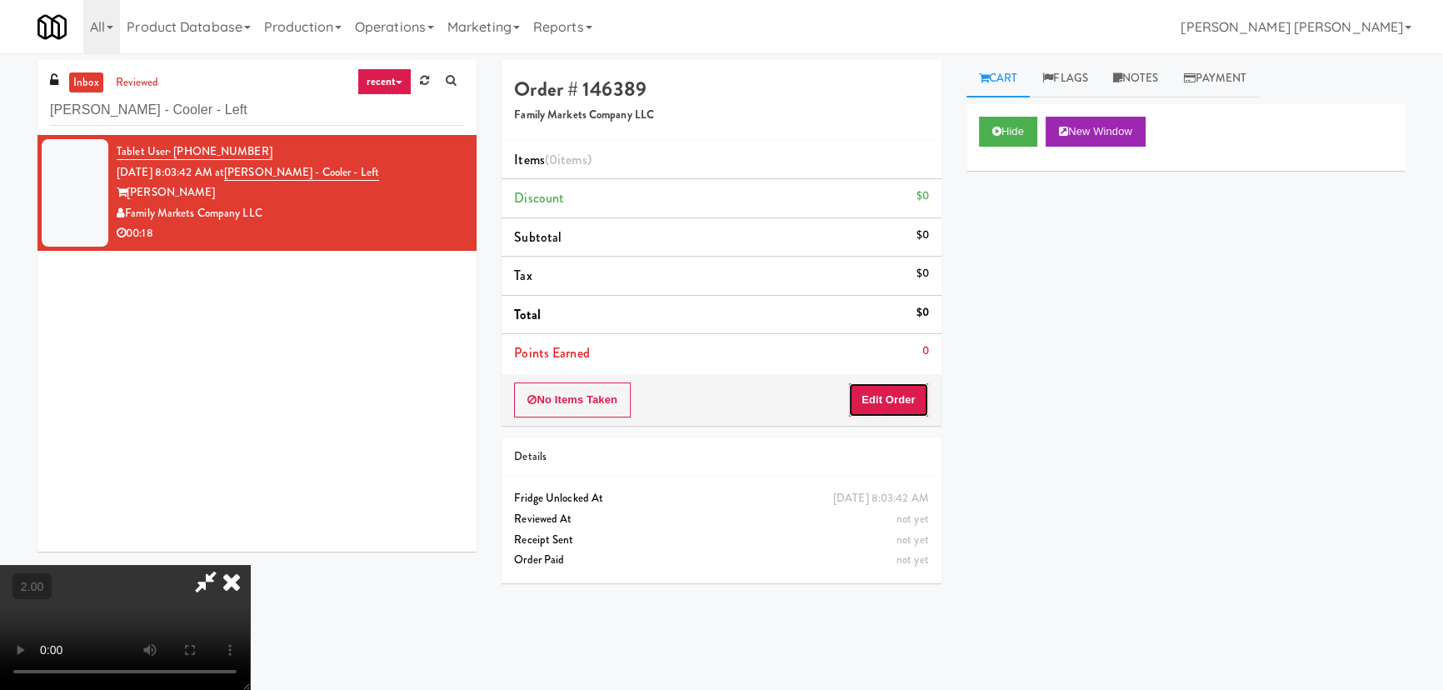
click at [908, 389] on button "Edit Order" at bounding box center [888, 399] width 81 height 35
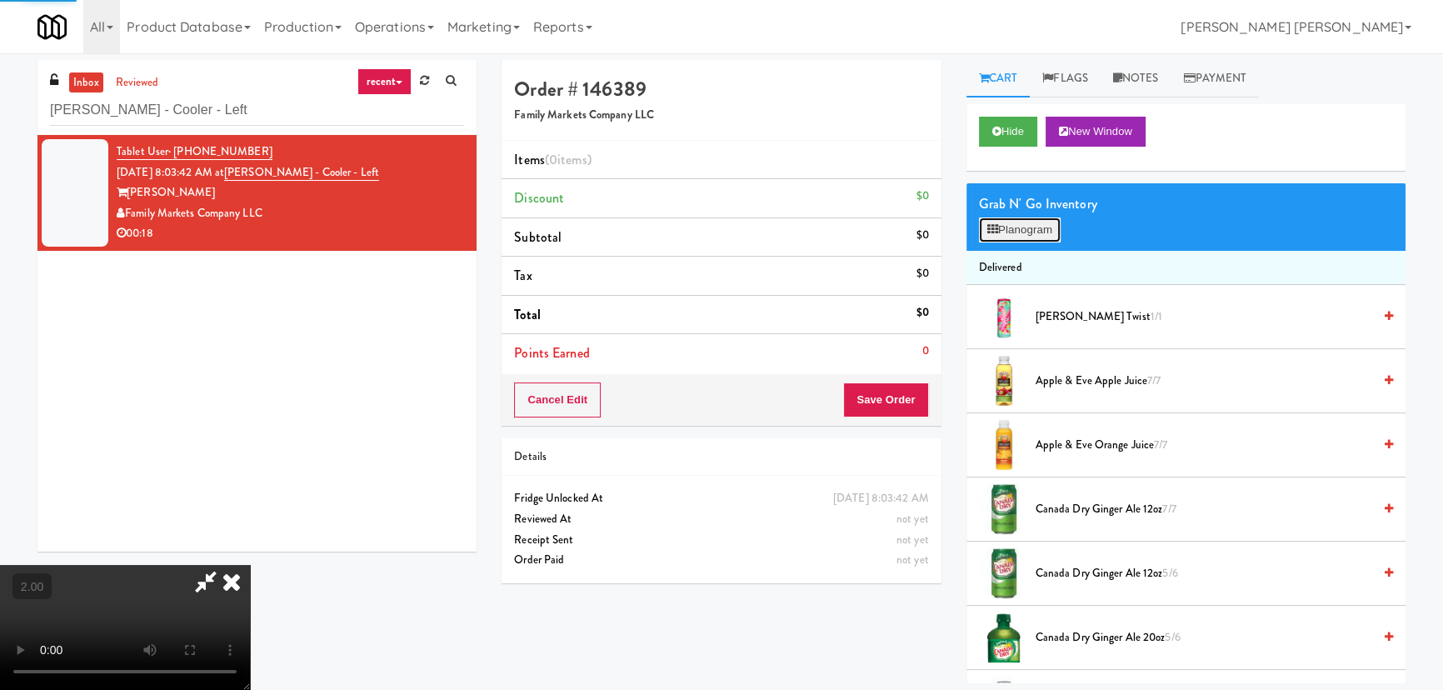
click at [1021, 222] on button "Planogram" at bounding box center [1020, 229] width 82 height 25
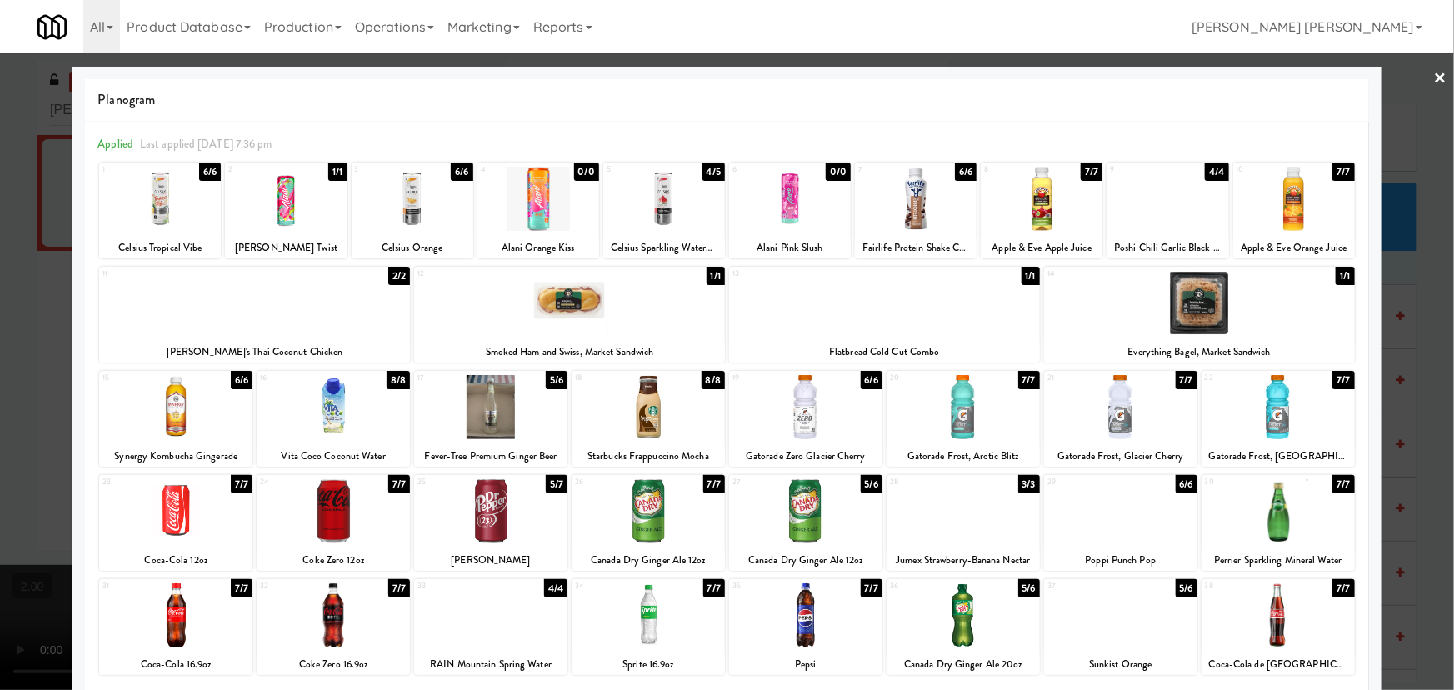
click at [560, 295] on div at bounding box center [569, 303] width 311 height 64
click at [1111, 422] on div at bounding box center [1120, 407] width 153 height 64
click at [1271, 422] on div at bounding box center [1278, 407] width 153 height 64
click at [1434, 73] on link "×" at bounding box center [1440, 79] width 13 height 52
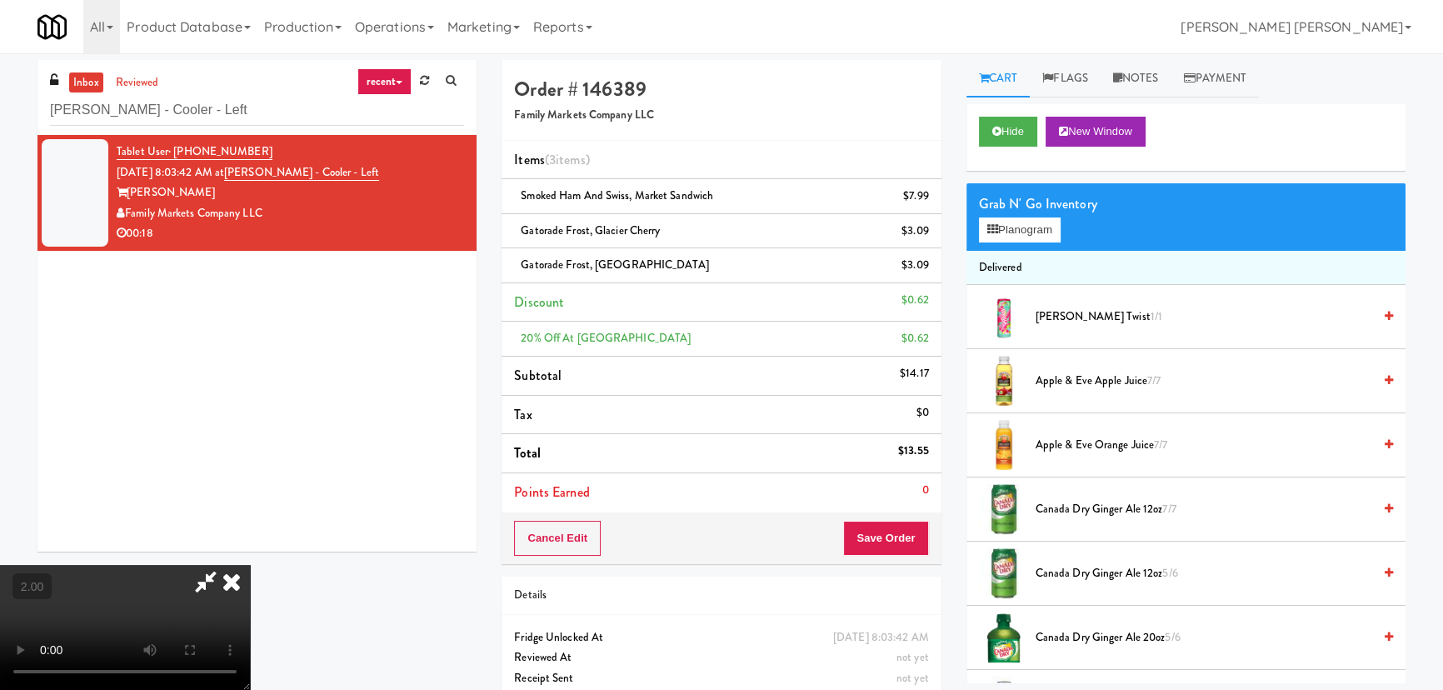
click at [250, 565] on icon at bounding box center [231, 581] width 37 height 33
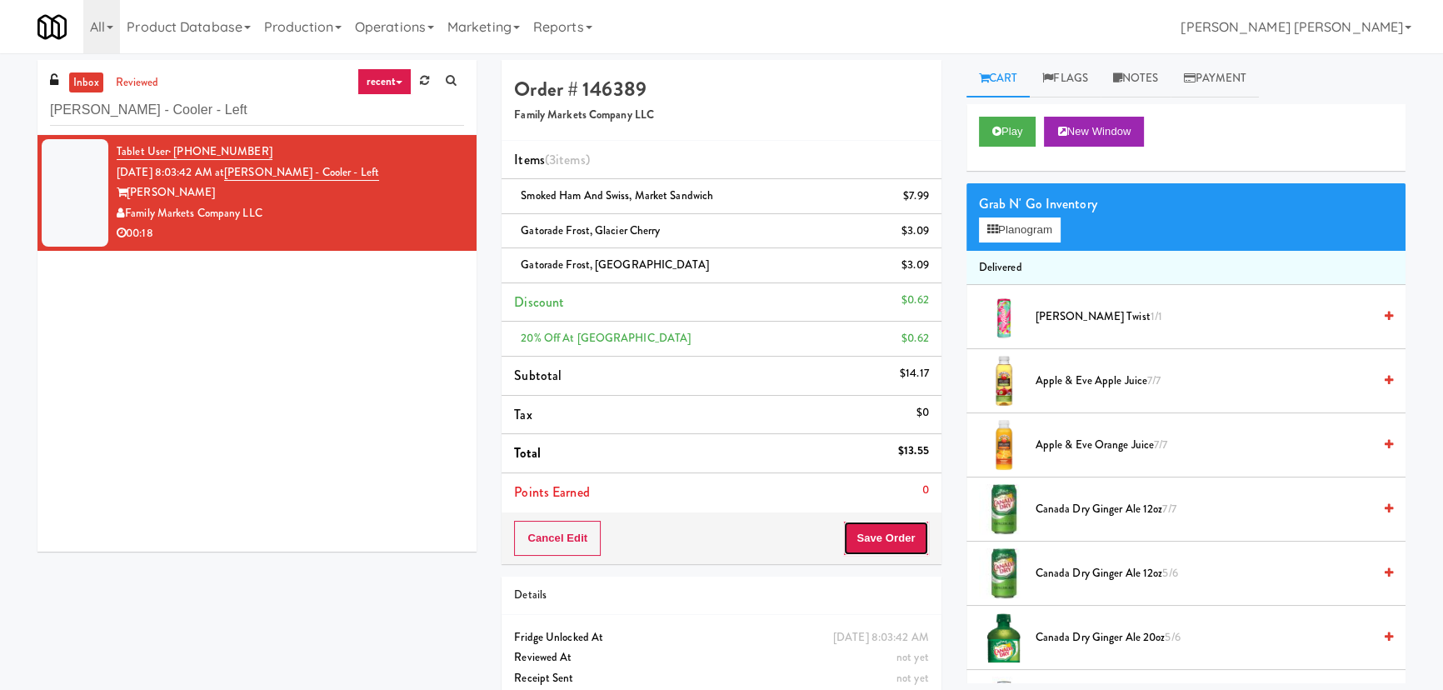
click at [894, 547] on button "Save Order" at bounding box center [885, 538] width 85 height 35
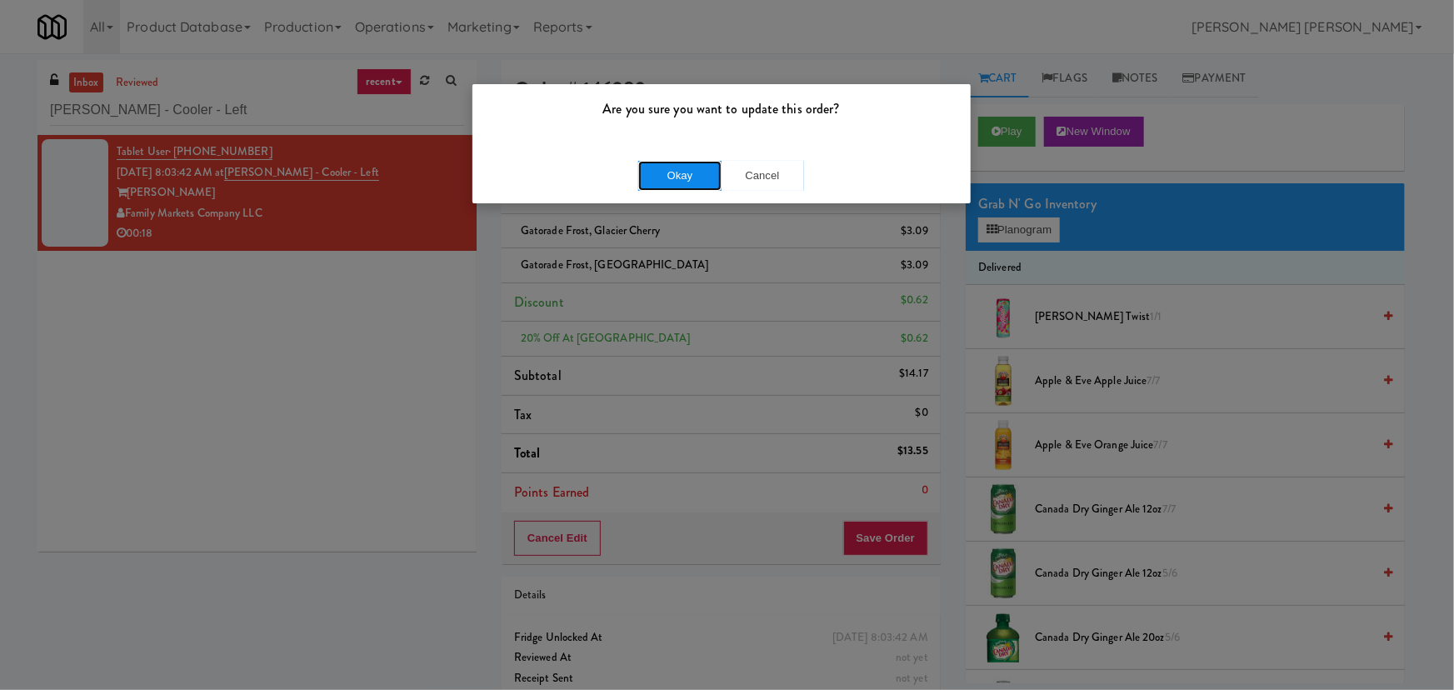
click at [697, 178] on button "Okay" at bounding box center [679, 176] width 83 height 30
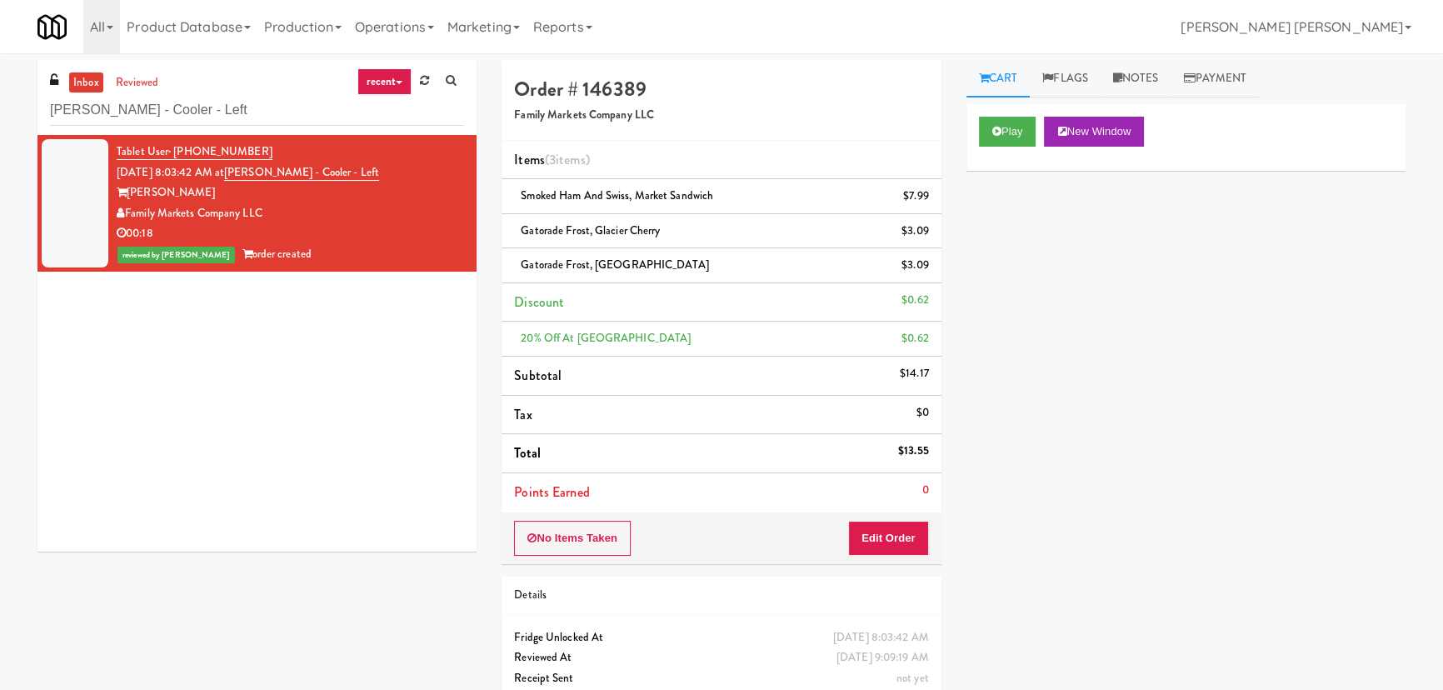
click at [397, 82] on icon at bounding box center [399, 82] width 7 height 3
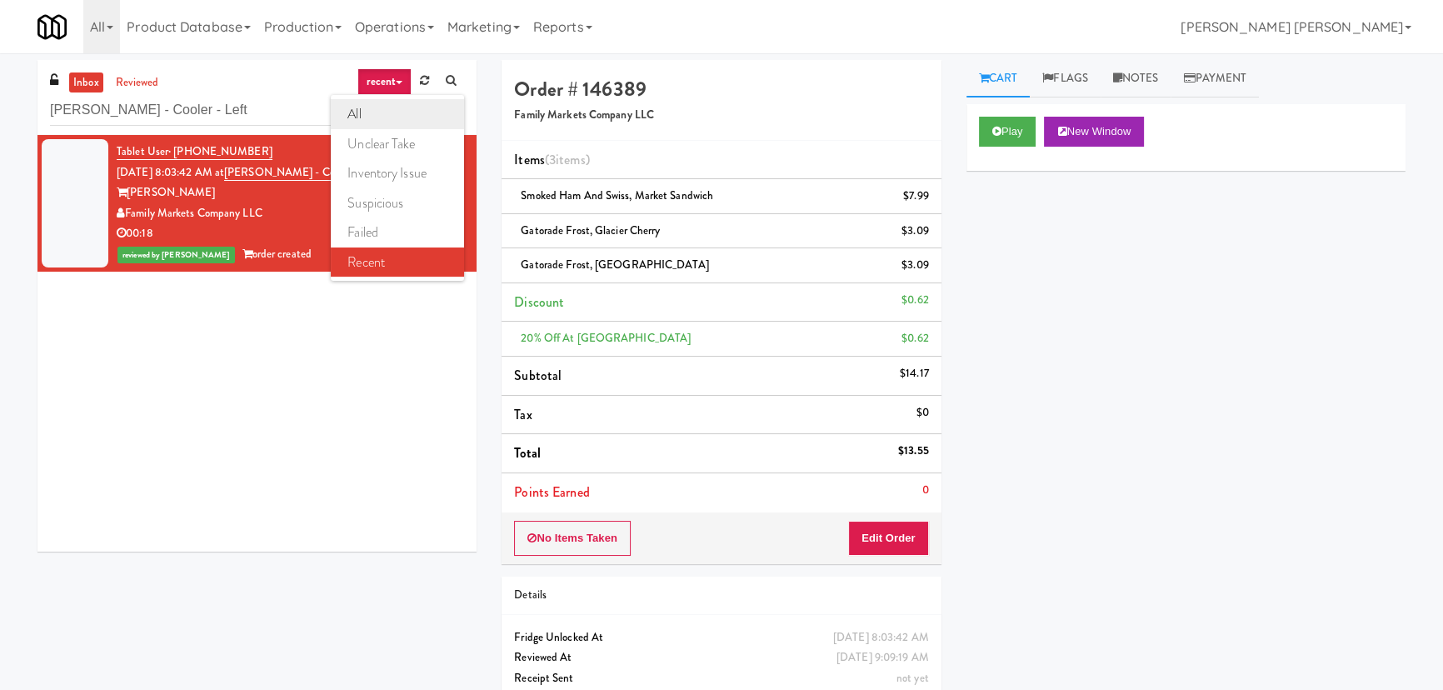
click at [389, 116] on link "all" at bounding box center [397, 114] width 133 height 30
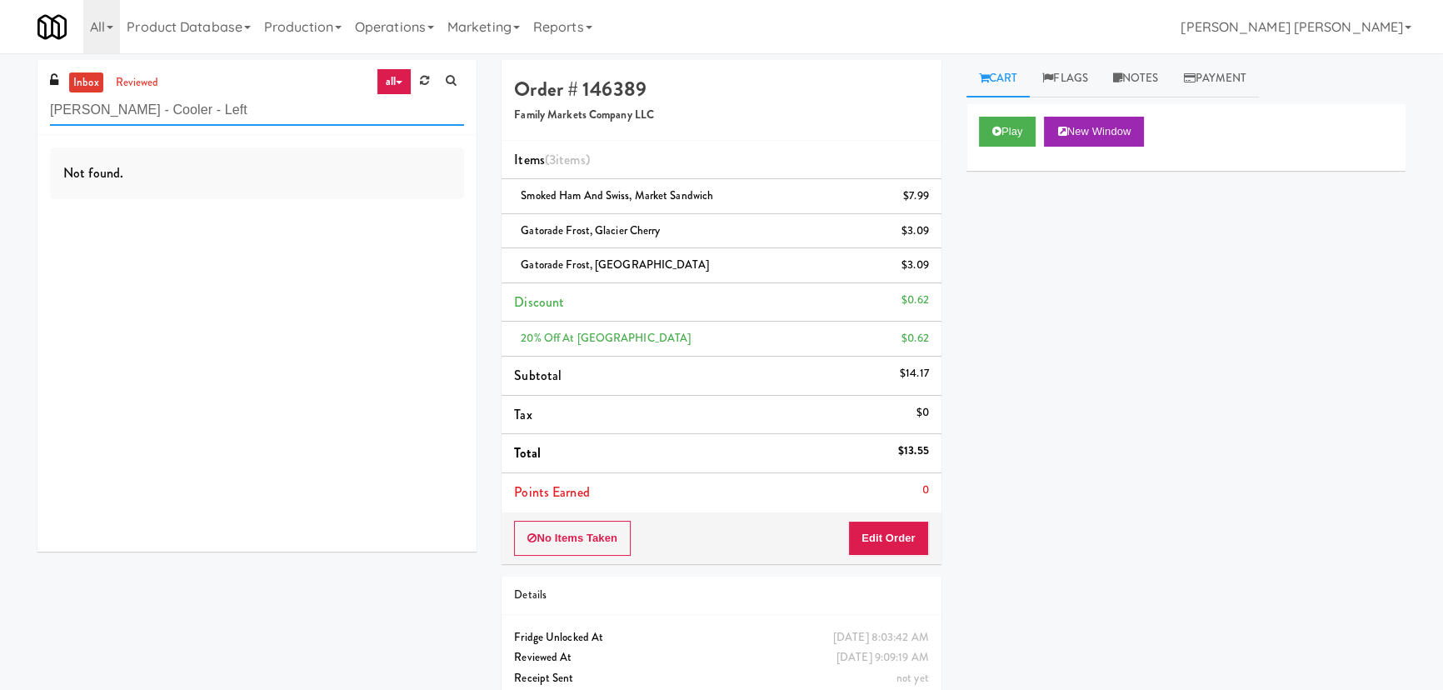
click at [209, 109] on input "[PERSON_NAME] - Cooler - Left" at bounding box center [257, 110] width 414 height 31
drag, startPoint x: 204, startPoint y: 107, endPoint x: -8, endPoint y: 100, distance: 212.6
click at [0, 100] on html "Are you sure you want to update this order? Okay Cancel Okay Are you sure you w…" at bounding box center [721, 345] width 1443 height 690
paste input "Dakota Aggregates #1 Combo Cooler"
type input "Dakota Aggregates #1 Combo Cooler"
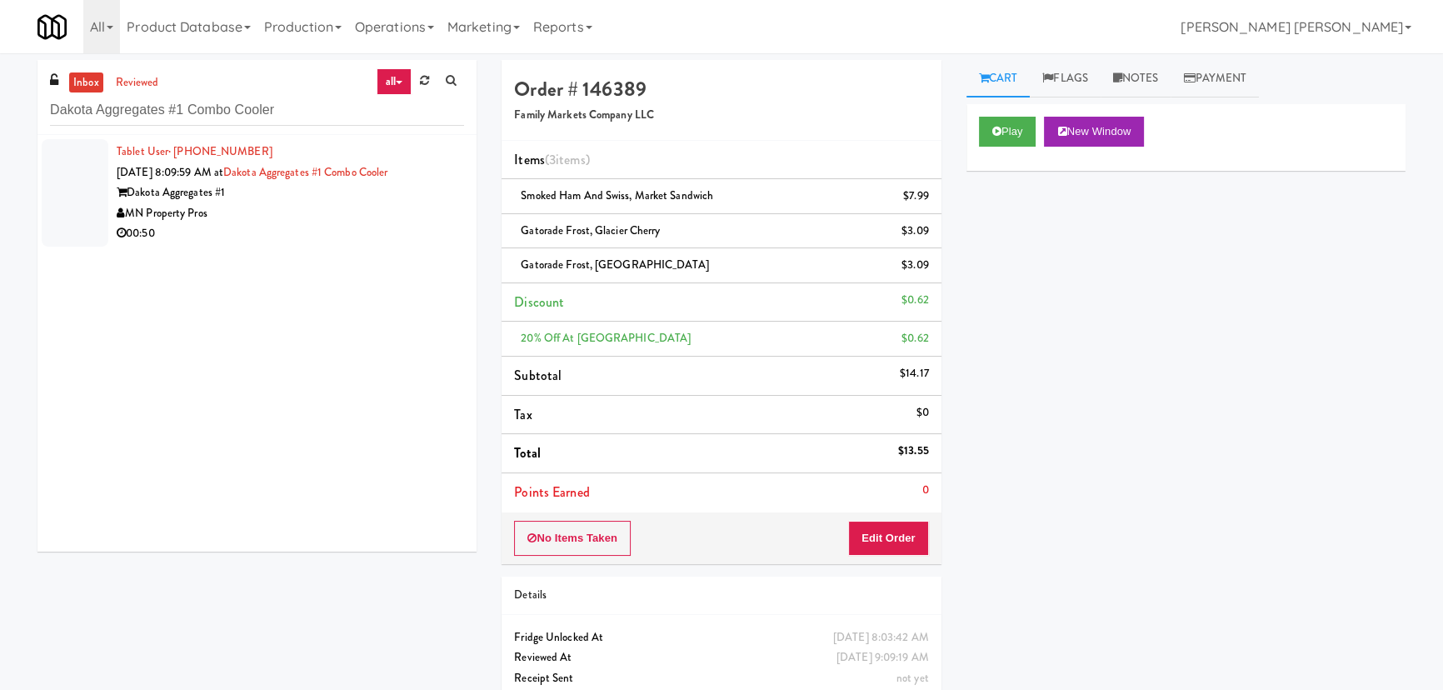
click at [336, 226] on div "00:50" at bounding box center [290, 233] width 347 height 21
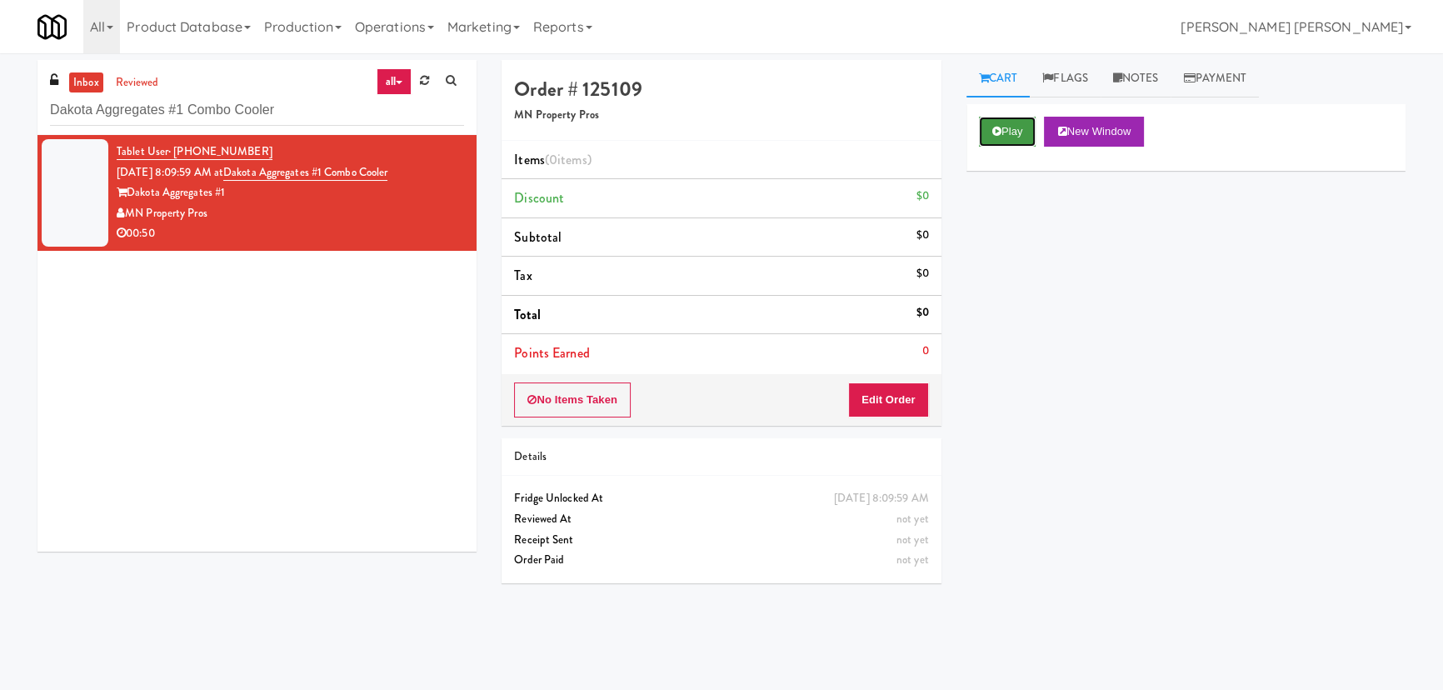
click at [1002, 132] on button "Play" at bounding box center [1007, 132] width 57 height 30
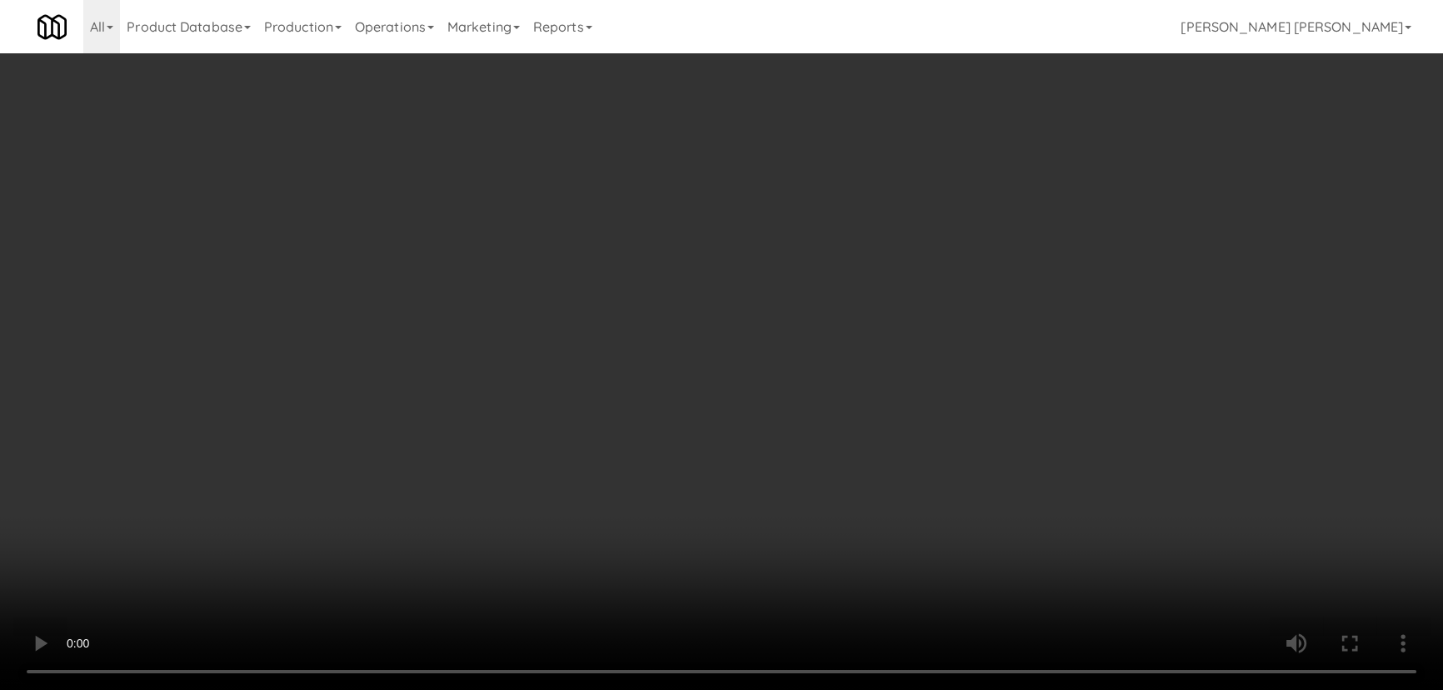
click at [847, 690] on video at bounding box center [721, 345] width 1443 height 690
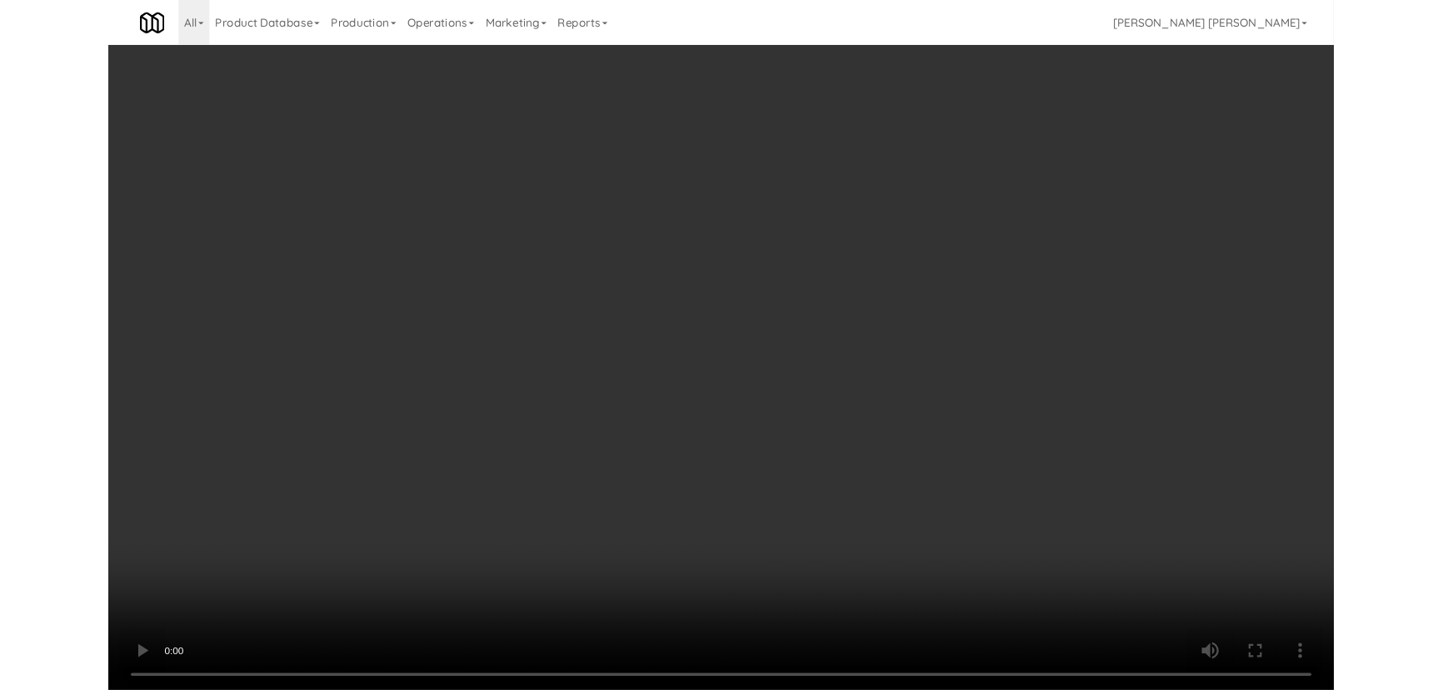
scroll to position [34, 0]
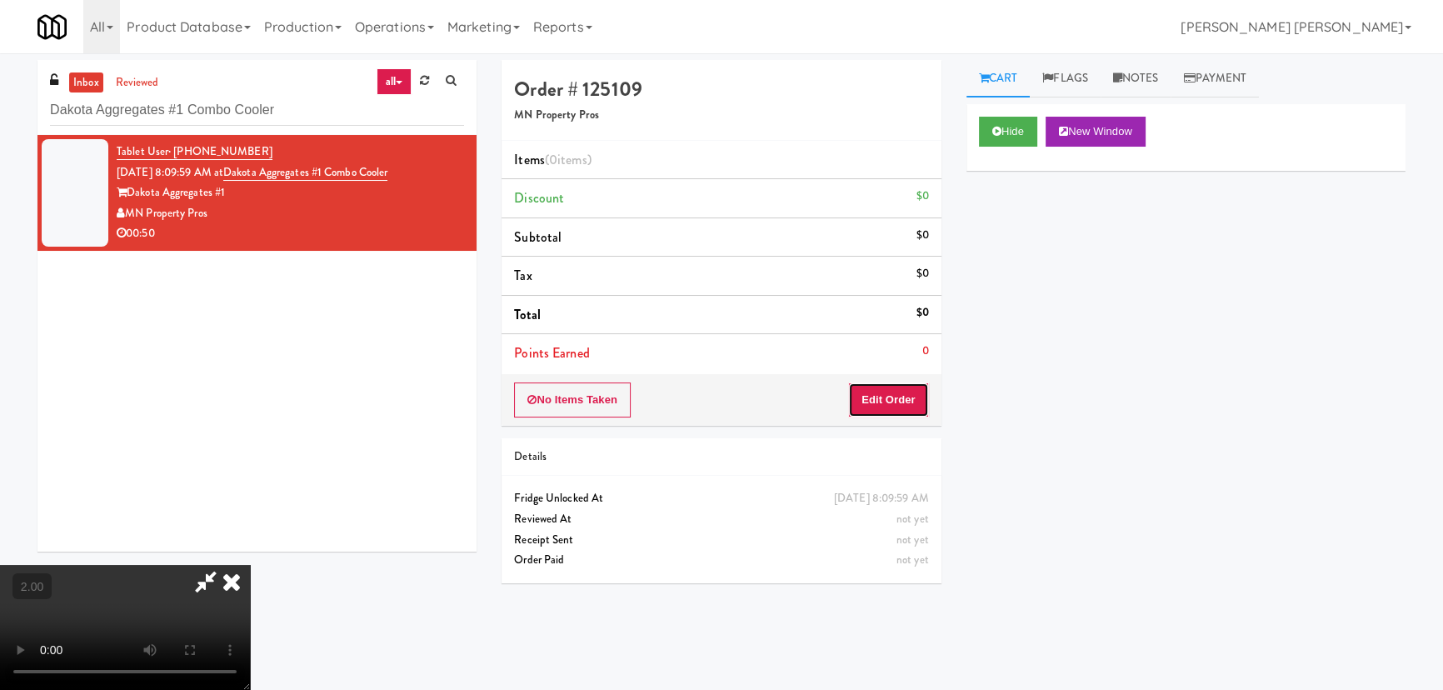
click at [907, 392] on button "Edit Order" at bounding box center [888, 399] width 81 height 35
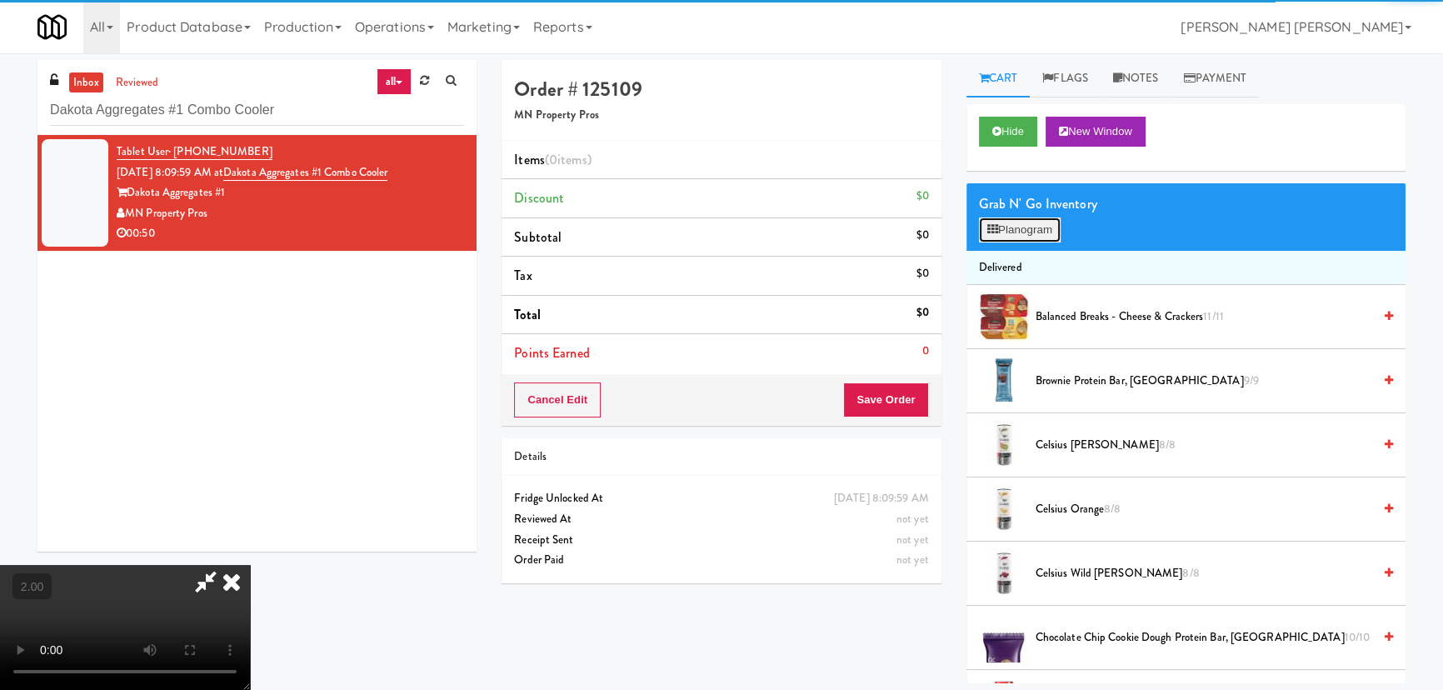
click at [1037, 237] on button "Planogram" at bounding box center [1020, 229] width 82 height 25
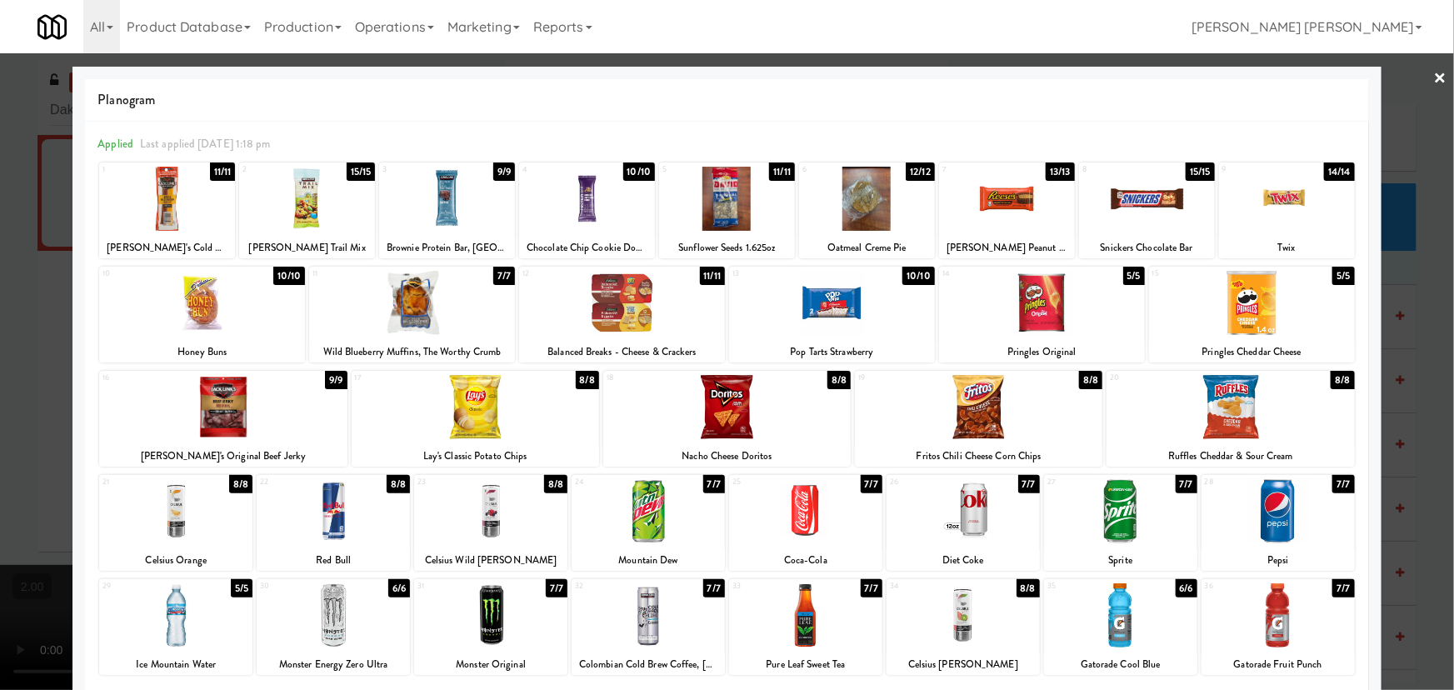
click at [167, 183] on div at bounding box center [167, 199] width 136 height 64
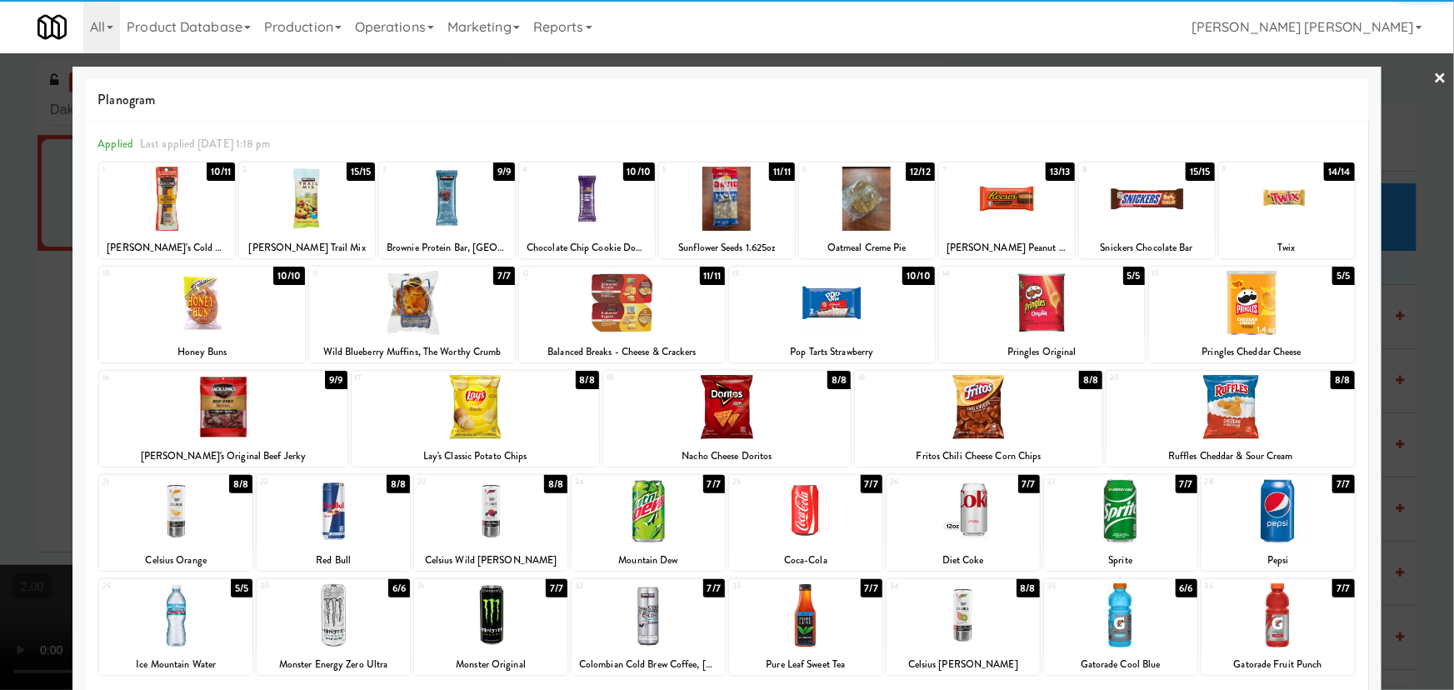
click at [798, 523] on div at bounding box center [805, 511] width 153 height 64
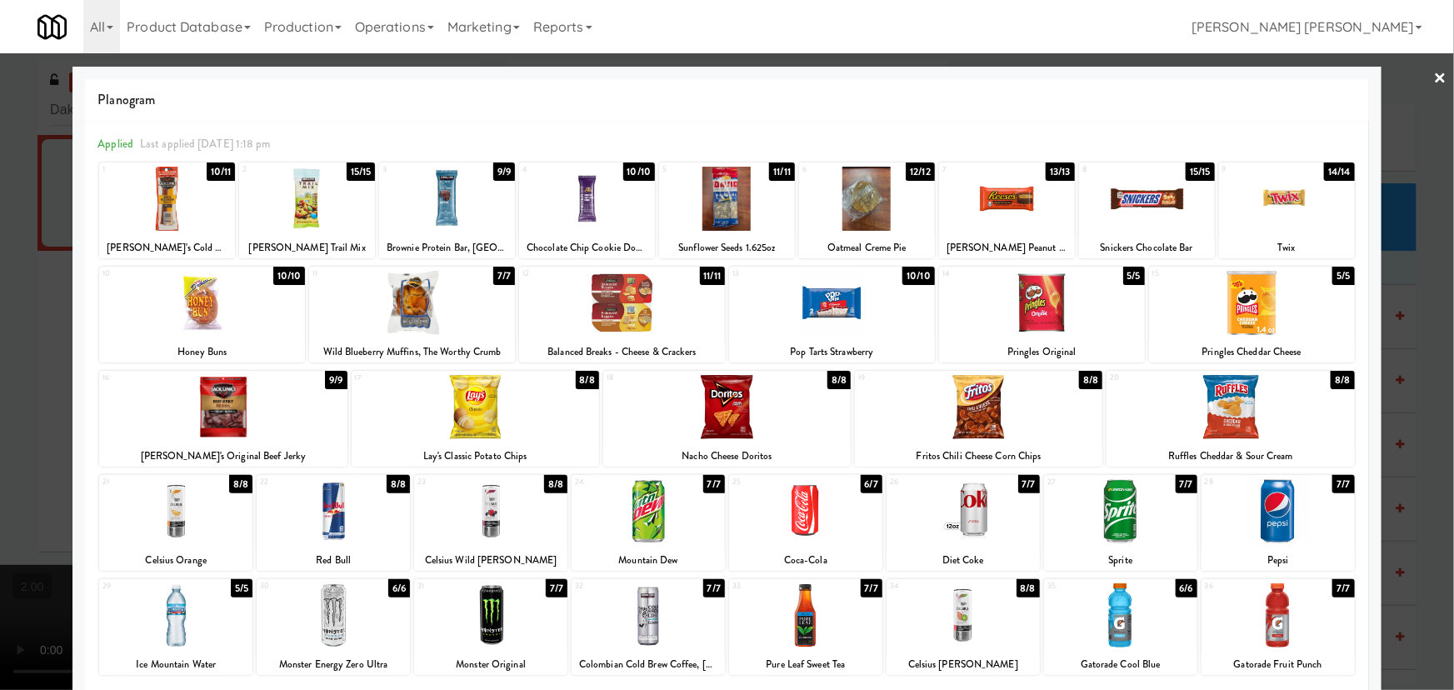
click at [1434, 77] on link "×" at bounding box center [1440, 79] width 13 height 52
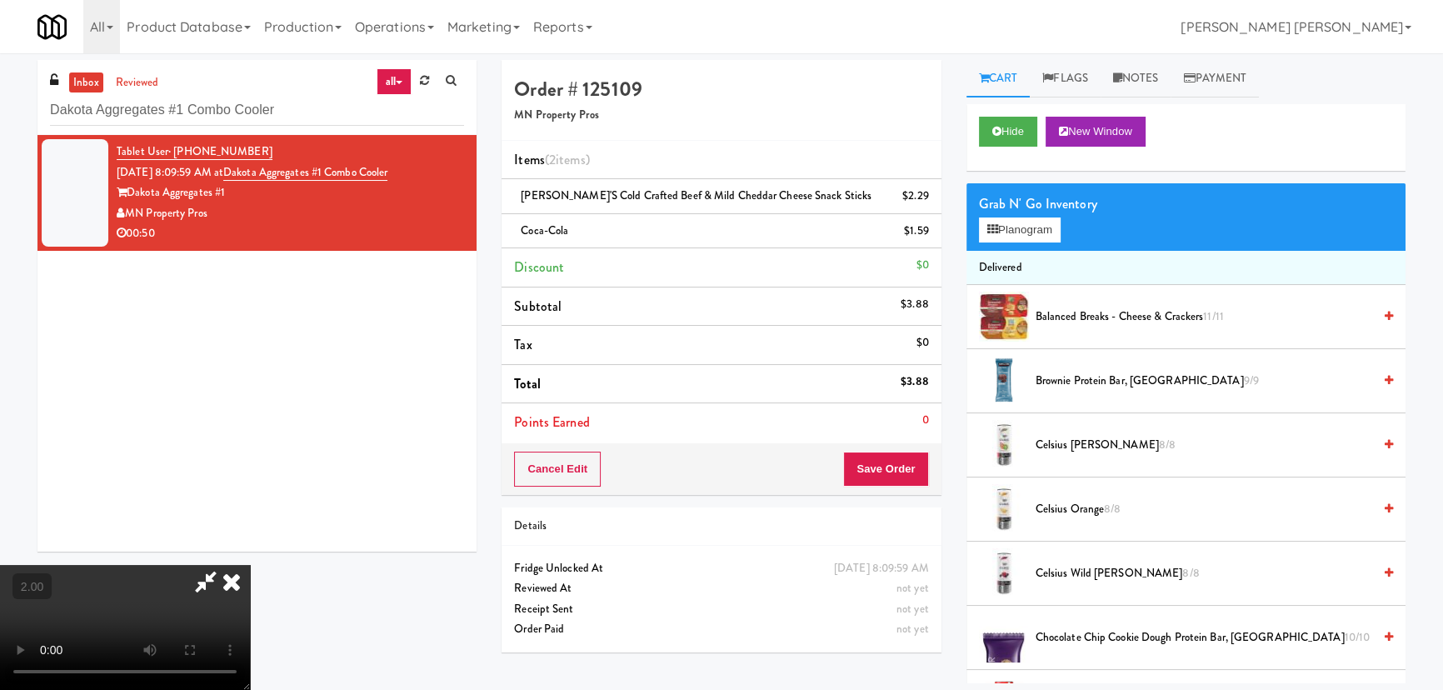
click at [250, 565] on icon at bounding box center [231, 581] width 37 height 33
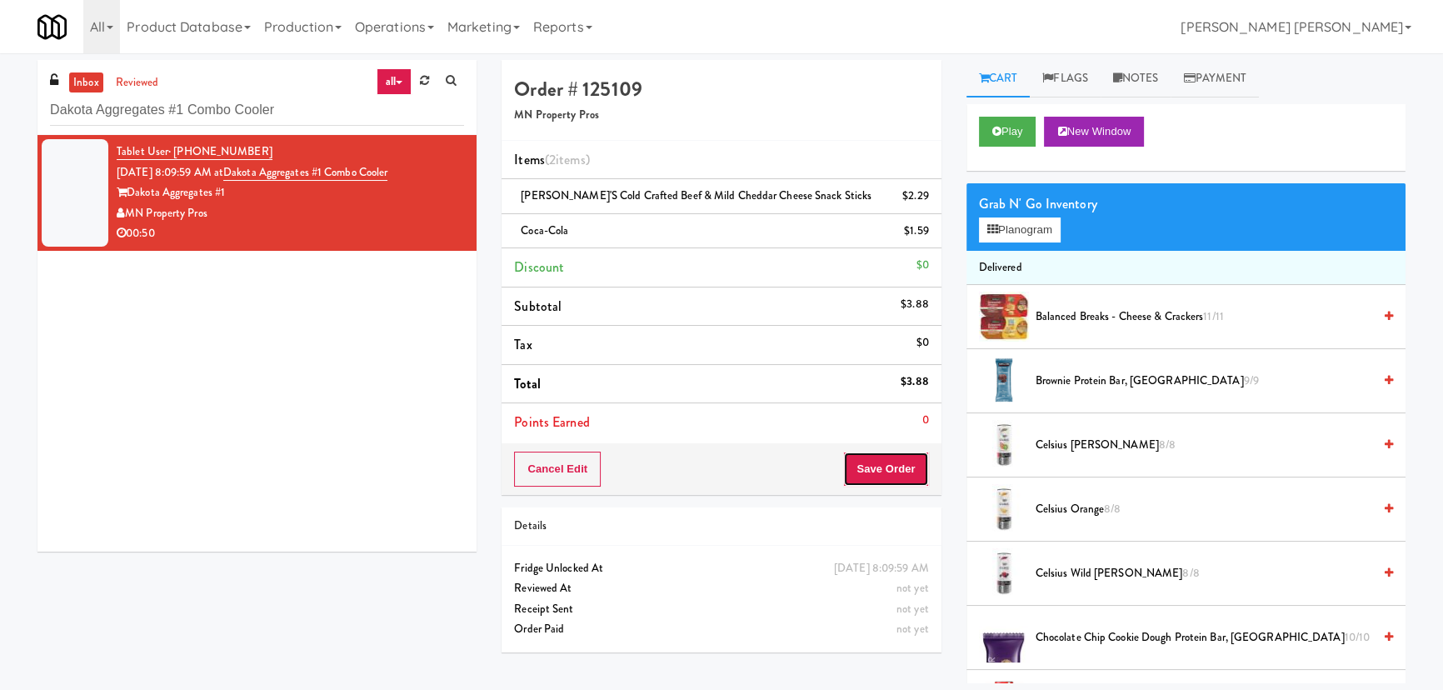
click at [883, 474] on button "Save Order" at bounding box center [885, 469] width 85 height 35
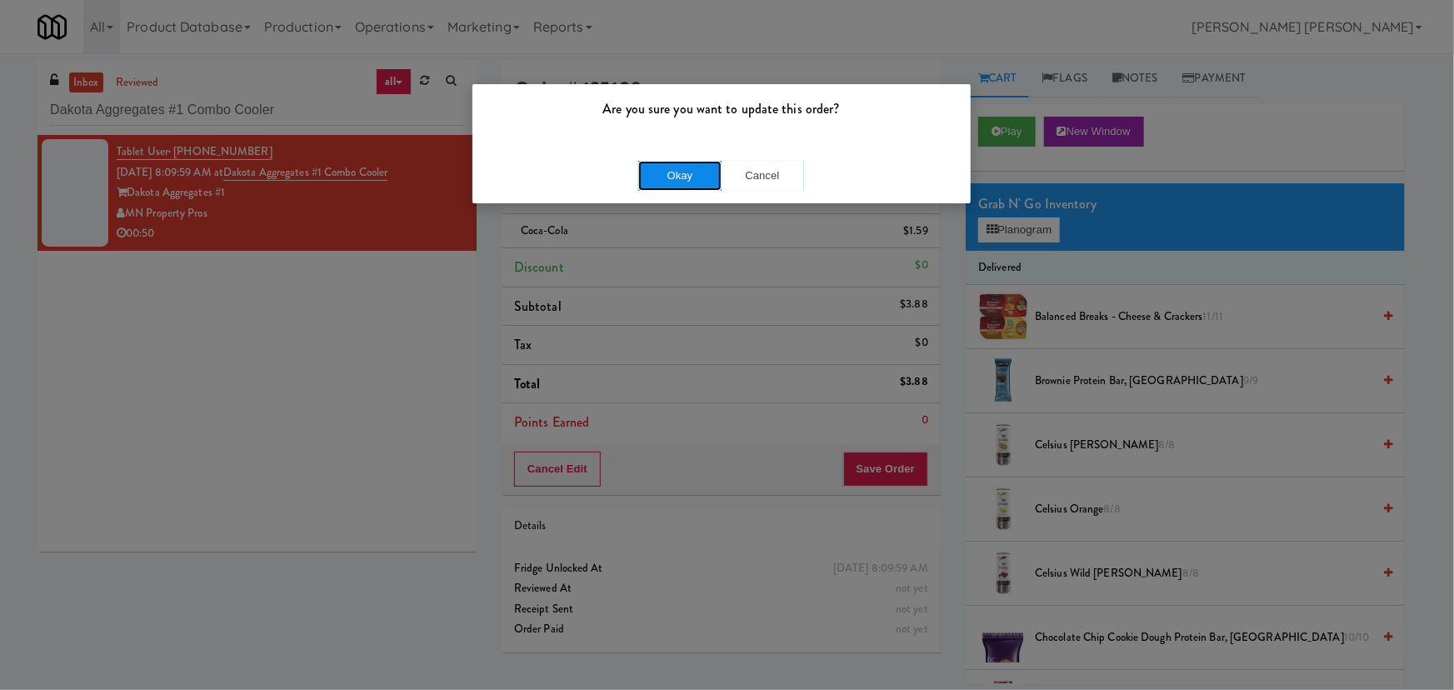
click at [705, 172] on button "Okay" at bounding box center [679, 176] width 83 height 30
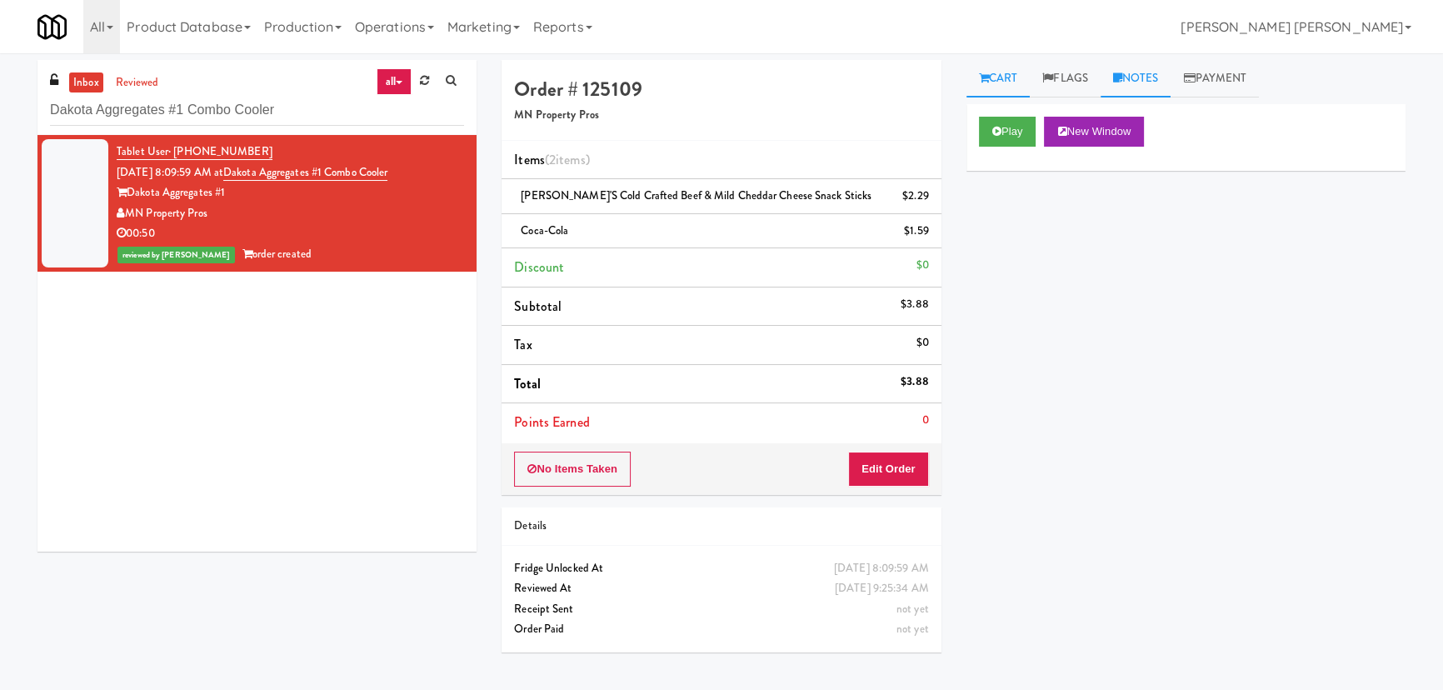
drag, startPoint x: 1141, startPoint y: 57, endPoint x: 1147, endPoint y: 79, distance: 22.4
click at [1141, 57] on div "inbox reviewed all all unclear take inventory issue suspicious failed recent Da…" at bounding box center [721, 368] width 1443 height 630
click at [1147, 79] on link "Notes" at bounding box center [1136, 78] width 71 height 37
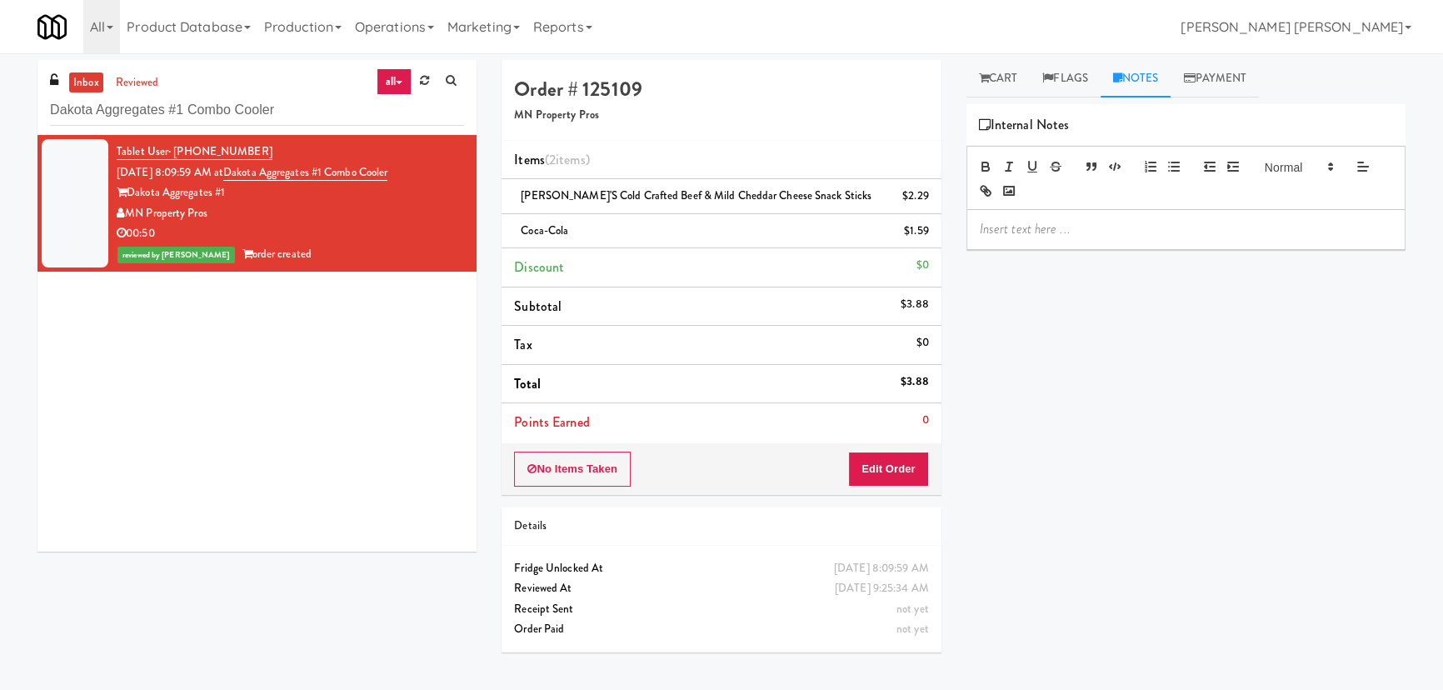
click at [997, 232] on p at bounding box center [1186, 229] width 412 height 18
drag, startPoint x: 1134, startPoint y: 227, endPoint x: 1160, endPoint y: 228, distance: 25.9
click at [1160, 228] on p "[PERSON_NAME]- #DisabledCamera #BottomLeft" at bounding box center [1186, 229] width 412 height 18
drag, startPoint x: 299, startPoint y: 113, endPoint x: -19, endPoint y: 123, distance: 318.5
click at [0, 123] on html "Are you sure you want to update this order? Okay Cancel Okay Are you sure you w…" at bounding box center [721, 345] width 1443 height 690
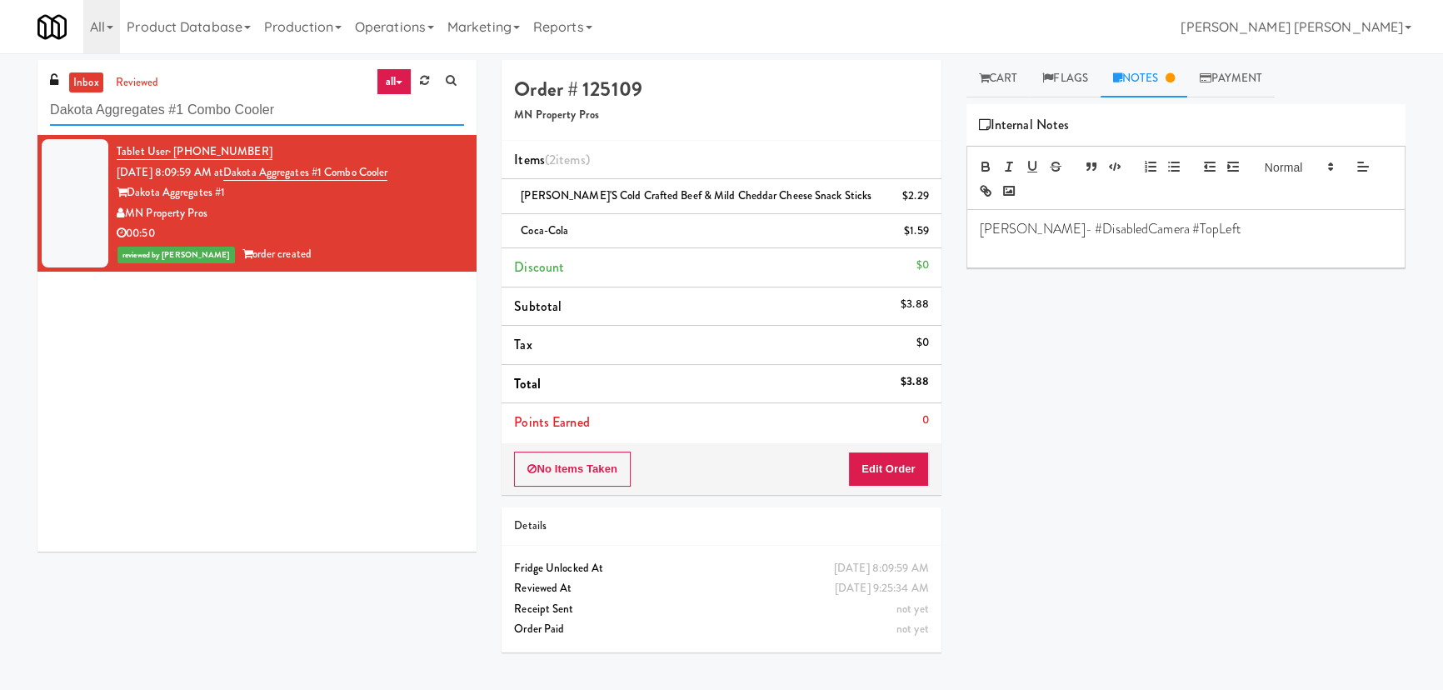
paste input "The Horizons - Cooler #2"
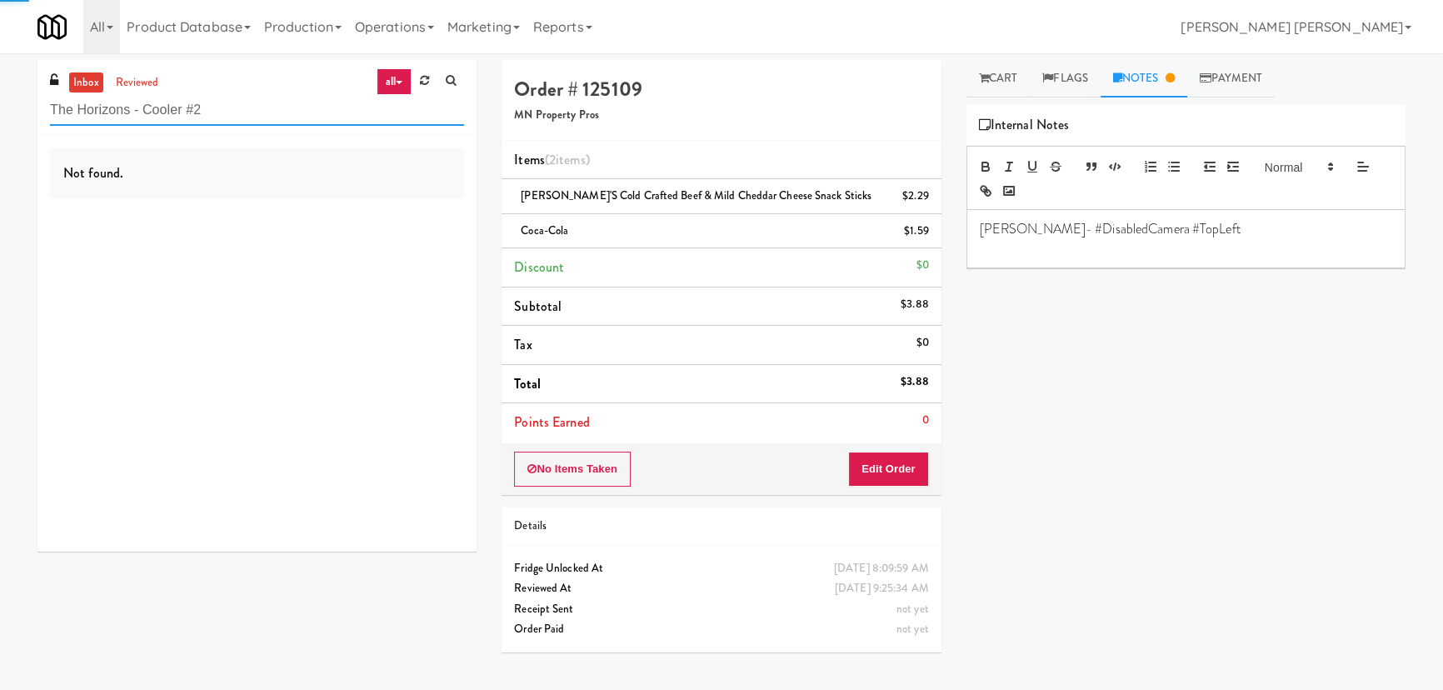
type input "The Horizons - Cooler #2"
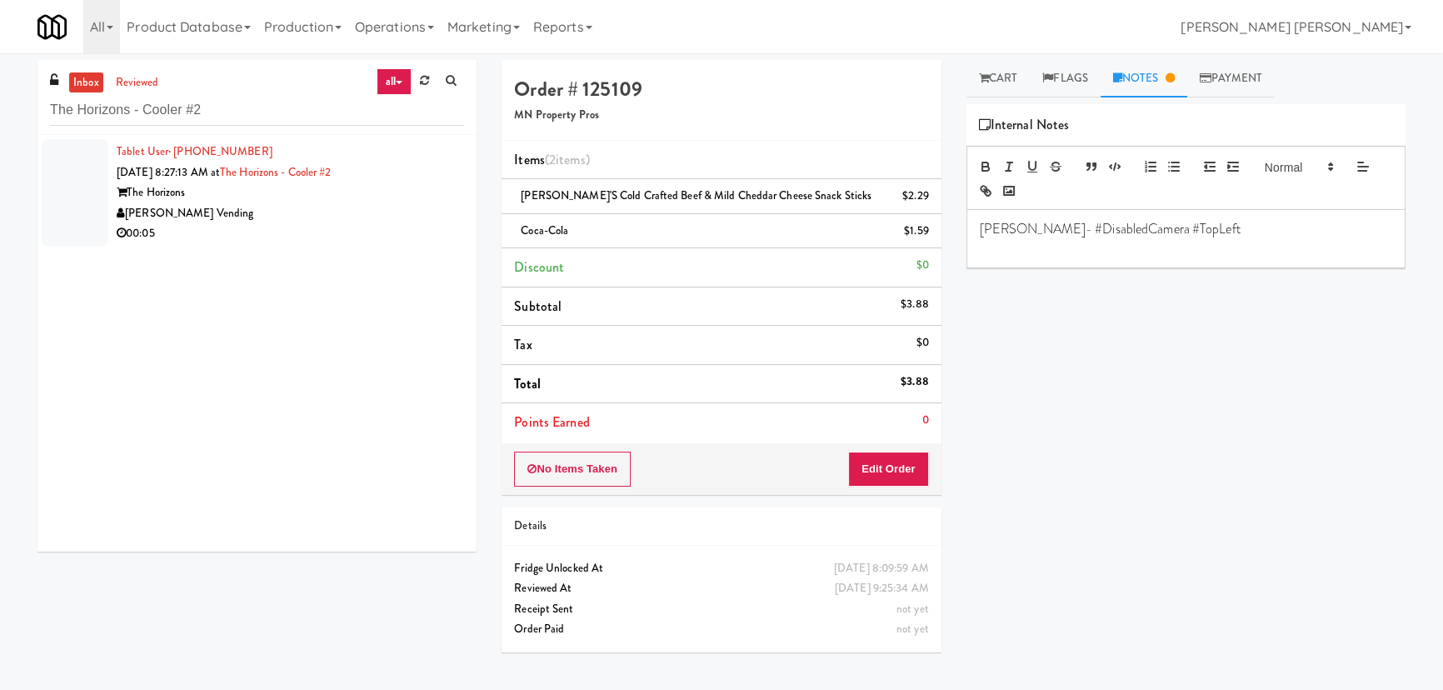
click at [278, 207] on div "[PERSON_NAME] Vending" at bounding box center [290, 213] width 347 height 21
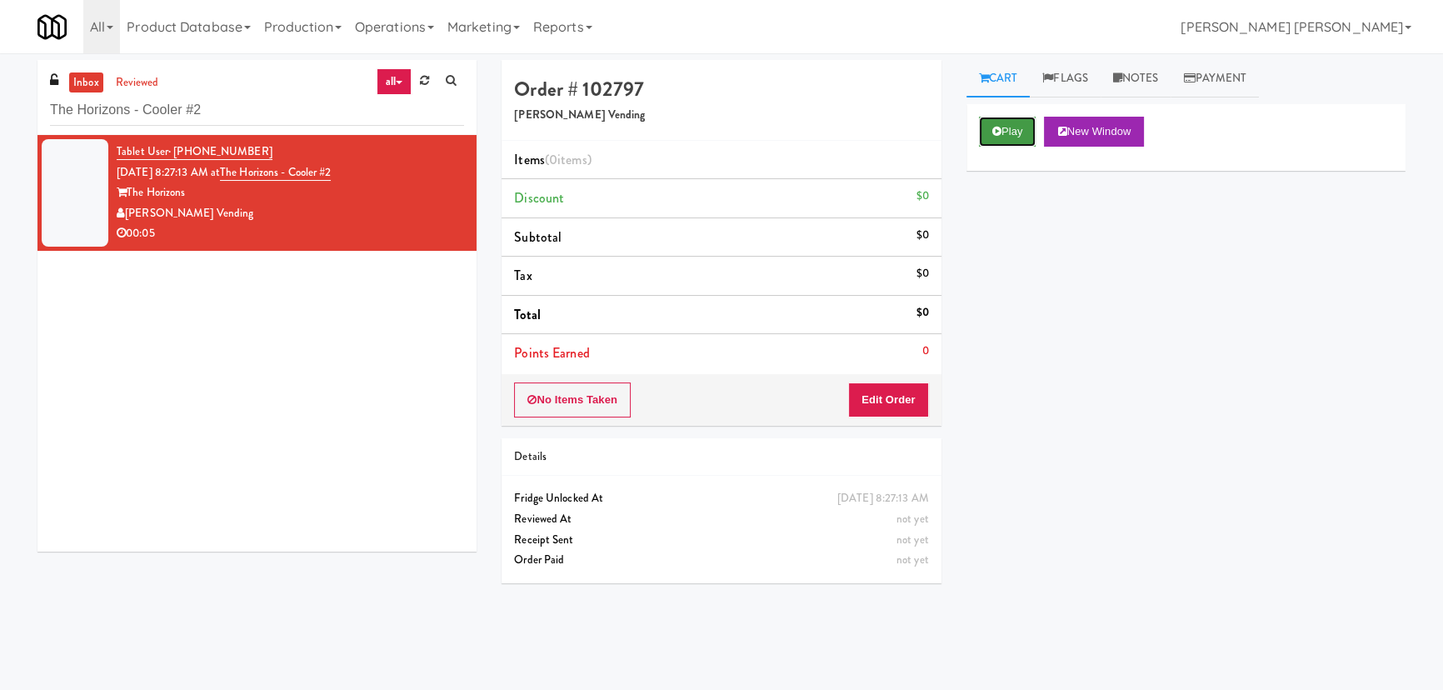
click at [996, 141] on button "Play" at bounding box center [1007, 132] width 57 height 30
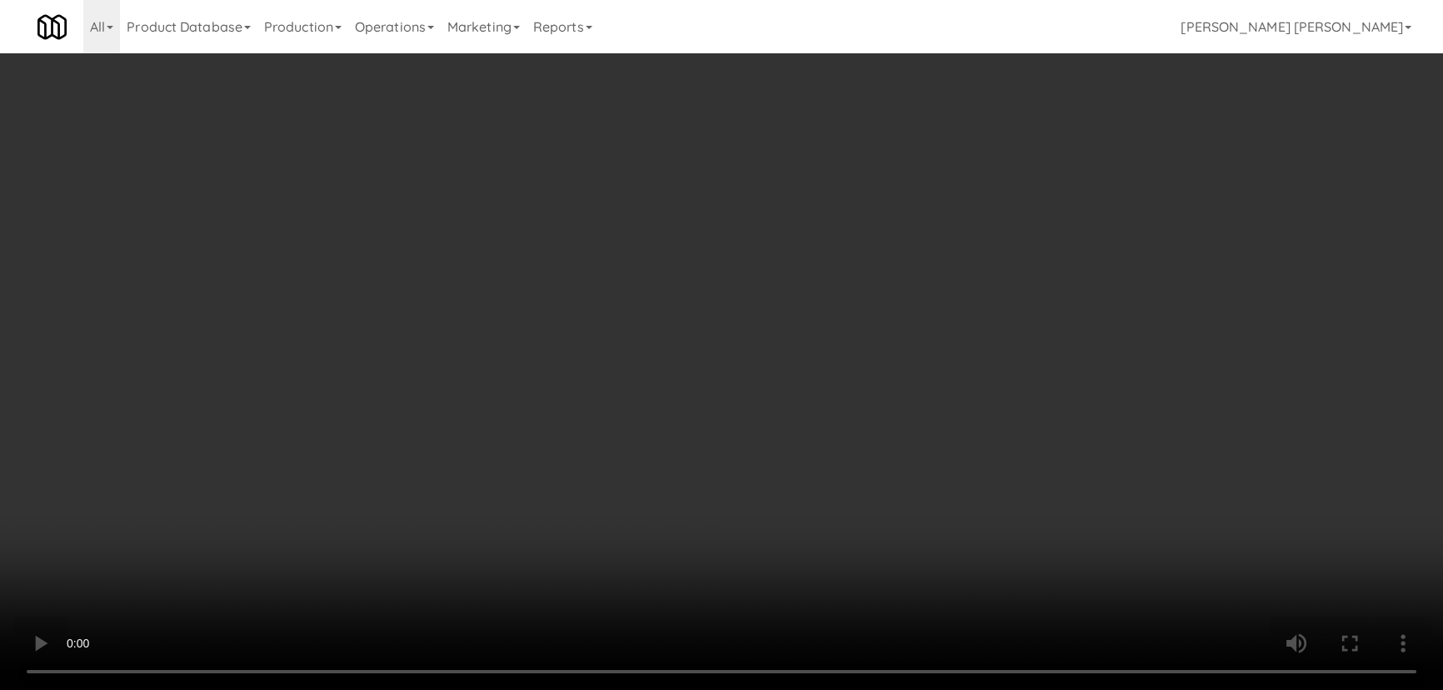
click at [828, 690] on video at bounding box center [721, 345] width 1443 height 690
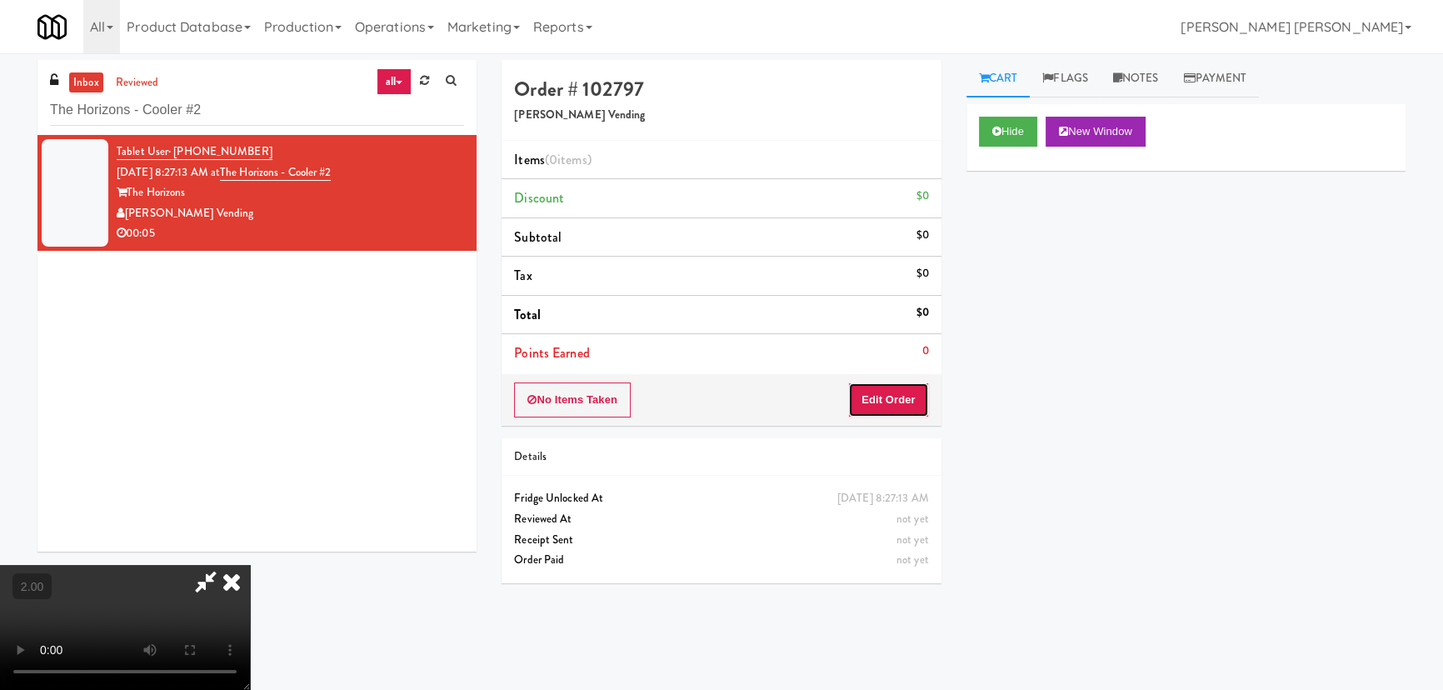
click at [907, 392] on button "Edit Order" at bounding box center [888, 399] width 81 height 35
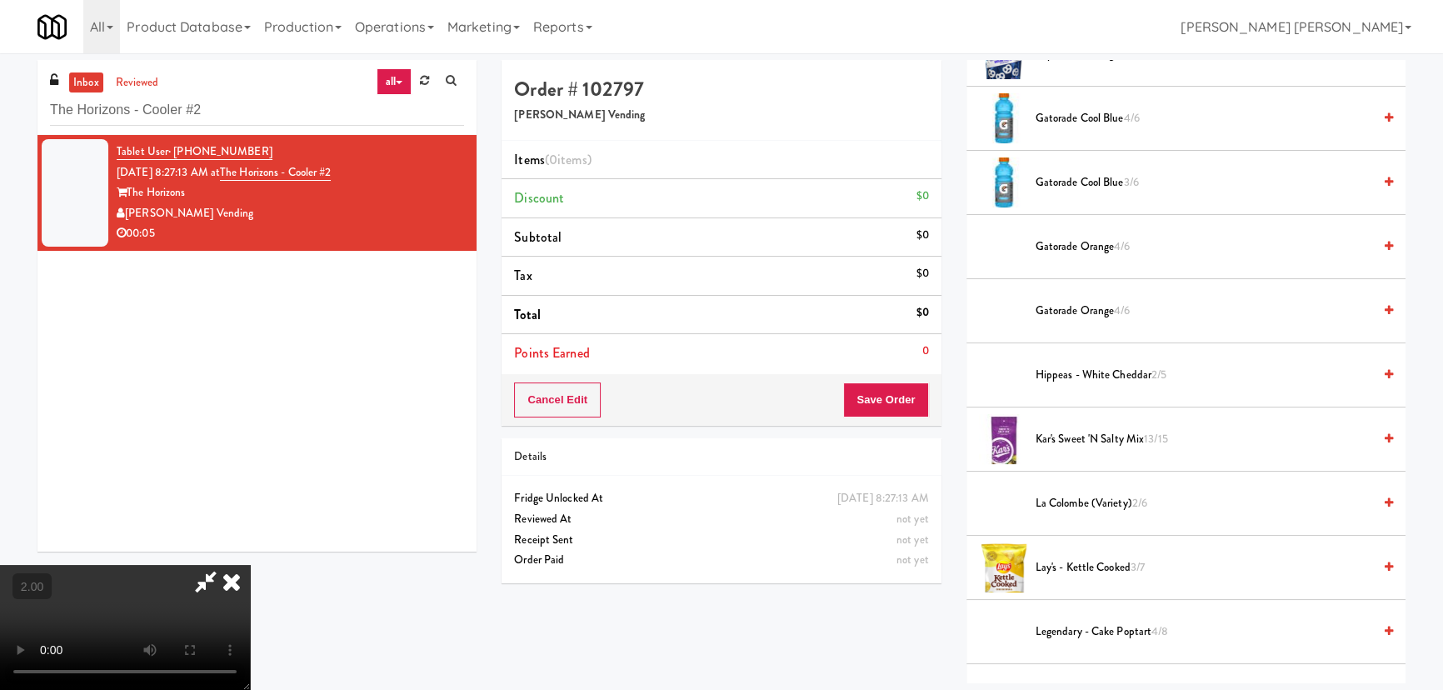
scroll to position [454, 0]
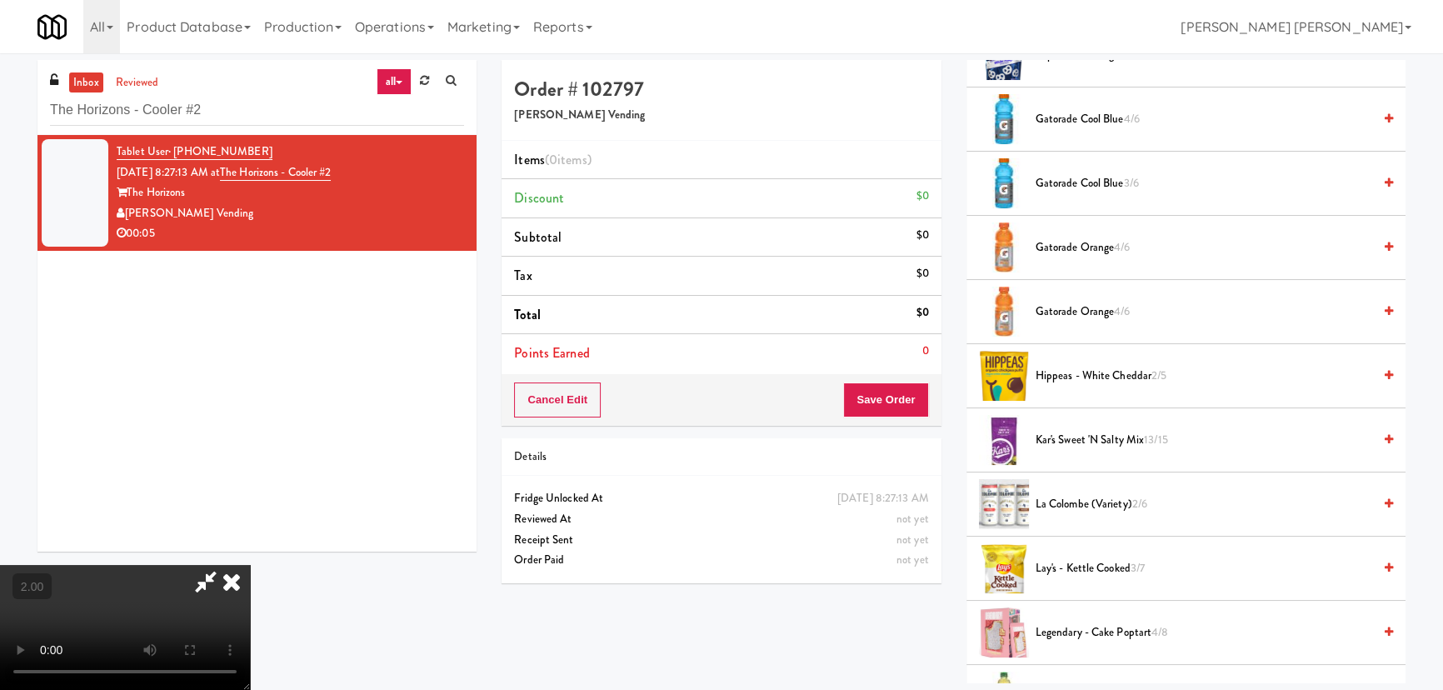
click at [1047, 243] on span "Gatorade Orange 4/6" at bounding box center [1204, 247] width 337 height 21
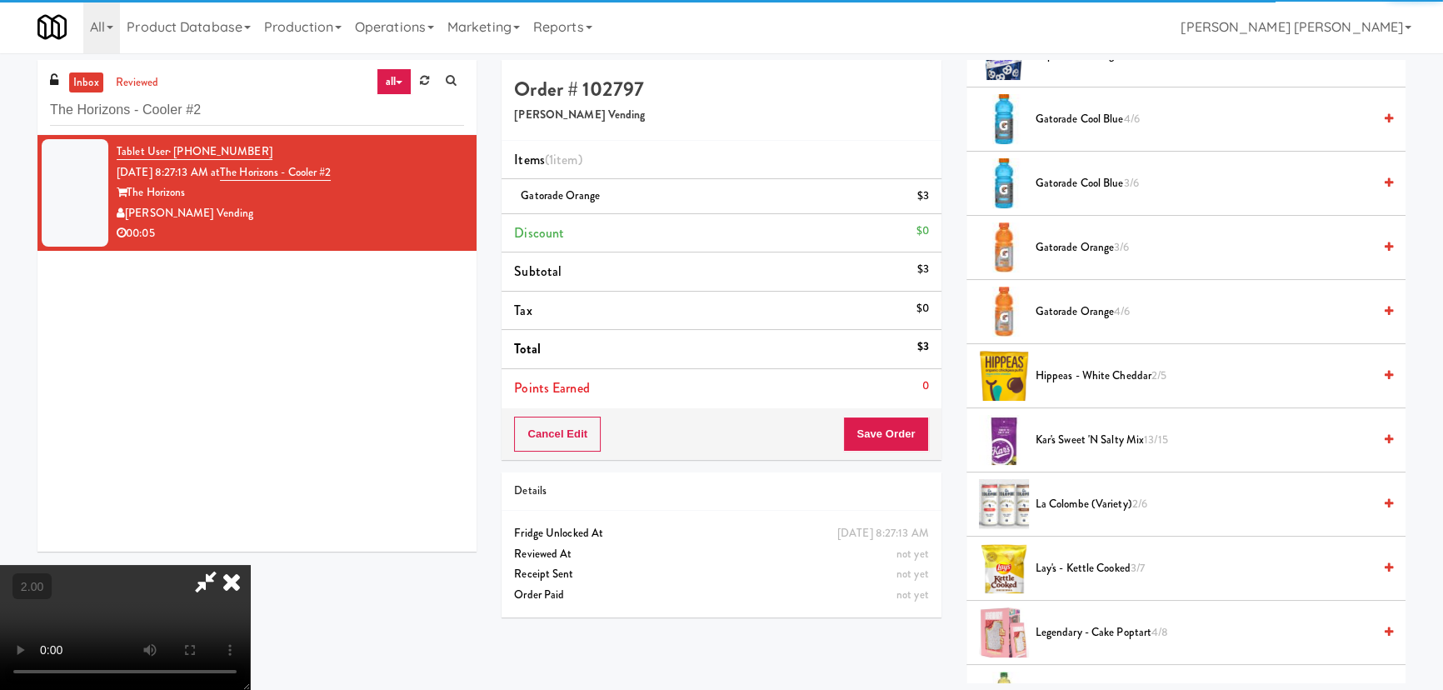
scroll to position [0, 0]
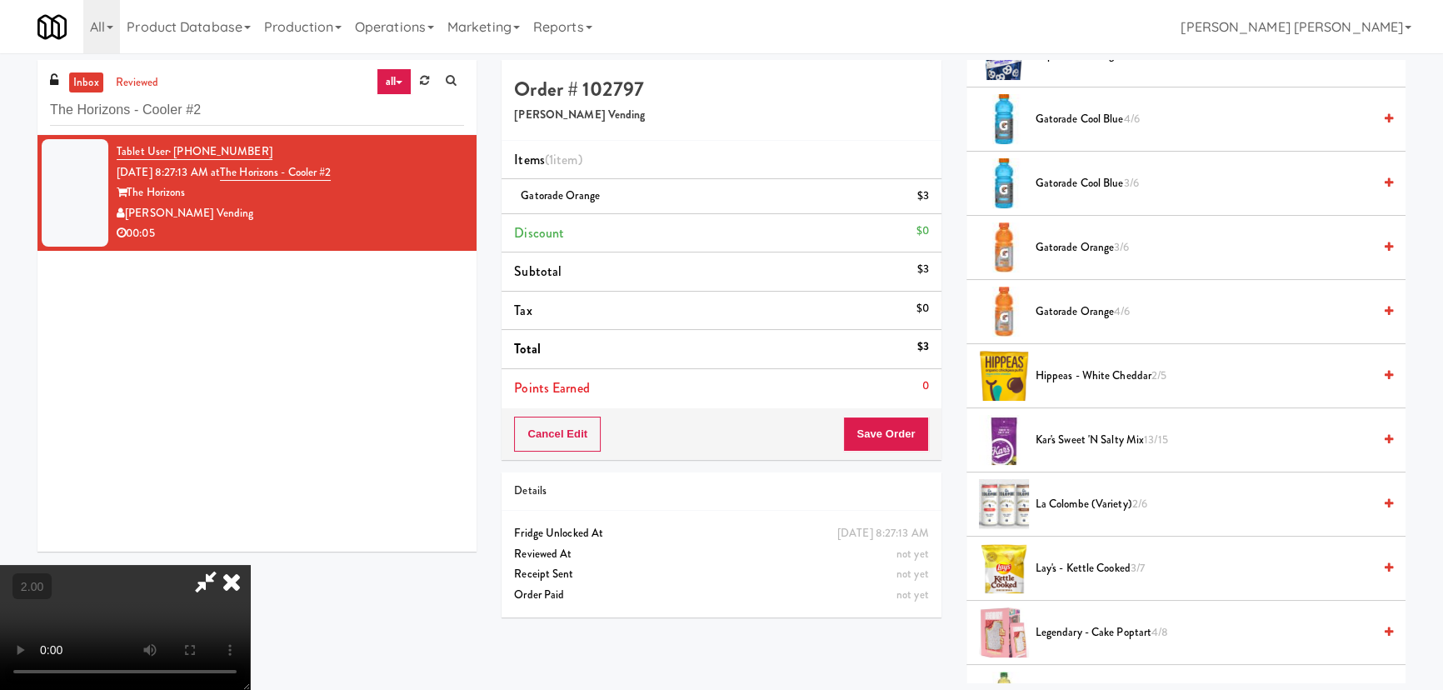
click at [250, 565] on icon at bounding box center [231, 581] width 37 height 33
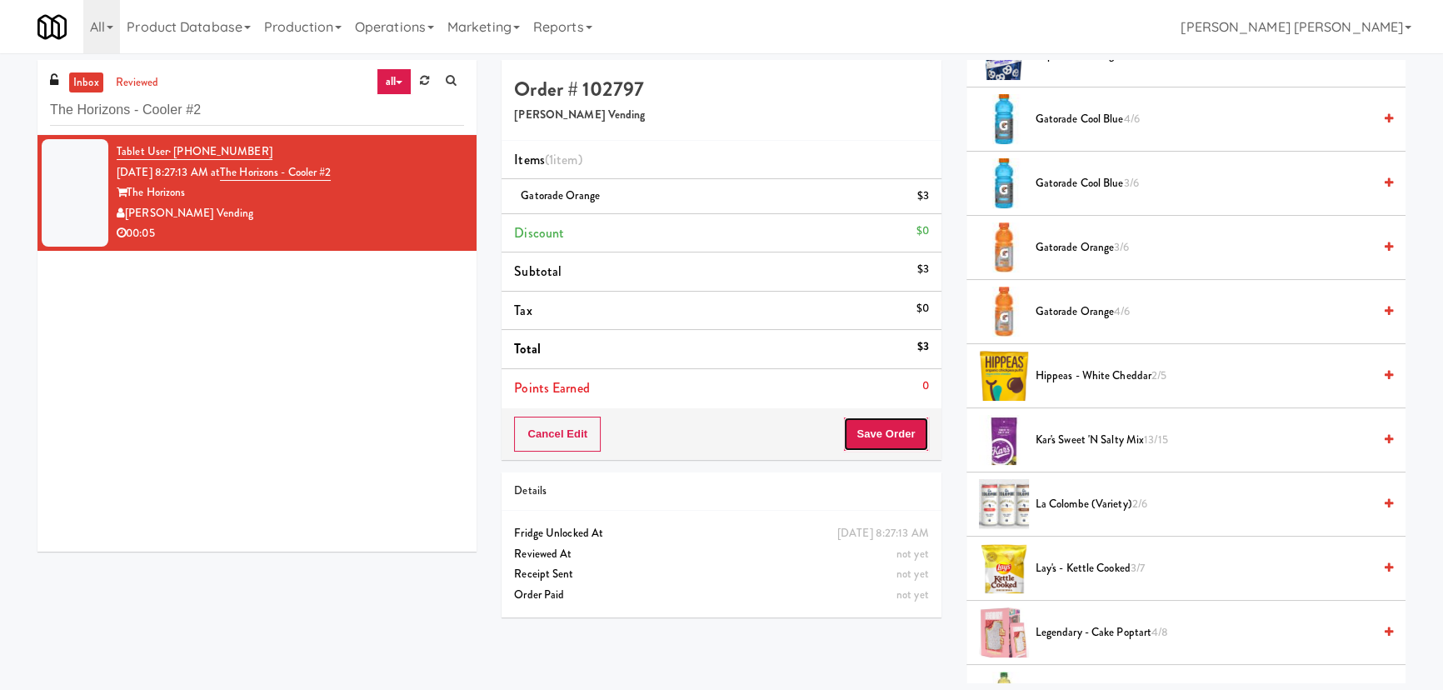
click at [875, 439] on button "Save Order" at bounding box center [885, 434] width 85 height 35
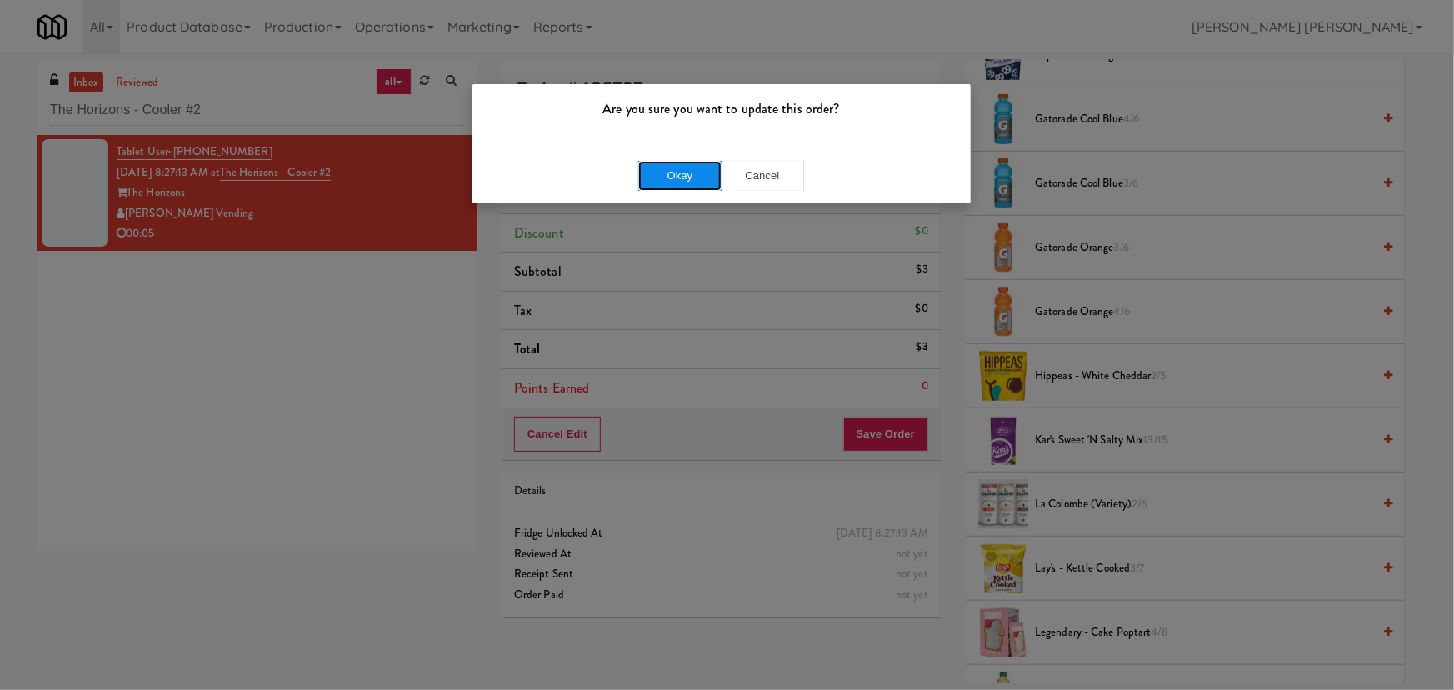
click at [699, 177] on button "Okay" at bounding box center [679, 176] width 83 height 30
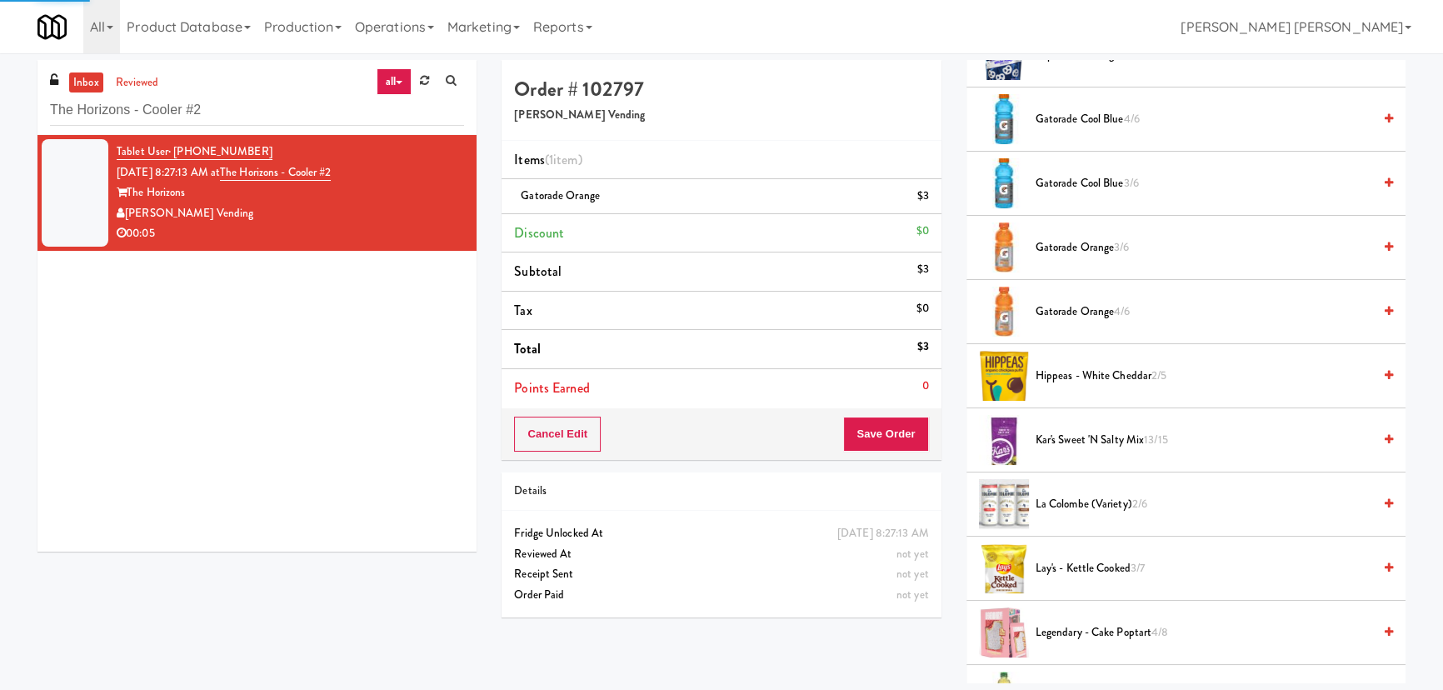
scroll to position [45, 0]
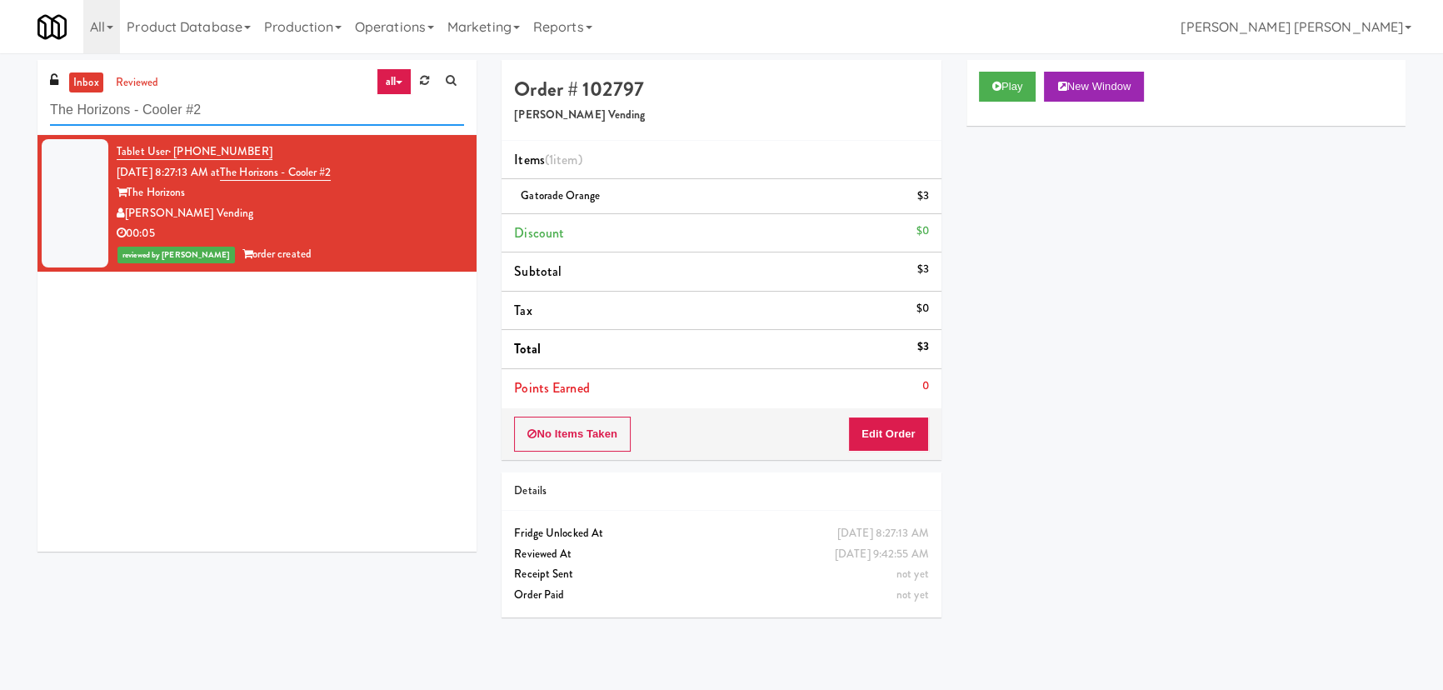
drag, startPoint x: 260, startPoint y: 120, endPoint x: -69, endPoint y: 97, distance: 330.0
click at [0, 97] on html "Are you sure you want to update this order? Okay Cancel Okay Are you sure you w…" at bounding box center [721, 345] width 1443 height 690
paste input "[PERSON_NAME] - Cooler - Left"
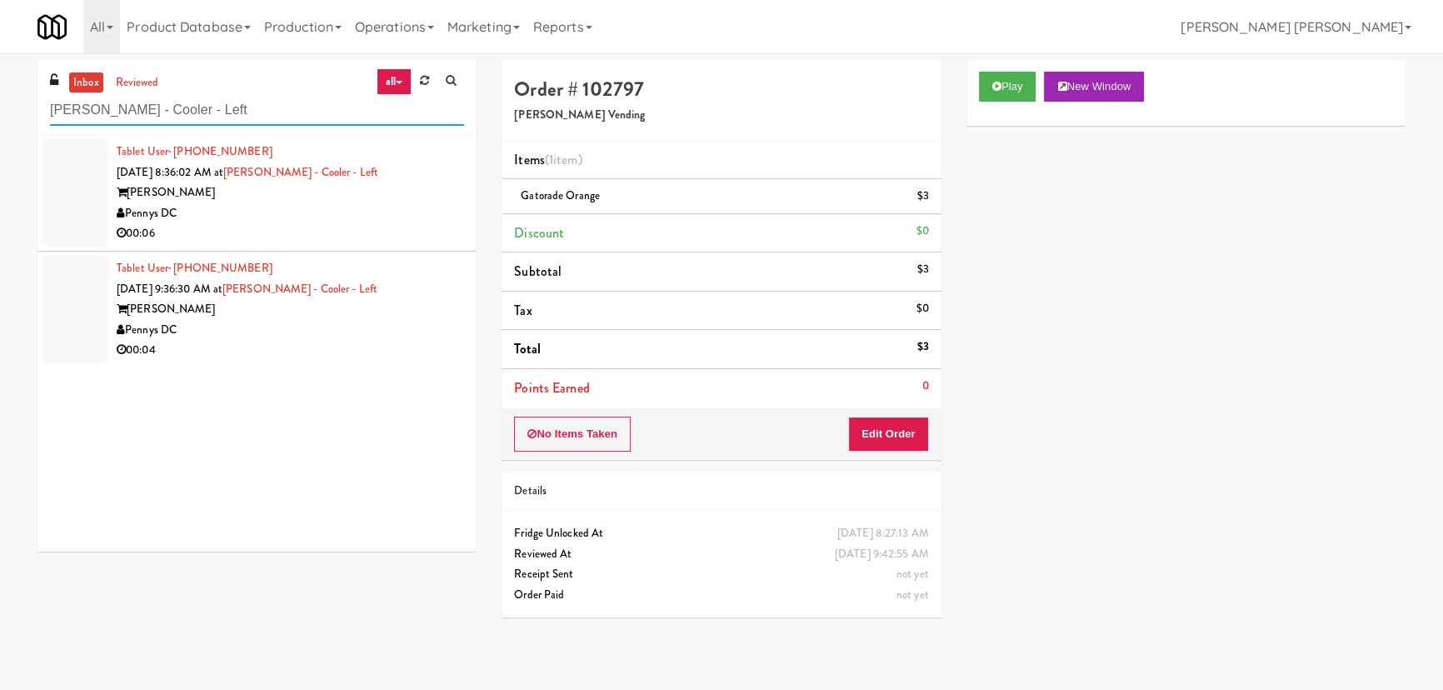
type input "[PERSON_NAME] - Cooler - Left"
click at [420, 222] on div "Pennys DC" at bounding box center [290, 213] width 347 height 21
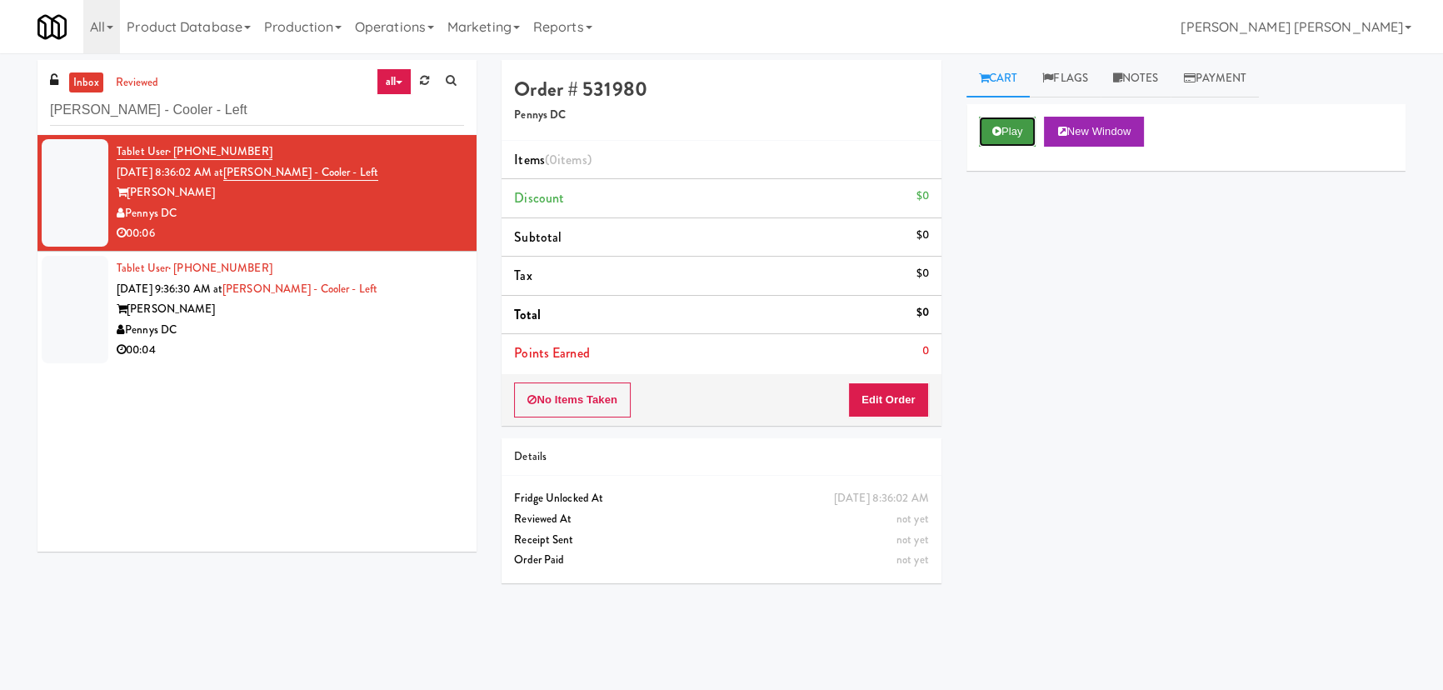
click at [1003, 125] on button "Play" at bounding box center [1007, 132] width 57 height 30
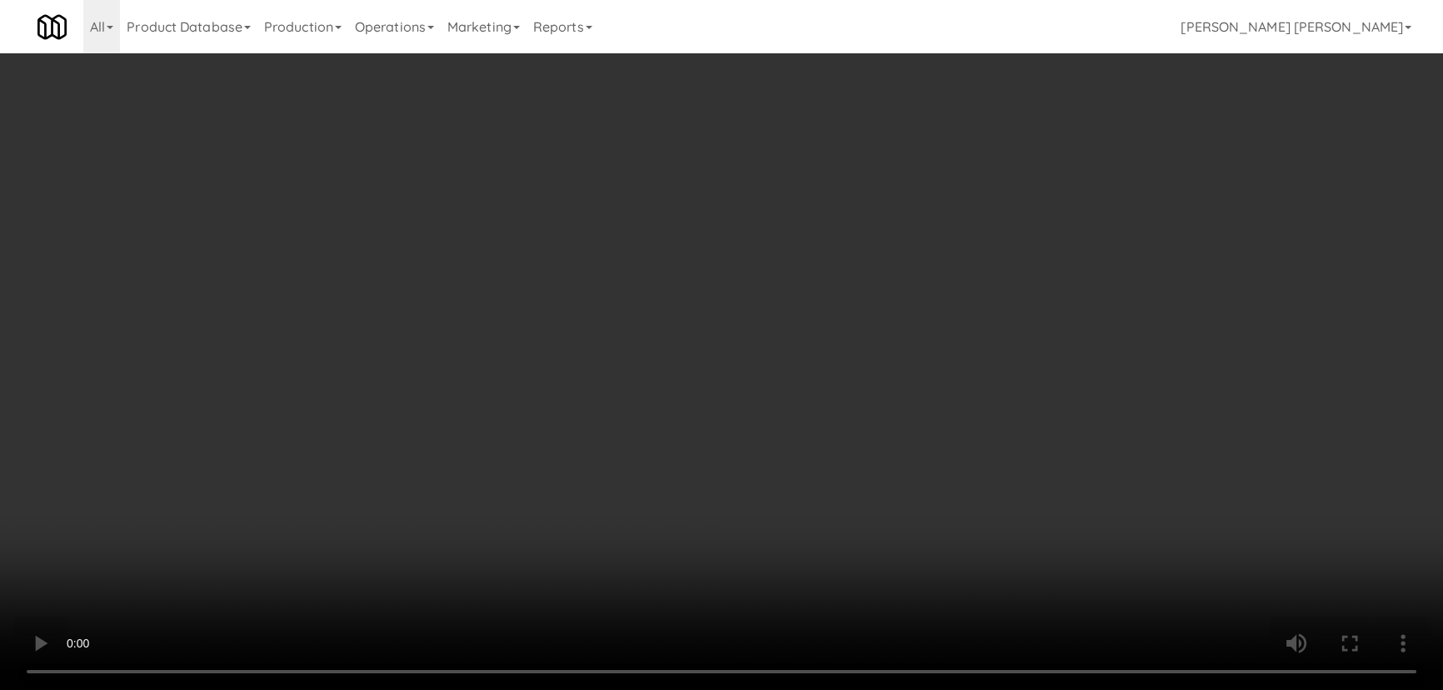
click at [838, 690] on video at bounding box center [721, 345] width 1443 height 690
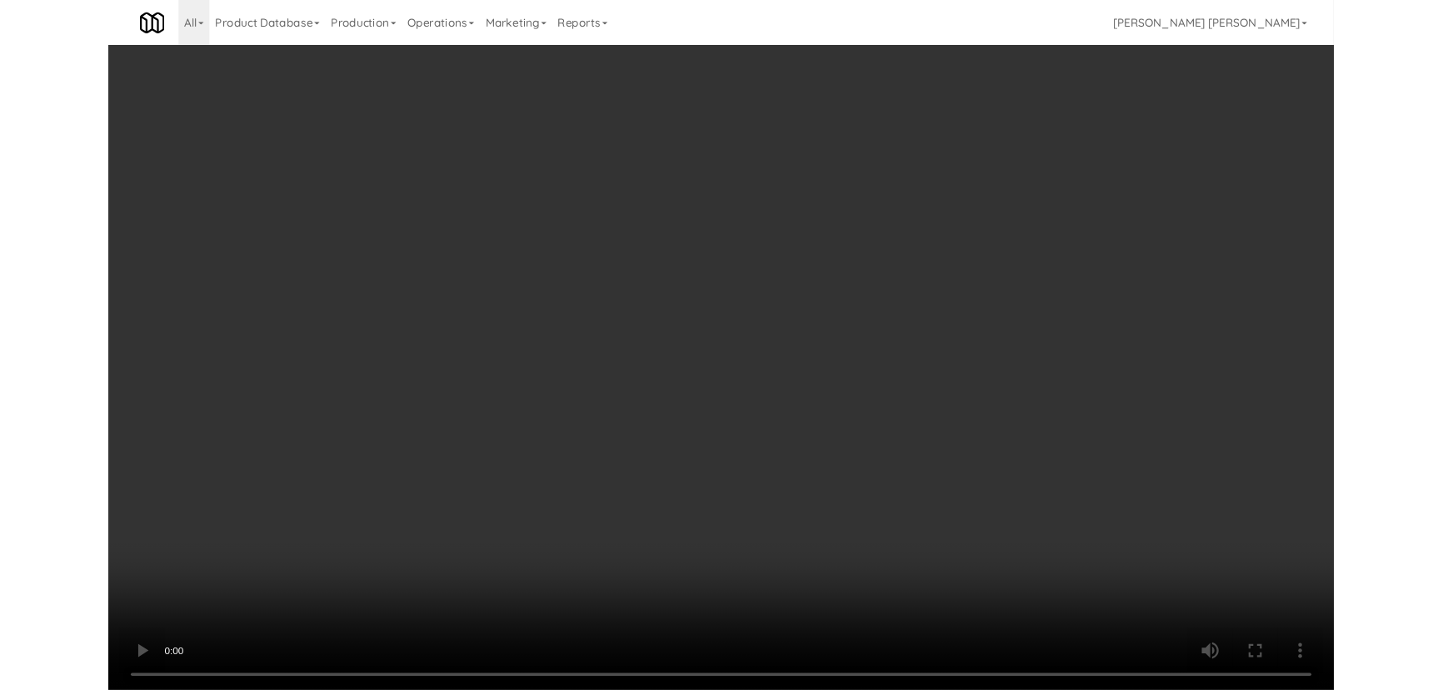
scroll to position [34, 0]
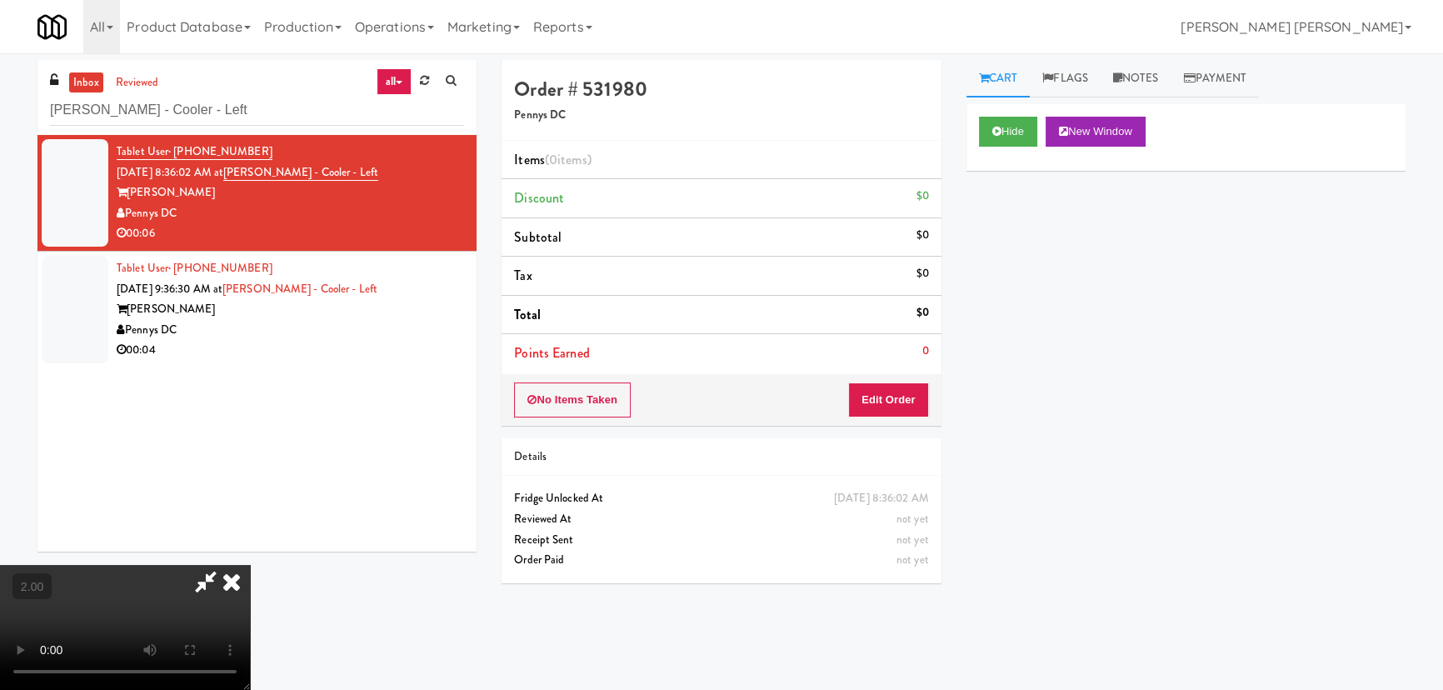
click at [931, 392] on div "No Items Taken Edit Order" at bounding box center [721, 400] width 439 height 52
click at [913, 397] on button "Edit Order" at bounding box center [888, 399] width 81 height 35
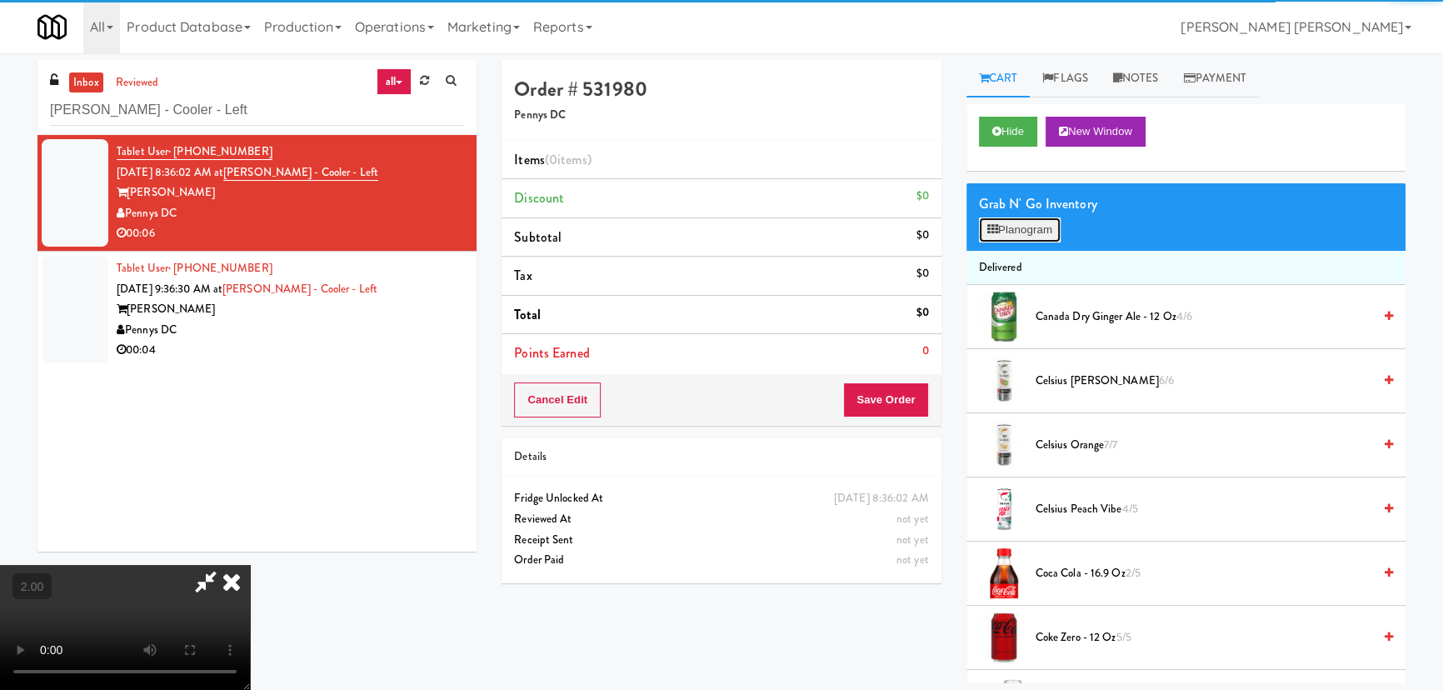
click at [1027, 232] on button "Planogram" at bounding box center [1020, 229] width 82 height 25
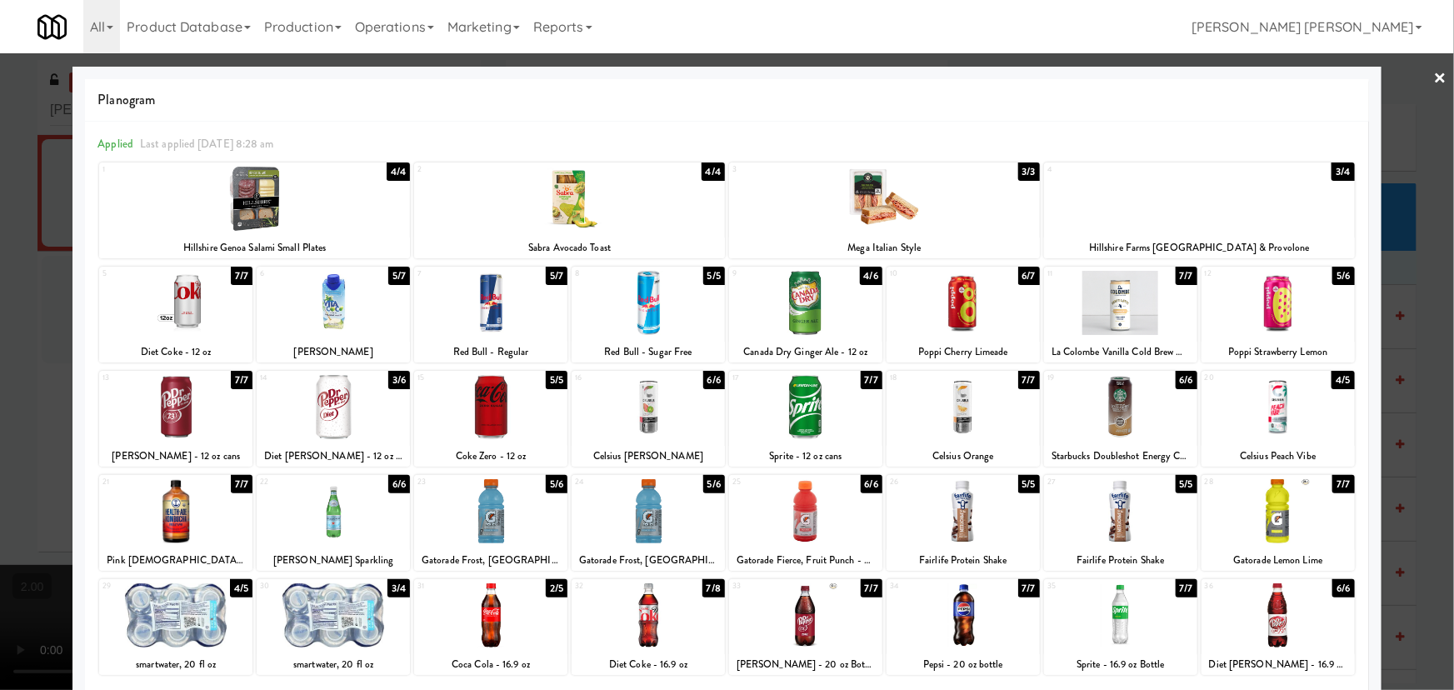
click at [642, 521] on div at bounding box center [648, 511] width 153 height 64
click at [1434, 81] on link "×" at bounding box center [1440, 79] width 13 height 52
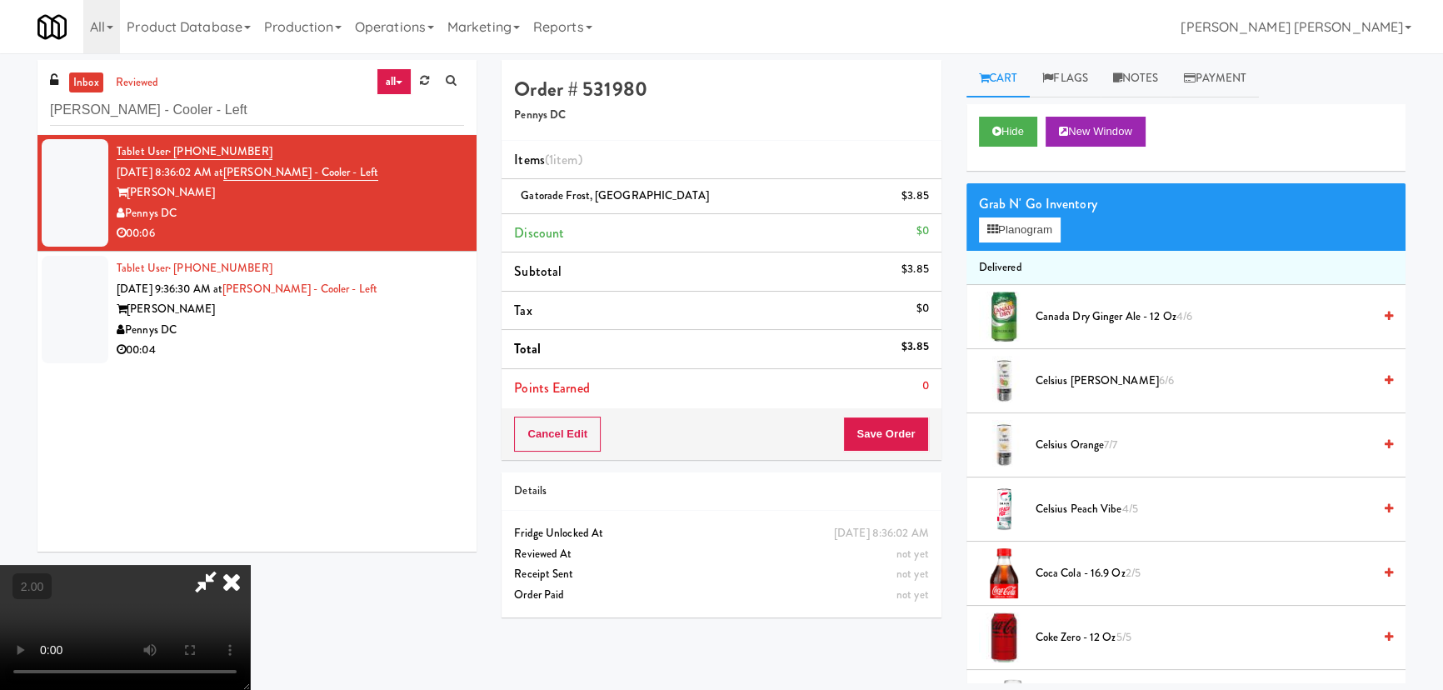
click at [250, 565] on icon at bounding box center [231, 581] width 37 height 33
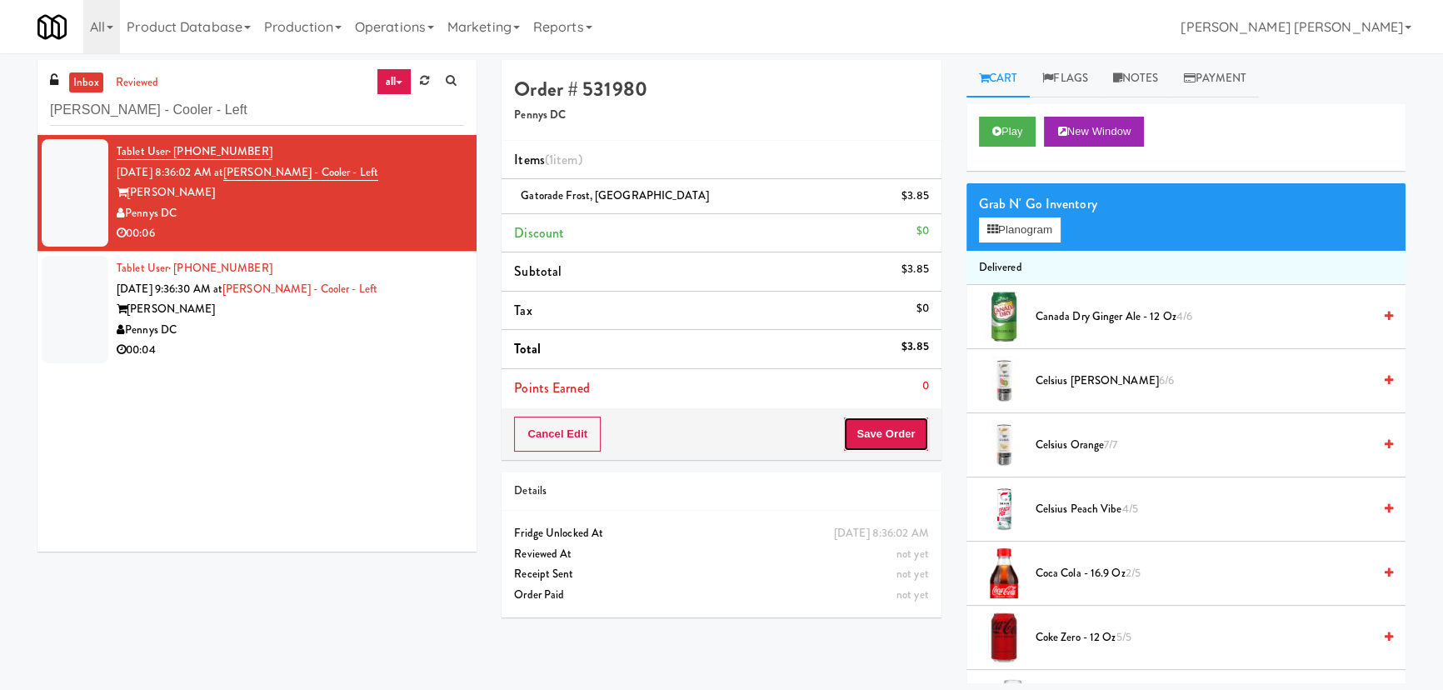
click at [902, 427] on button "Save Order" at bounding box center [885, 434] width 85 height 35
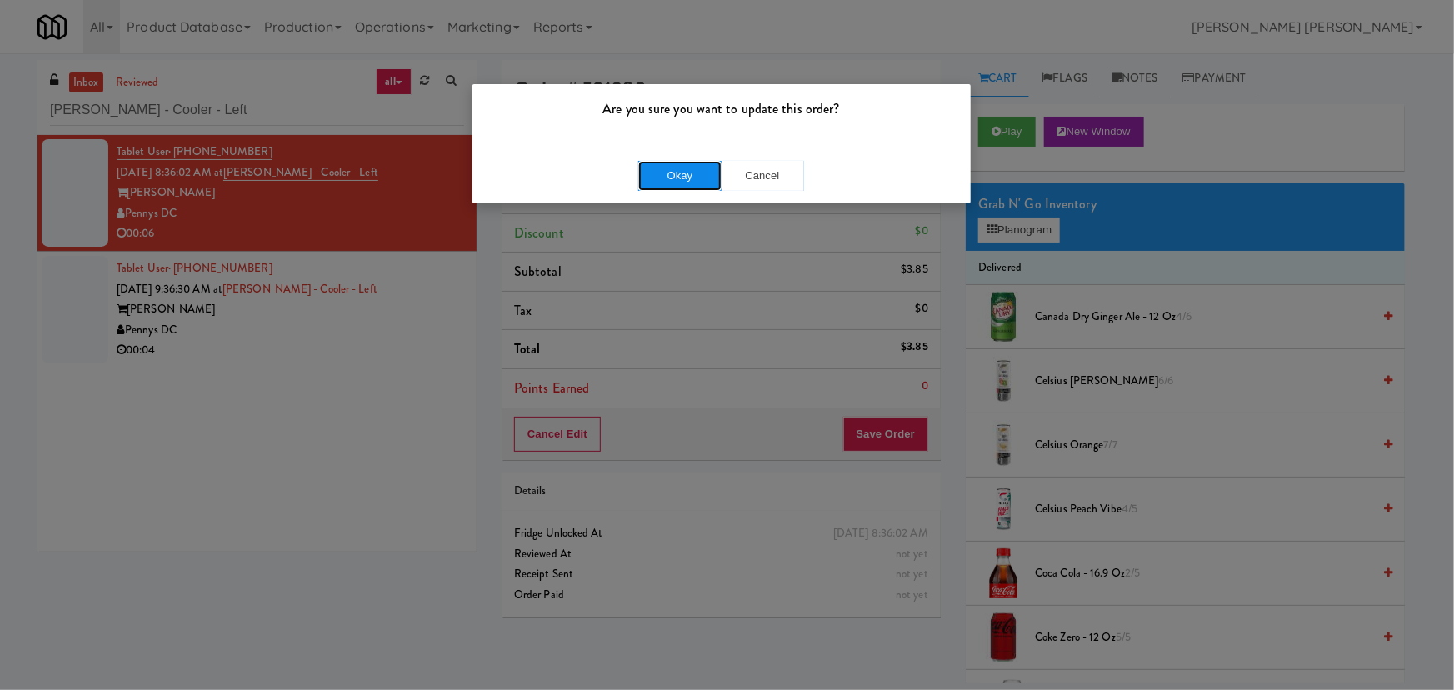
click at [678, 176] on button "Okay" at bounding box center [679, 176] width 83 height 30
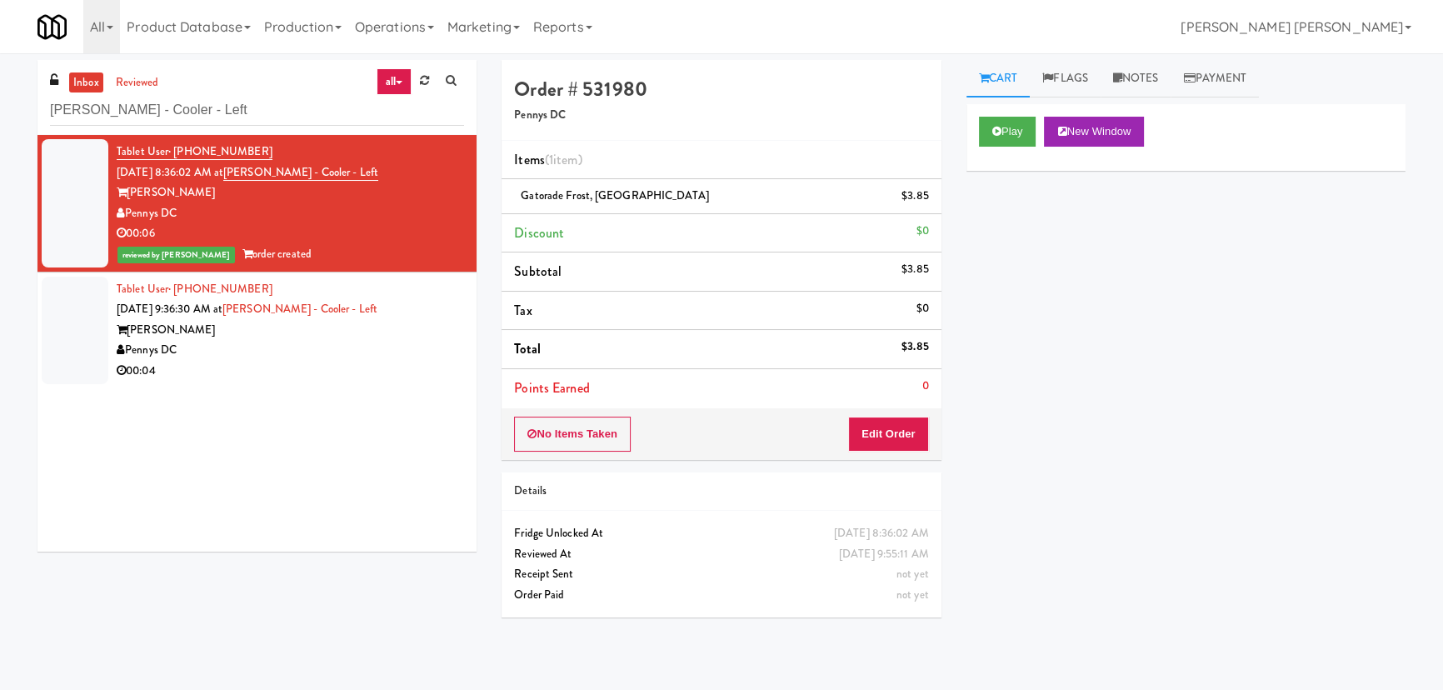
click at [371, 351] on div "Pennys DC" at bounding box center [290, 350] width 347 height 21
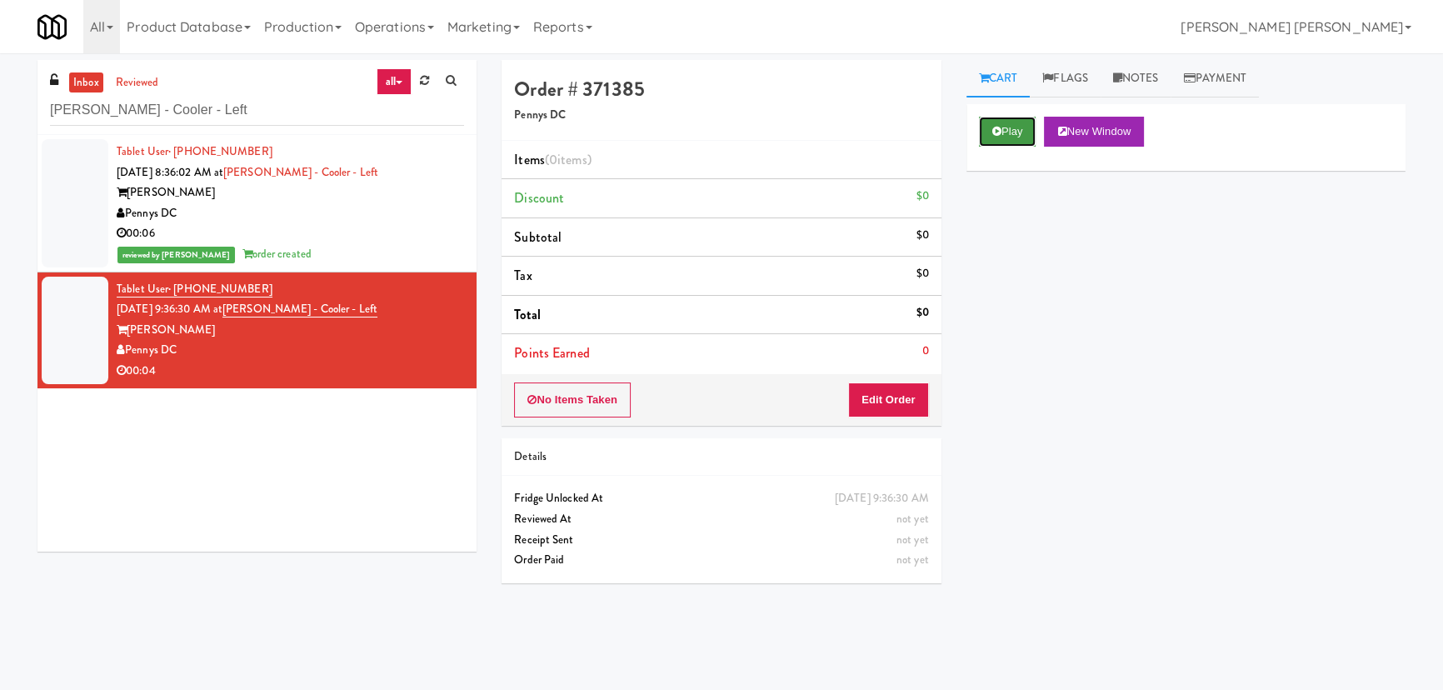
click at [1012, 128] on button "Play" at bounding box center [1007, 132] width 57 height 30
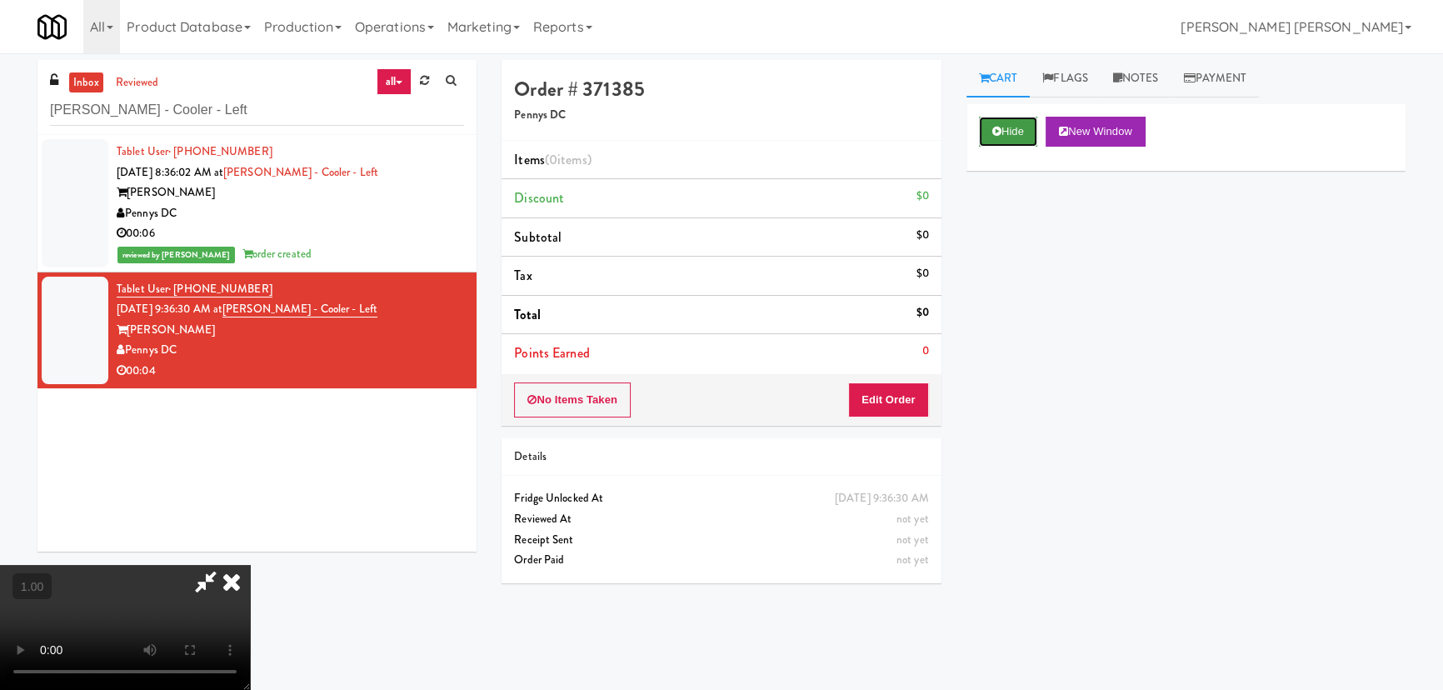
click at [1025, 142] on button "Hide" at bounding box center [1008, 132] width 58 height 30
